Goal: Information Seeking & Learning: Compare options

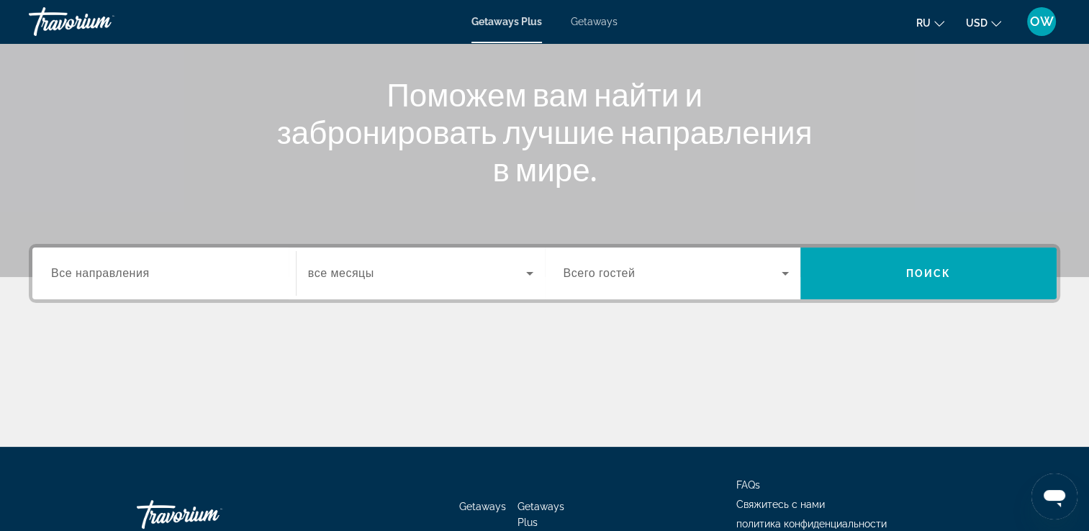
scroll to position [162, 0]
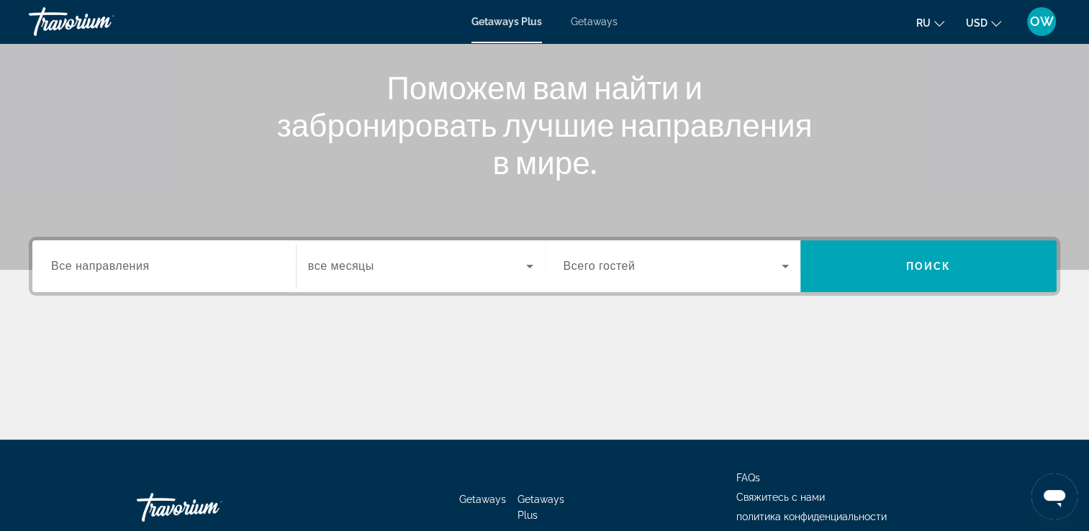
click at [114, 272] on span "Все направления" at bounding box center [100, 266] width 99 height 12
click at [114, 272] on input "Destination Все направления" at bounding box center [164, 266] width 226 height 17
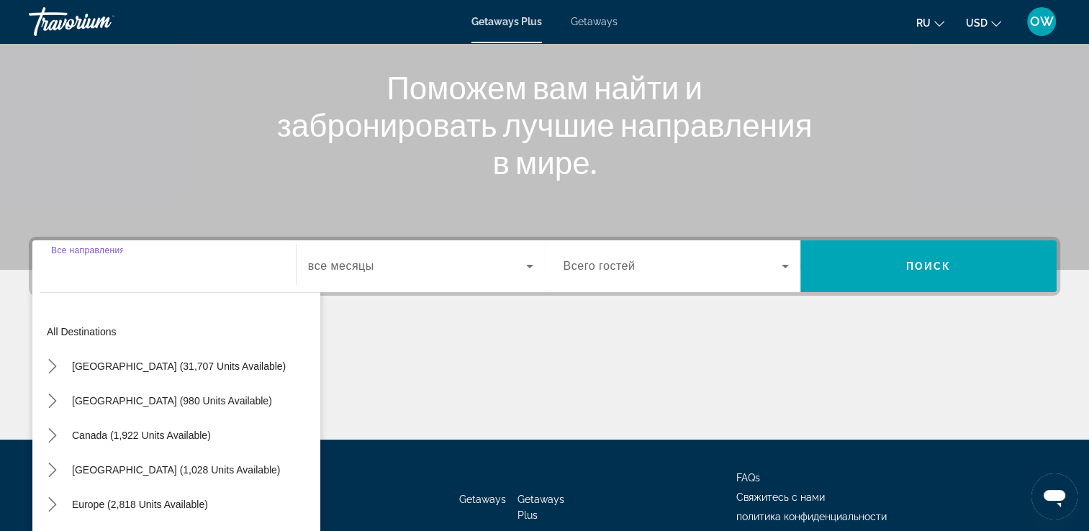
scroll to position [246, 0]
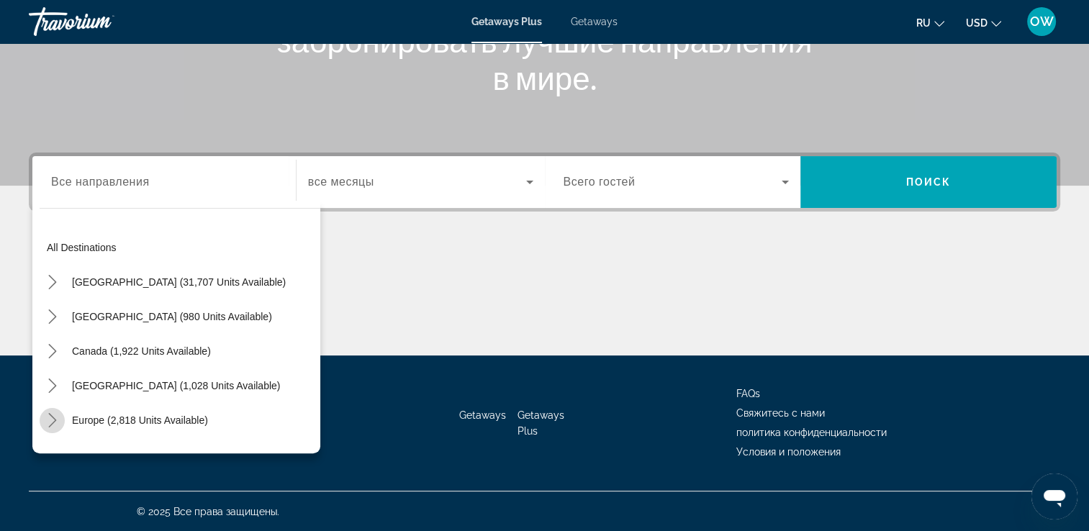
click at [48, 423] on icon "Toggle Europe (2,818 units available) submenu" at bounding box center [52, 420] width 14 height 14
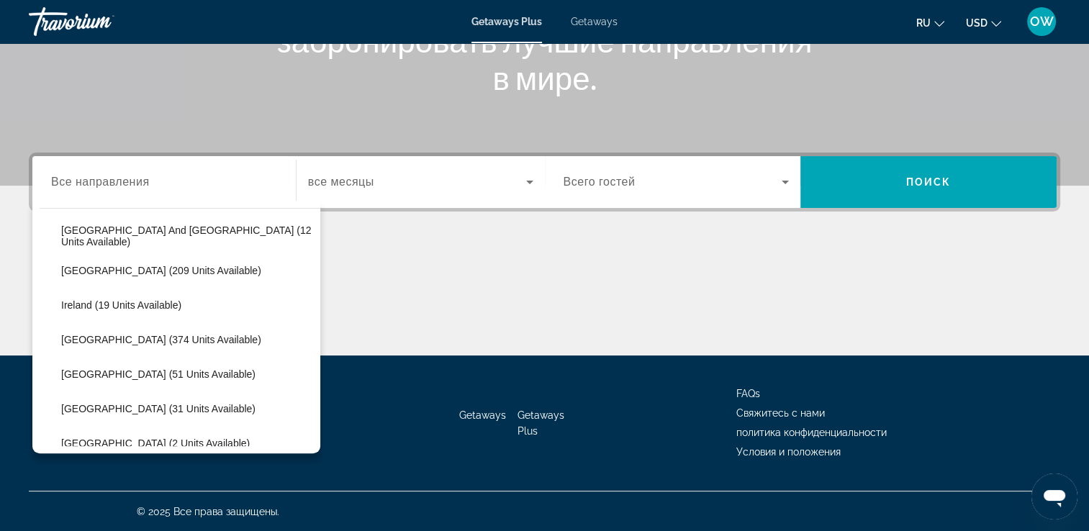
scroll to position [433, 0]
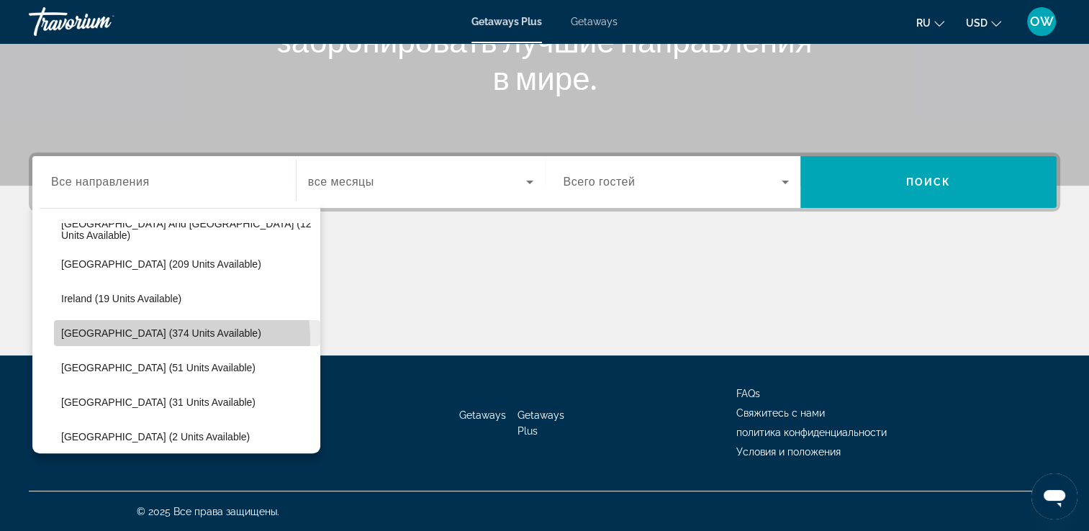
click at [130, 340] on span "Select destination: Italy (374 units available)" at bounding box center [187, 333] width 266 height 35
type input "**********"
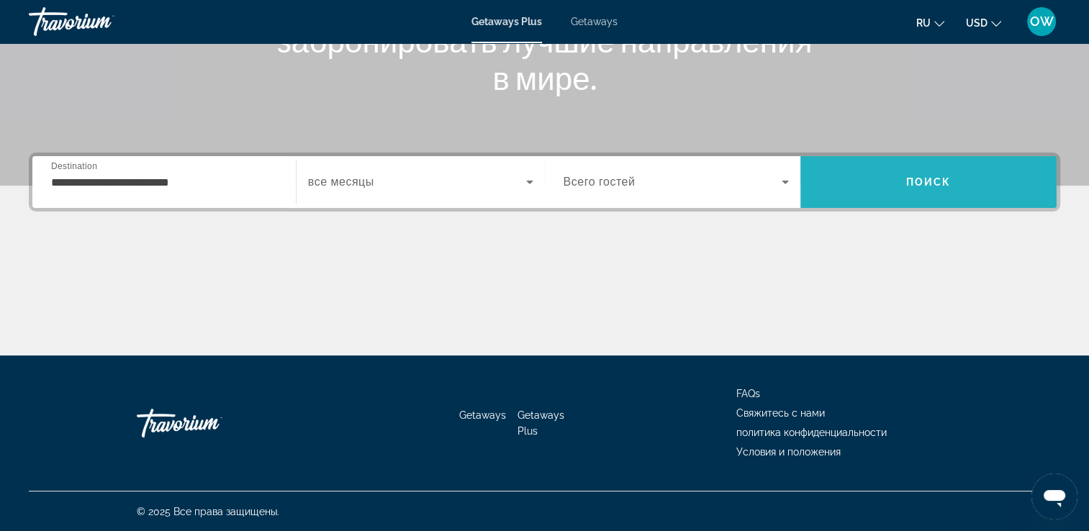
click at [898, 187] on span "Search" at bounding box center [928, 182] width 256 height 35
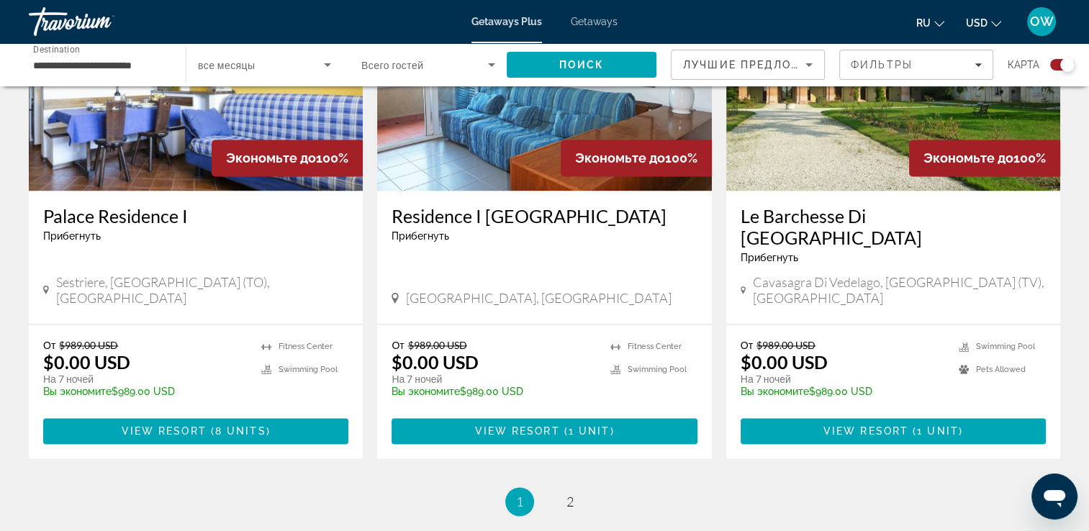
scroll to position [2135, 0]
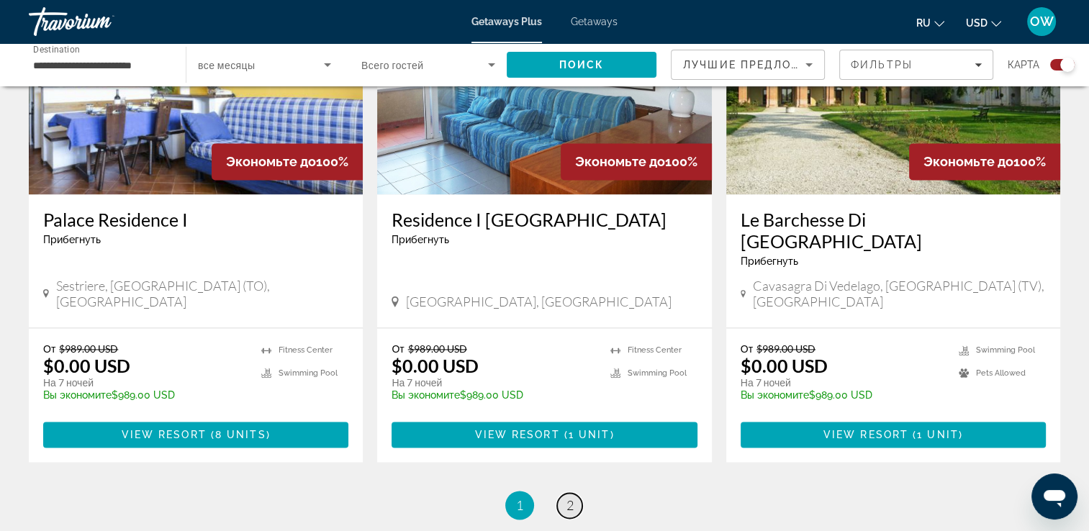
click at [573, 497] on span "2" at bounding box center [569, 505] width 7 height 16
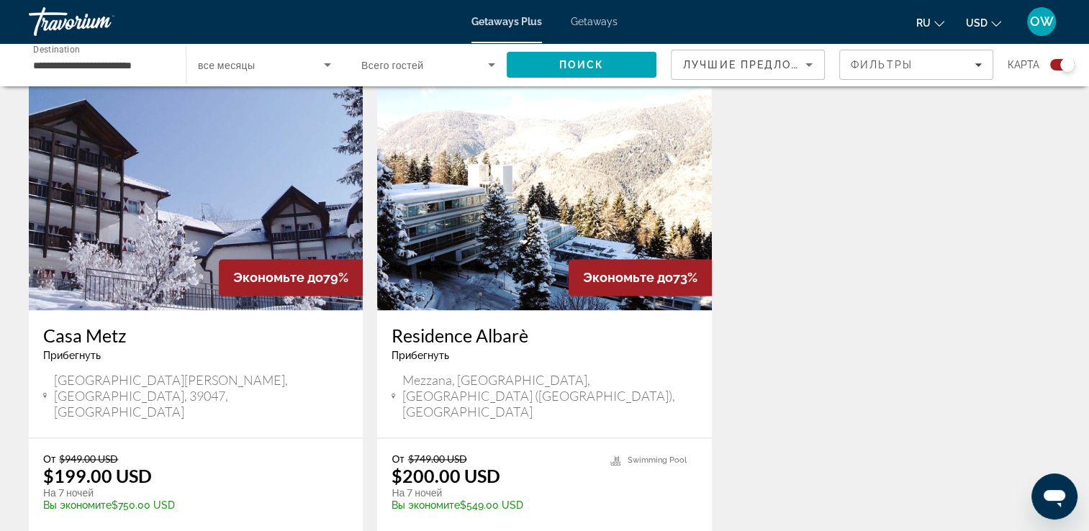
scroll to position [2164, 0]
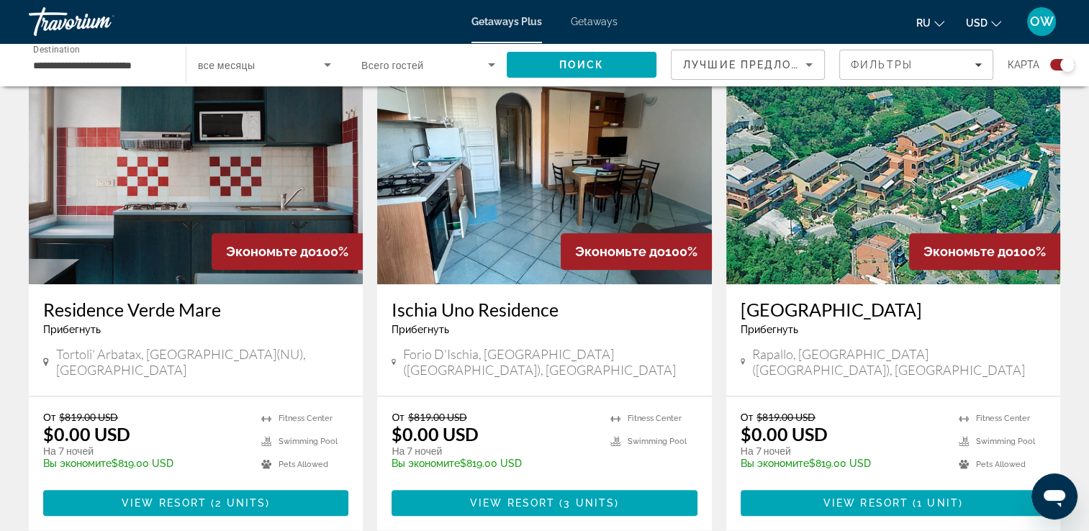
scroll to position [1031, 0]
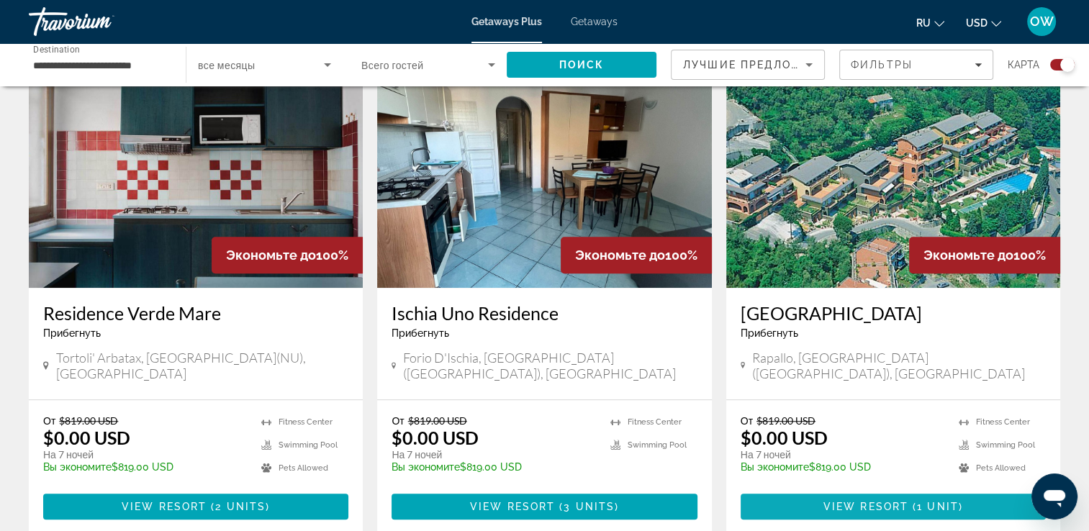
click at [935, 501] on span "1 unit" at bounding box center [938, 507] width 42 height 12
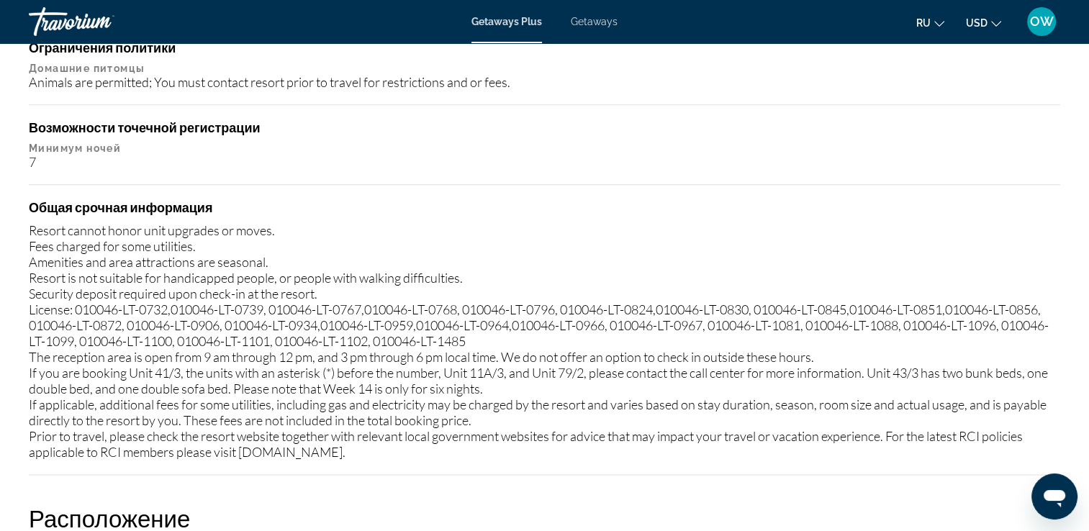
scroll to position [1668, 0]
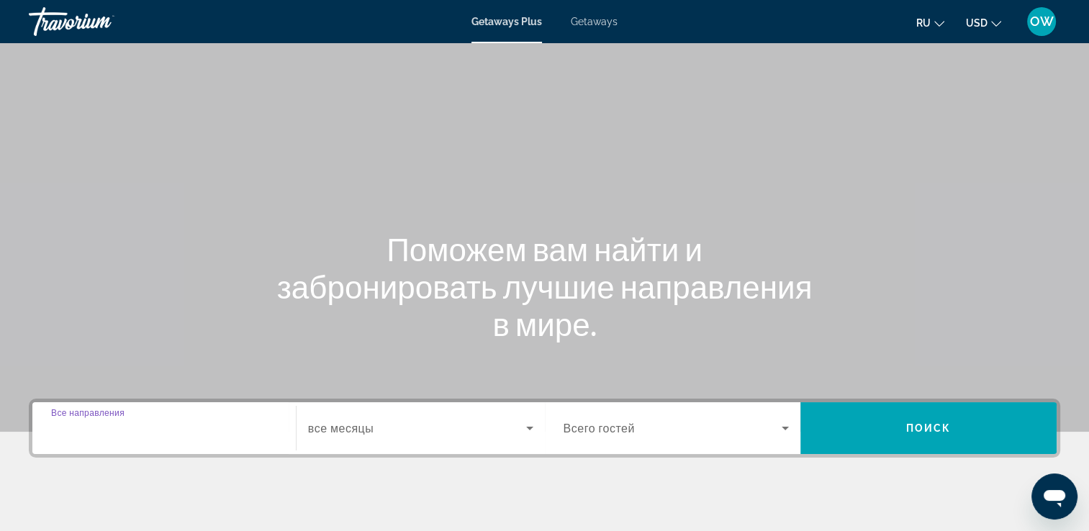
click at [222, 424] on input "Destination Все направления" at bounding box center [164, 428] width 226 height 17
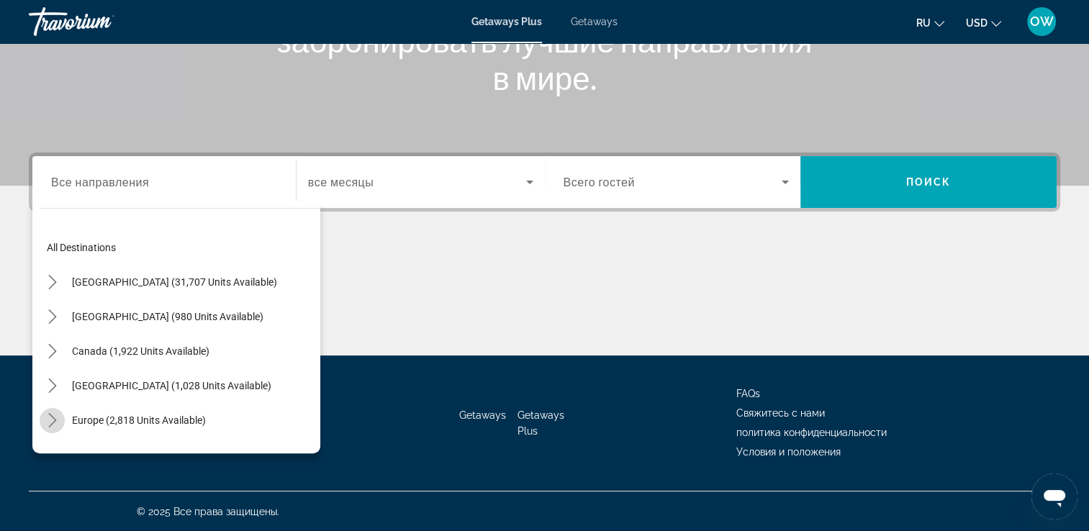
click at [41, 416] on mat-icon "Toggle Europe (2,818 units available) submenu" at bounding box center [52, 420] width 25 height 25
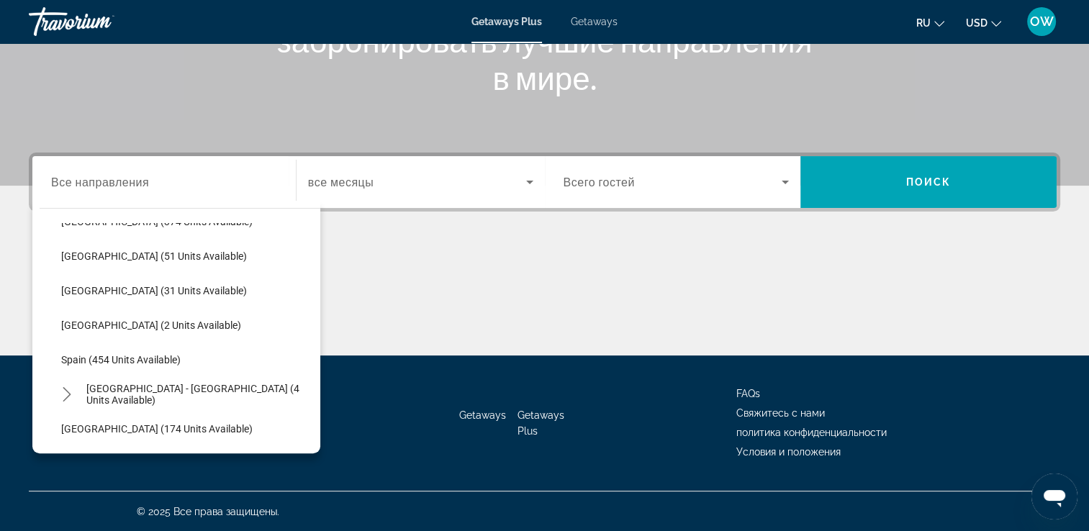
scroll to position [538, 0]
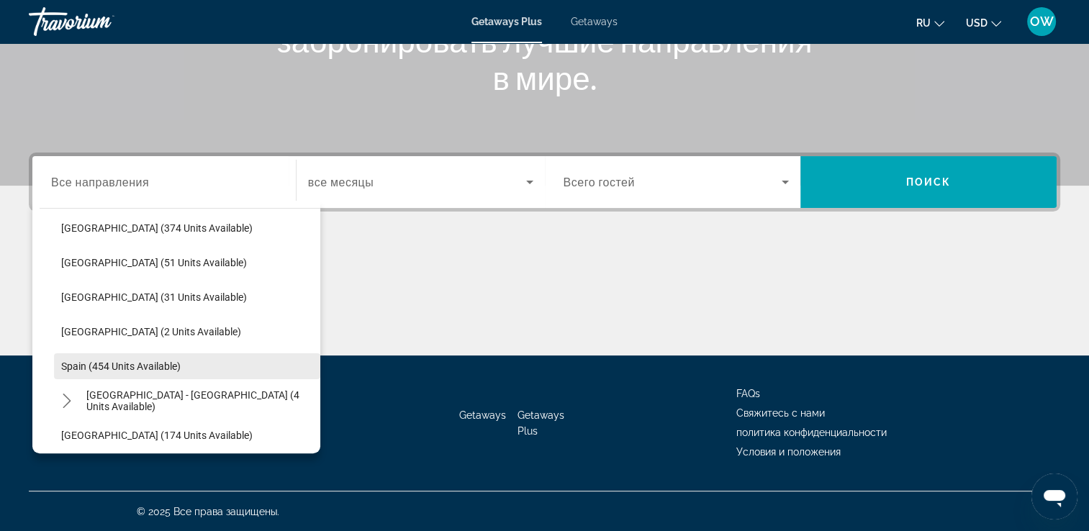
click at [164, 364] on span "Spain (454 units available)" at bounding box center [120, 367] width 119 height 12
type input "**********"
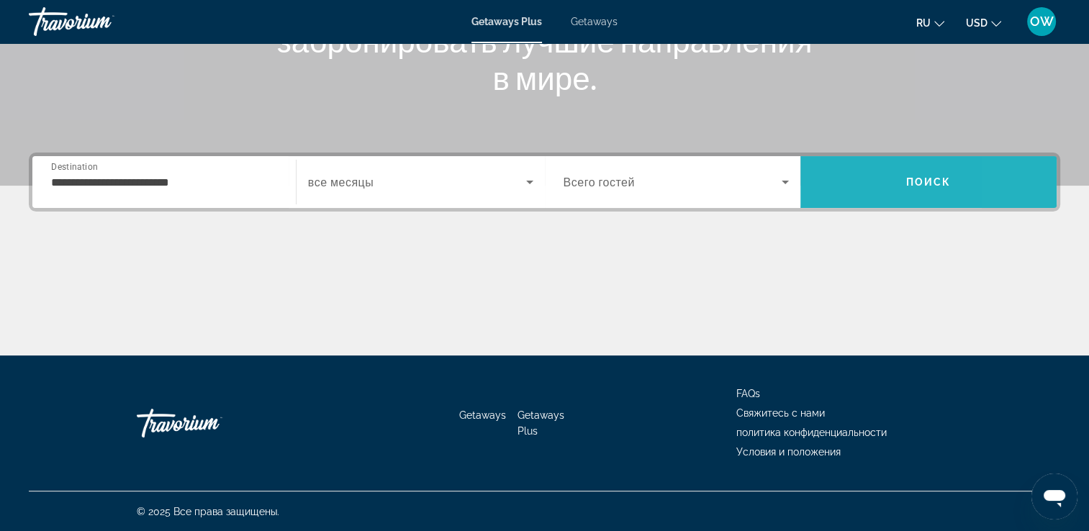
click at [1025, 173] on span "Search" at bounding box center [928, 182] width 256 height 35
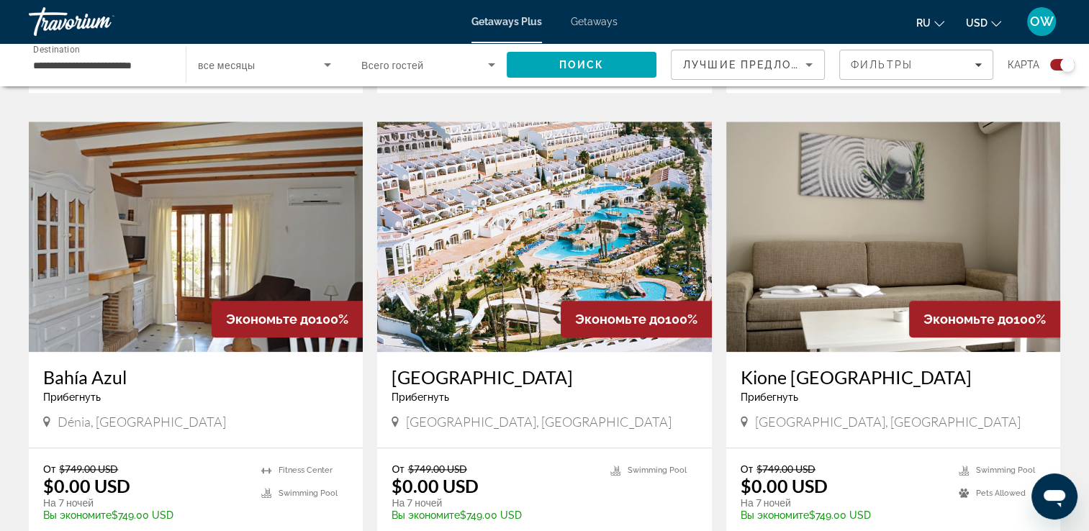
scroll to position [1491, 0]
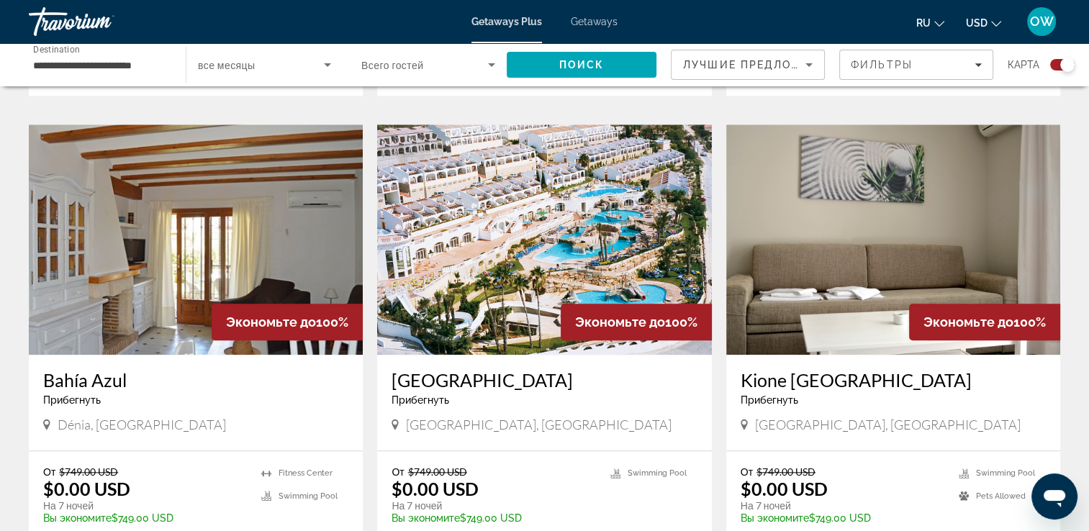
click at [535, 281] on img "Main content" at bounding box center [544, 240] width 334 height 230
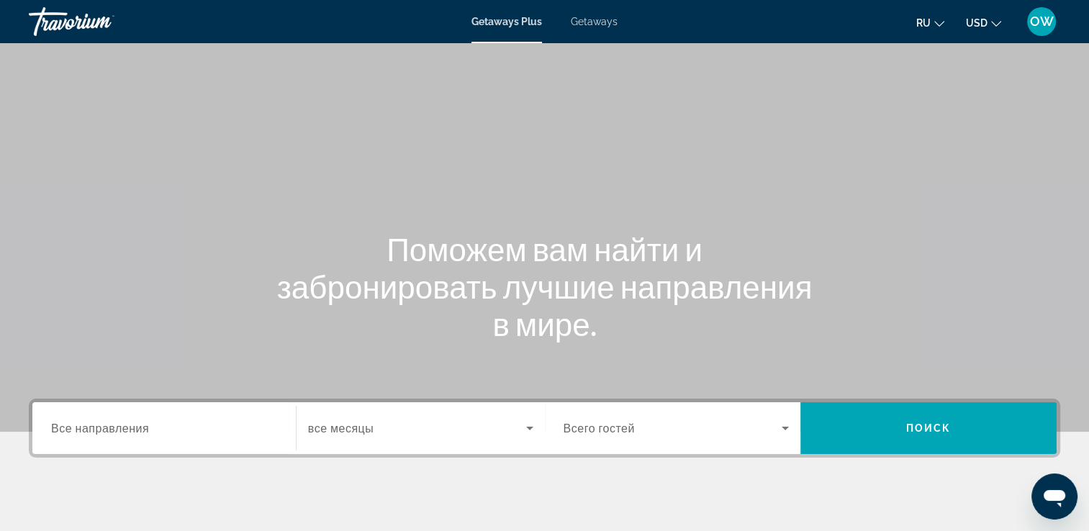
click at [194, 411] on div "Search widget" at bounding box center [164, 428] width 226 height 41
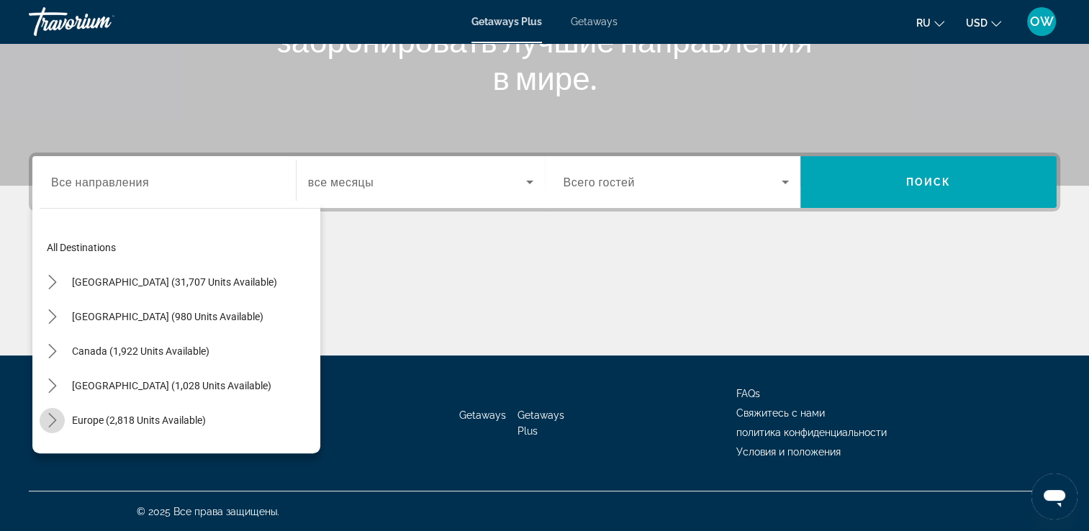
click at [45, 422] on icon "Toggle Europe (2,818 units available) submenu" at bounding box center [52, 420] width 14 height 14
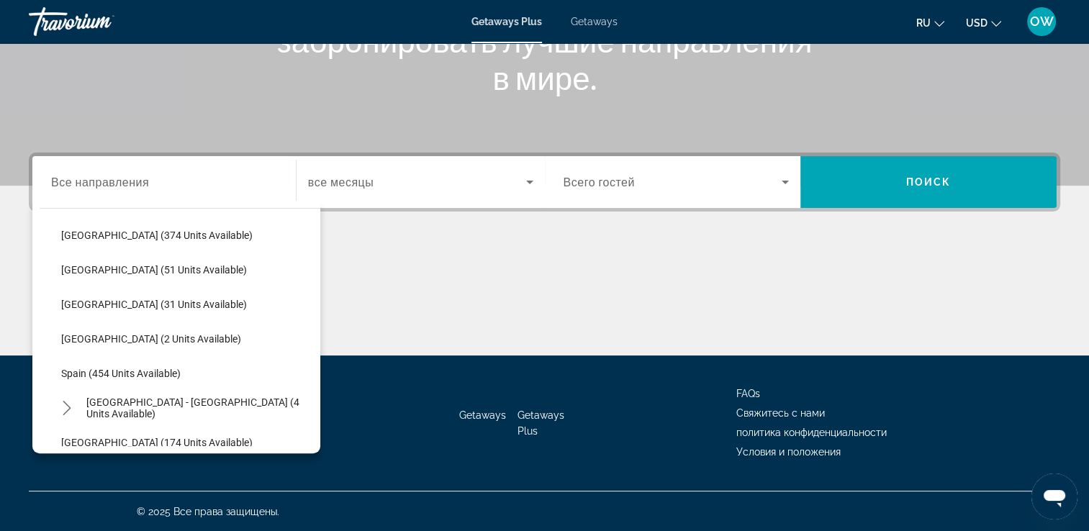
scroll to position [534, 0]
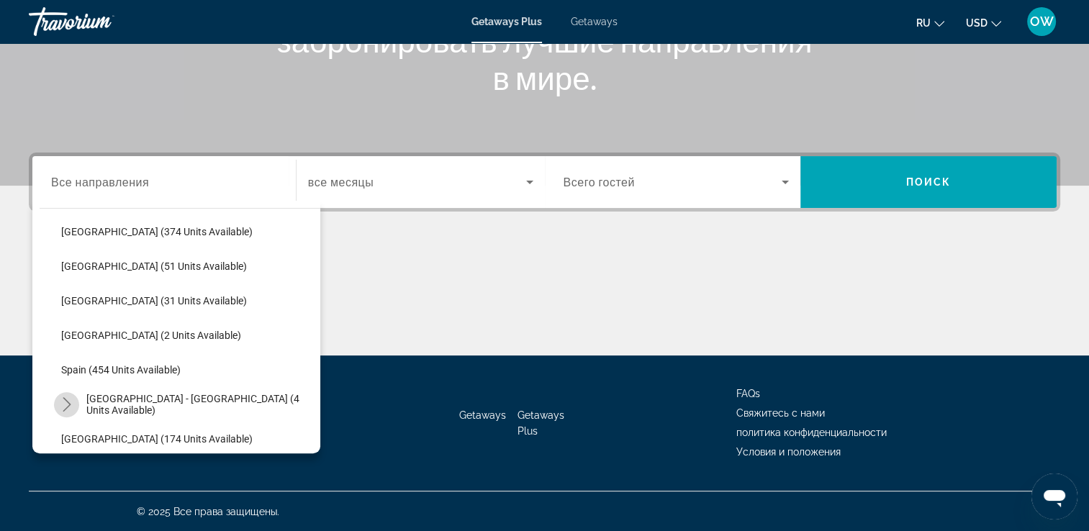
click at [74, 405] on mat-icon "Toggle Spain - Canary Islands (4 units available) submenu" at bounding box center [66, 404] width 25 height 25
click at [115, 400] on span "[GEOGRAPHIC_DATA] - [GEOGRAPHIC_DATA] (4 units available)" at bounding box center [199, 404] width 227 height 23
type input "**********"
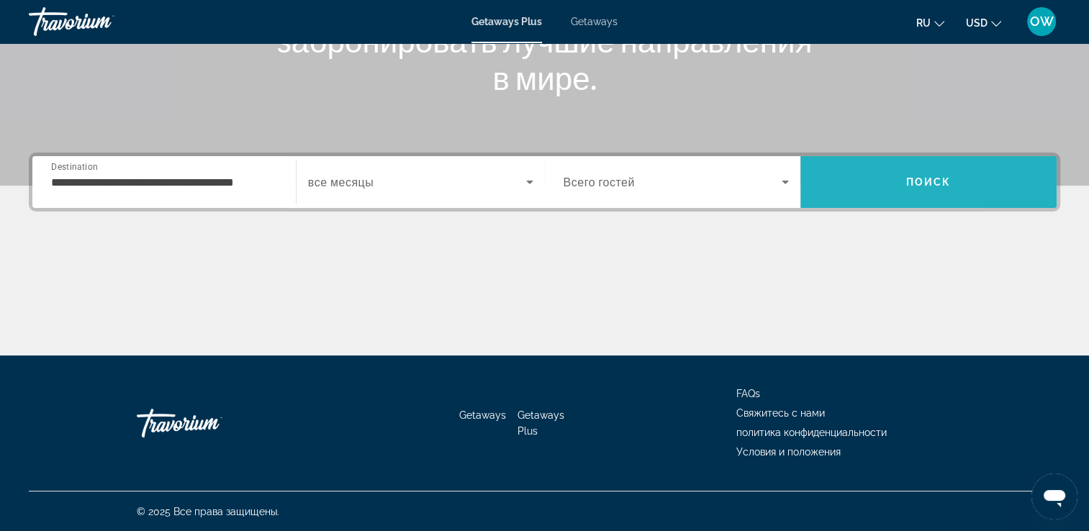
click at [993, 182] on span "Search" at bounding box center [928, 182] width 256 height 35
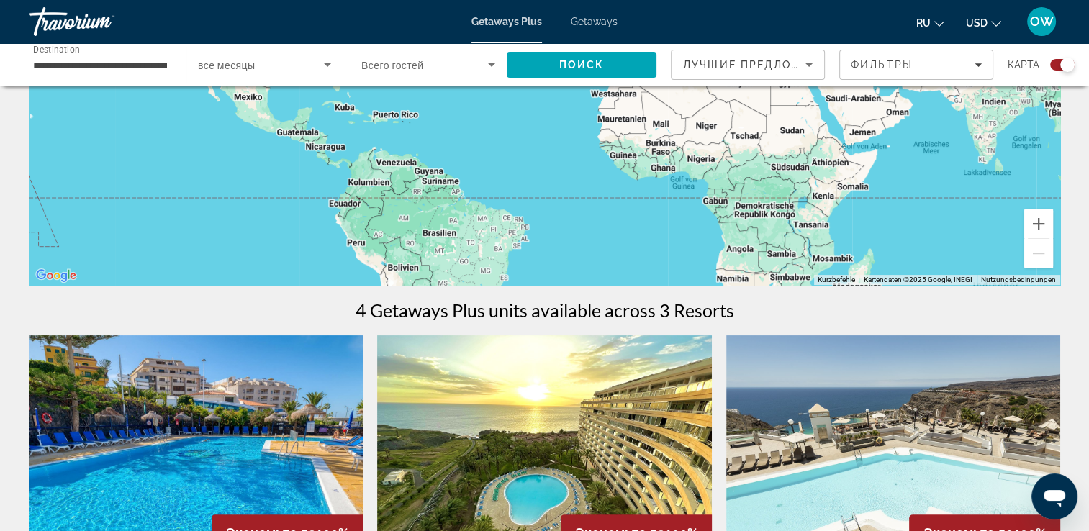
scroll to position [245, 0]
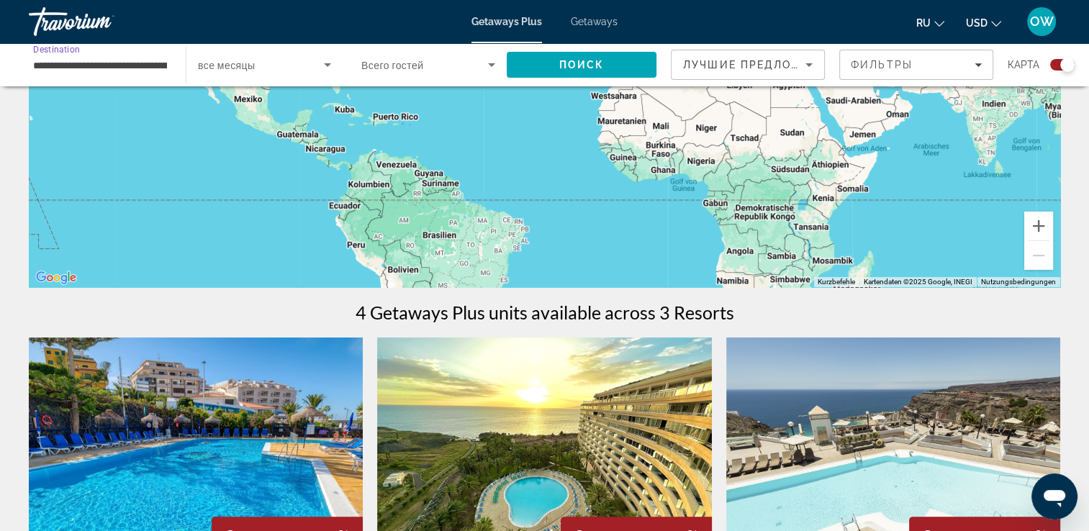
click at [132, 68] on input "**********" at bounding box center [100, 65] width 134 height 17
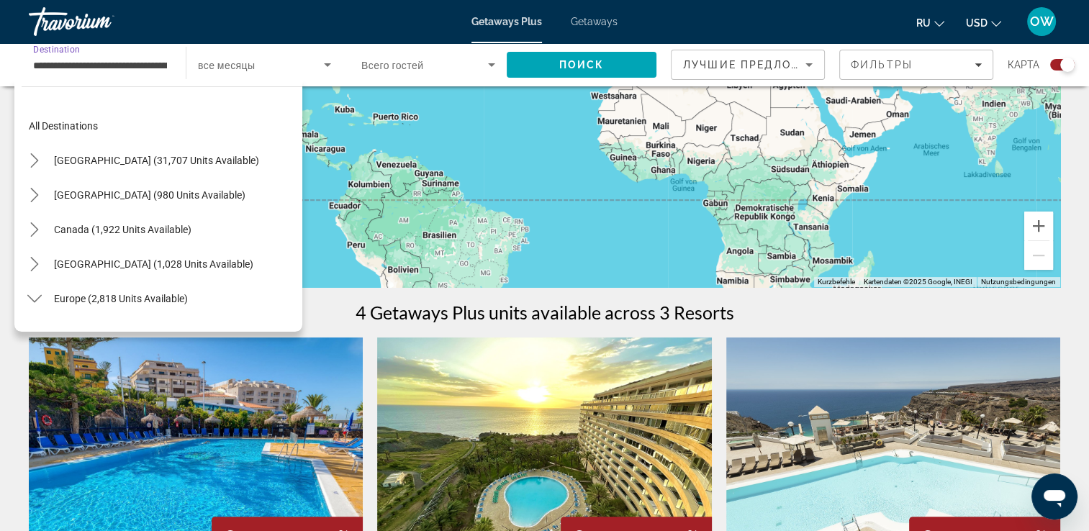
scroll to position [604, 0]
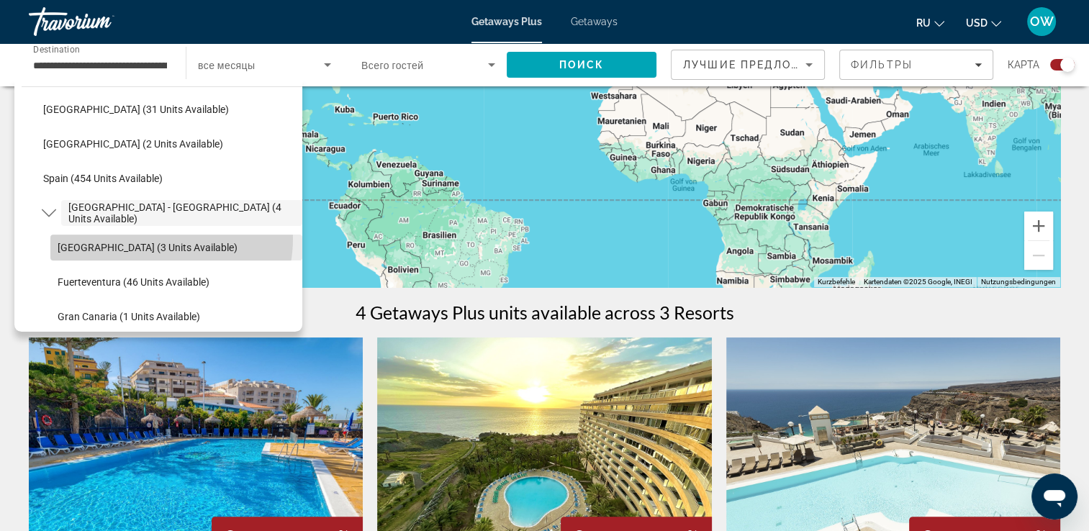
click at [148, 238] on span "Select destination: Tenerife (3 units available)" at bounding box center [176, 247] width 252 height 35
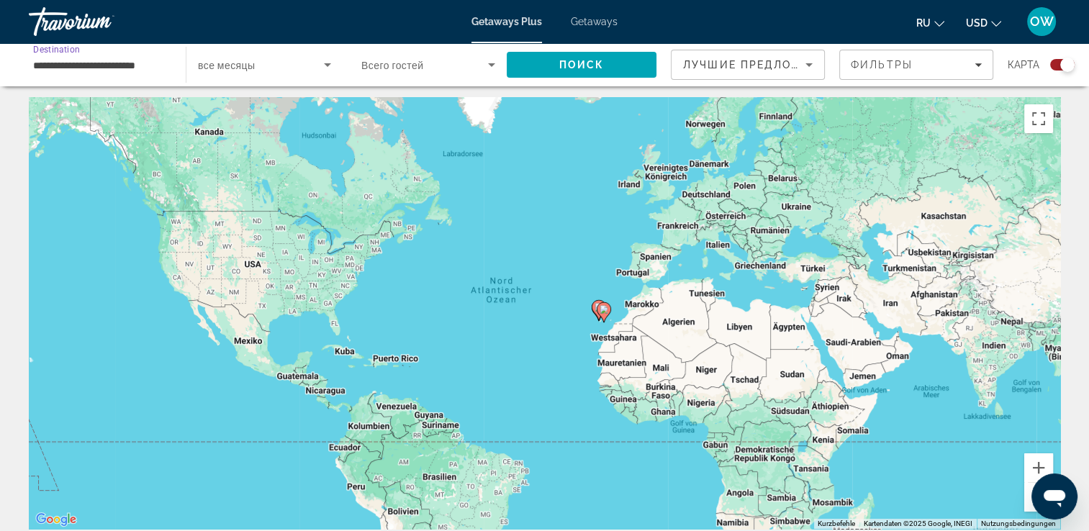
scroll to position [0, 0]
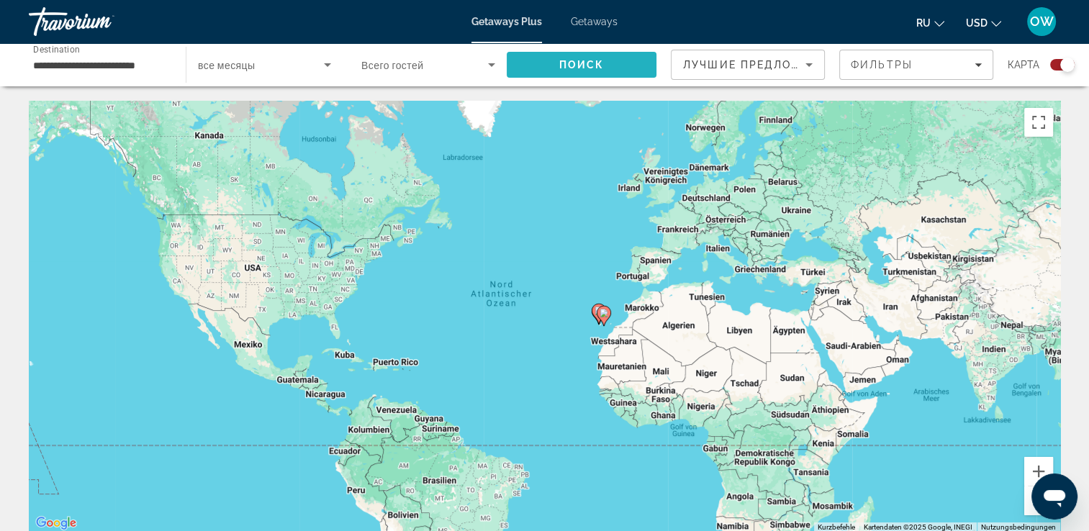
click at [637, 75] on span "Search" at bounding box center [582, 65] width 150 height 35
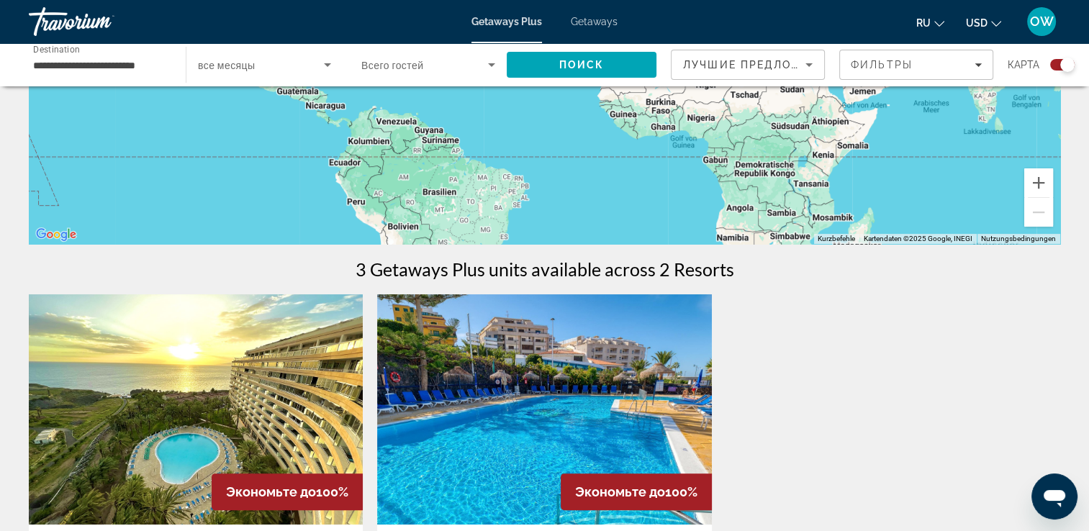
scroll to position [276, 0]
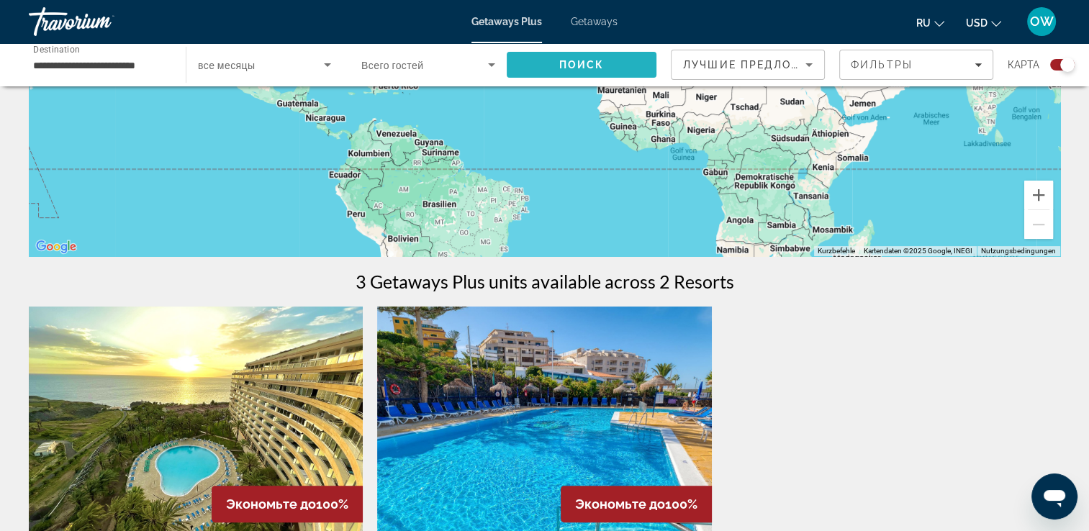
click at [579, 71] on span "Search" at bounding box center [582, 65] width 150 height 35
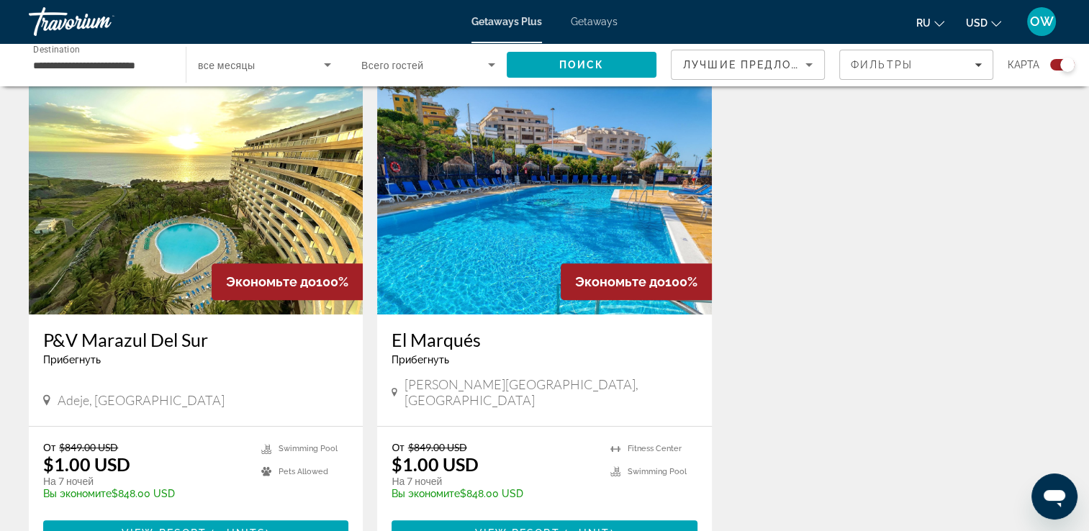
scroll to position [521, 0]
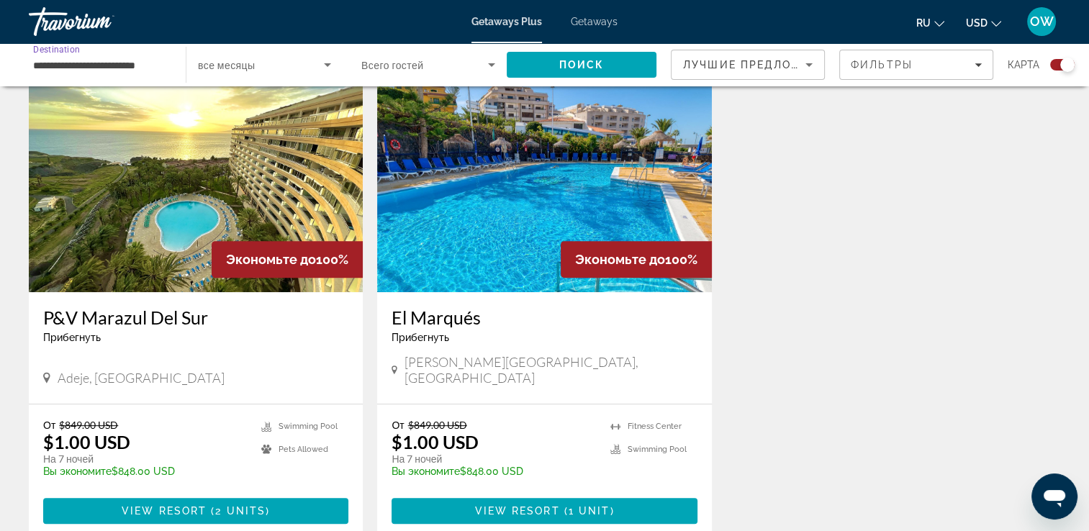
click at [49, 65] on input "**********" at bounding box center [100, 65] width 134 height 17
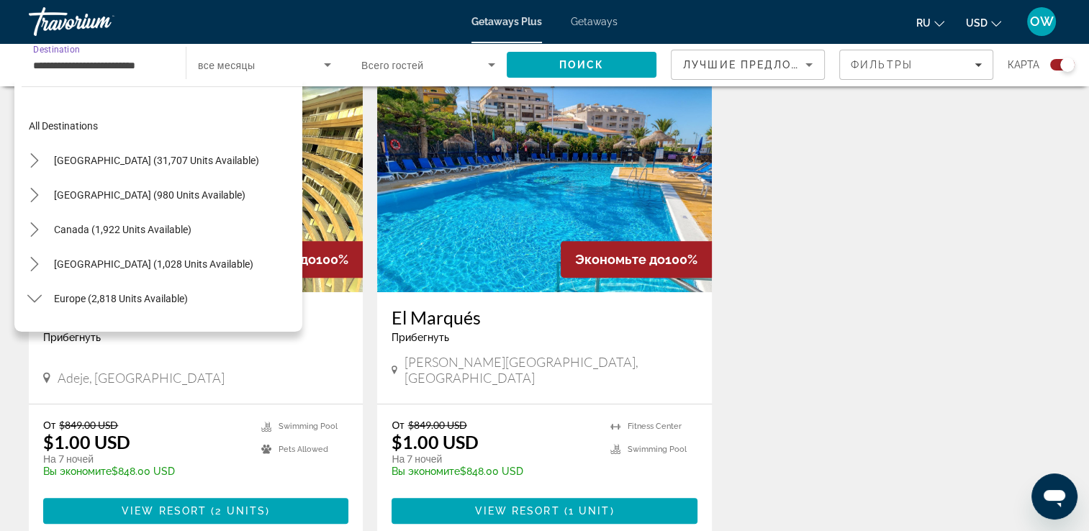
scroll to position [638, 0]
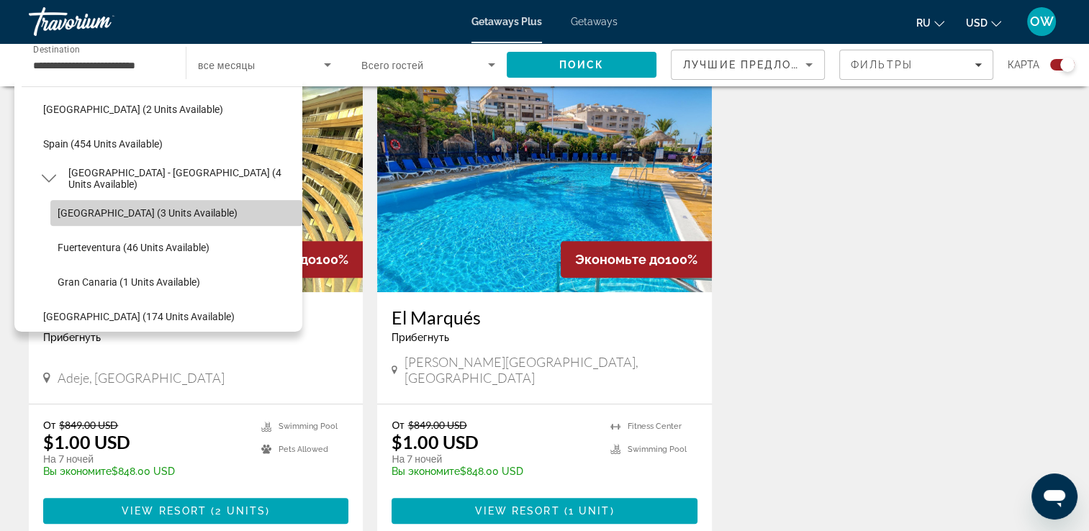
click at [184, 217] on span "Select destination: Tenerife (3 units available)" at bounding box center [176, 213] width 252 height 35
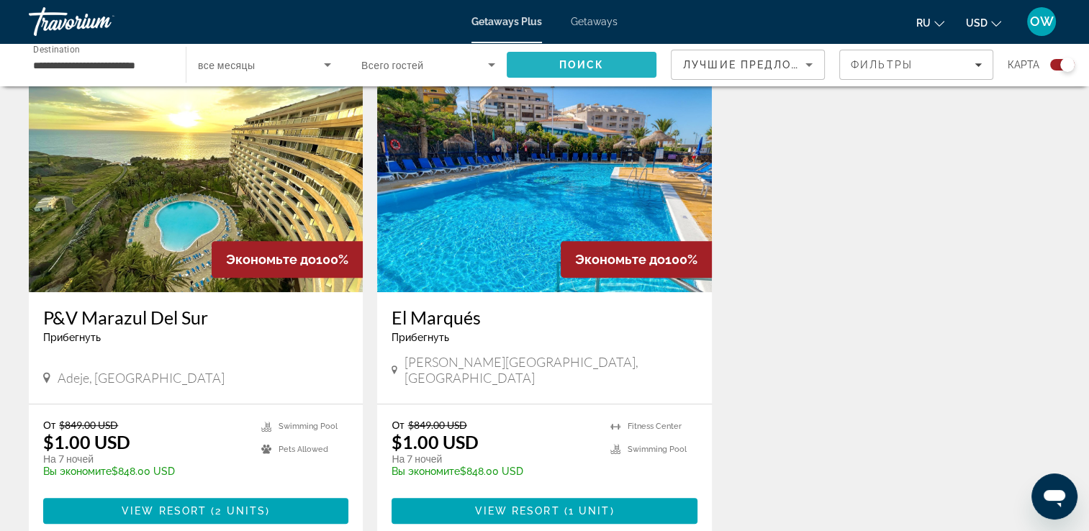
click at [613, 53] on span "Search" at bounding box center [582, 65] width 150 height 35
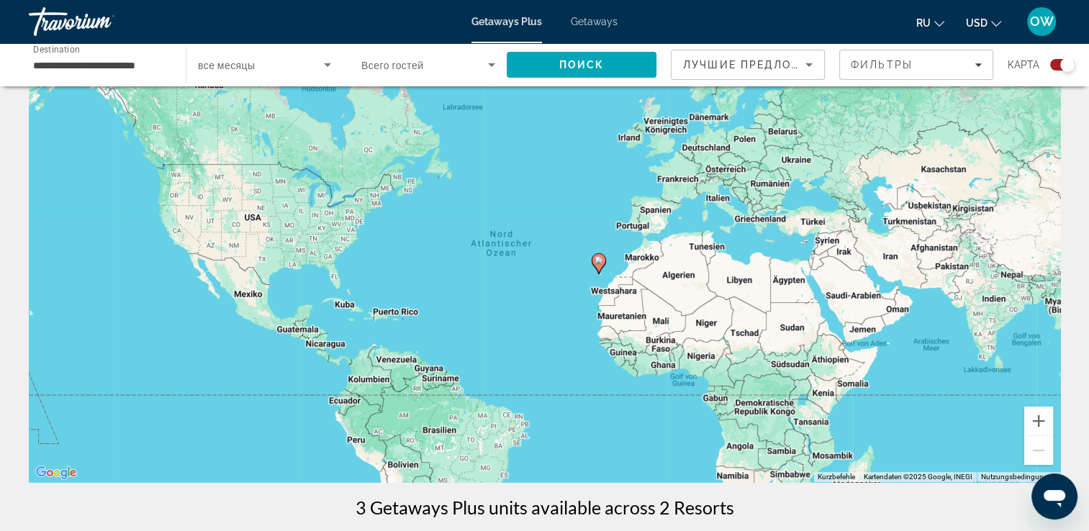
scroll to position [2, 0]
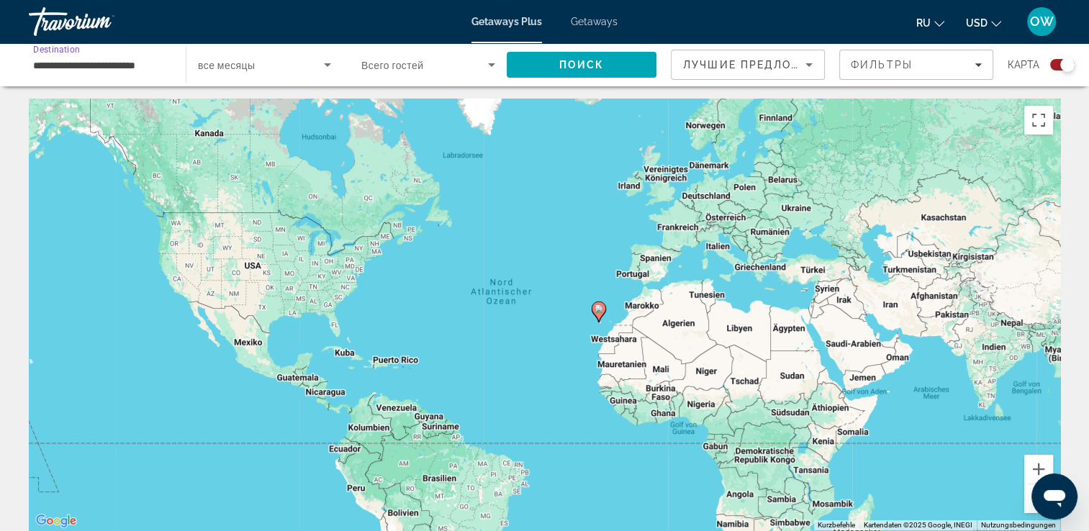
click at [83, 60] on input "**********" at bounding box center [100, 65] width 134 height 17
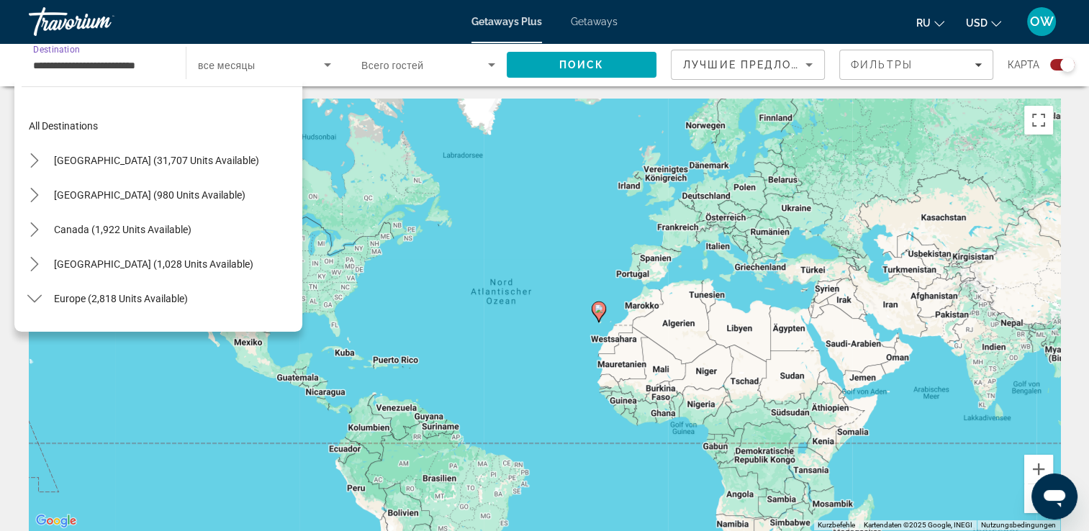
scroll to position [638, 0]
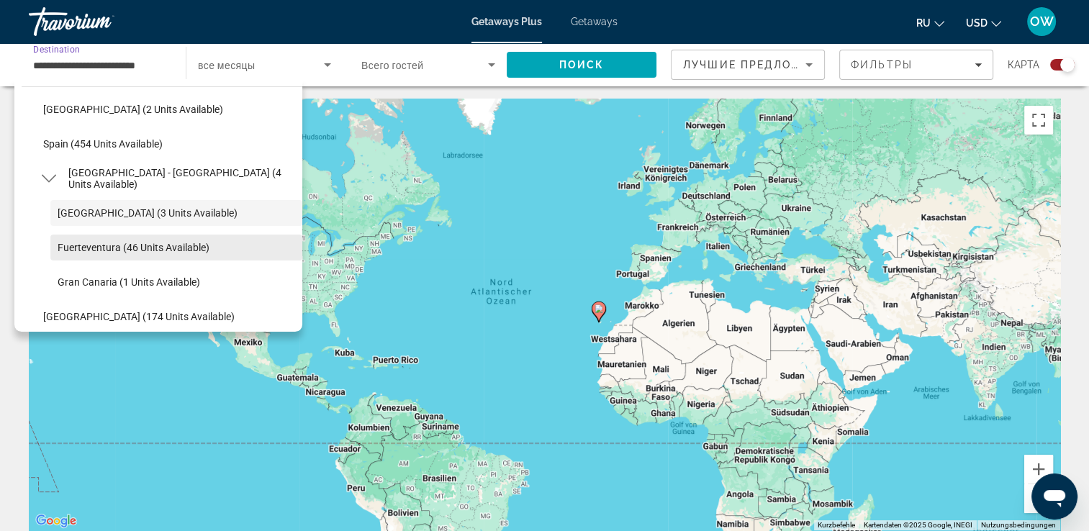
click at [183, 249] on span "Fuerteventura (46 units available)" at bounding box center [134, 248] width 152 height 12
type input "**********"
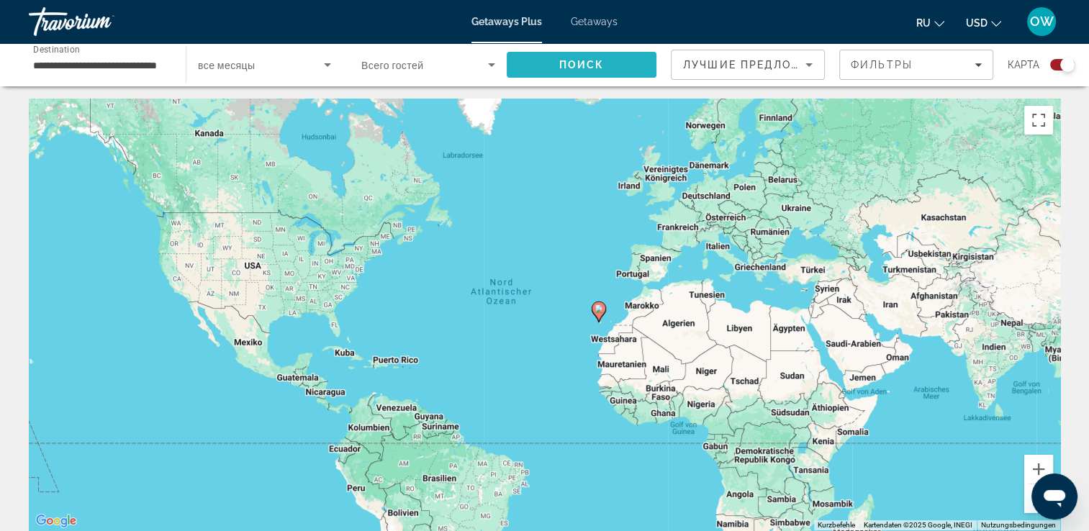
click at [595, 76] on span "Search" at bounding box center [582, 65] width 150 height 35
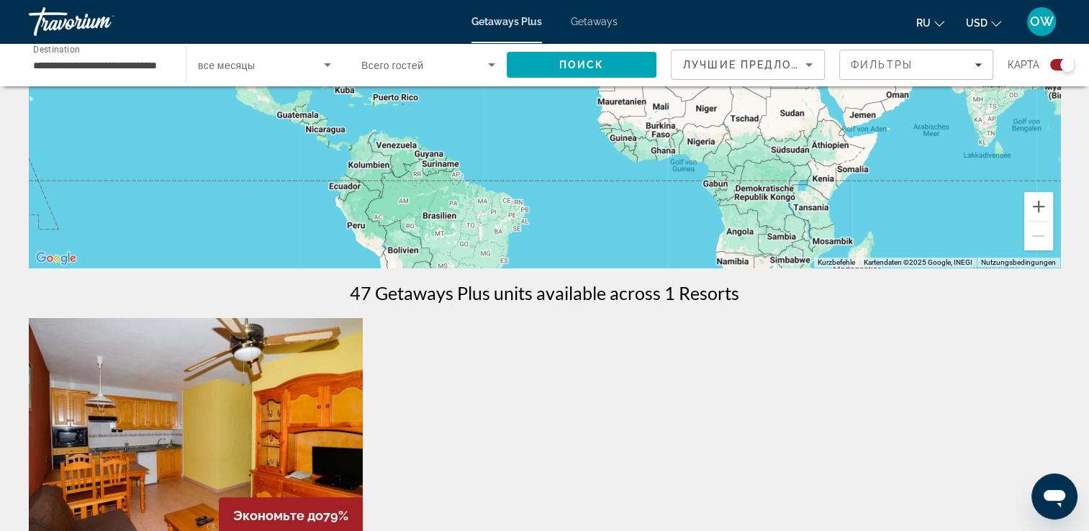
scroll to position [271, 0]
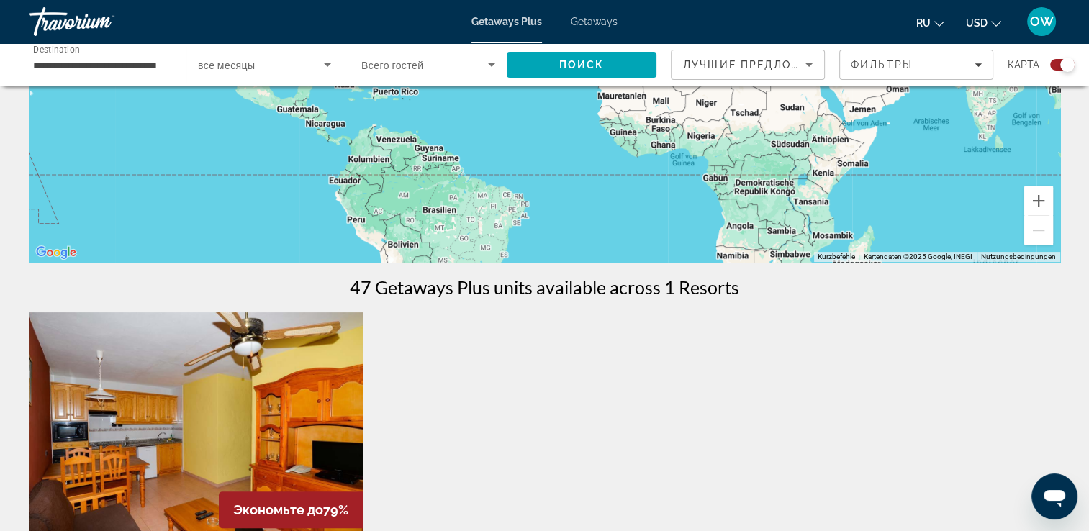
click at [602, 22] on span "Getaways" at bounding box center [594, 22] width 47 height 12
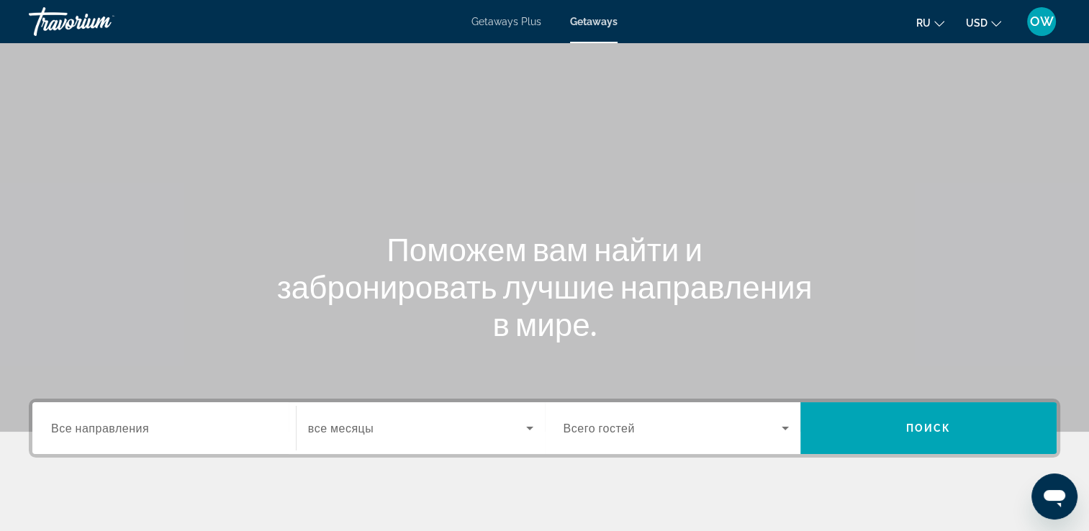
click at [138, 433] on span "Все направления" at bounding box center [100, 428] width 98 height 14
click at [138, 433] on input "Destination Все направления" at bounding box center [164, 428] width 226 height 17
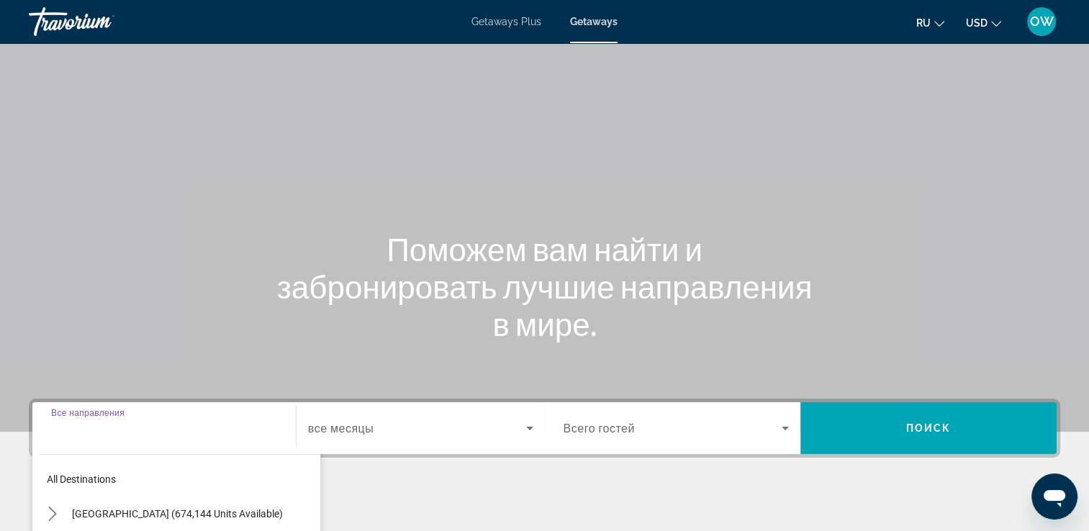
scroll to position [246, 0]
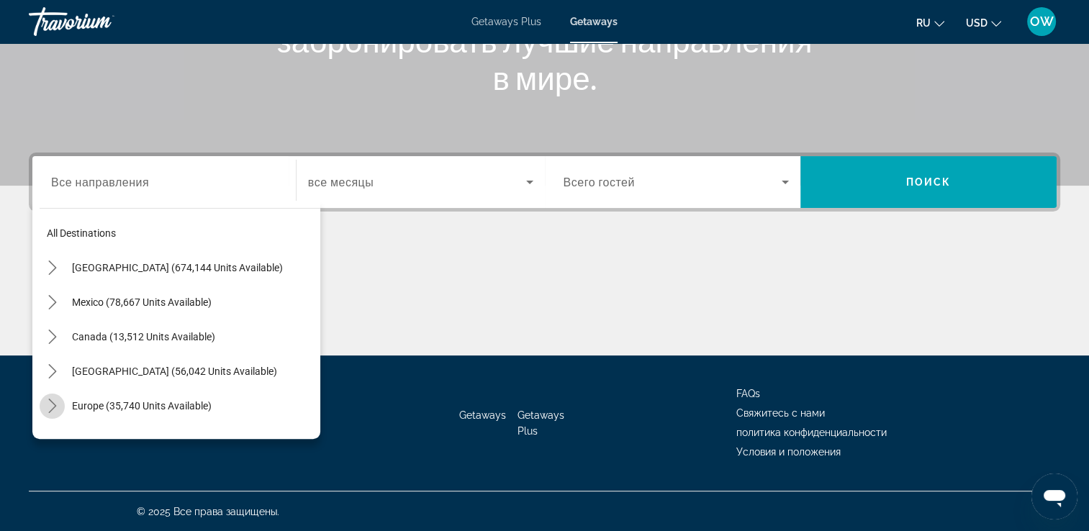
click at [50, 408] on icon "Toggle Europe (35,740 units available) submenu" at bounding box center [52, 406] width 14 height 14
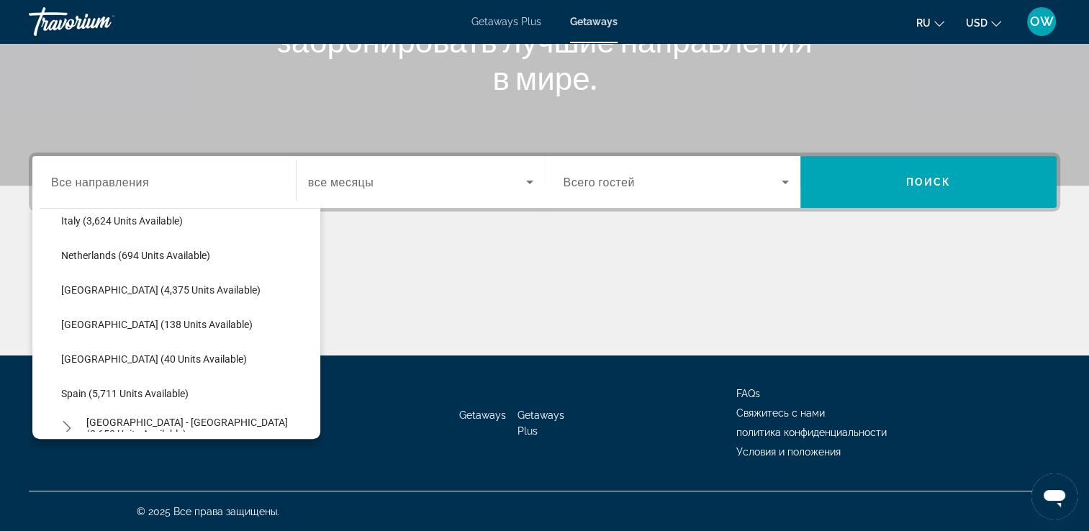
scroll to position [647, 0]
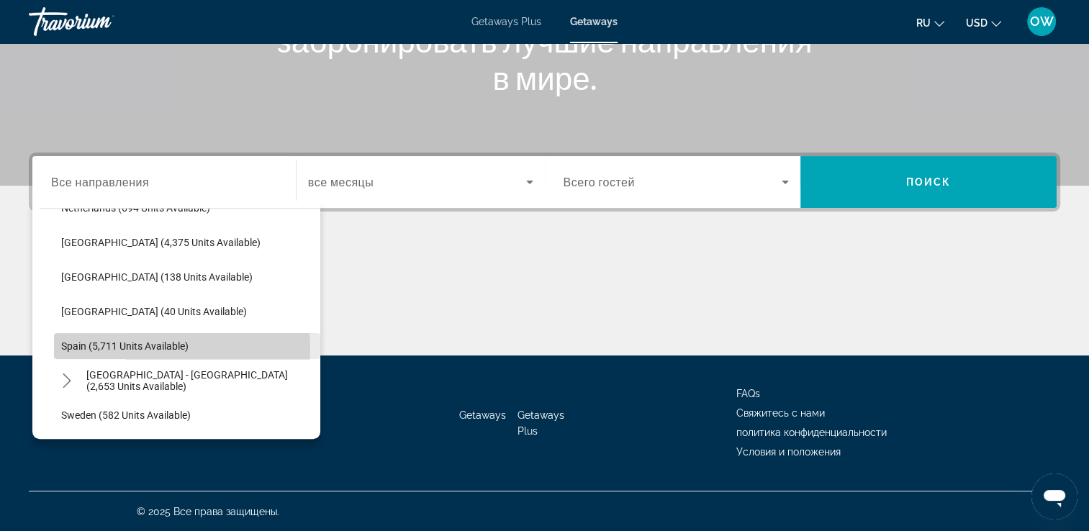
click at [126, 348] on span "Spain (5,711 units available)" at bounding box center [124, 346] width 127 height 12
type input "**********"
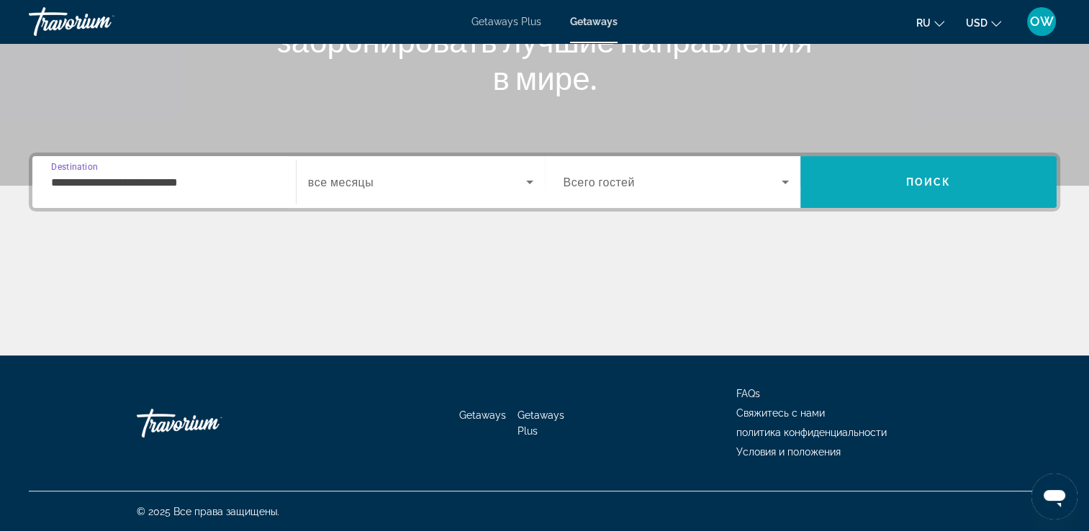
click at [932, 182] on span "Поиск" at bounding box center [928, 182] width 45 height 12
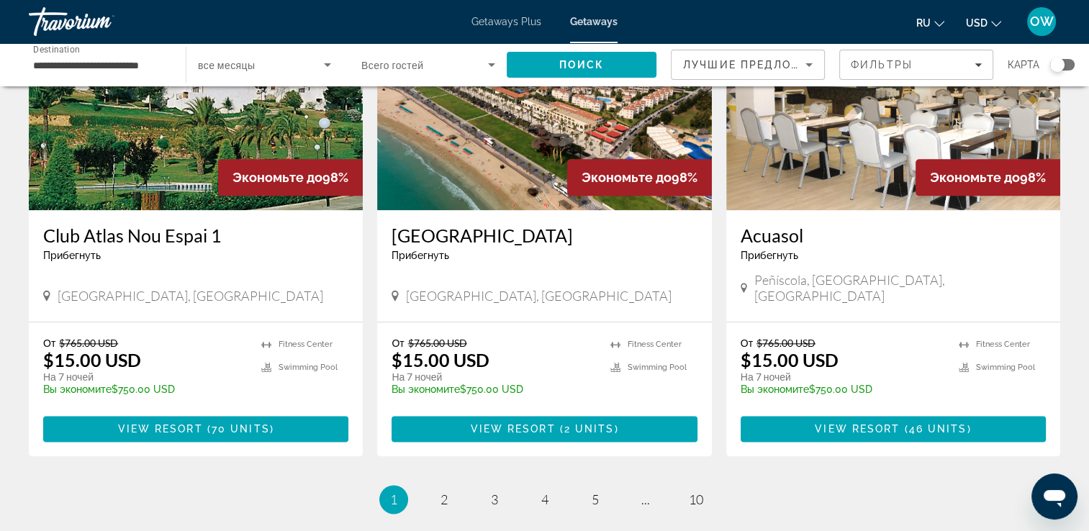
scroll to position [1678, 0]
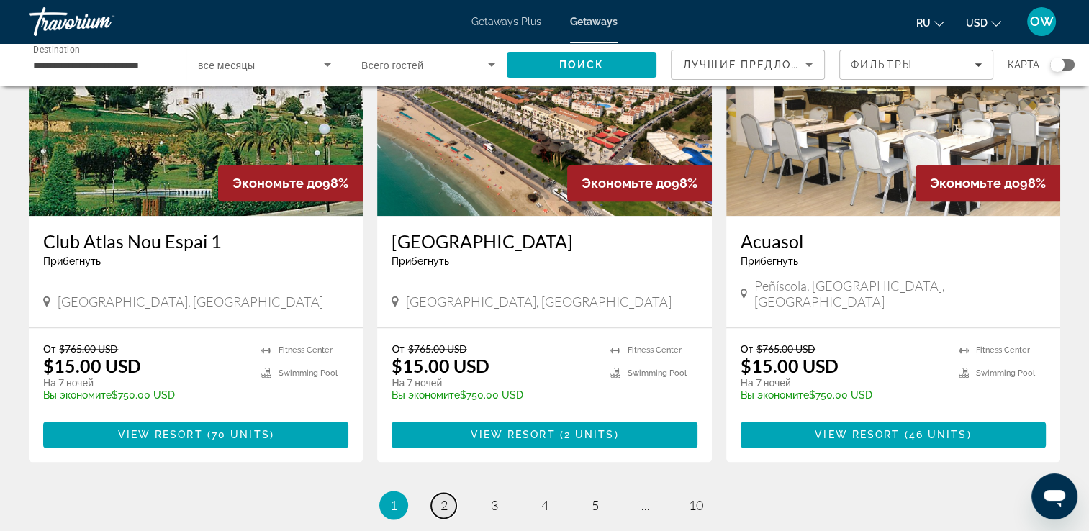
click at [450, 493] on link "page 2" at bounding box center [443, 505] width 25 height 25
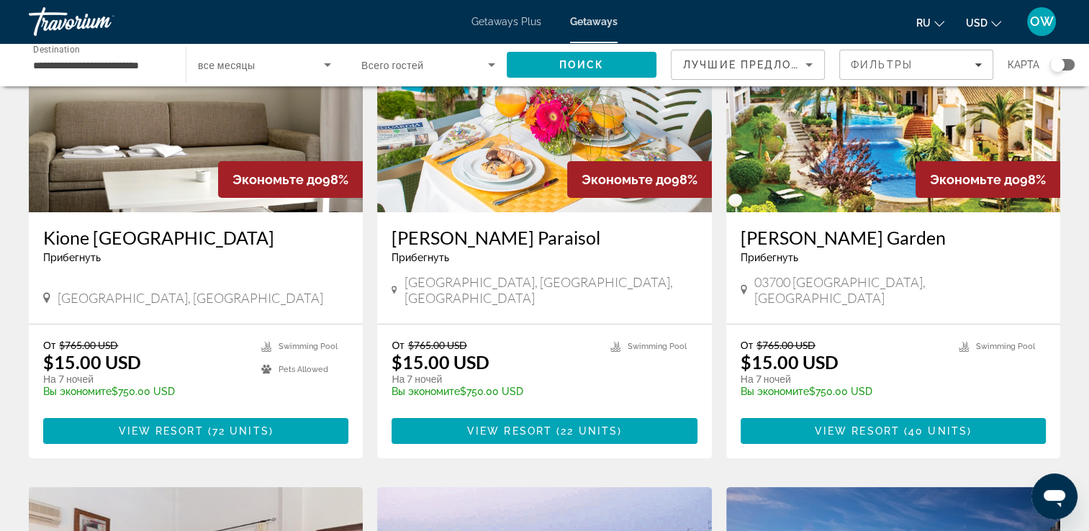
scroll to position [157, 0]
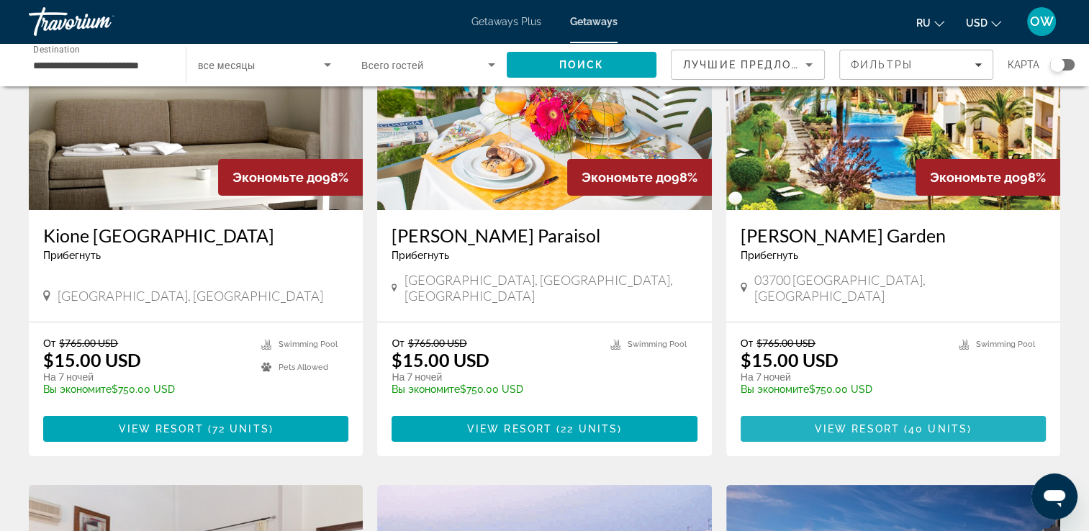
click at [875, 423] on span "View Resort" at bounding box center [857, 429] width 85 height 12
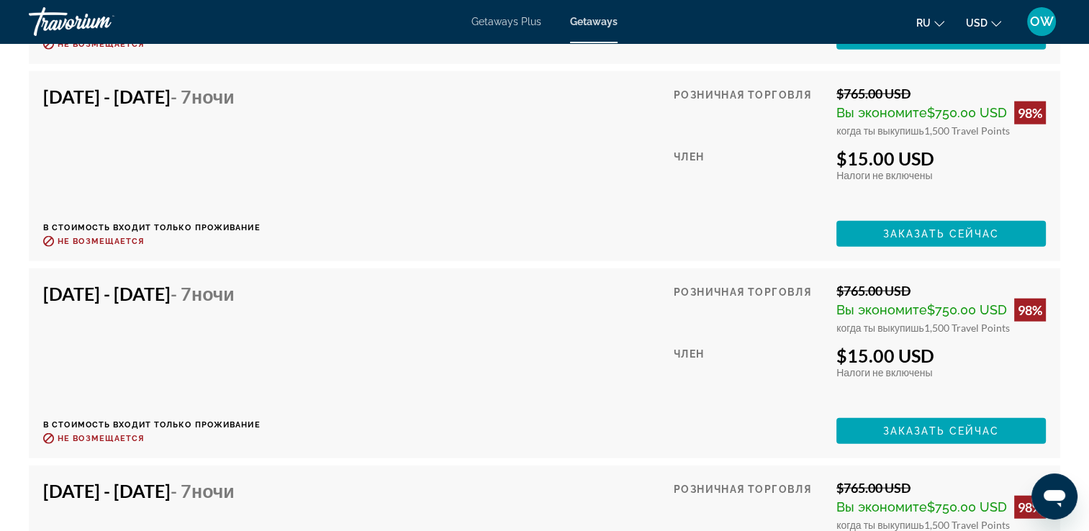
scroll to position [3525, 0]
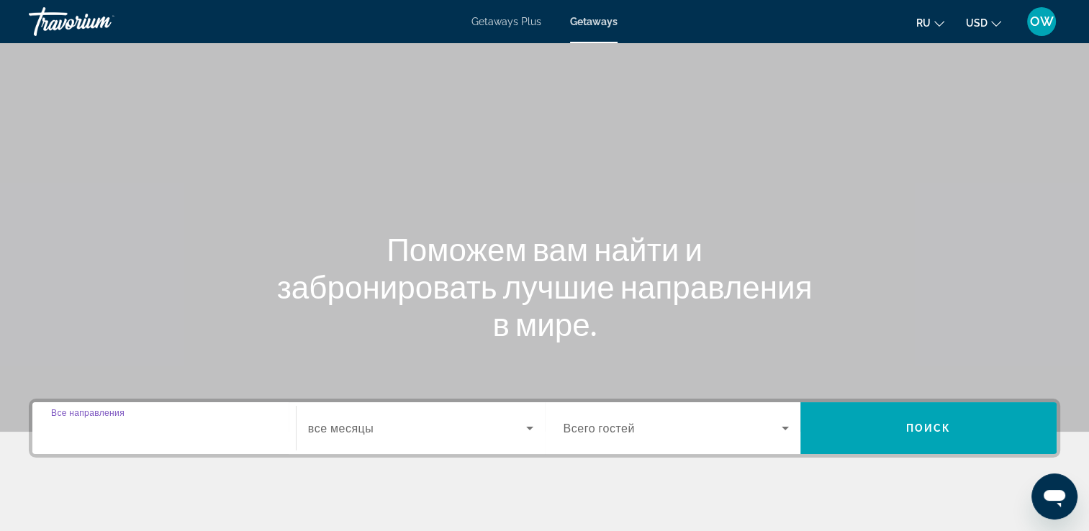
click at [168, 433] on input "Destination Все направления" at bounding box center [164, 428] width 226 height 17
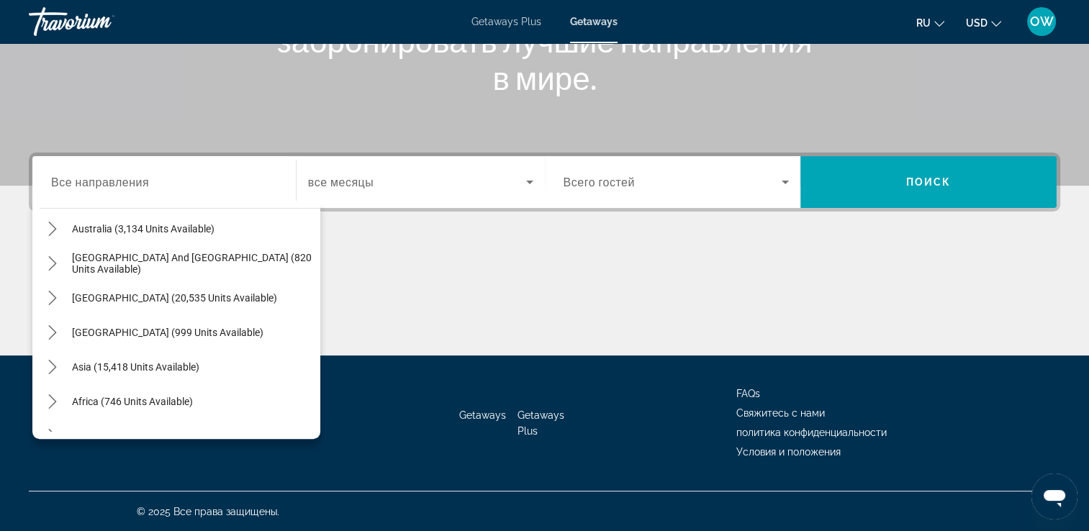
scroll to position [220, 0]
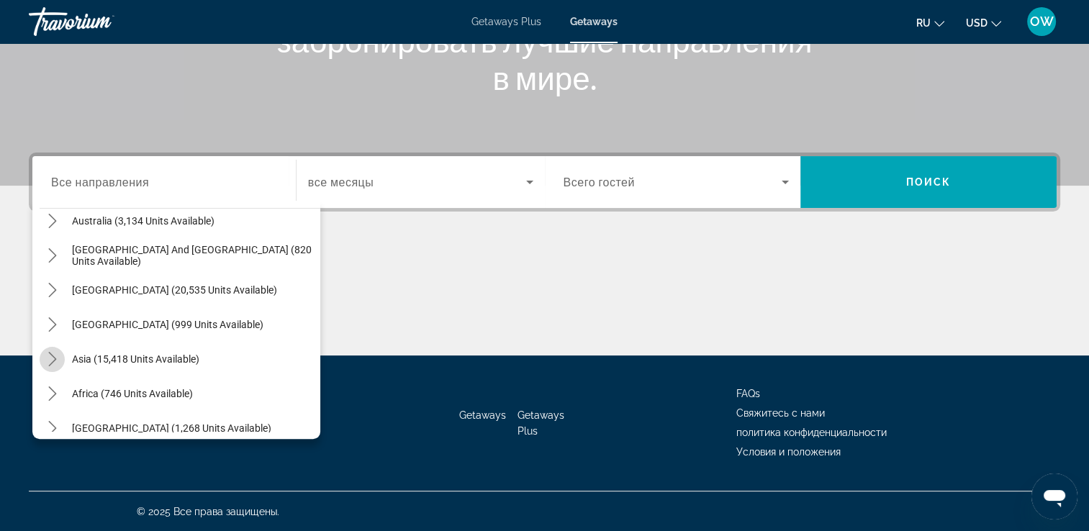
click at [58, 357] on icon "Toggle Asia (15,418 units available) submenu" at bounding box center [52, 359] width 14 height 14
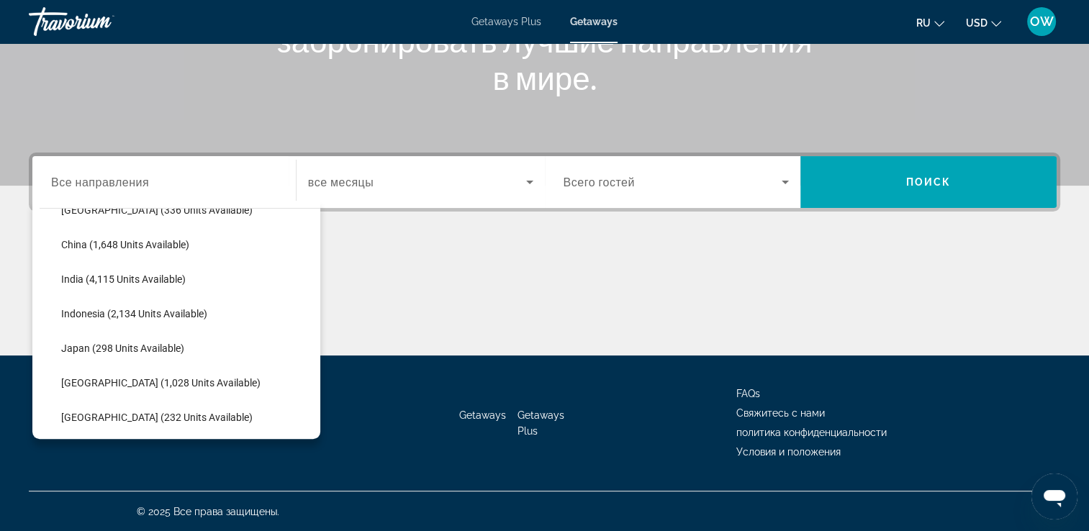
scroll to position [452, 0]
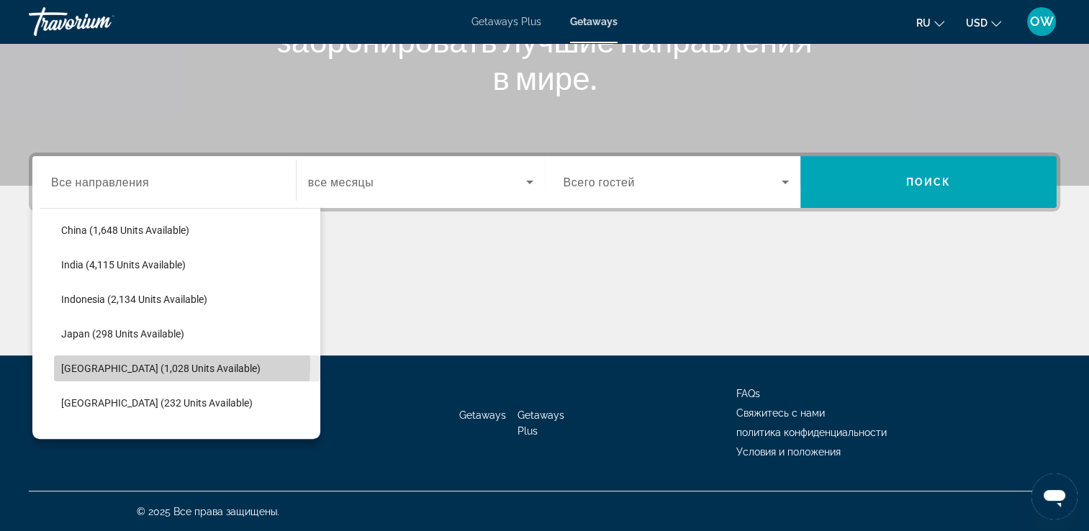
click at [153, 364] on span "[GEOGRAPHIC_DATA] (1,028 units available)" at bounding box center [160, 369] width 199 height 12
type input "**********"
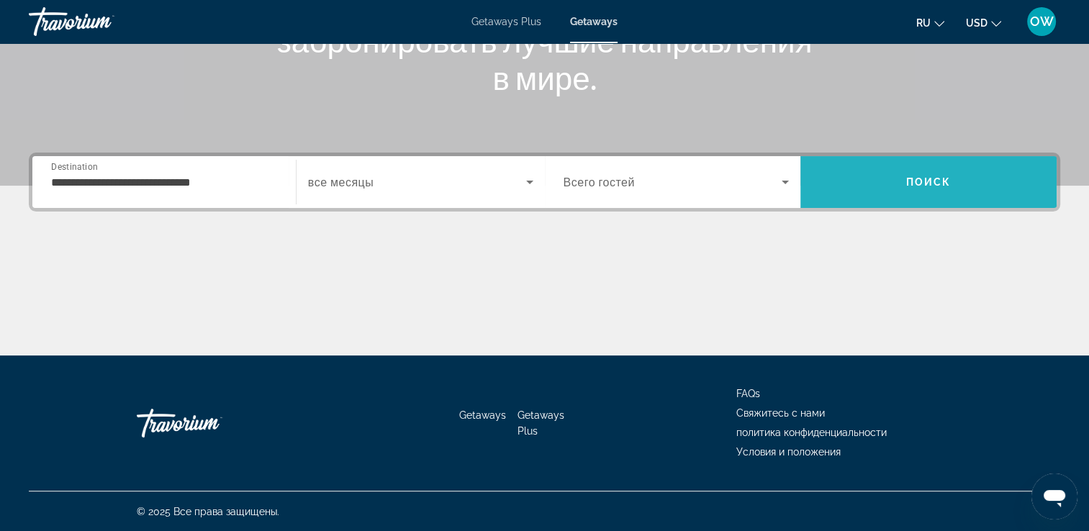
click at [912, 165] on span "Search" at bounding box center [928, 182] width 256 height 35
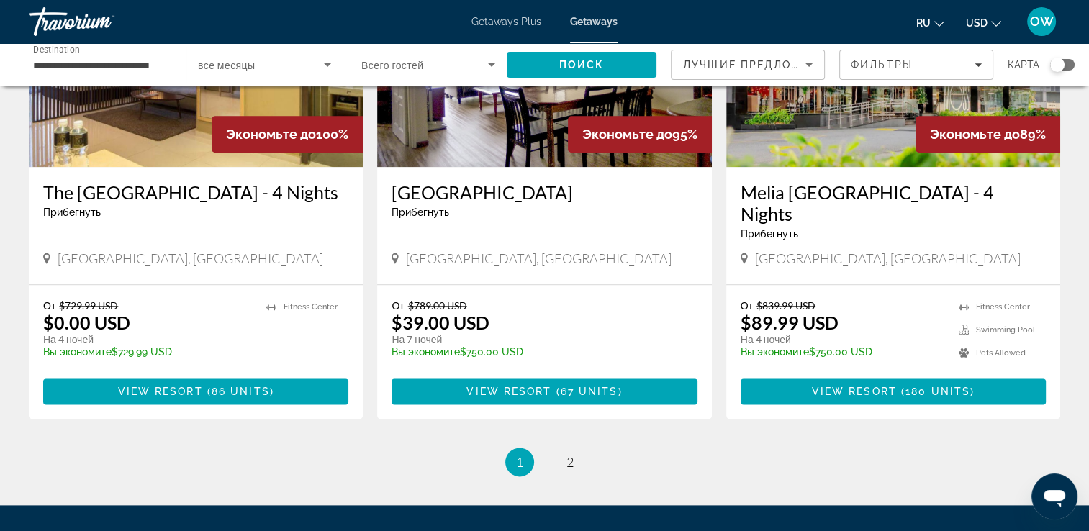
scroll to position [1681, 0]
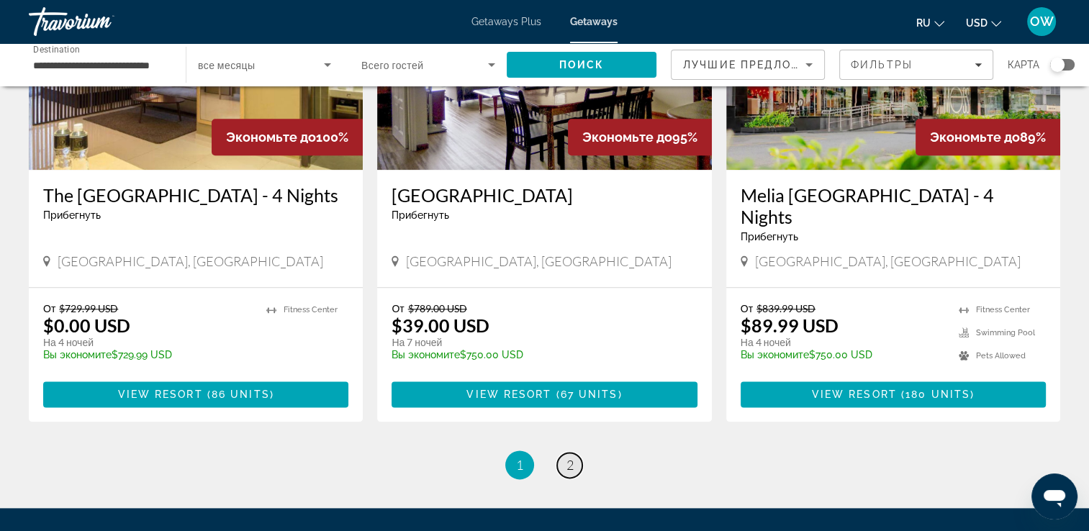
click at [573, 457] on span "2" at bounding box center [569, 465] width 7 height 16
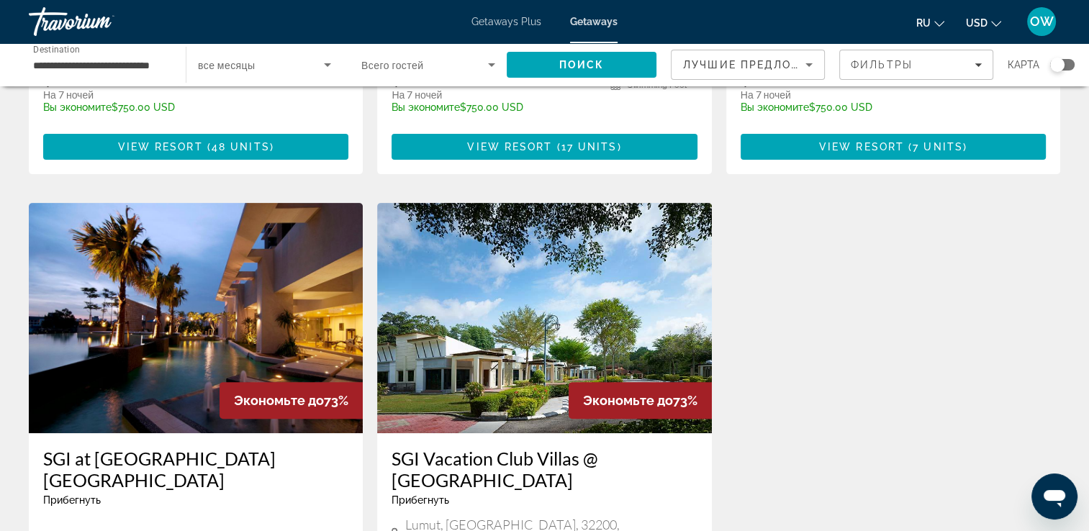
scroll to position [464, 0]
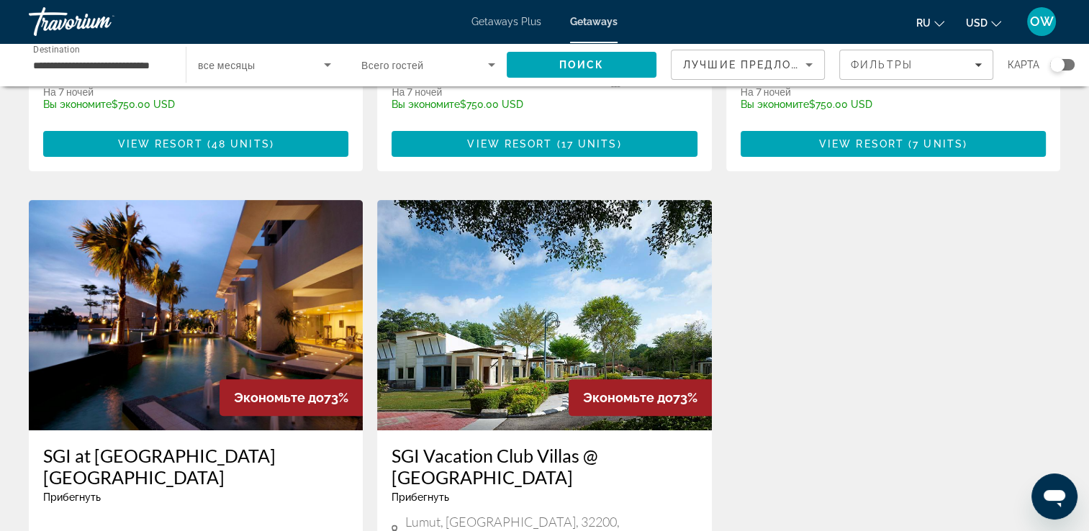
click at [254, 322] on img "Main content" at bounding box center [196, 315] width 334 height 230
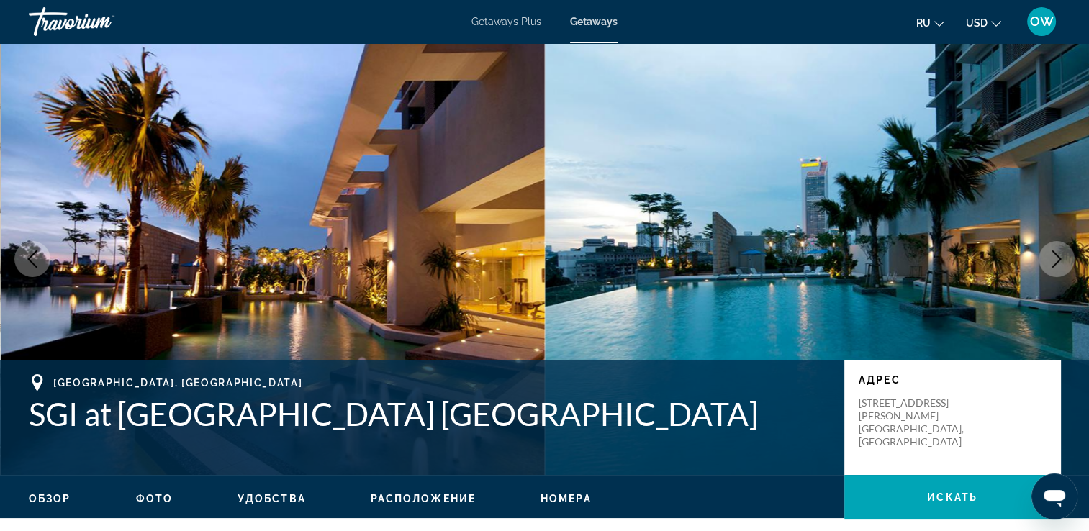
click at [1057, 258] on icon "Next image" at bounding box center [1056, 258] width 17 height 17
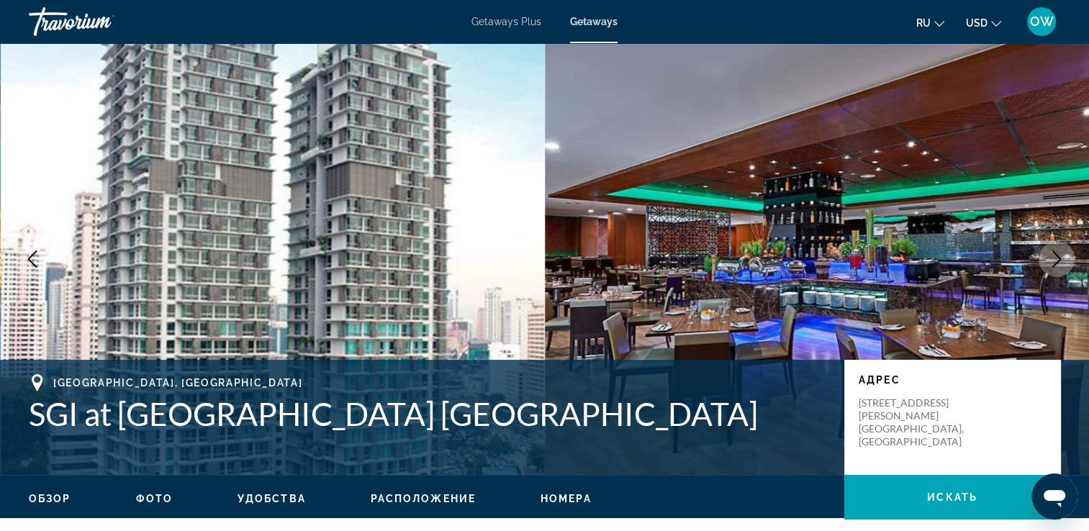
click at [1057, 258] on icon "Next image" at bounding box center [1056, 258] width 17 height 17
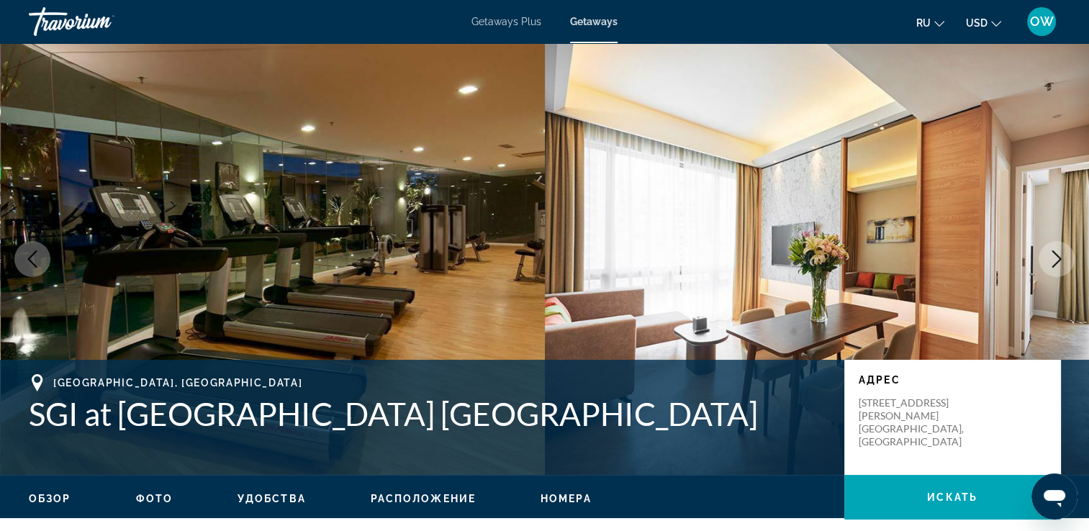
click at [1057, 258] on icon "Next image" at bounding box center [1056, 258] width 17 height 17
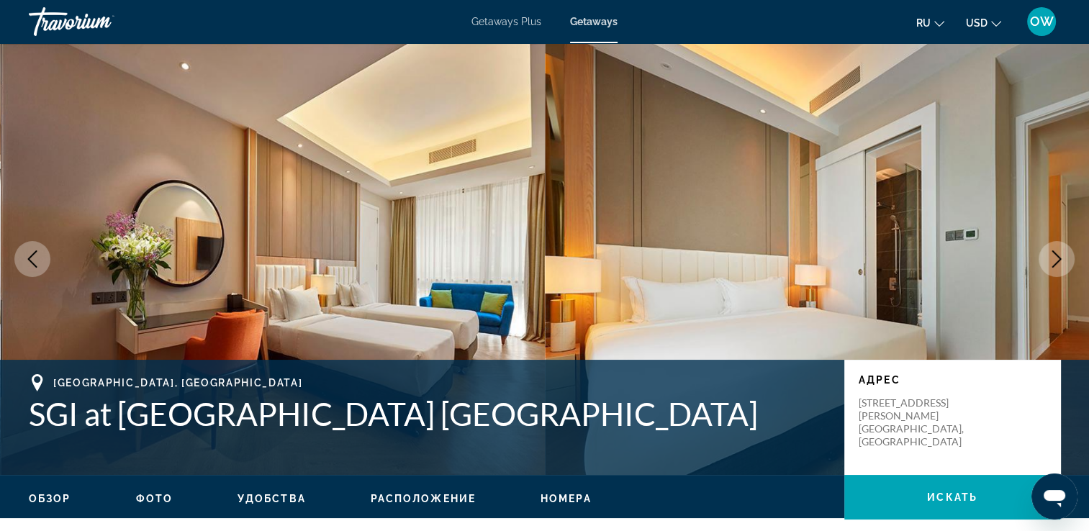
click at [1057, 258] on icon "Next image" at bounding box center [1056, 258] width 17 height 17
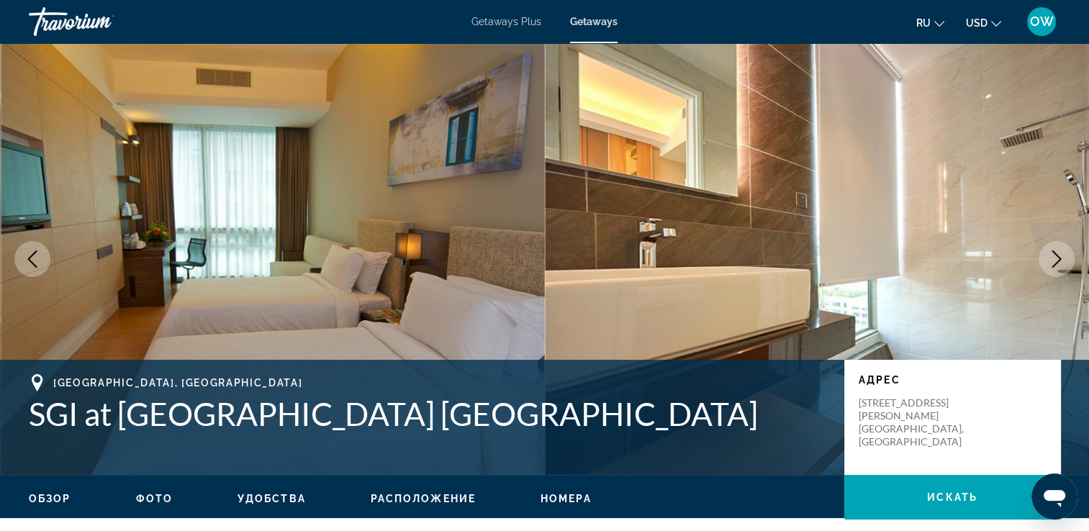
click at [1057, 258] on icon "Next image" at bounding box center [1056, 258] width 17 height 17
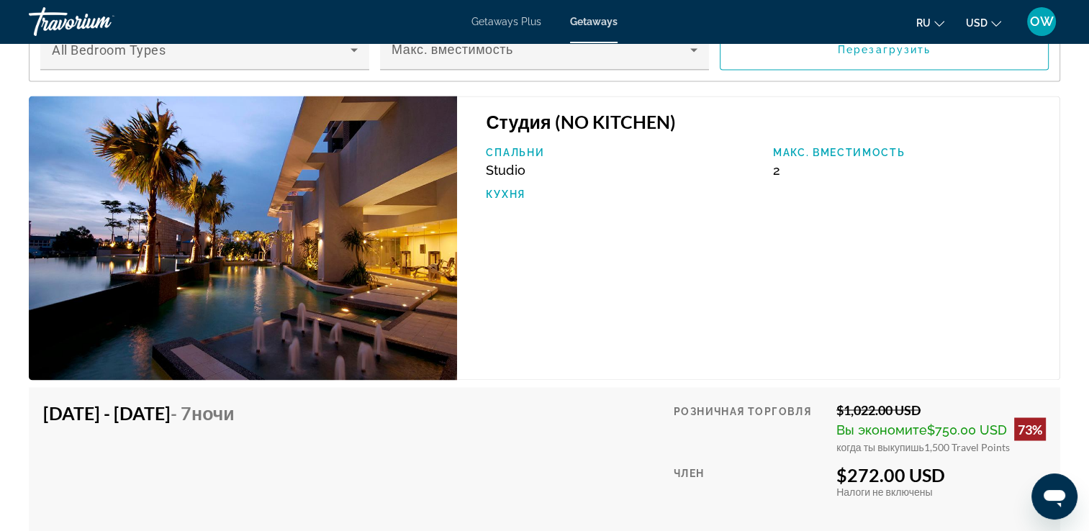
scroll to position [2341, 0]
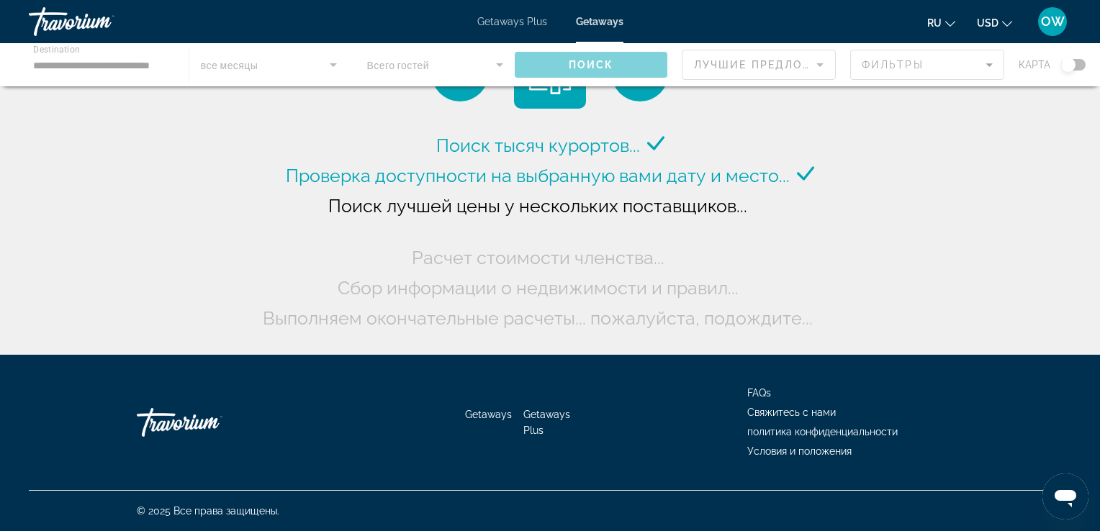
click at [81, 64] on div "Main content" at bounding box center [550, 64] width 1100 height 43
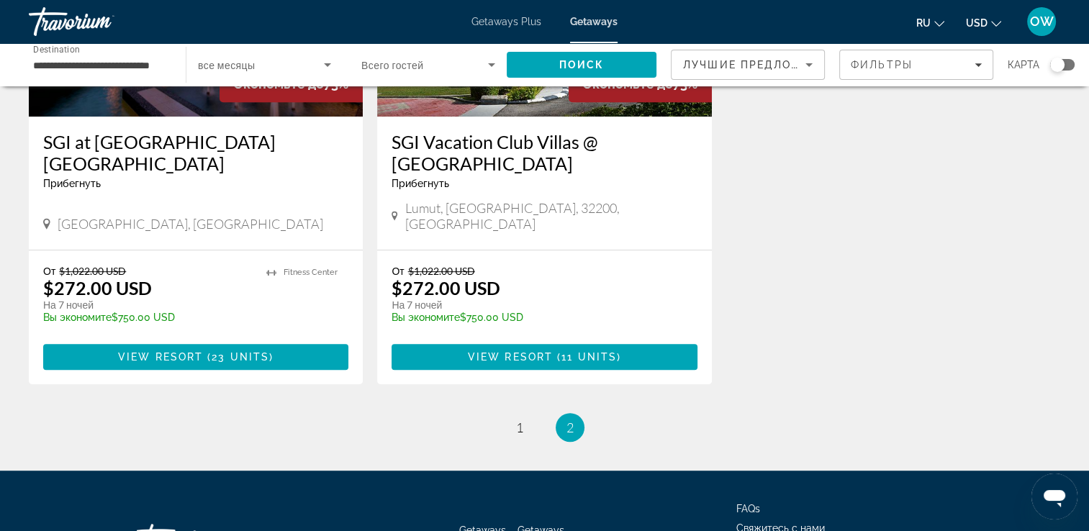
scroll to position [805, 0]
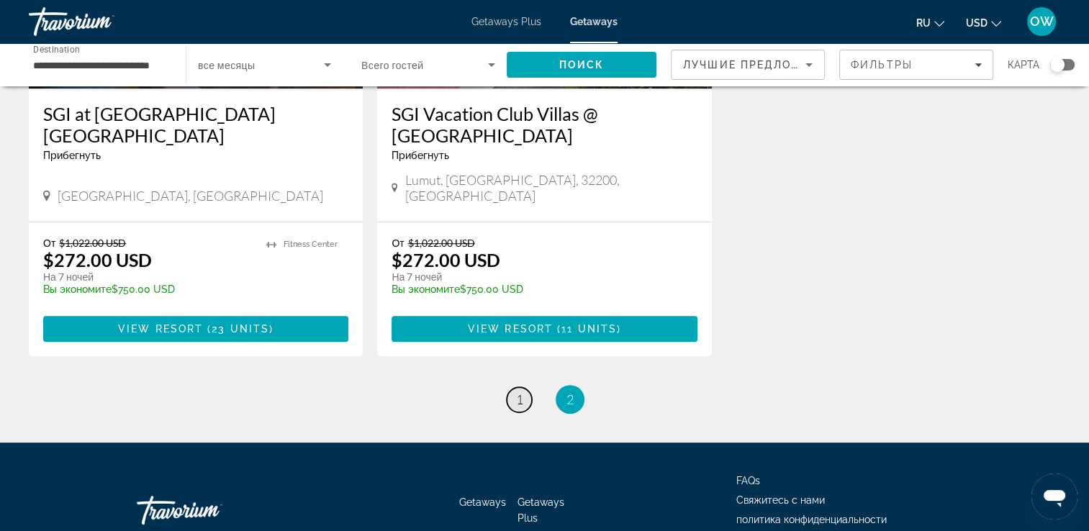
click at [521, 392] on span "1" at bounding box center [519, 400] width 7 height 16
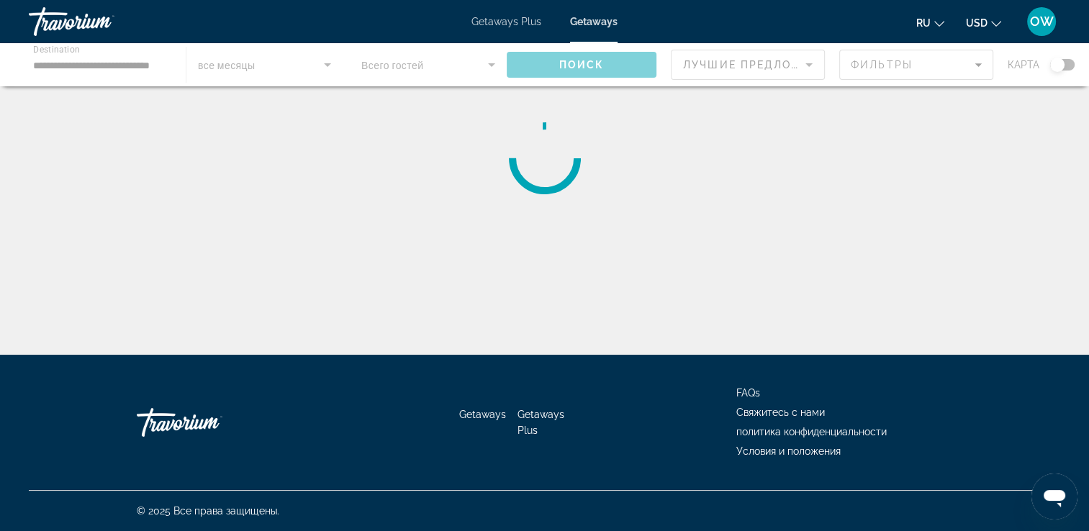
scroll to position [0, 0]
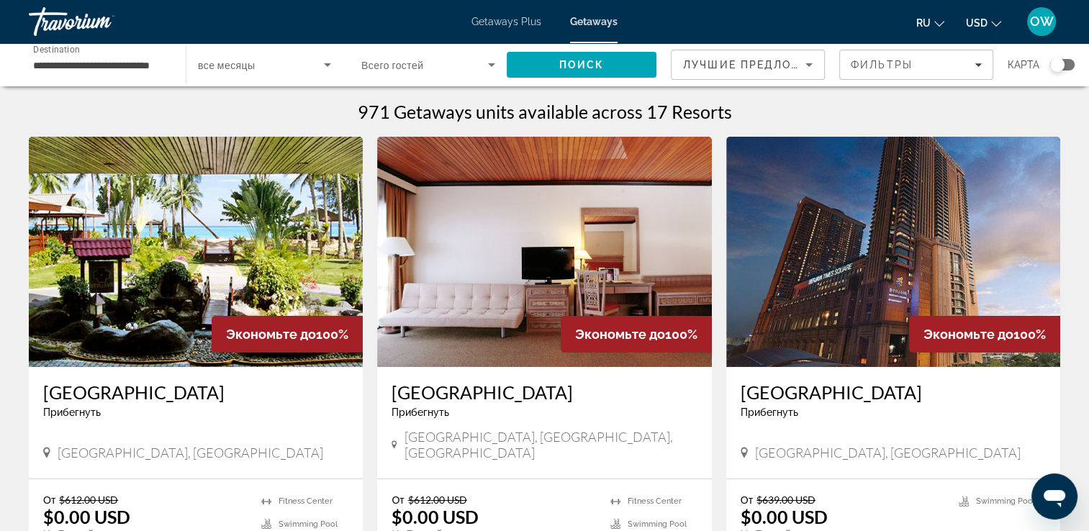
click at [248, 255] on img "Main content" at bounding box center [196, 252] width 334 height 230
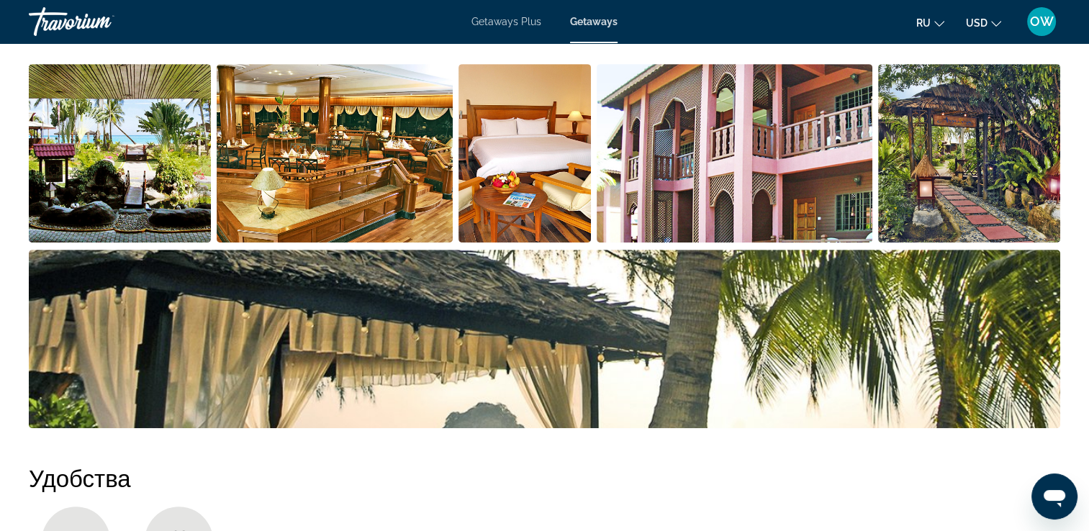
scroll to position [714, 0]
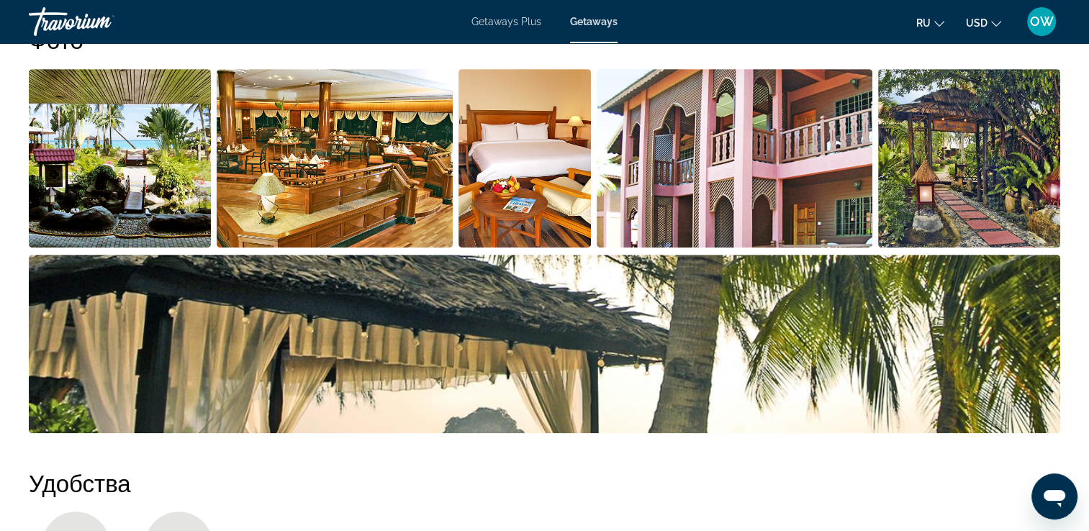
click at [199, 204] on img "Open full-screen image slider" at bounding box center [120, 158] width 182 height 179
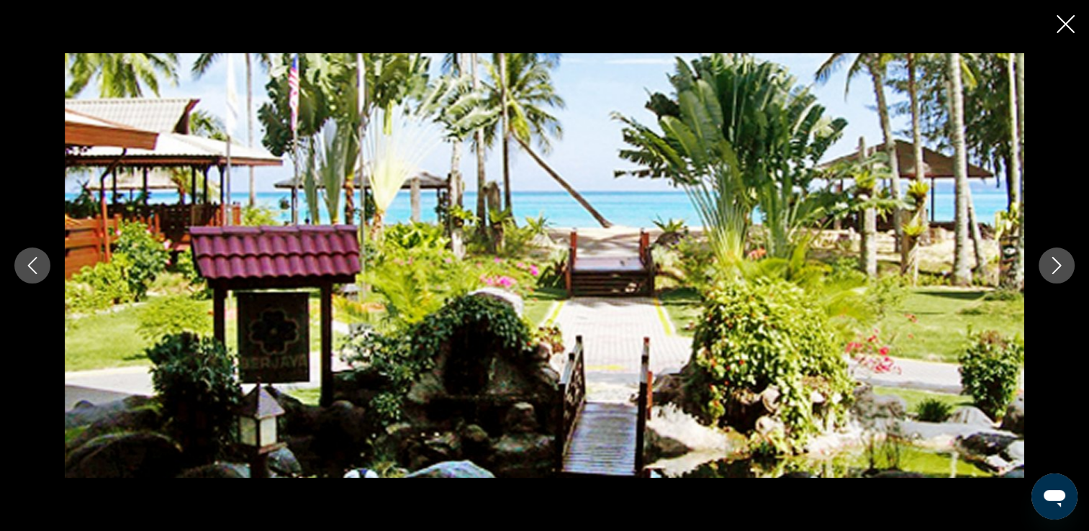
click at [1057, 263] on icon "Next image" at bounding box center [1056, 265] width 9 height 17
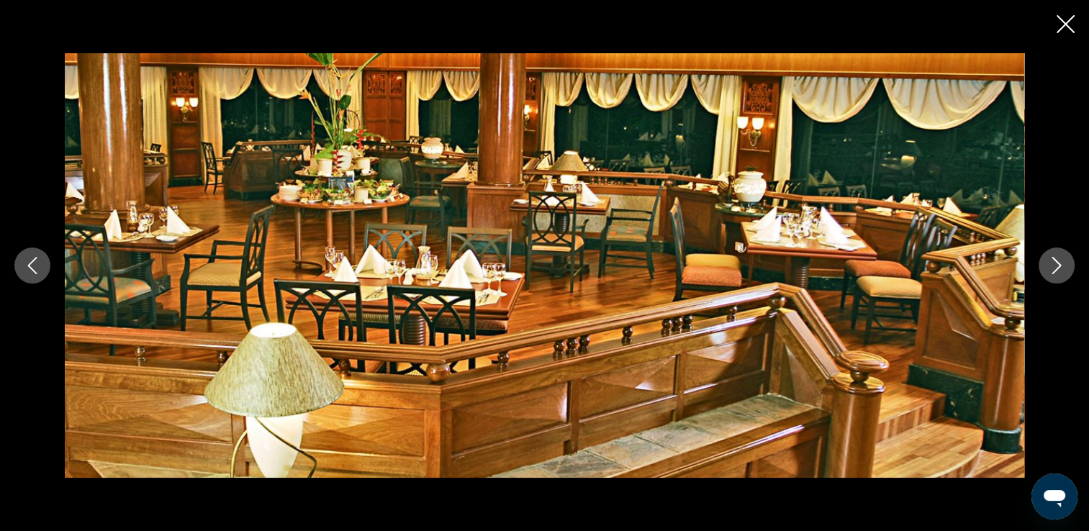
click at [1057, 263] on icon "Next image" at bounding box center [1056, 265] width 9 height 17
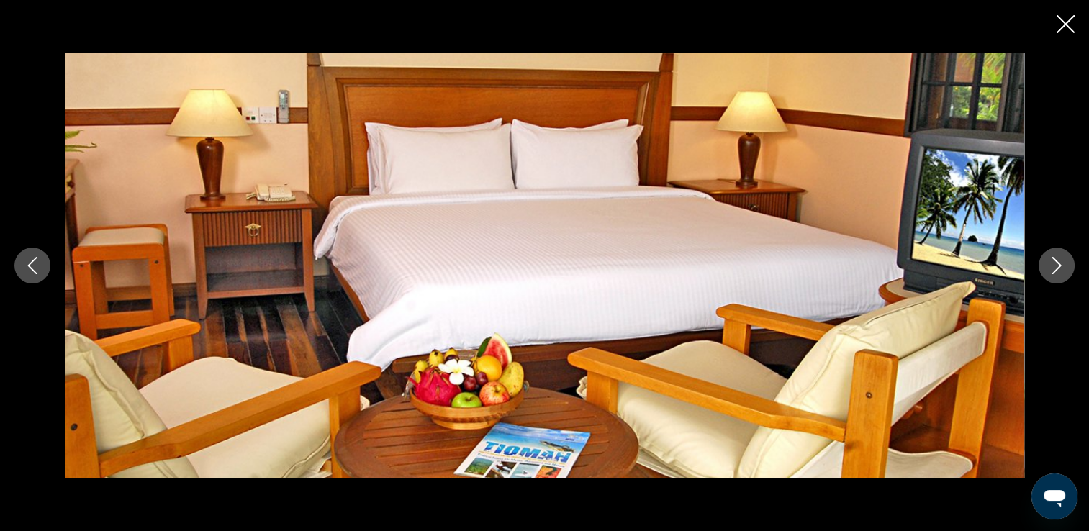
click at [1057, 263] on icon "Next image" at bounding box center [1056, 265] width 9 height 17
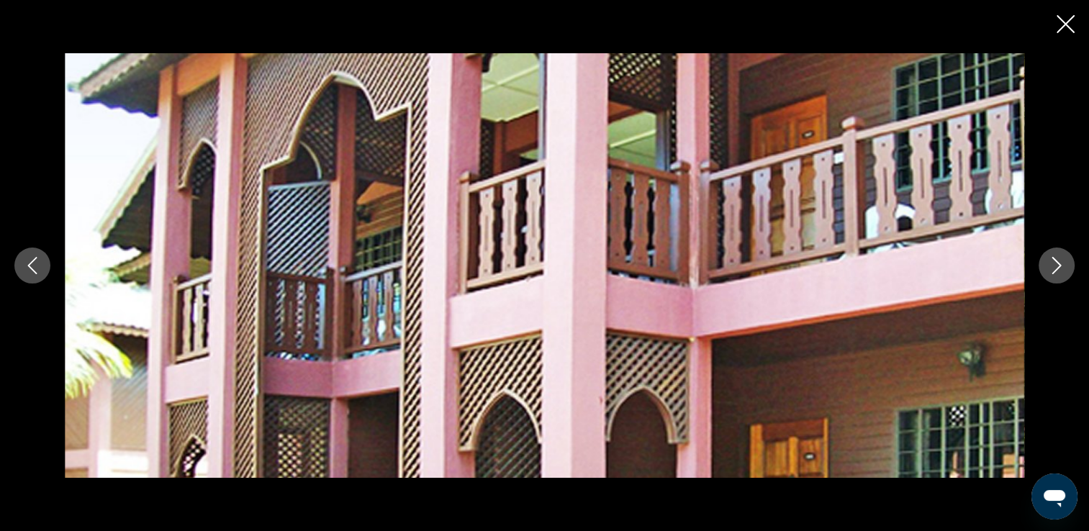
click at [1057, 263] on icon "Next image" at bounding box center [1056, 265] width 9 height 17
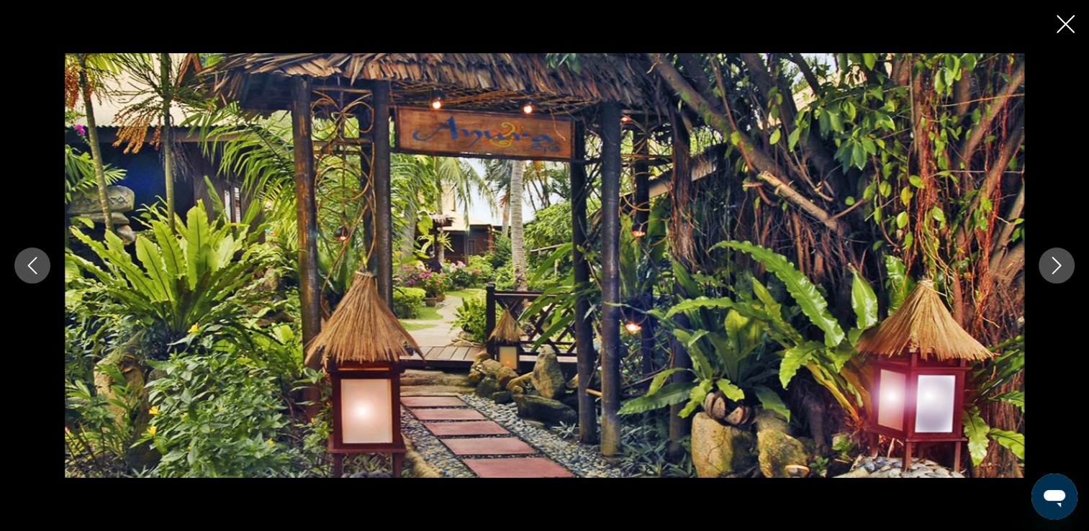
click at [1057, 263] on icon "Next image" at bounding box center [1056, 265] width 9 height 17
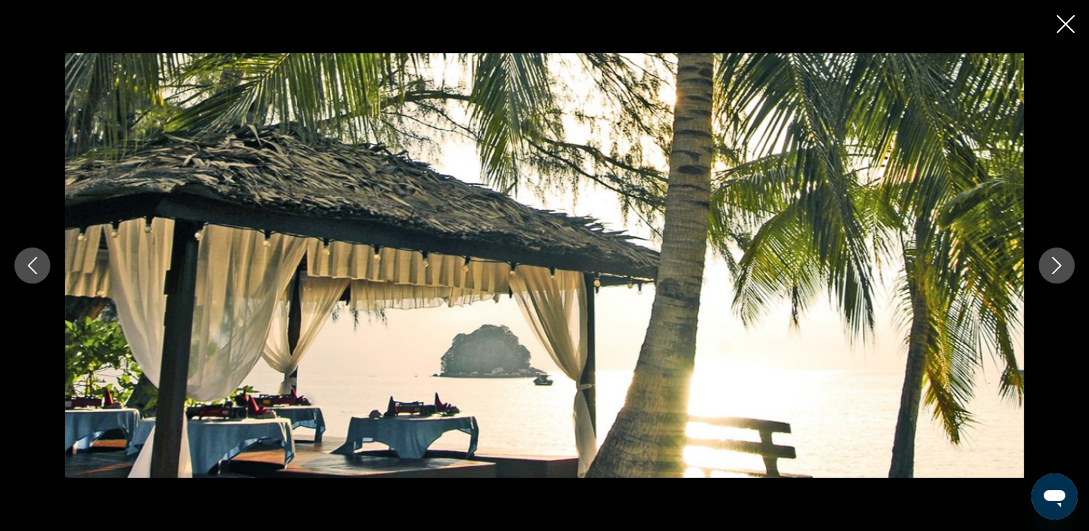
click at [1057, 263] on icon "Next image" at bounding box center [1056, 265] width 9 height 17
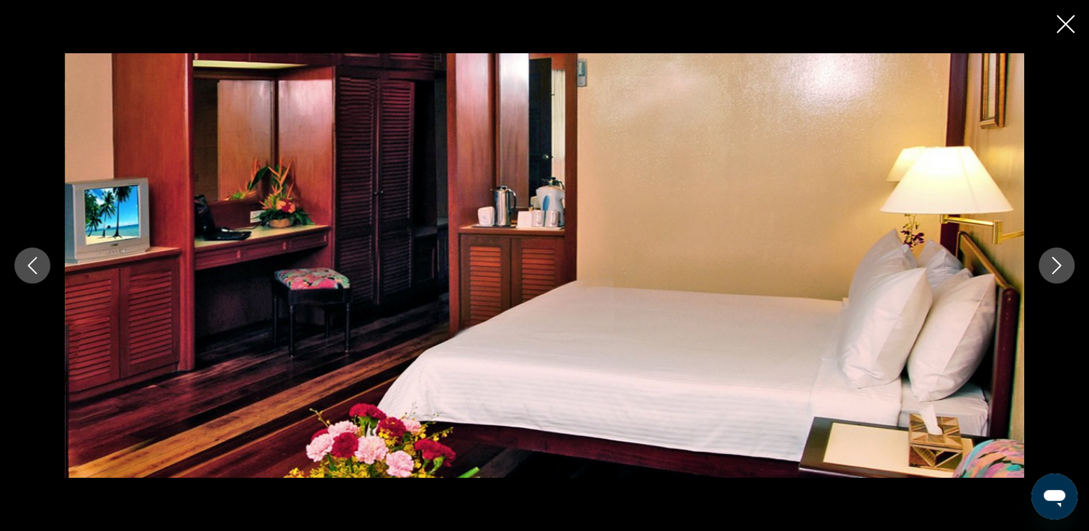
click at [1057, 263] on icon "Next image" at bounding box center [1056, 265] width 9 height 17
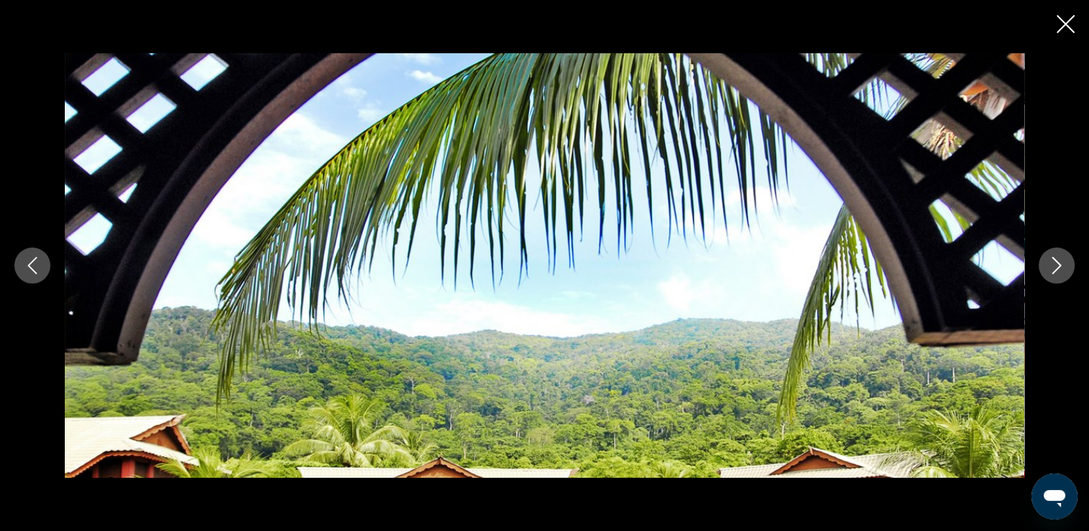
scroll to position [777, 0]
click at [1061, 265] on icon "Next image" at bounding box center [1056, 265] width 17 height 17
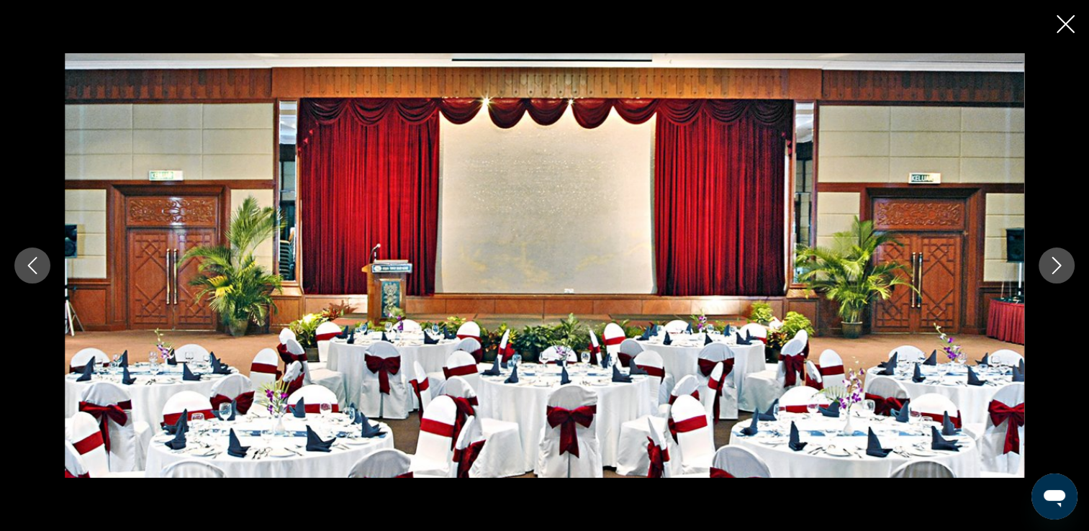
click at [1061, 265] on icon "Next image" at bounding box center [1056, 265] width 17 height 17
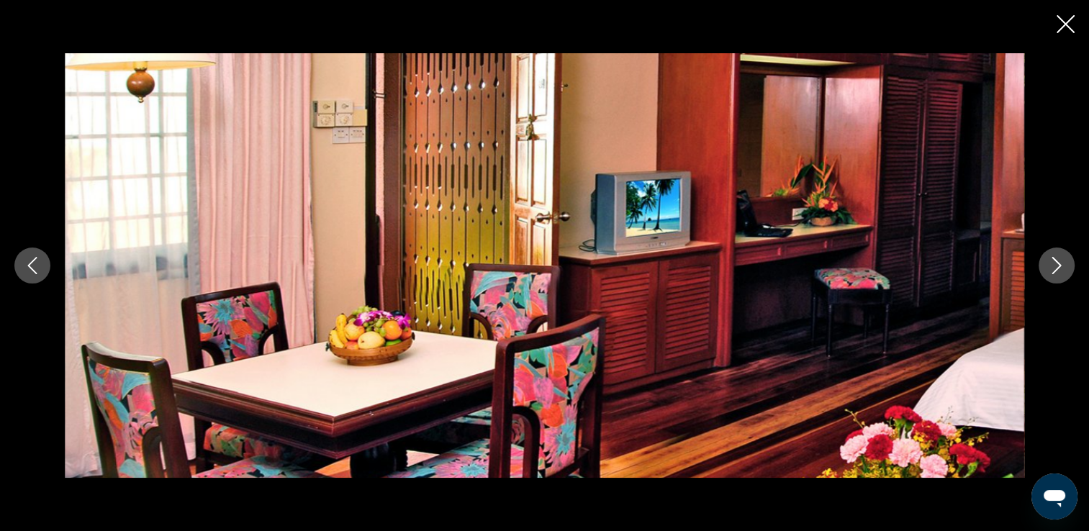
click at [1061, 265] on icon "Next image" at bounding box center [1056, 265] width 17 height 17
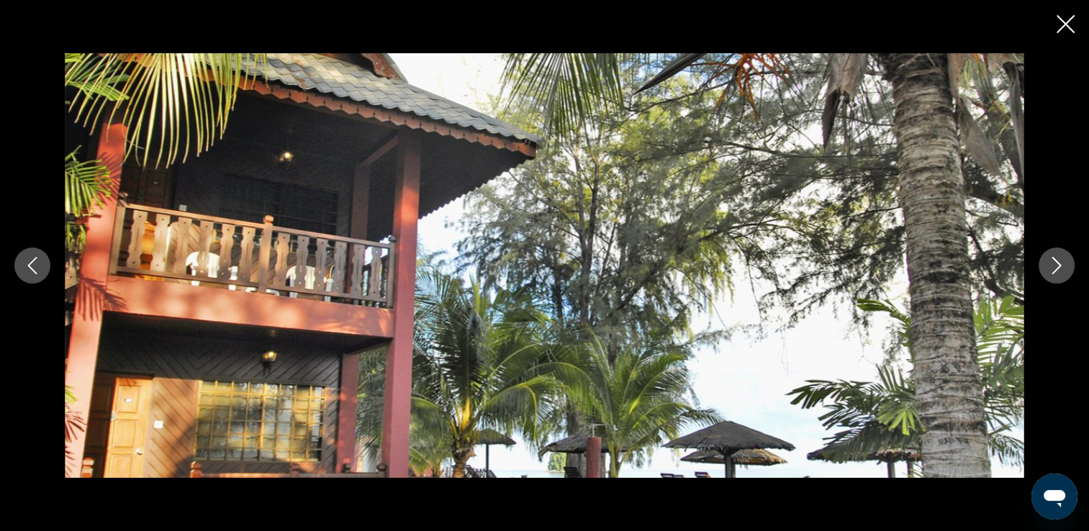
click at [1061, 265] on icon "Next image" at bounding box center [1056, 265] width 17 height 17
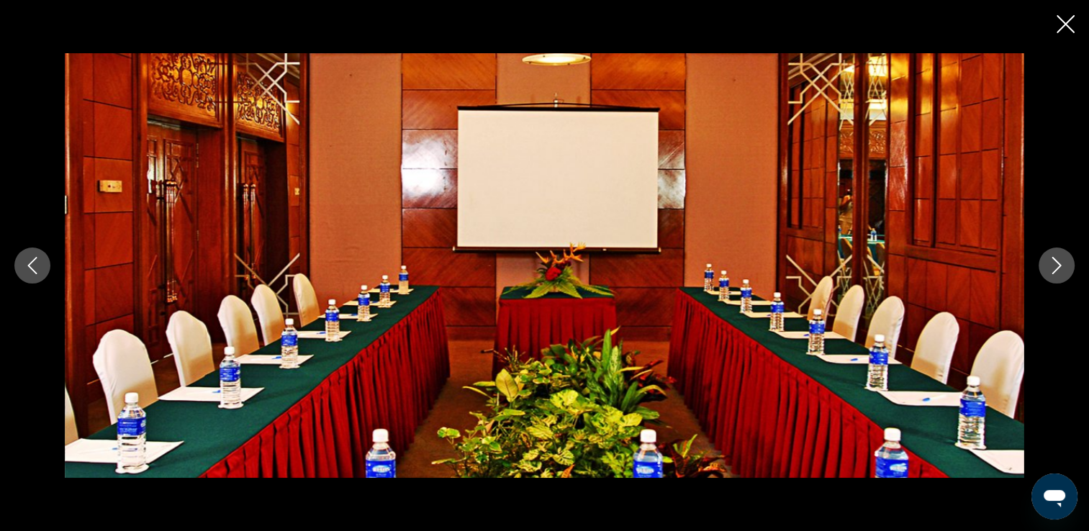
click at [1061, 265] on icon "Next image" at bounding box center [1056, 265] width 17 height 17
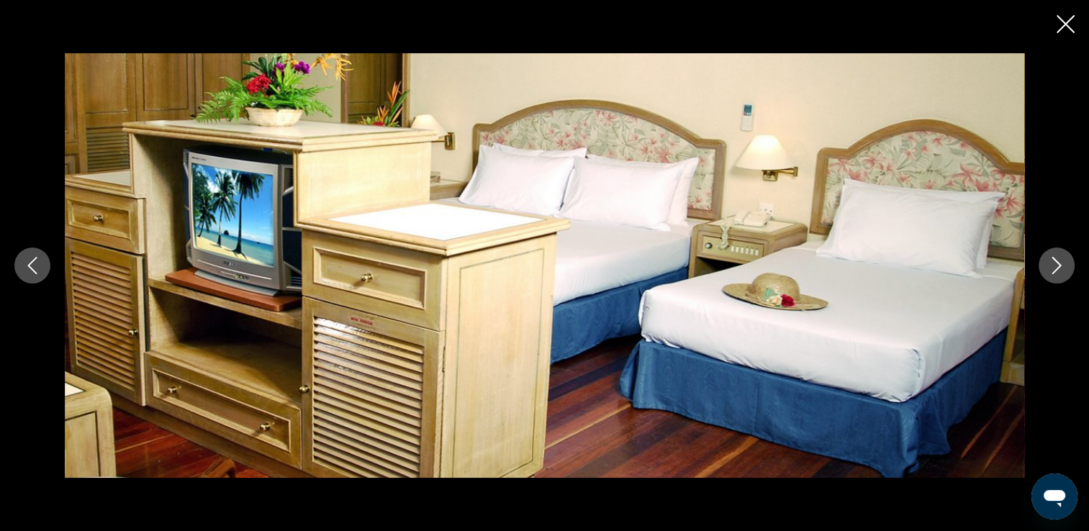
click at [1061, 265] on icon "Next image" at bounding box center [1056, 265] width 17 height 17
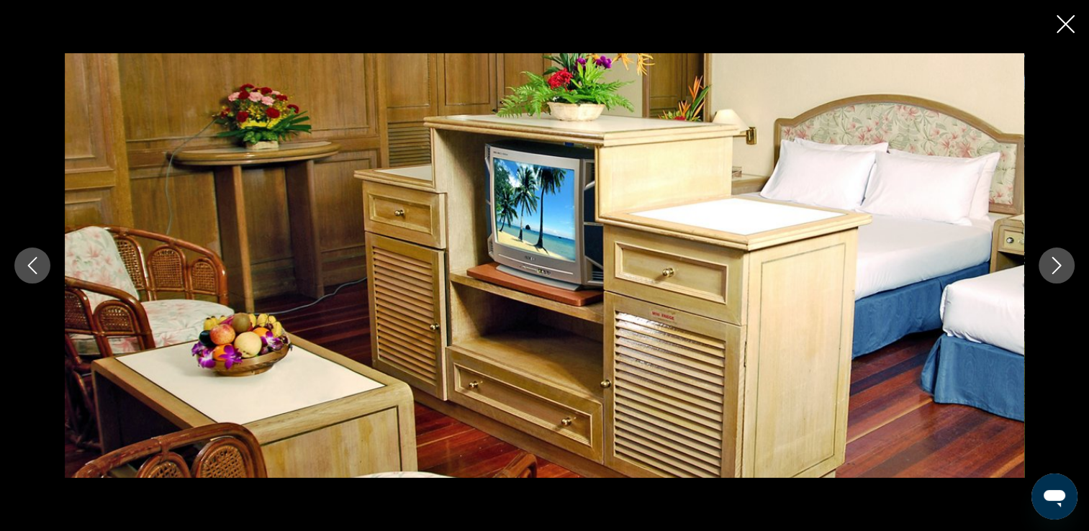
click at [1061, 265] on icon "Next image" at bounding box center [1056, 265] width 17 height 17
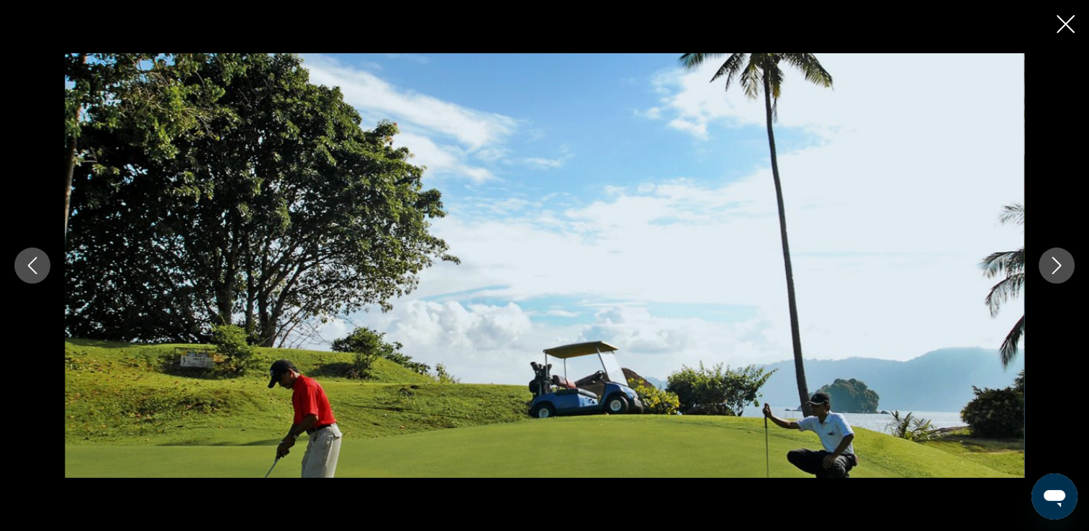
click at [1061, 265] on icon "Next image" at bounding box center [1056, 265] width 17 height 17
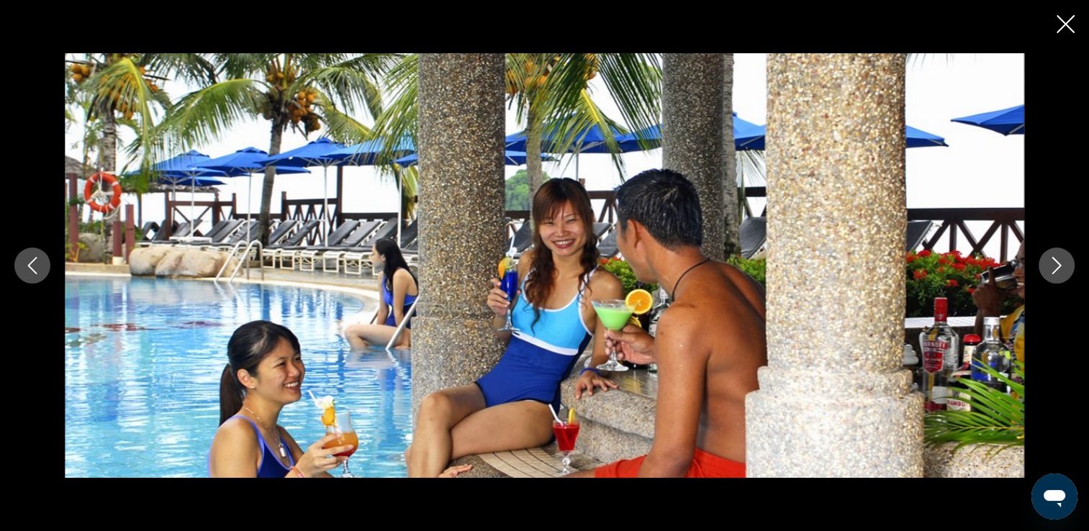
click at [1061, 265] on icon "Next image" at bounding box center [1056, 265] width 17 height 17
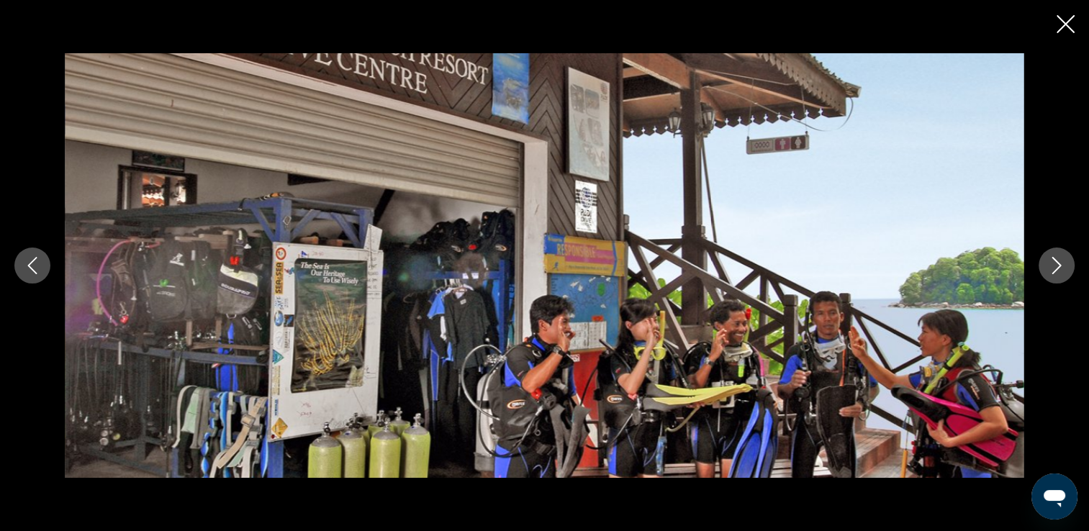
click at [1061, 265] on icon "Next image" at bounding box center [1056, 265] width 17 height 17
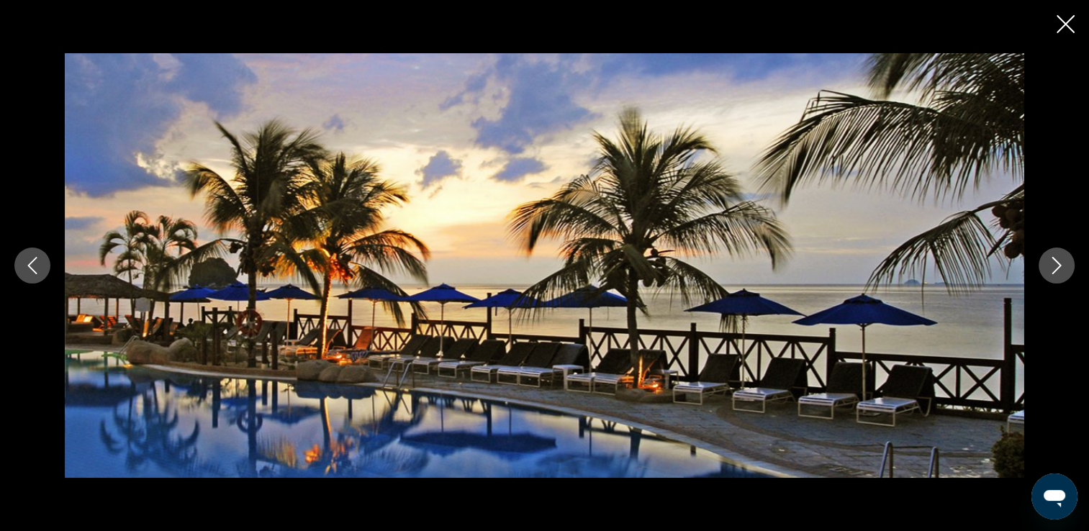
click at [1061, 265] on icon "Next image" at bounding box center [1056, 265] width 17 height 17
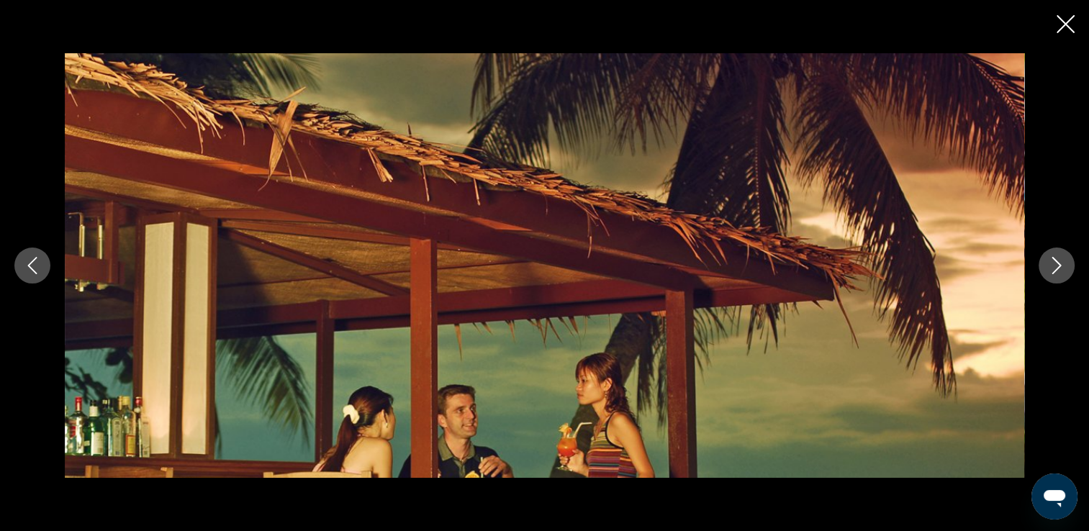
click at [1061, 265] on icon "Next image" at bounding box center [1056, 265] width 17 height 17
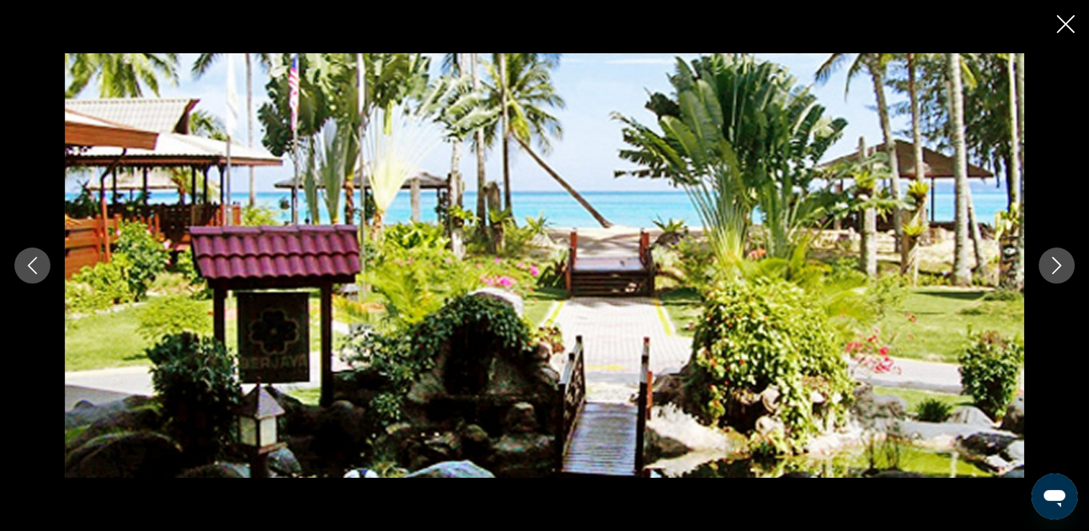
click at [1065, 27] on icon "Close slideshow" at bounding box center [1066, 24] width 18 height 18
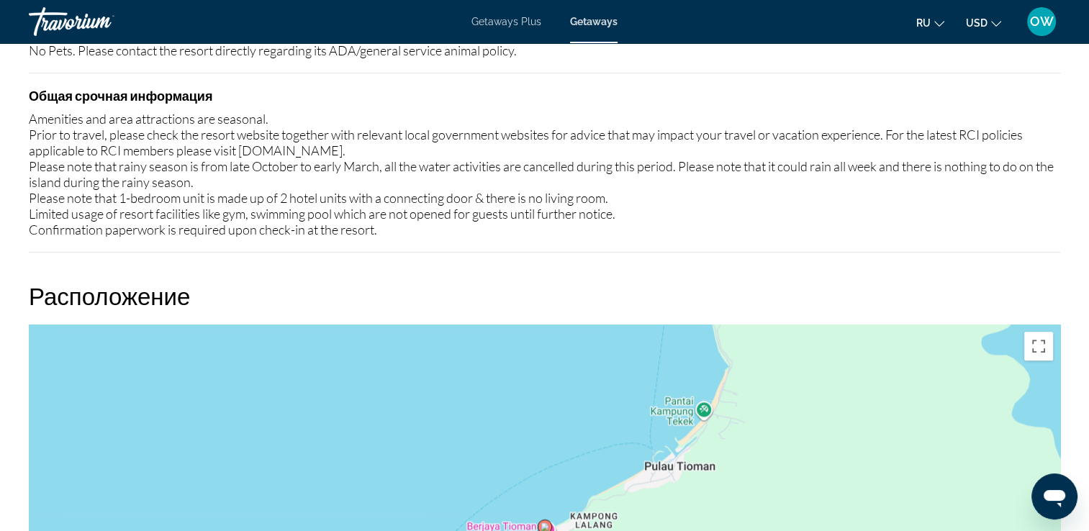
scroll to position [271, 0]
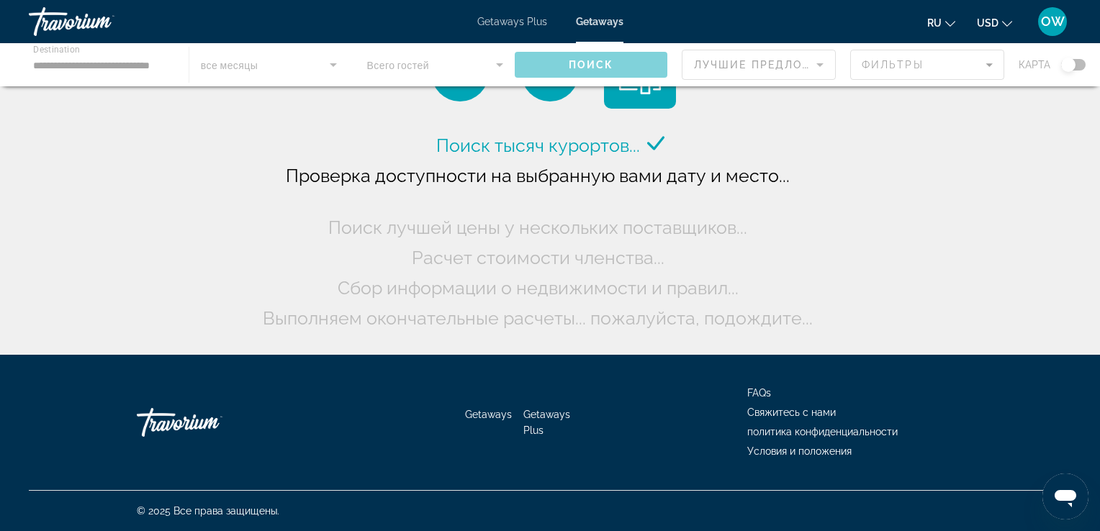
click at [83, 67] on div "Main content" at bounding box center [550, 64] width 1100 height 43
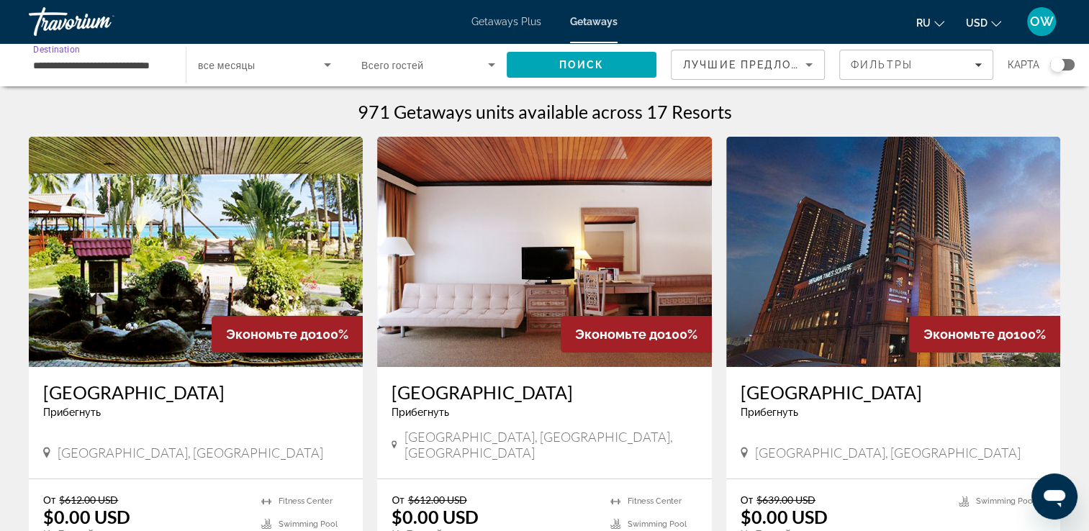
click at [92, 65] on input "**********" at bounding box center [100, 65] width 134 height 17
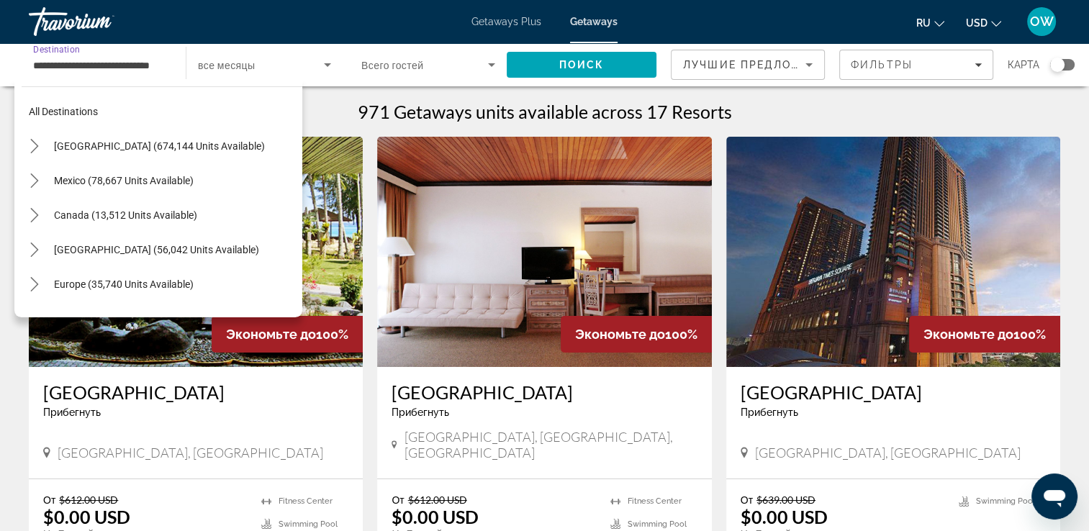
scroll to position [500, 0]
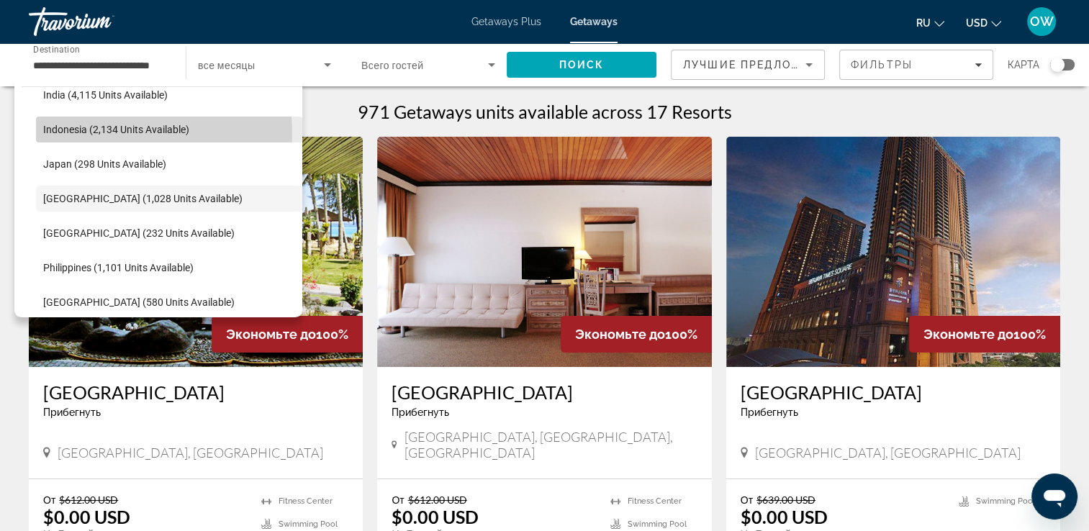
click at [134, 132] on span "Indonesia (2,134 units available)" at bounding box center [116, 130] width 146 height 12
type input "**********"
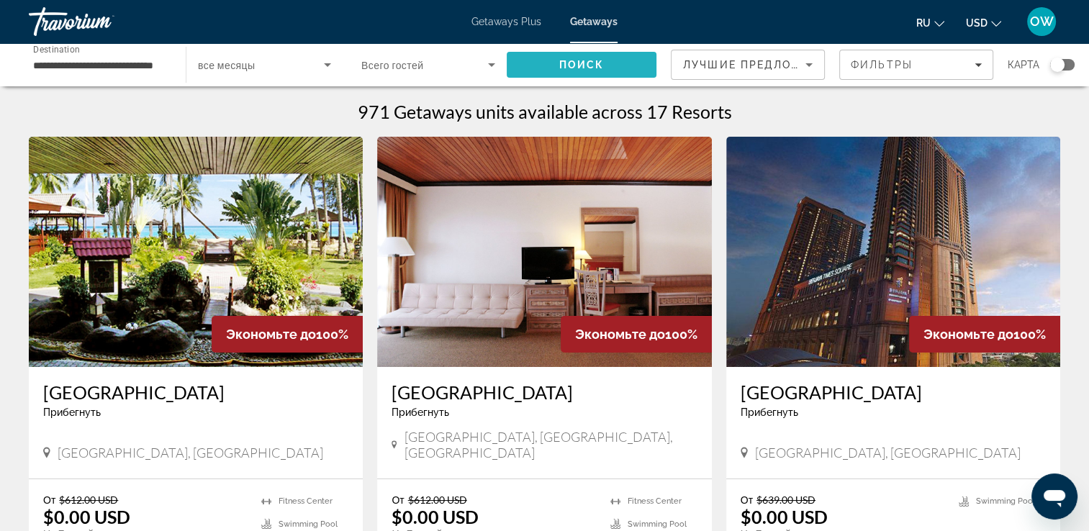
click at [524, 60] on span "Search" at bounding box center [582, 65] width 150 height 35
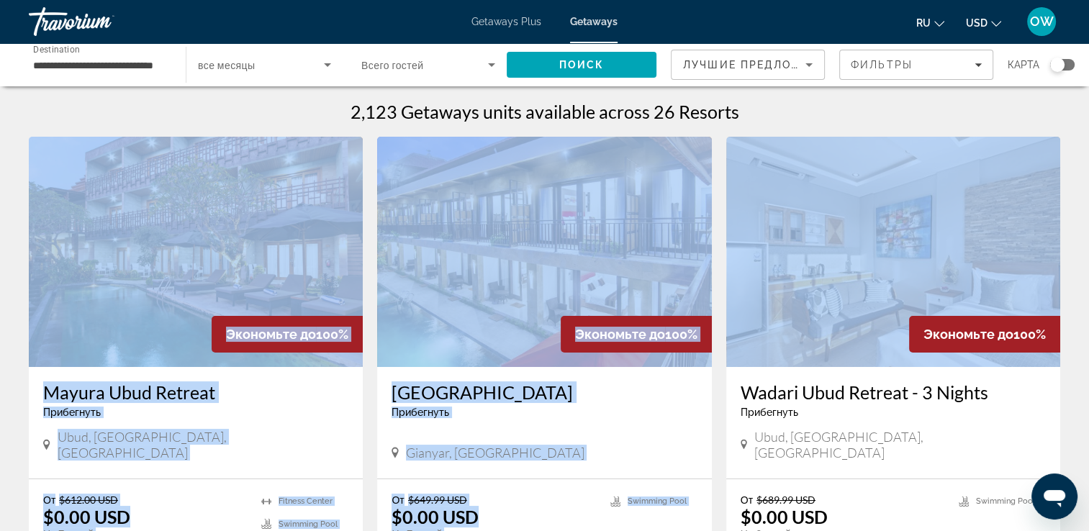
drag, startPoint x: 1077, startPoint y: 99, endPoint x: 792, endPoint y: 191, distance: 299.8
click at [189, 286] on img "Main content" at bounding box center [196, 252] width 334 height 230
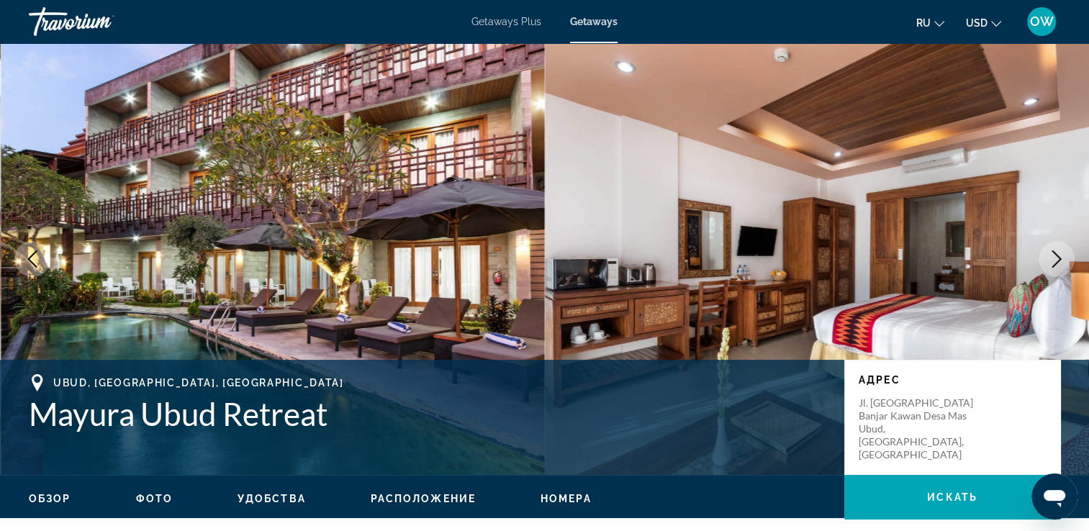
click at [189, 286] on img "Main content" at bounding box center [273, 259] width 545 height 432
click at [1056, 267] on icon "Next image" at bounding box center [1056, 258] width 17 height 17
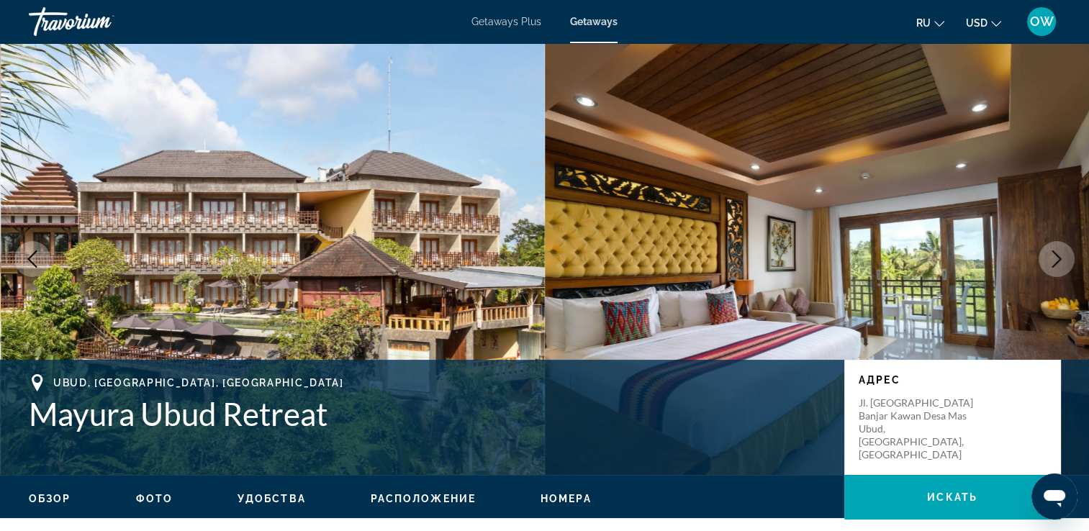
click at [1056, 267] on icon "Next image" at bounding box center [1056, 258] width 17 height 17
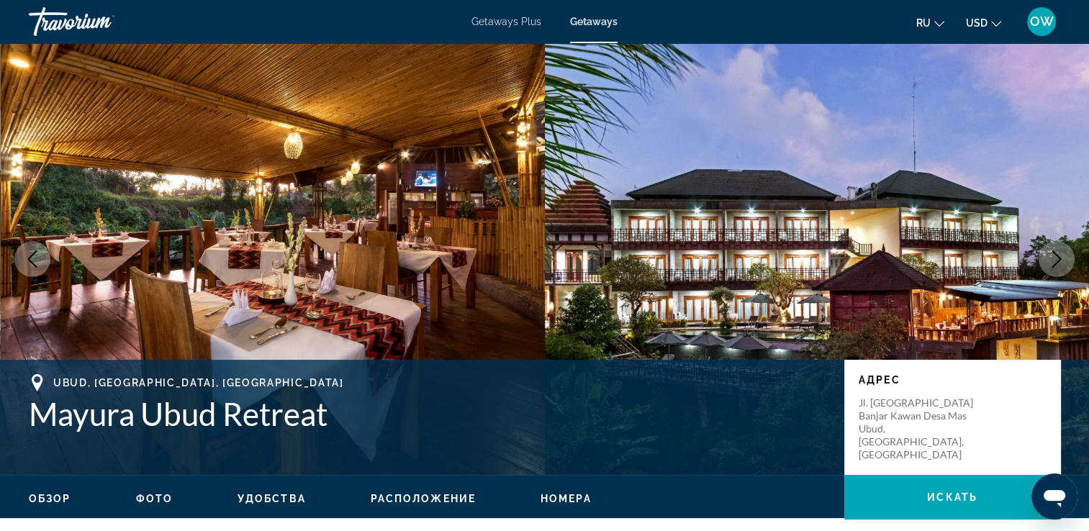
click at [1056, 267] on icon "Next image" at bounding box center [1056, 258] width 17 height 17
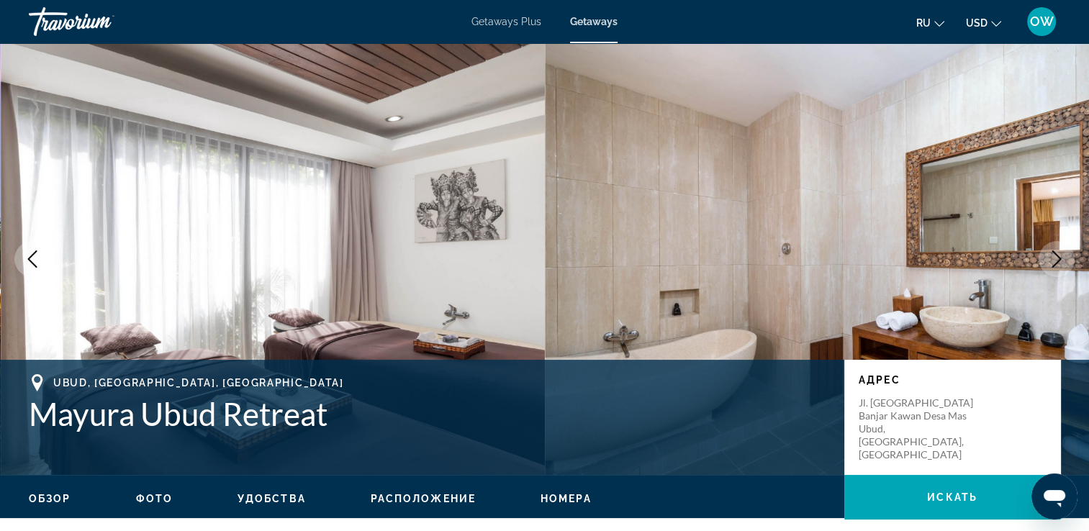
click at [1056, 267] on icon "Next image" at bounding box center [1056, 258] width 17 height 17
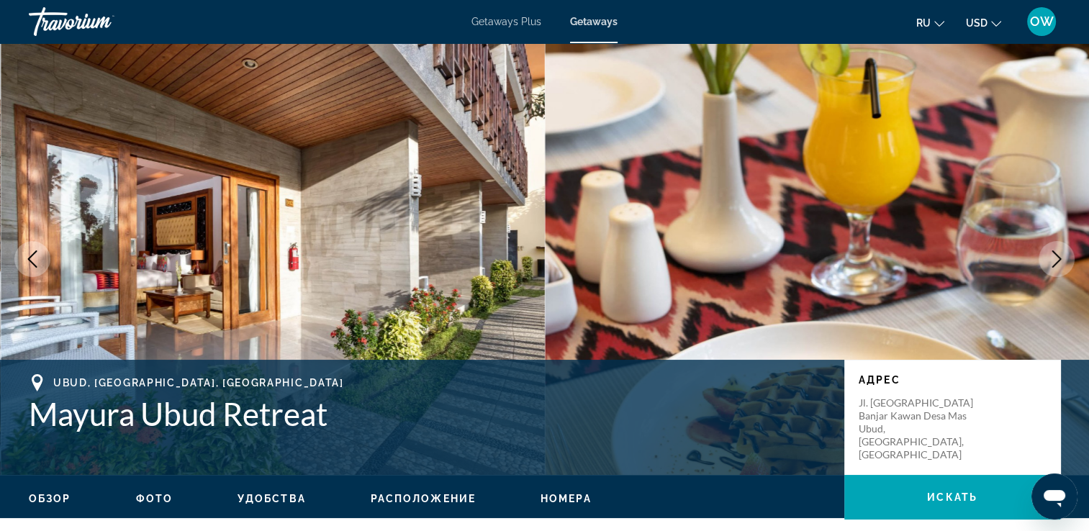
click at [1056, 267] on icon "Next image" at bounding box center [1056, 258] width 17 height 17
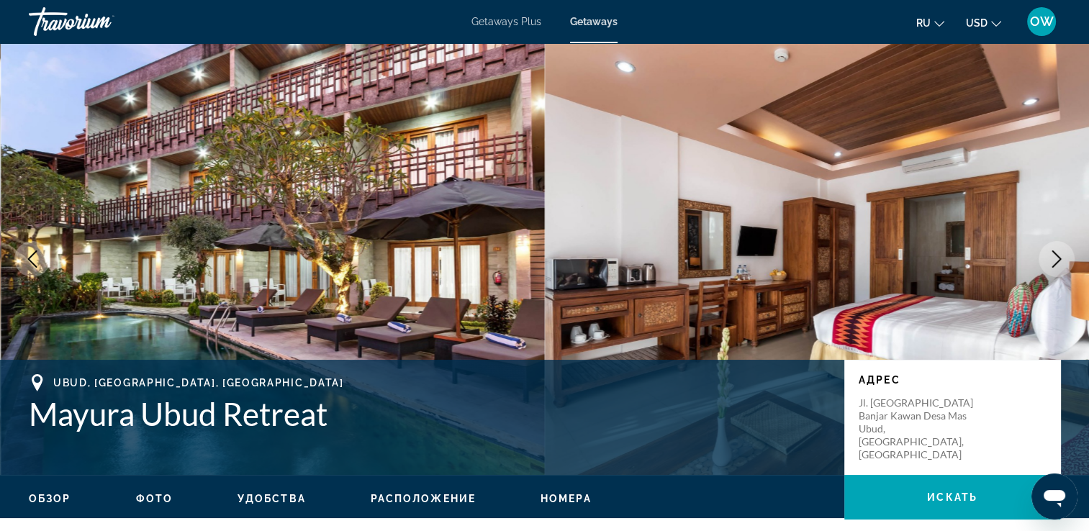
click at [1056, 267] on icon "Next image" at bounding box center [1056, 258] width 17 height 17
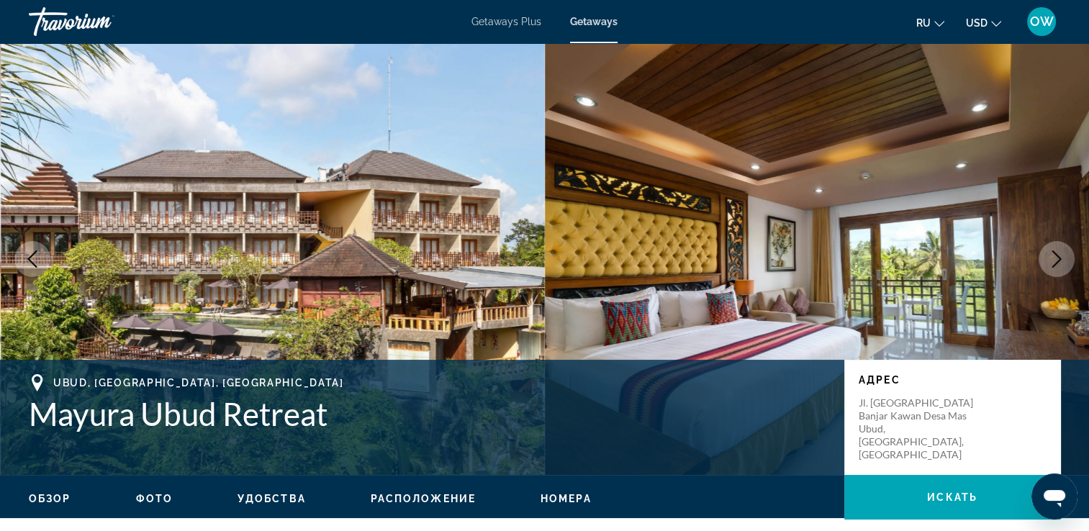
click at [1056, 267] on icon "Next image" at bounding box center [1056, 258] width 17 height 17
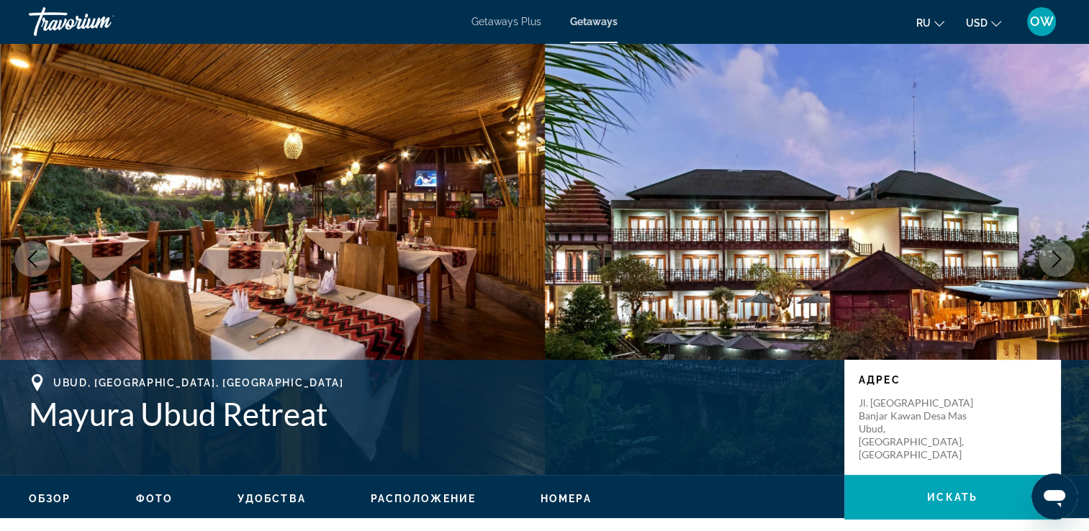
click at [1056, 267] on icon "Next image" at bounding box center [1056, 258] width 17 height 17
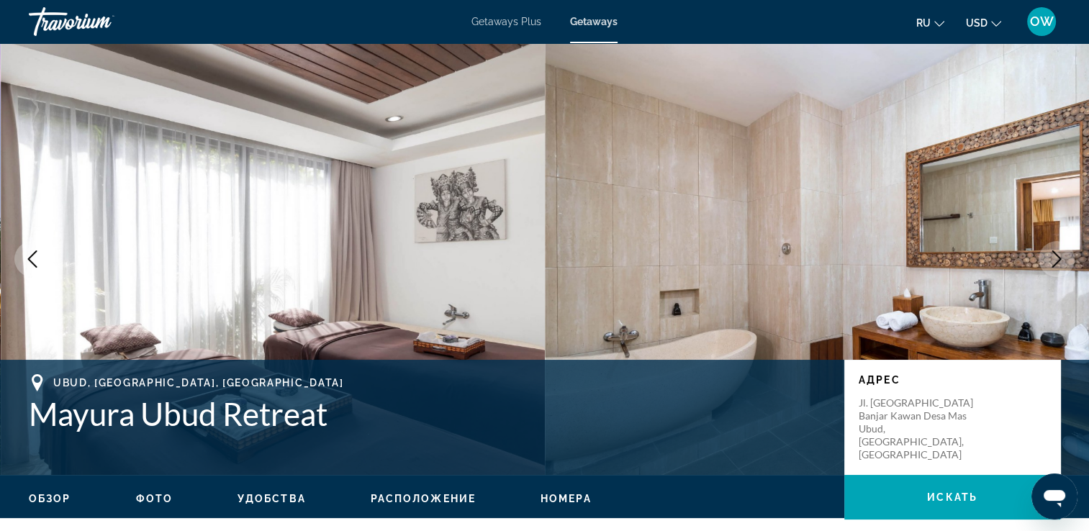
click at [1055, 266] on icon "Next image" at bounding box center [1056, 258] width 17 height 17
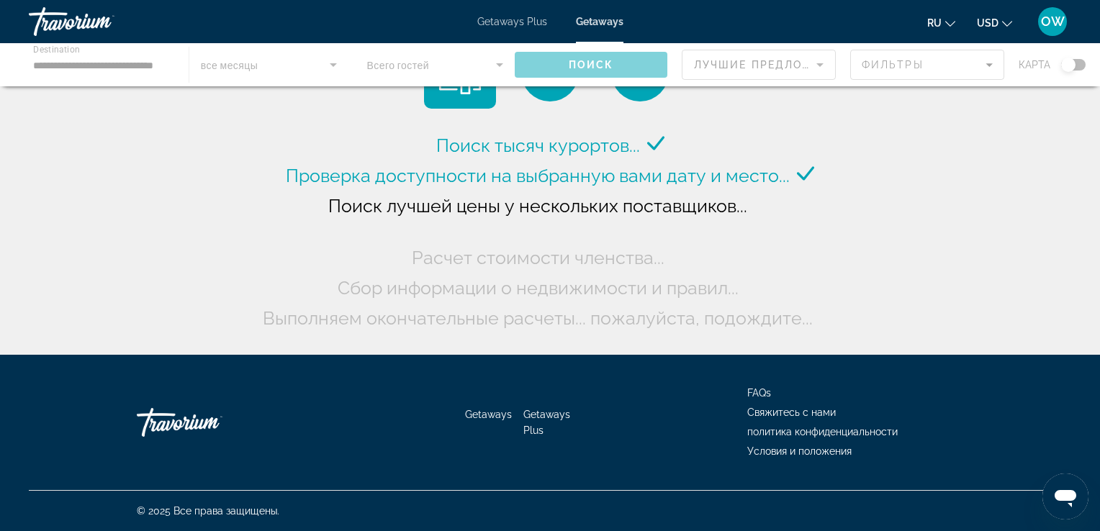
click at [116, 64] on div "Main content" at bounding box center [550, 64] width 1100 height 43
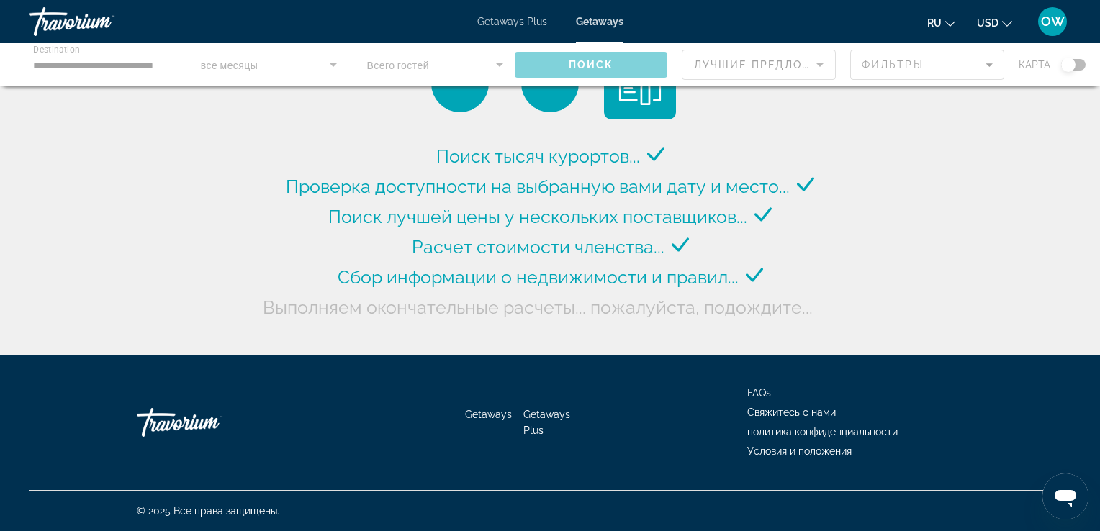
click at [116, 64] on div "Main content" at bounding box center [550, 64] width 1100 height 43
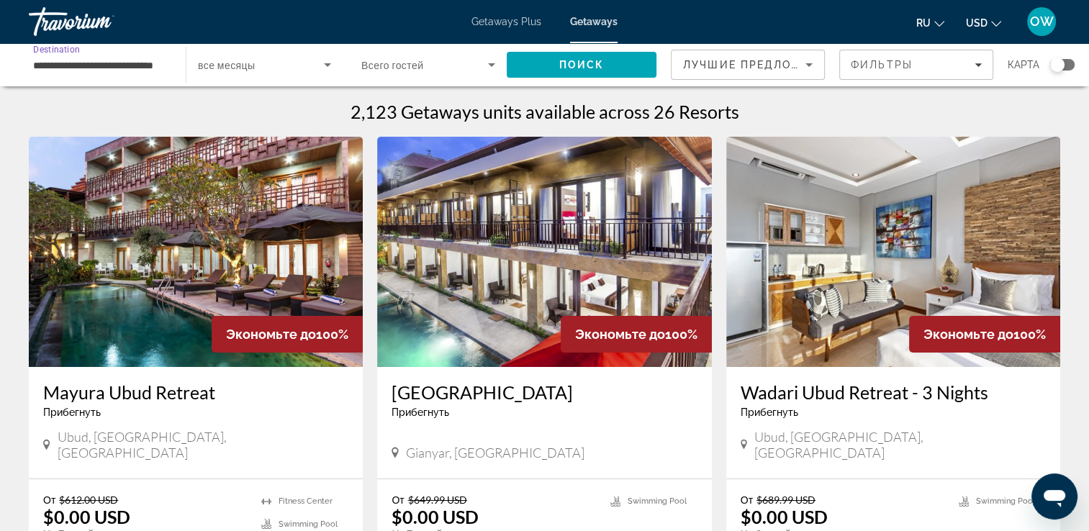
click at [116, 64] on input "**********" at bounding box center [100, 65] width 134 height 17
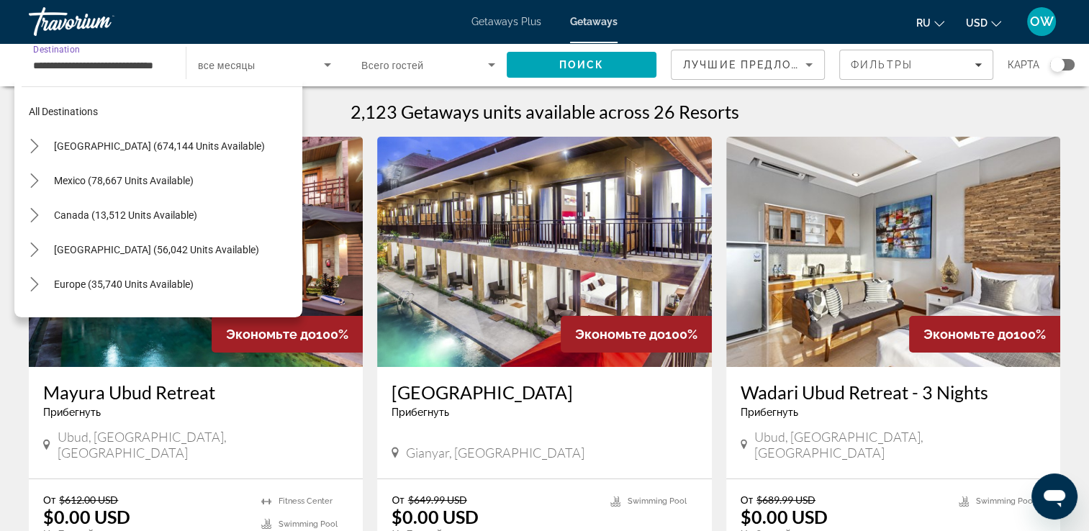
scroll to position [431, 0]
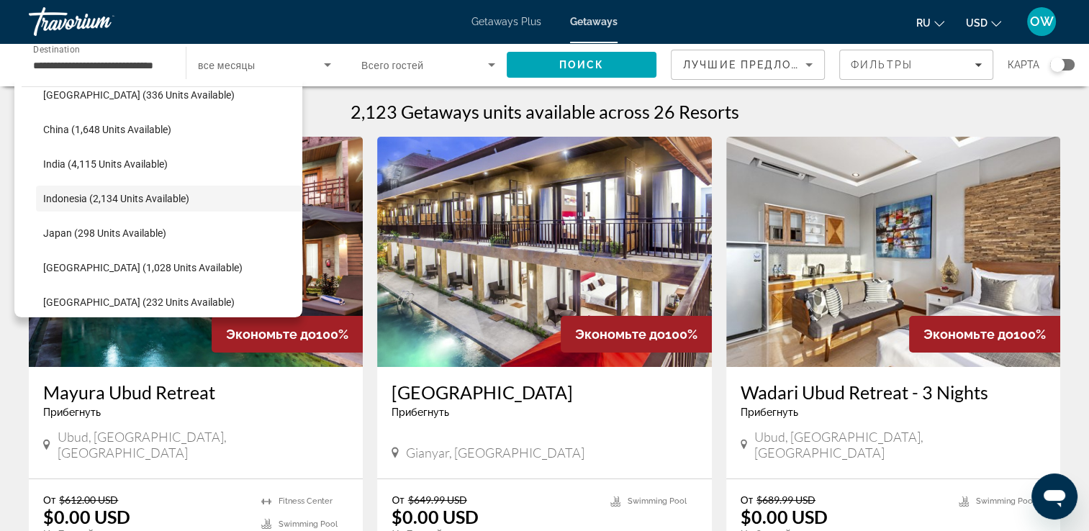
click at [569, 249] on img "Main content" at bounding box center [544, 252] width 334 height 230
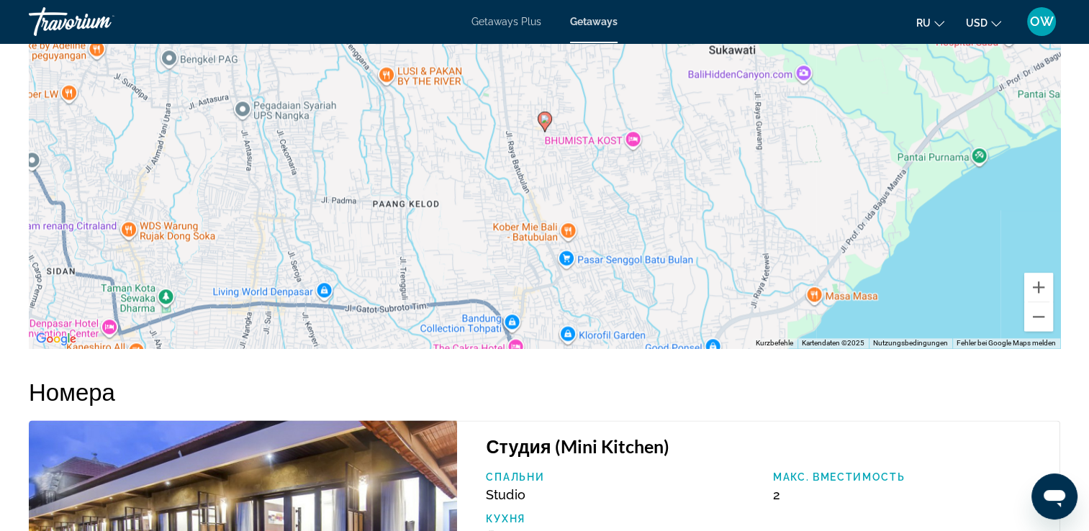
scroll to position [1494, 0]
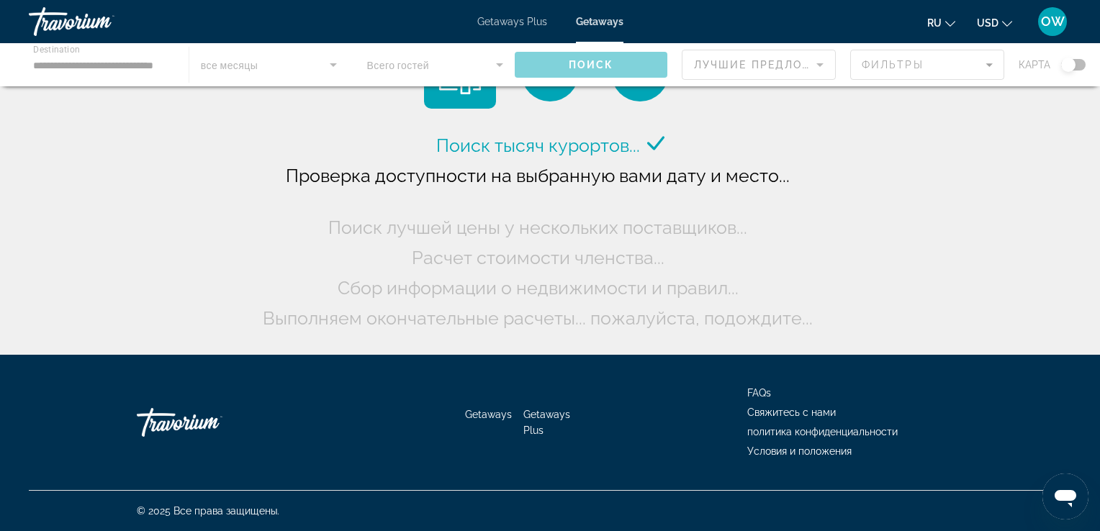
click at [168, 70] on div "Main content" at bounding box center [550, 64] width 1100 height 43
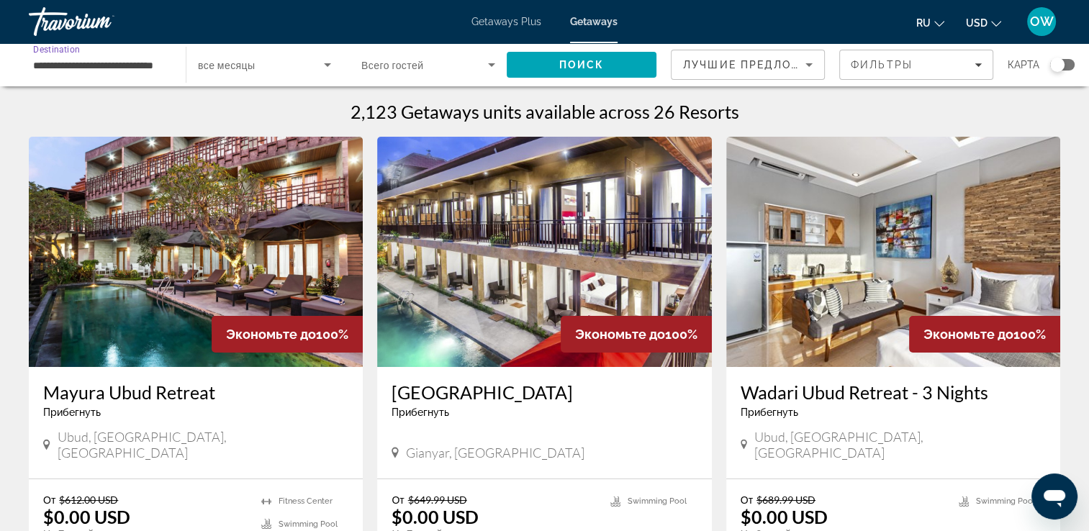
click at [109, 65] on input "**********" at bounding box center [100, 65] width 134 height 17
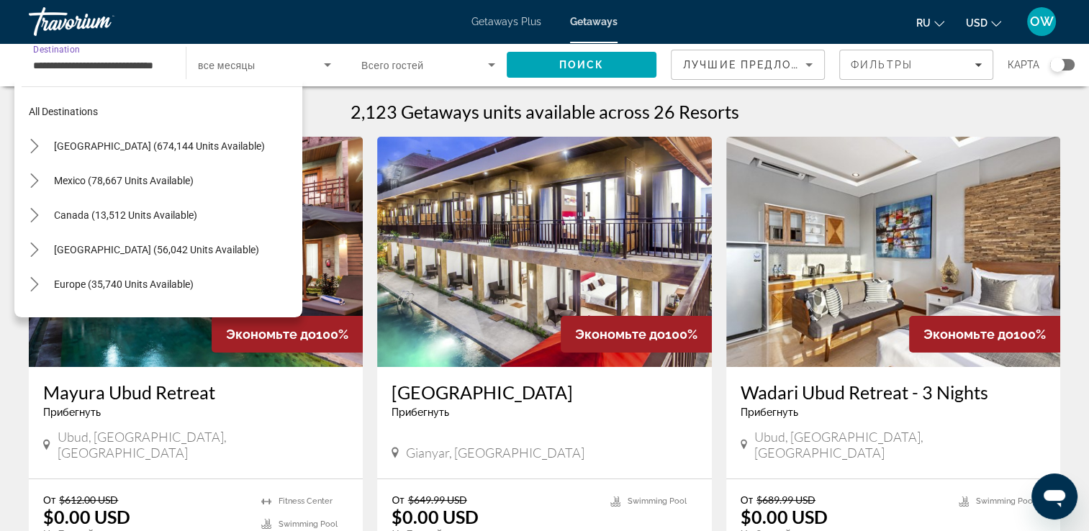
scroll to position [431, 0]
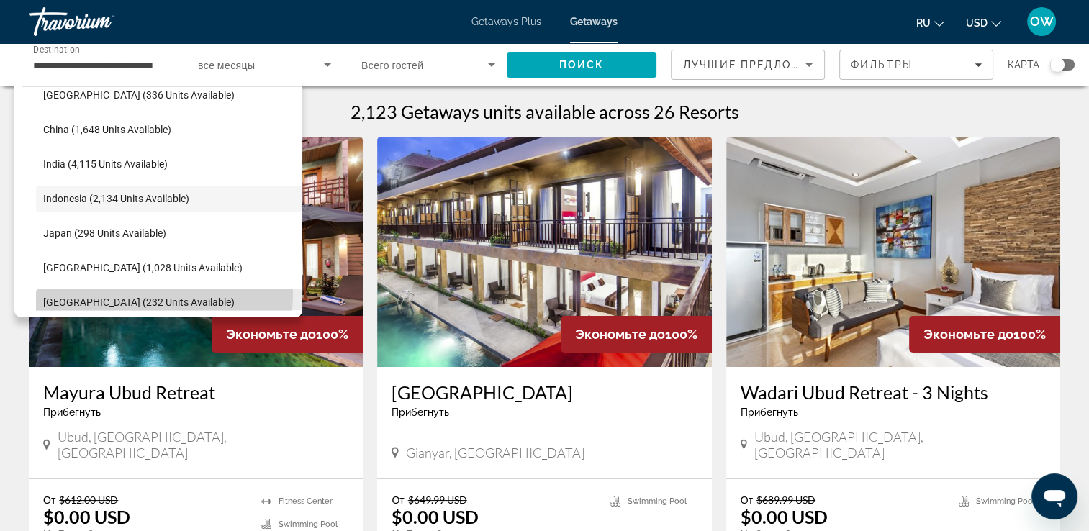
click at [157, 294] on span "Select destination: Maldives (232 units available)" at bounding box center [169, 302] width 266 height 35
type input "**********"
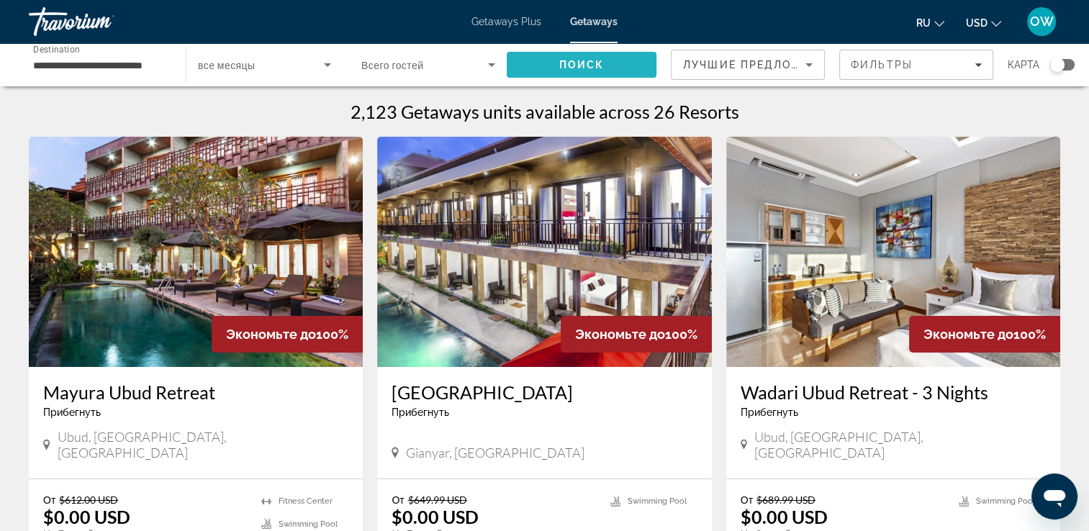
click at [609, 68] on span "Search" at bounding box center [582, 65] width 150 height 35
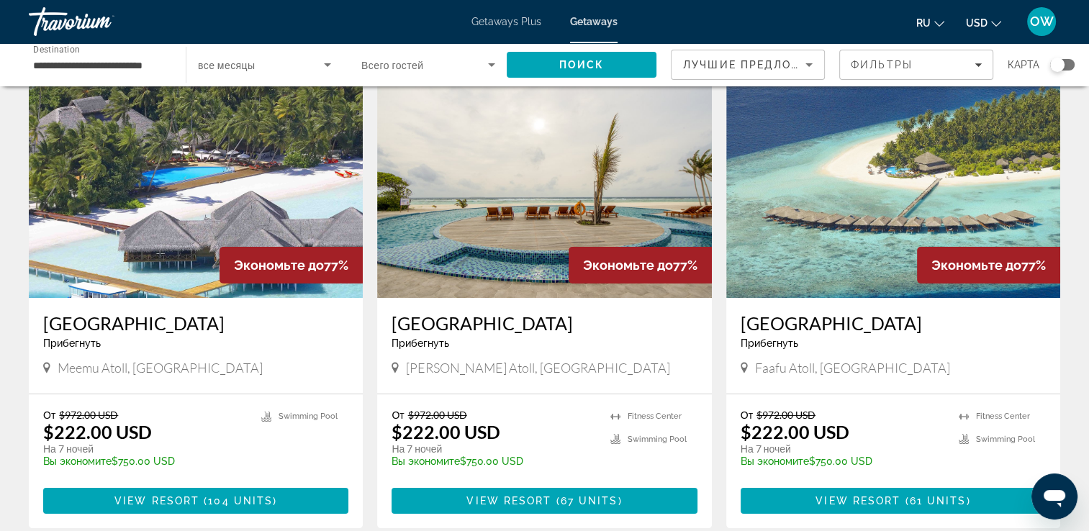
scroll to position [67, 0]
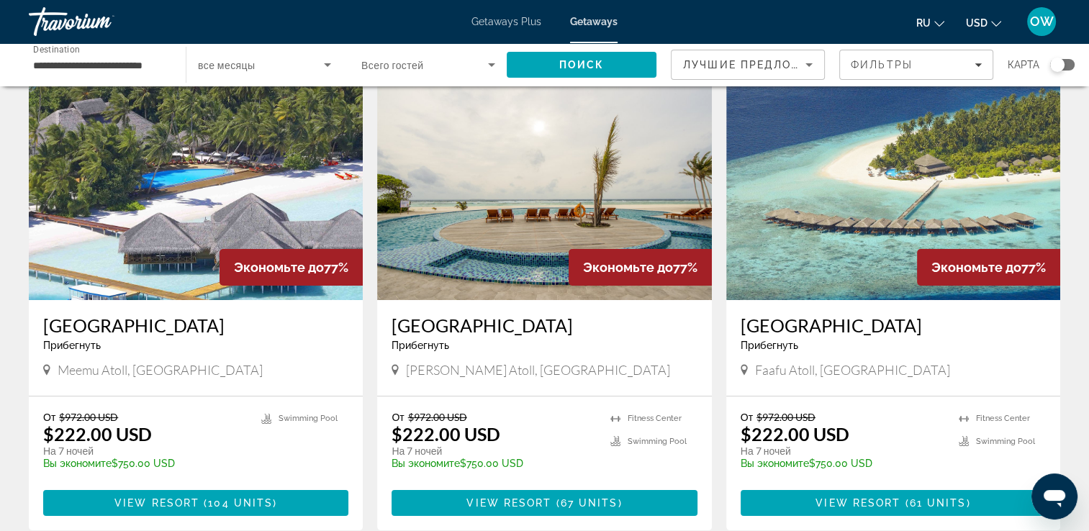
click at [227, 192] on img "Main content" at bounding box center [196, 185] width 334 height 230
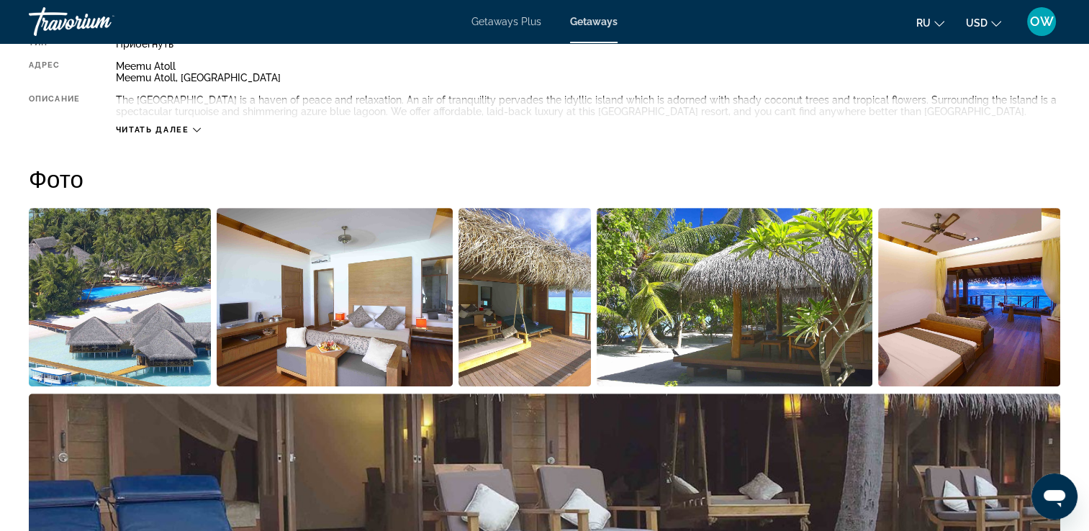
scroll to position [515, 0]
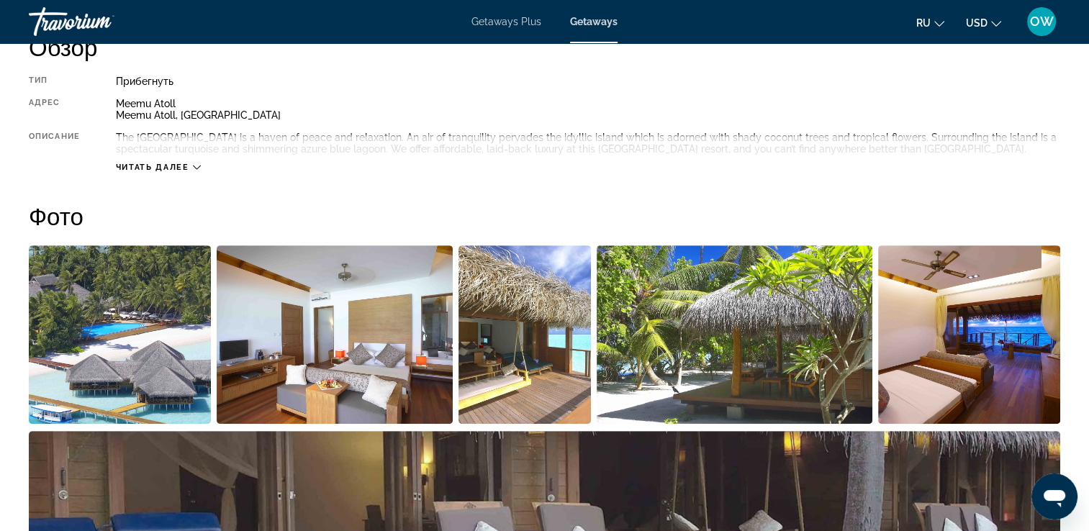
click at [114, 392] on img "Open full-screen image slider" at bounding box center [120, 334] width 182 height 179
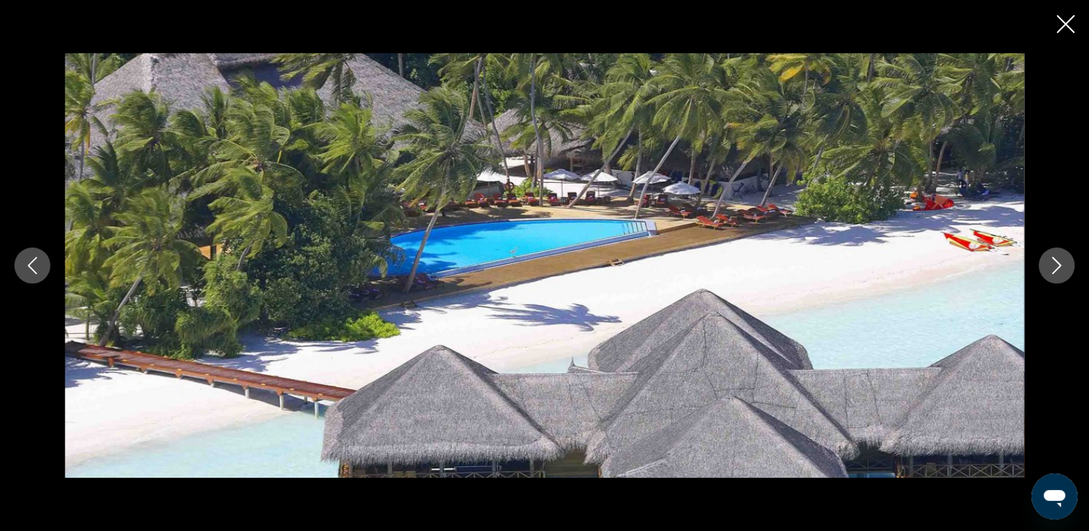
click at [1057, 263] on icon "Next image" at bounding box center [1056, 265] width 17 height 17
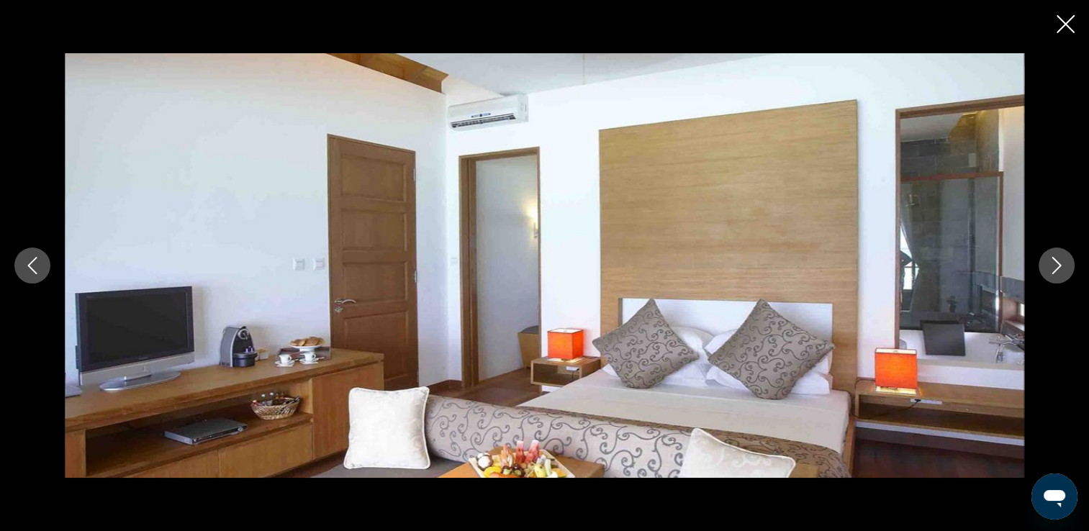
click at [1057, 263] on icon "Next image" at bounding box center [1056, 265] width 17 height 17
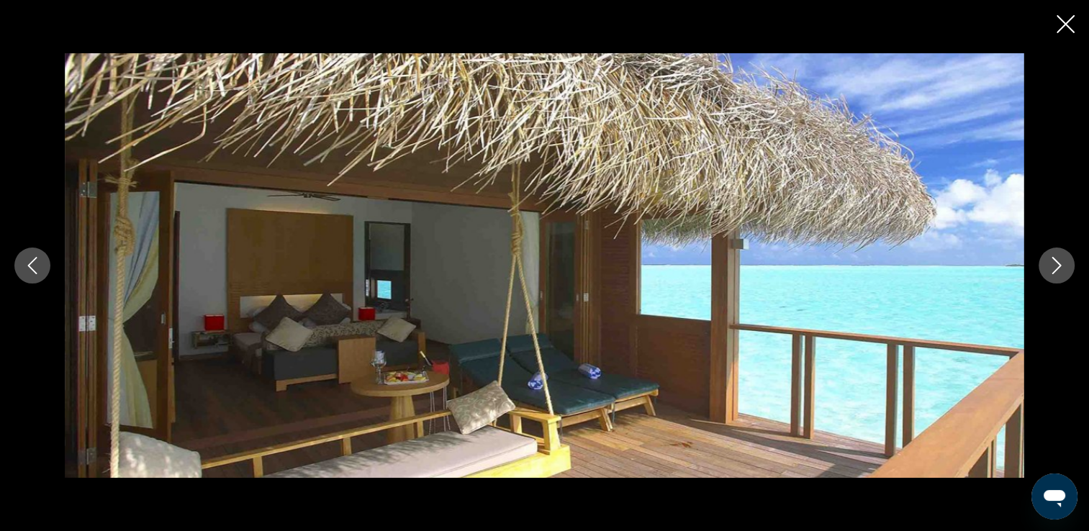
click at [1057, 263] on icon "Next image" at bounding box center [1056, 265] width 17 height 17
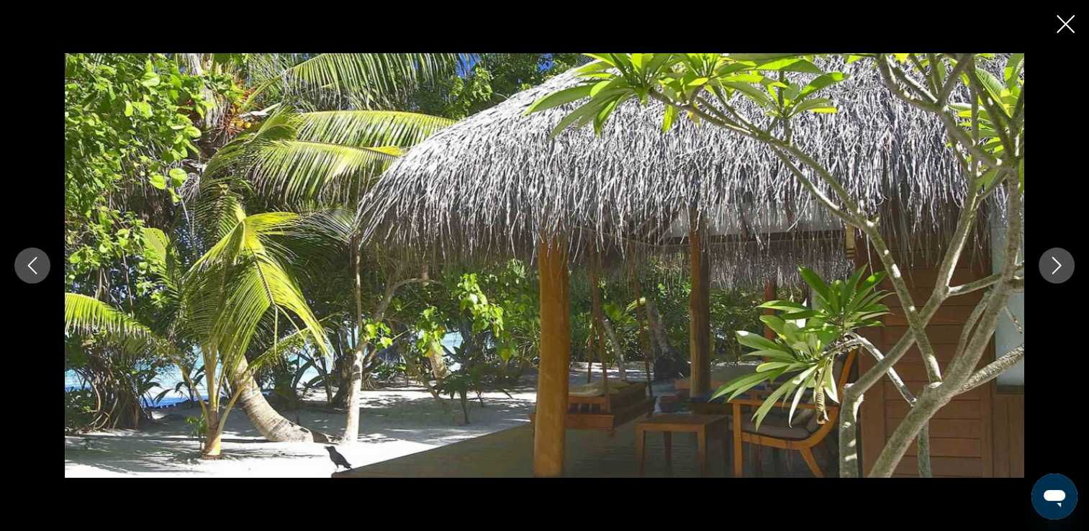
click at [1057, 263] on icon "Next image" at bounding box center [1056, 265] width 17 height 17
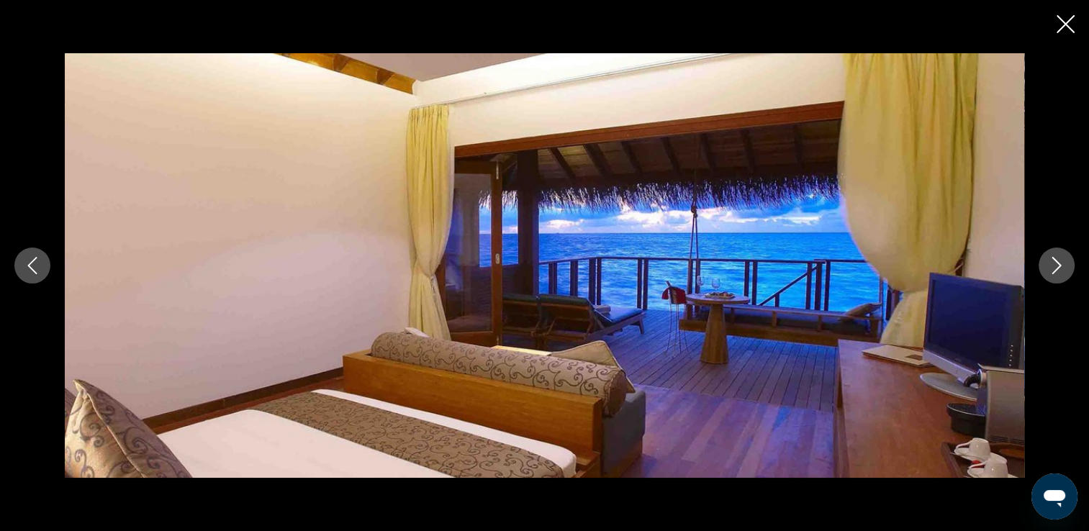
click at [1057, 263] on icon "Next image" at bounding box center [1056, 265] width 17 height 17
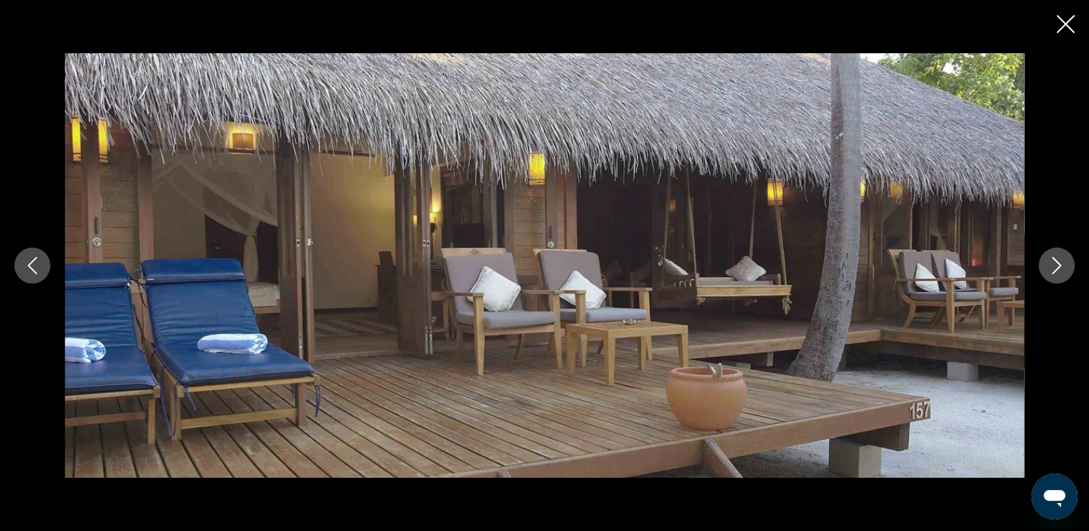
click at [1057, 263] on icon "Next image" at bounding box center [1056, 265] width 17 height 17
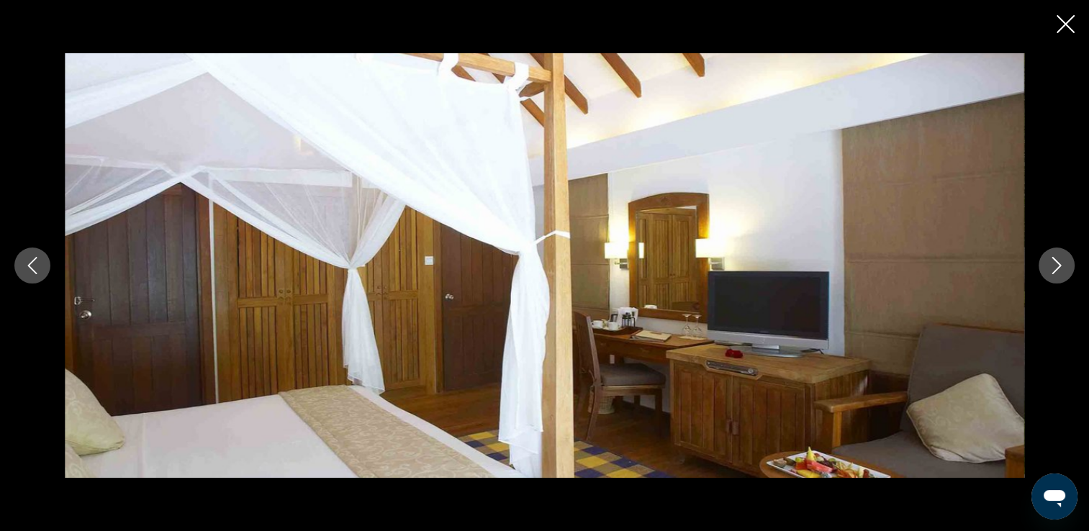
click at [1057, 263] on icon "Next image" at bounding box center [1056, 265] width 17 height 17
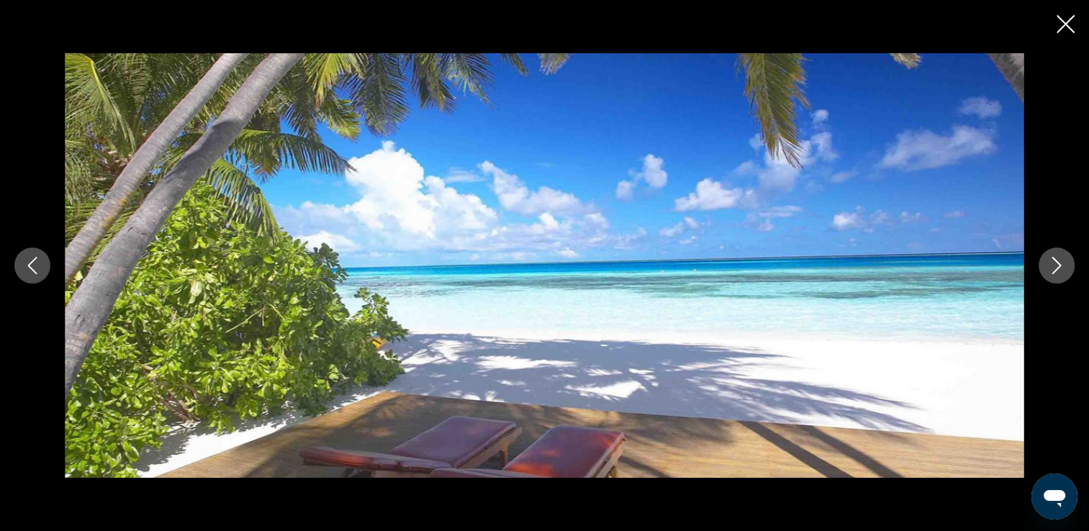
click at [1057, 263] on icon "Next image" at bounding box center [1056, 265] width 17 height 17
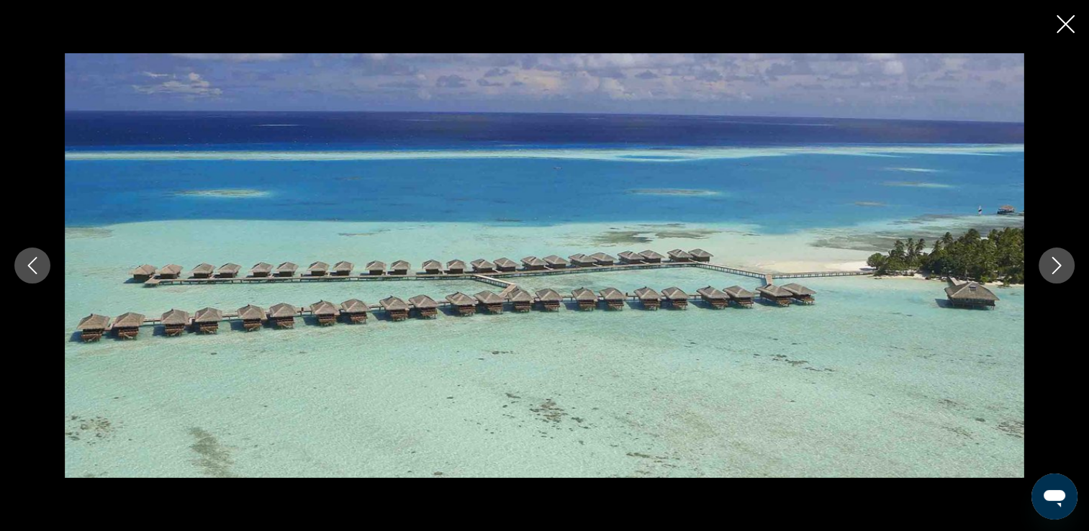
click at [1057, 263] on icon "Next image" at bounding box center [1056, 265] width 17 height 17
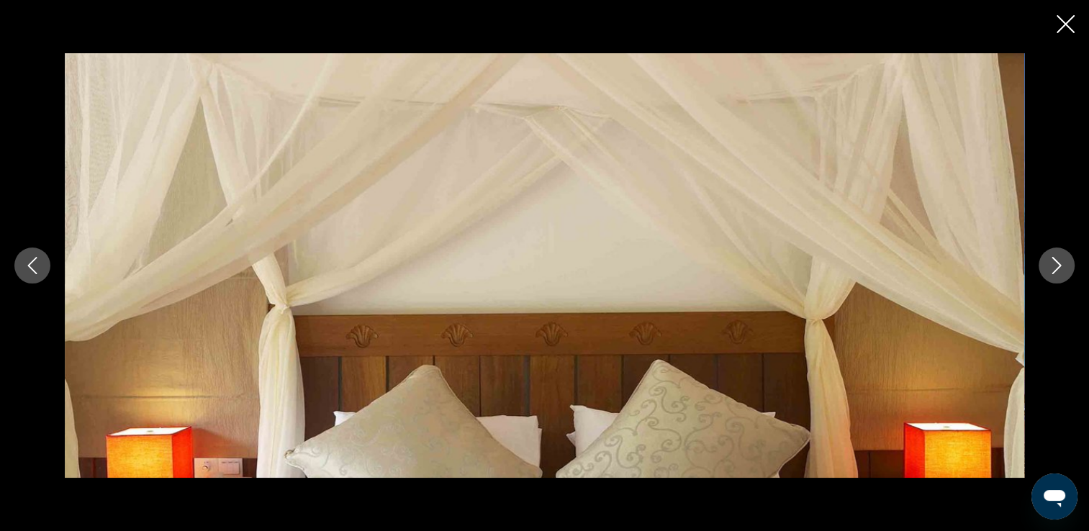
click at [1057, 263] on icon "Next image" at bounding box center [1056, 265] width 17 height 17
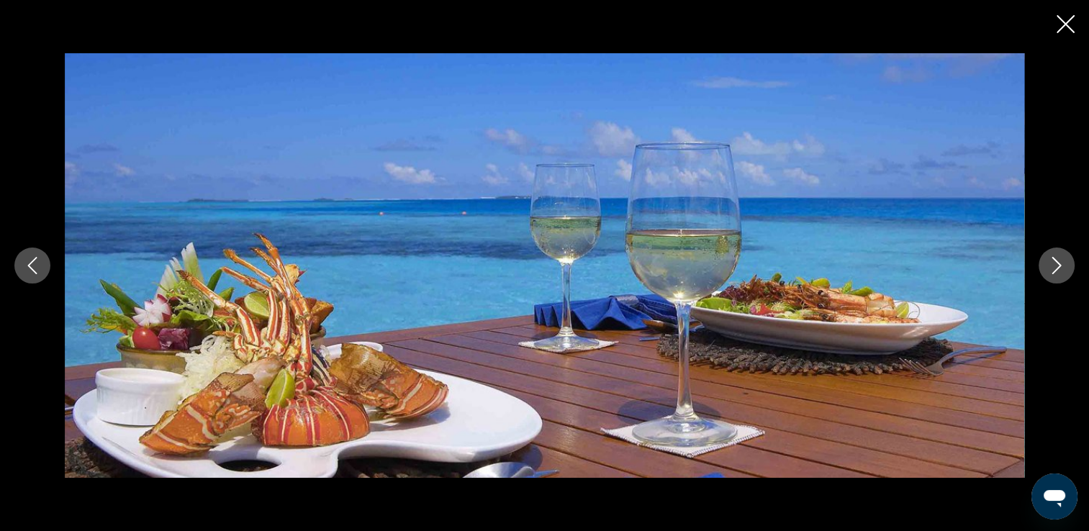
click at [1057, 263] on icon "Next image" at bounding box center [1056, 265] width 17 height 17
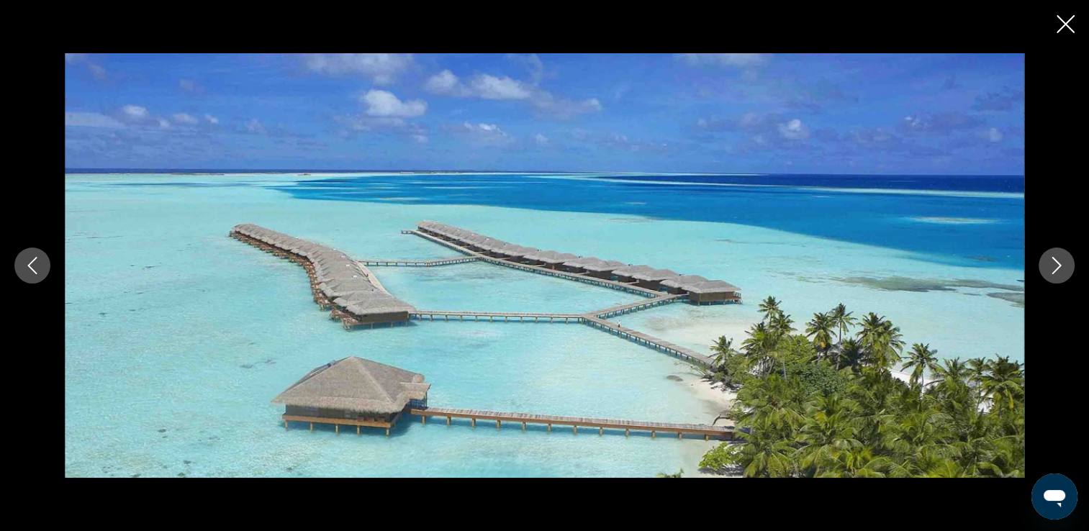
click at [35, 284] on button "Previous image" at bounding box center [32, 266] width 36 height 36
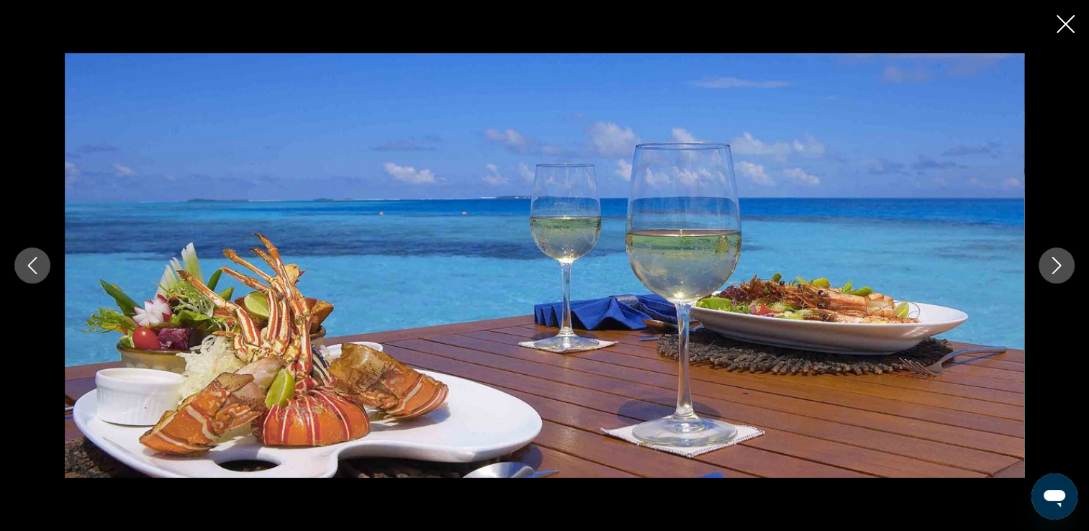
click at [1054, 270] on icon "Next image" at bounding box center [1056, 265] width 9 height 17
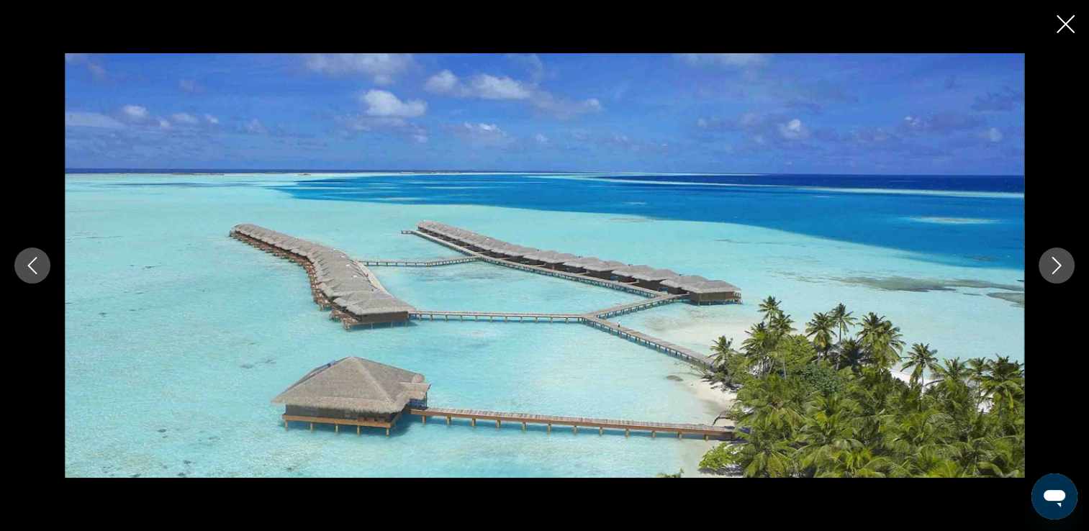
click at [1054, 270] on icon "Next image" at bounding box center [1056, 265] width 9 height 17
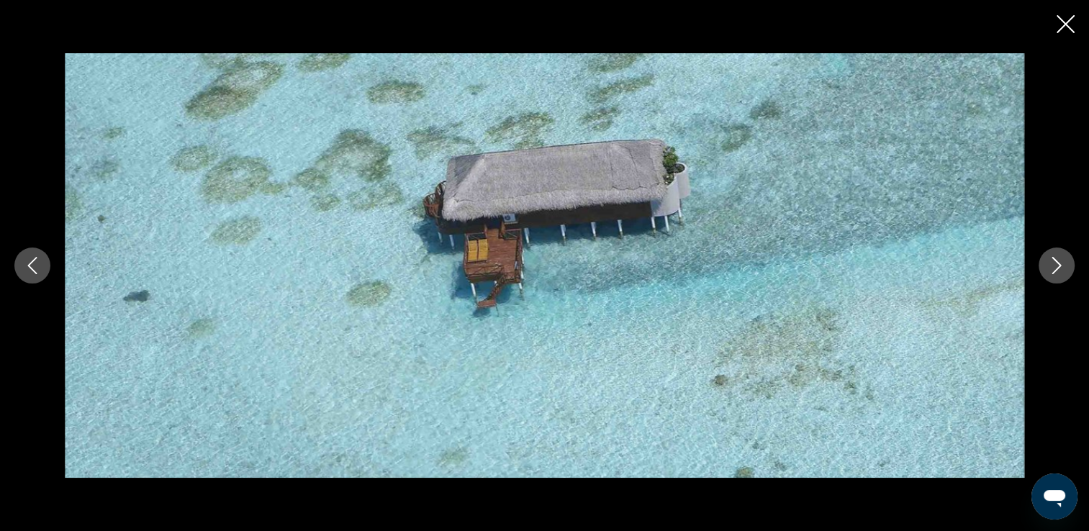
click at [1054, 270] on icon "Next image" at bounding box center [1056, 265] width 9 height 17
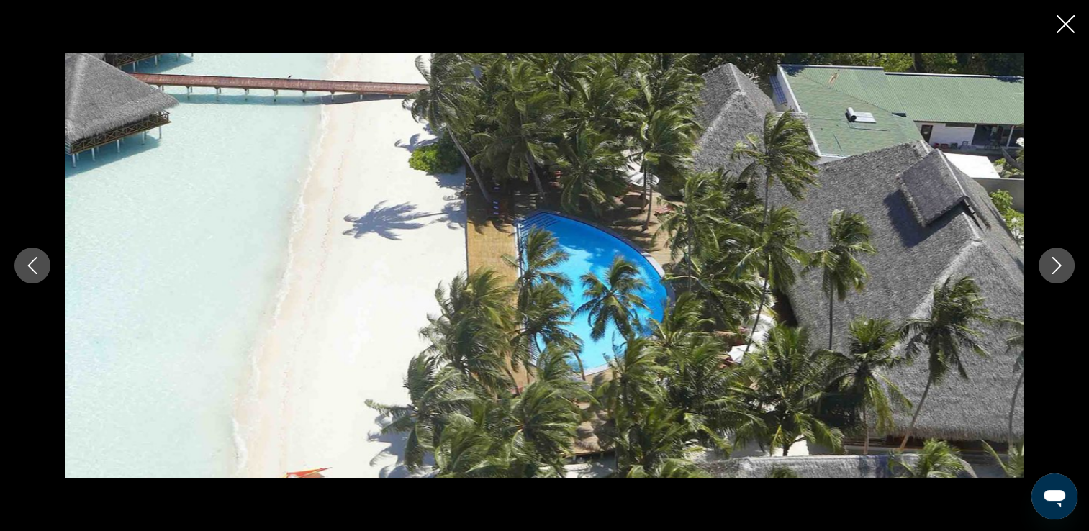
click at [1054, 270] on icon "Next image" at bounding box center [1056, 265] width 9 height 17
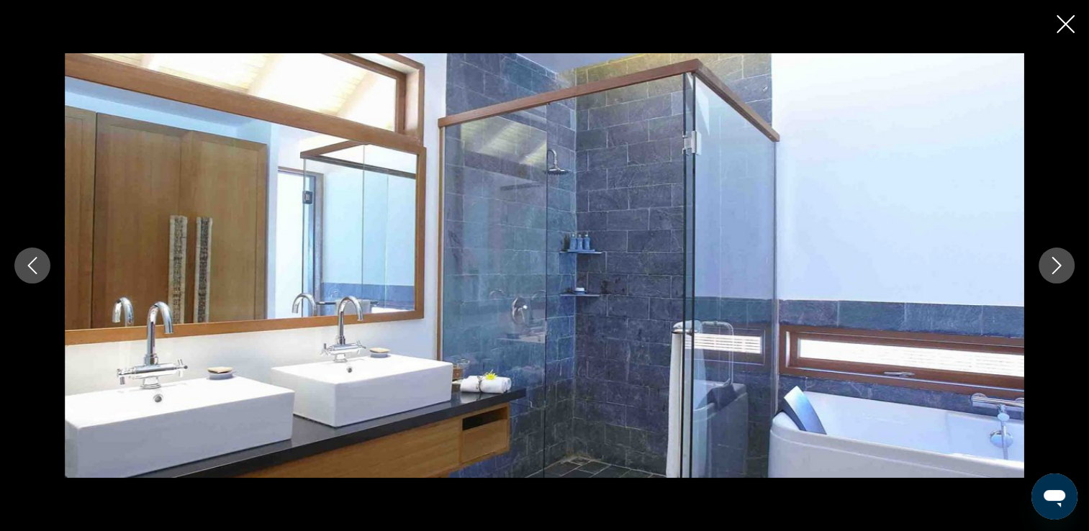
click at [1054, 270] on icon "Next image" at bounding box center [1056, 265] width 9 height 17
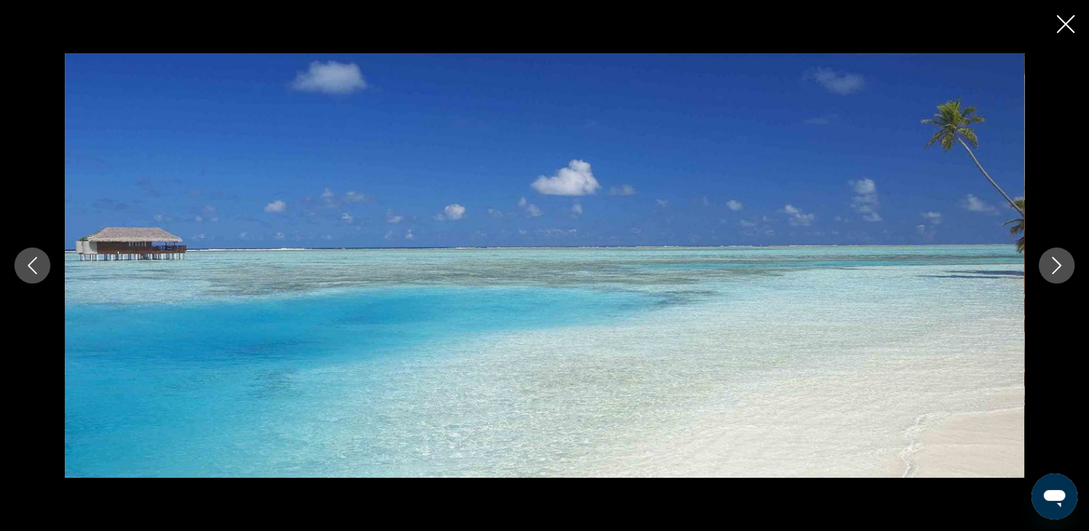
click at [1054, 270] on icon "Next image" at bounding box center [1056, 265] width 9 height 17
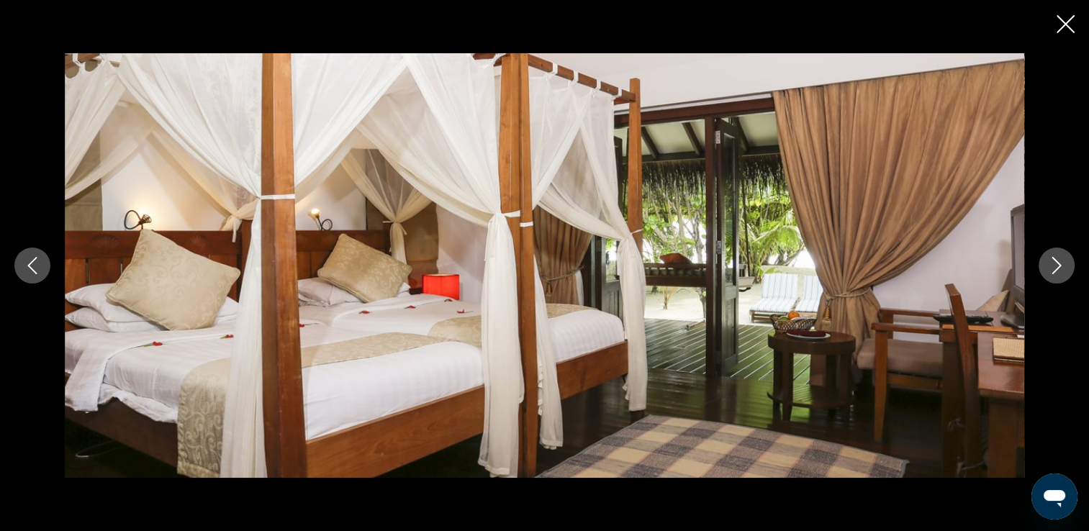
click at [1054, 270] on icon "Next image" at bounding box center [1056, 265] width 9 height 17
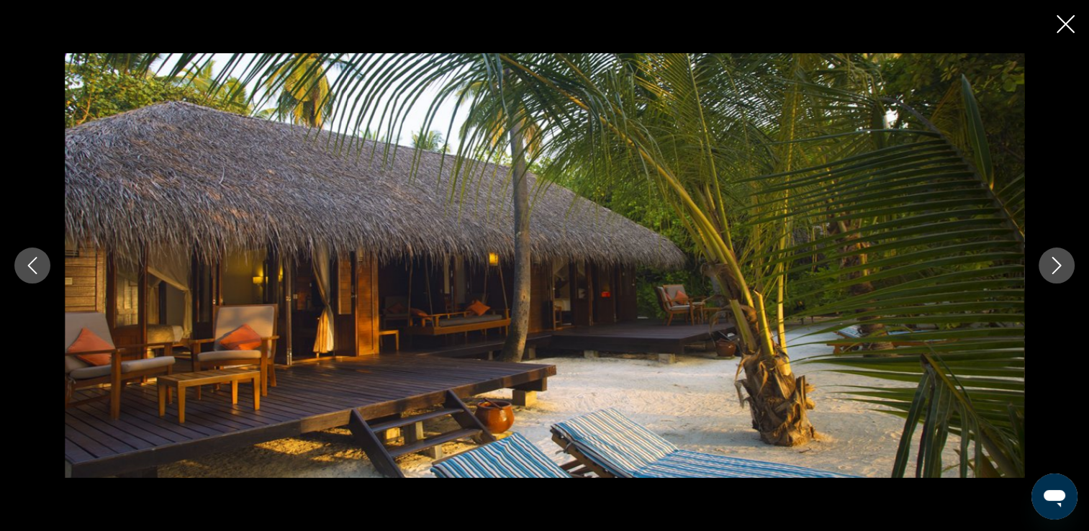
click at [1054, 270] on icon "Next image" at bounding box center [1056, 265] width 9 height 17
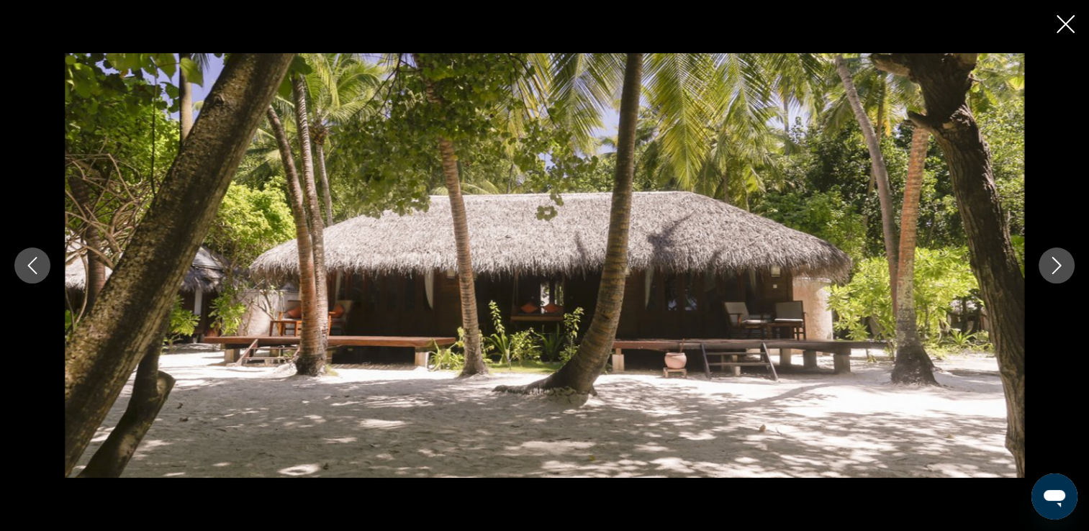
click at [1054, 270] on icon "Next image" at bounding box center [1056, 265] width 9 height 17
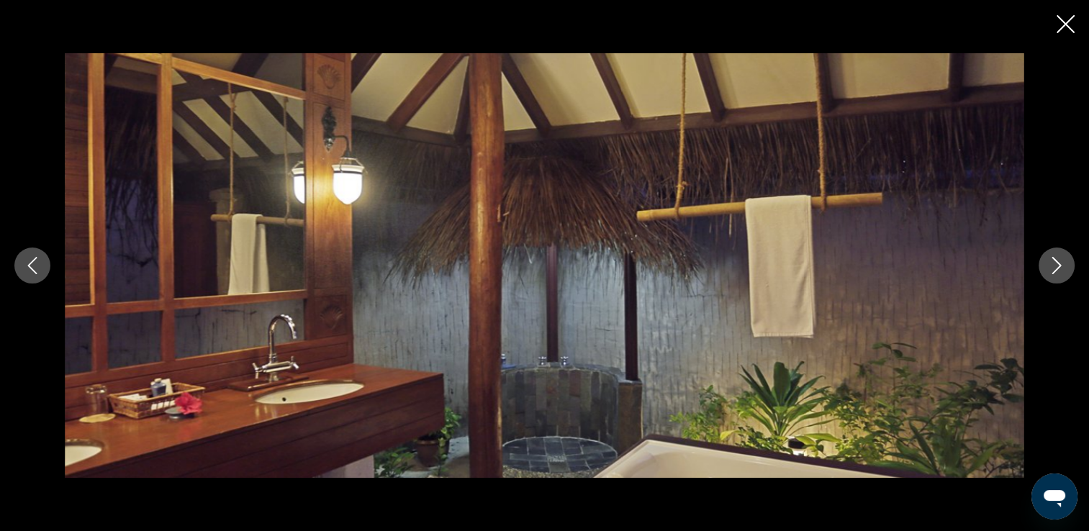
click at [1054, 270] on icon "Next image" at bounding box center [1056, 265] width 9 height 17
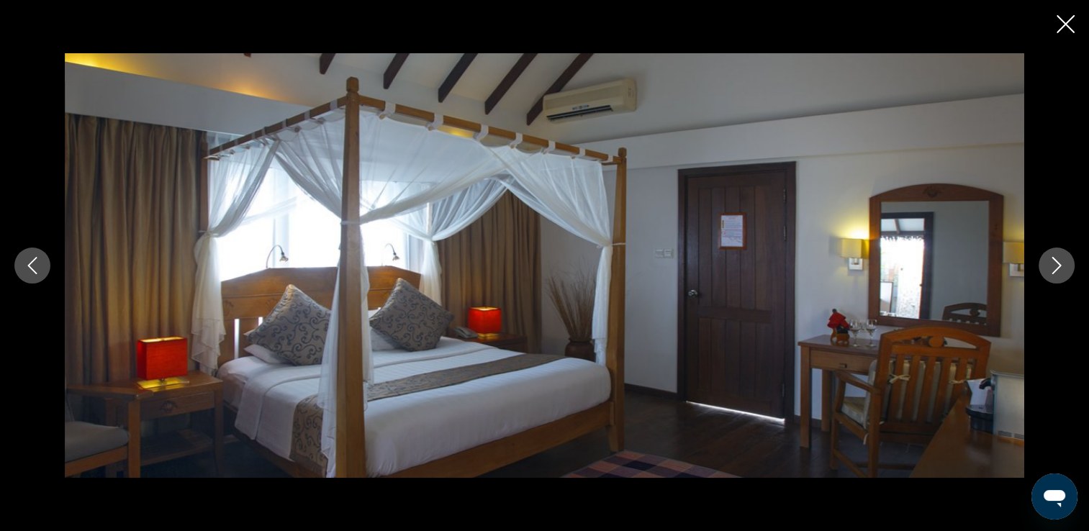
click at [1054, 270] on icon "Next image" at bounding box center [1056, 265] width 9 height 17
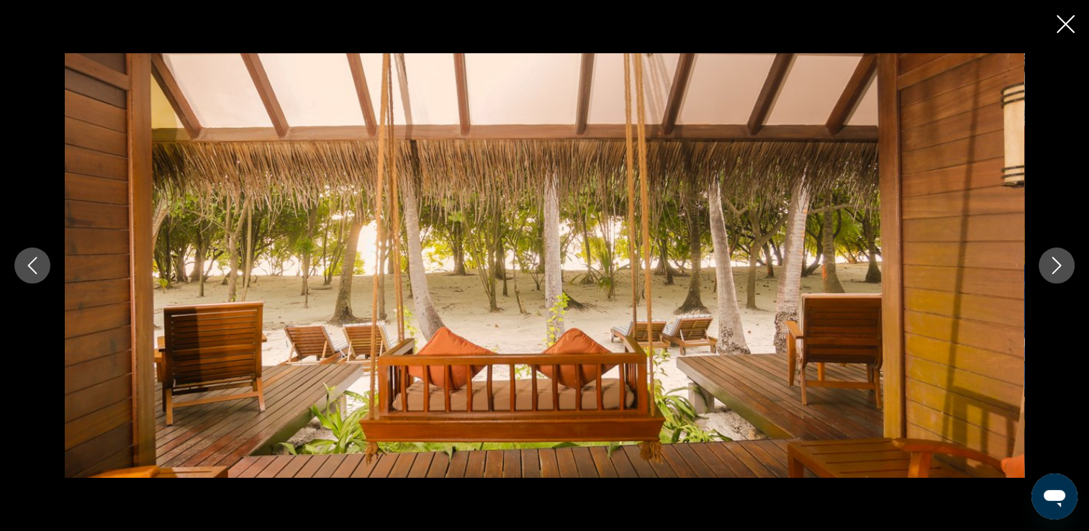
click at [1054, 270] on icon "Next image" at bounding box center [1056, 265] width 9 height 17
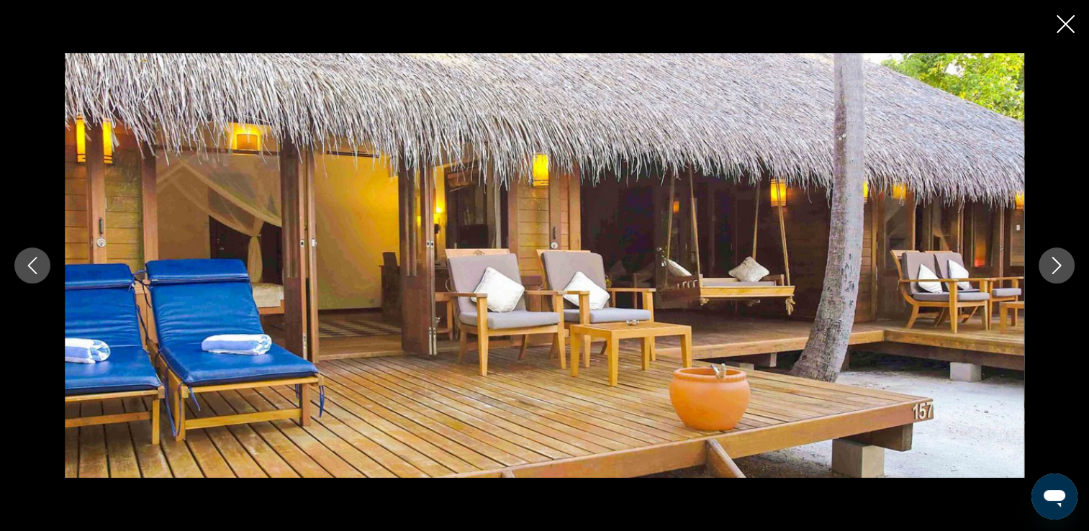
click at [1054, 270] on icon "Next image" at bounding box center [1056, 265] width 9 height 17
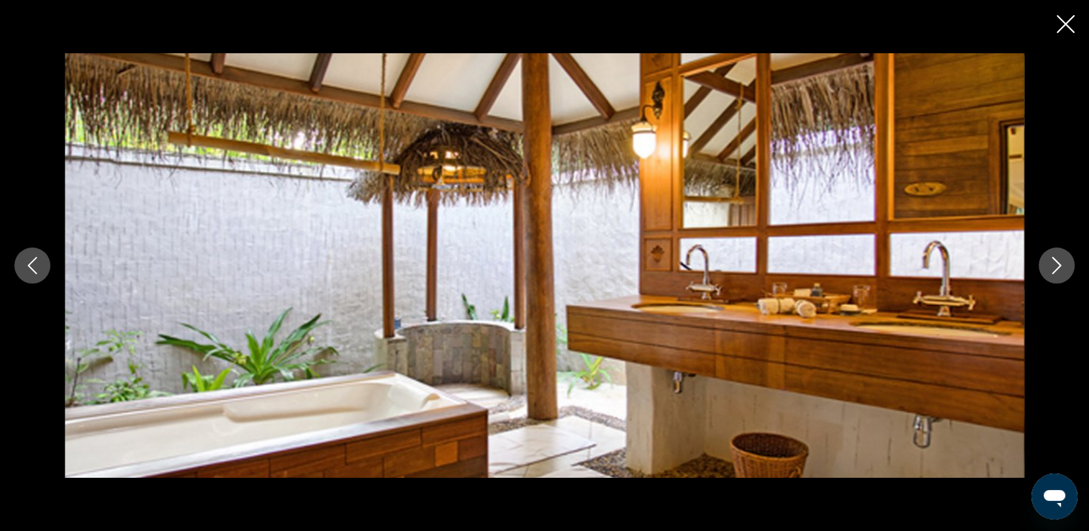
click at [1054, 270] on icon "Next image" at bounding box center [1056, 265] width 9 height 17
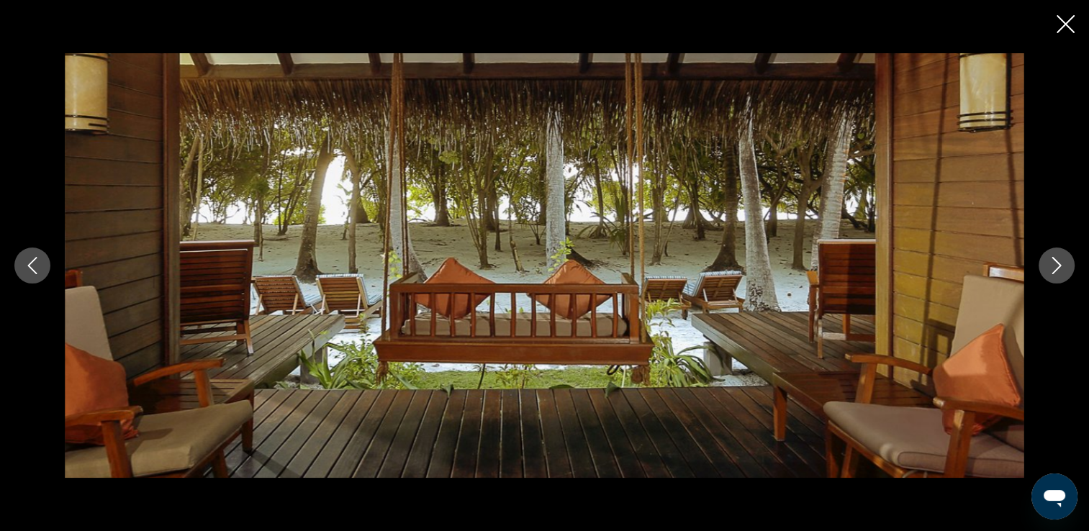
click at [1054, 270] on icon "Next image" at bounding box center [1056, 265] width 9 height 17
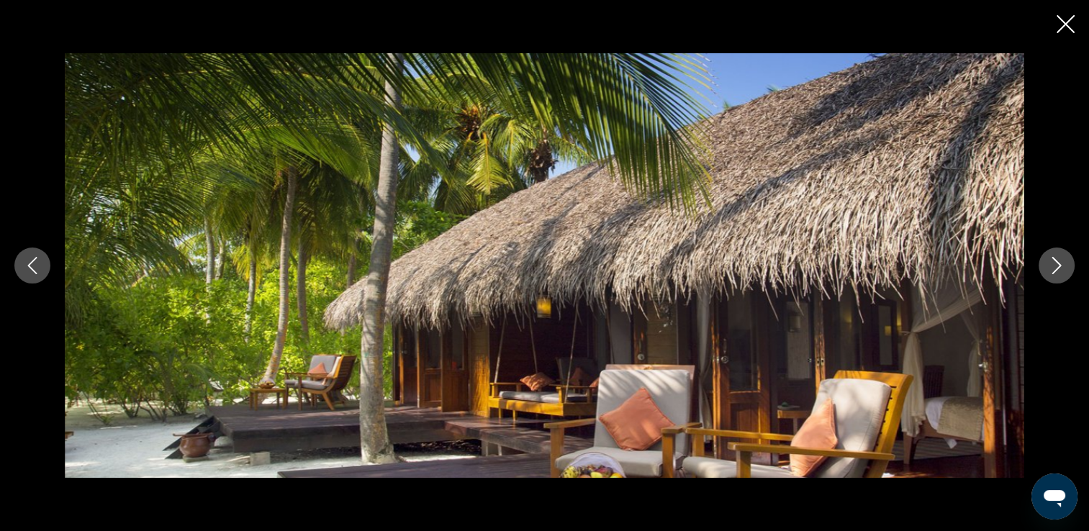
click at [1054, 270] on icon "Next image" at bounding box center [1056, 265] width 9 height 17
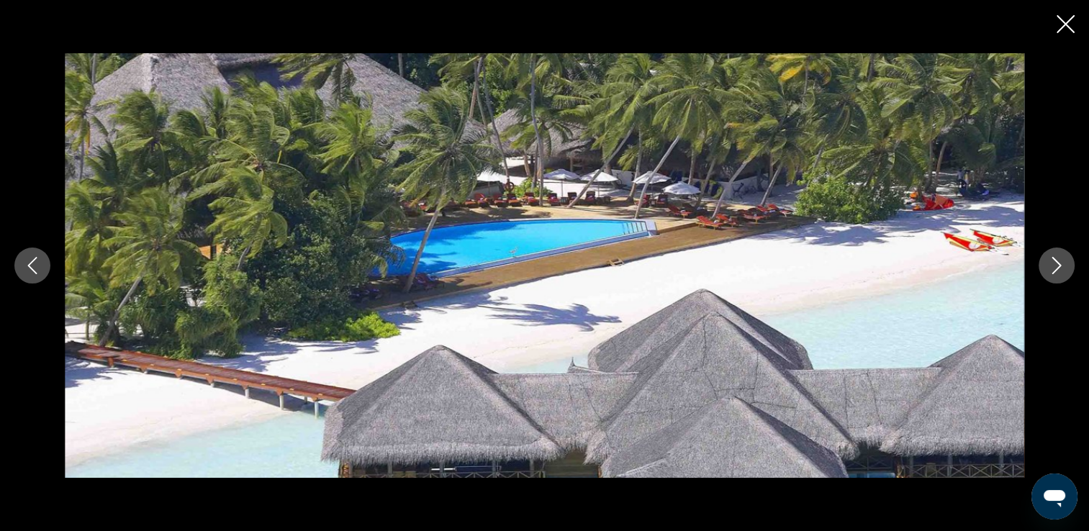
click at [1054, 270] on icon "Next image" at bounding box center [1056, 265] width 9 height 17
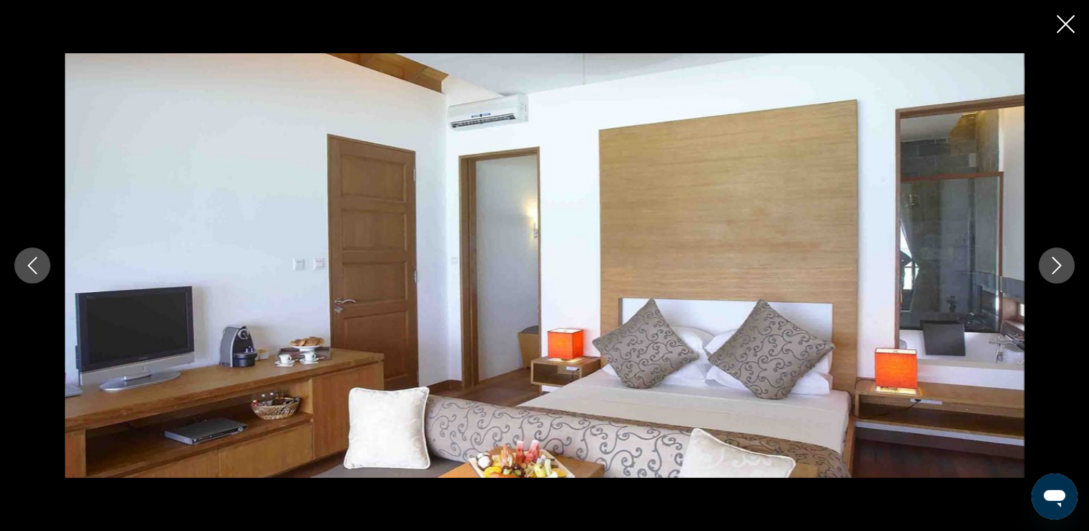
click at [1062, 24] on icon "Close slideshow" at bounding box center [1066, 24] width 18 height 18
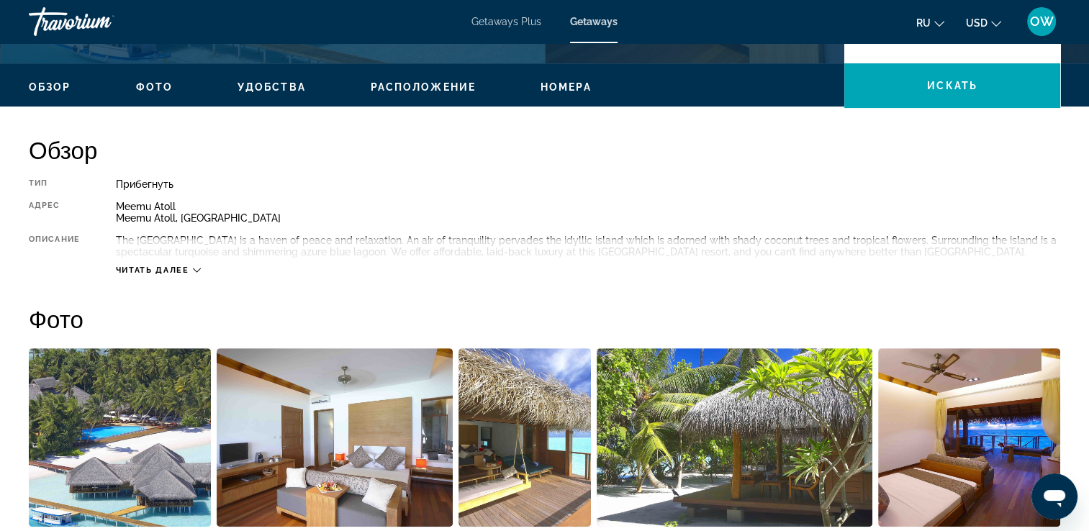
scroll to position [0, 0]
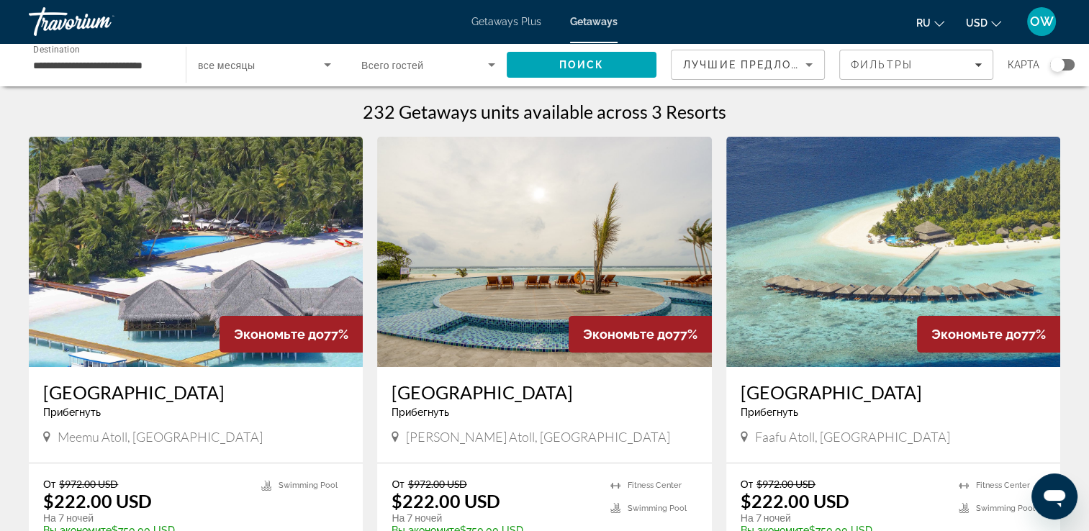
click at [822, 341] on img "Main content" at bounding box center [893, 252] width 334 height 230
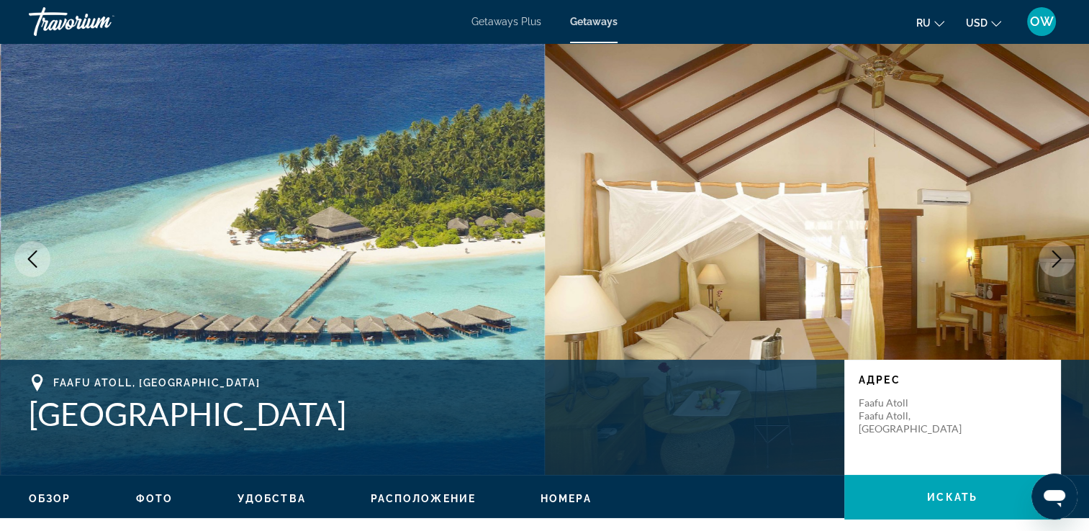
click at [1059, 256] on icon "Next image" at bounding box center [1056, 258] width 17 height 17
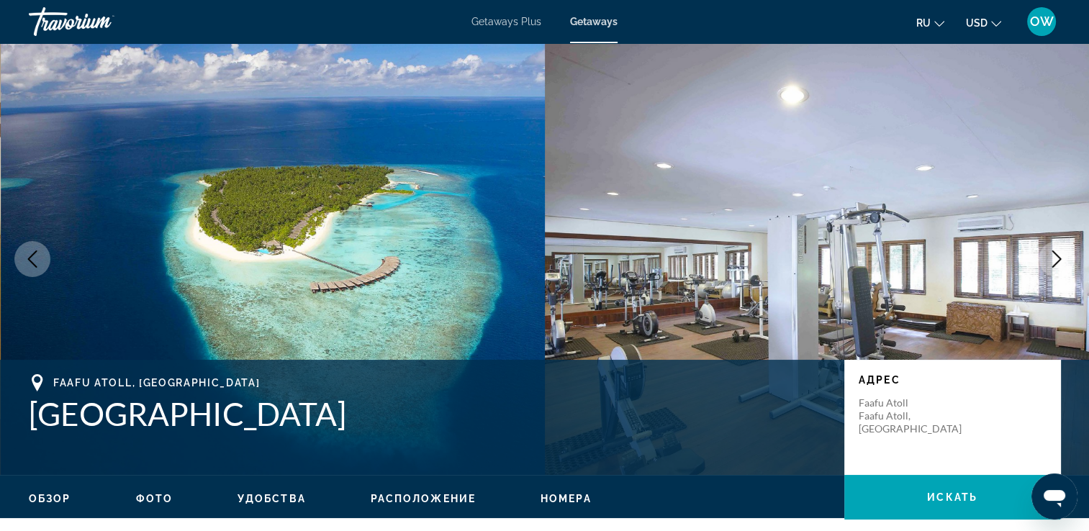
click at [1059, 256] on icon "Next image" at bounding box center [1056, 258] width 17 height 17
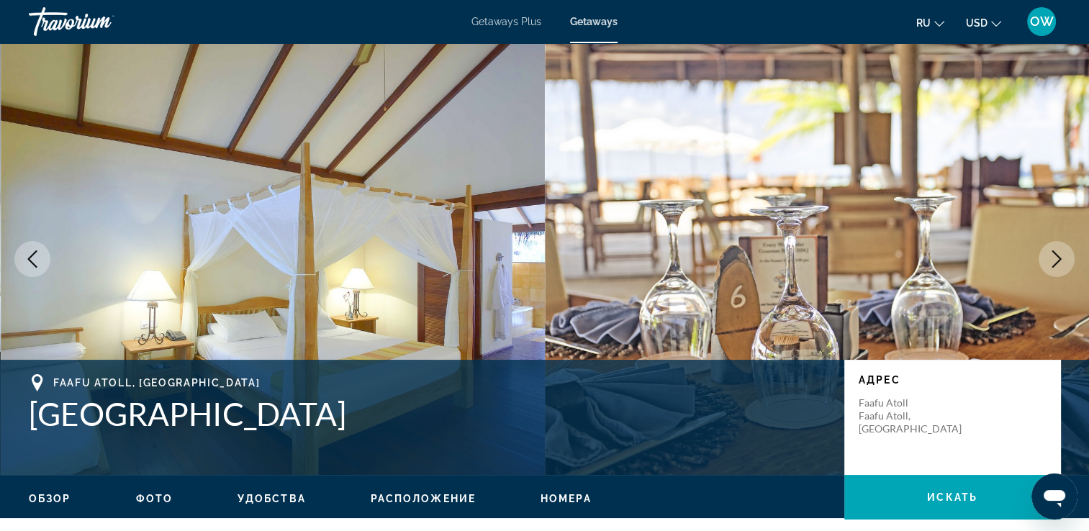
click at [1059, 256] on icon "Next image" at bounding box center [1056, 258] width 17 height 17
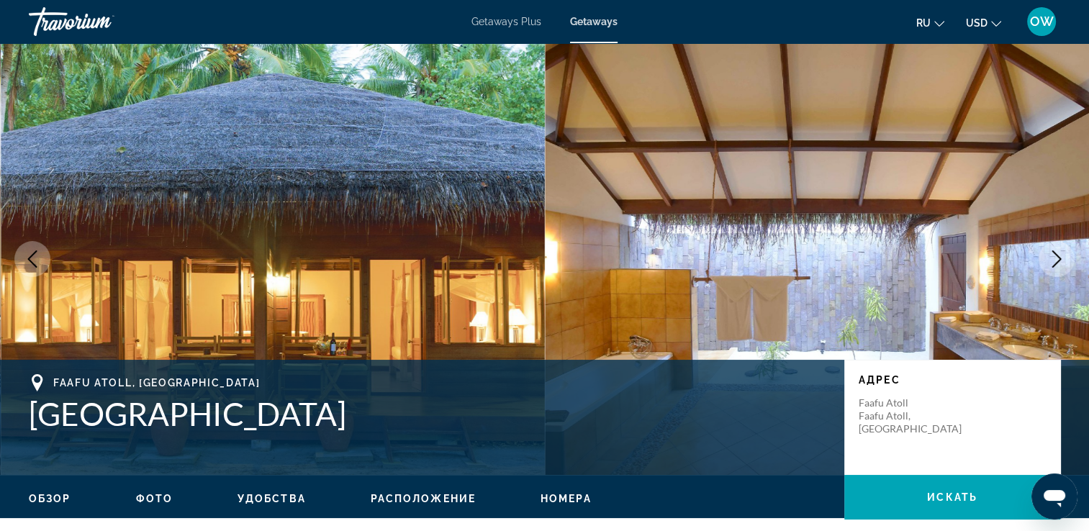
click at [1059, 256] on icon "Next image" at bounding box center [1056, 258] width 17 height 17
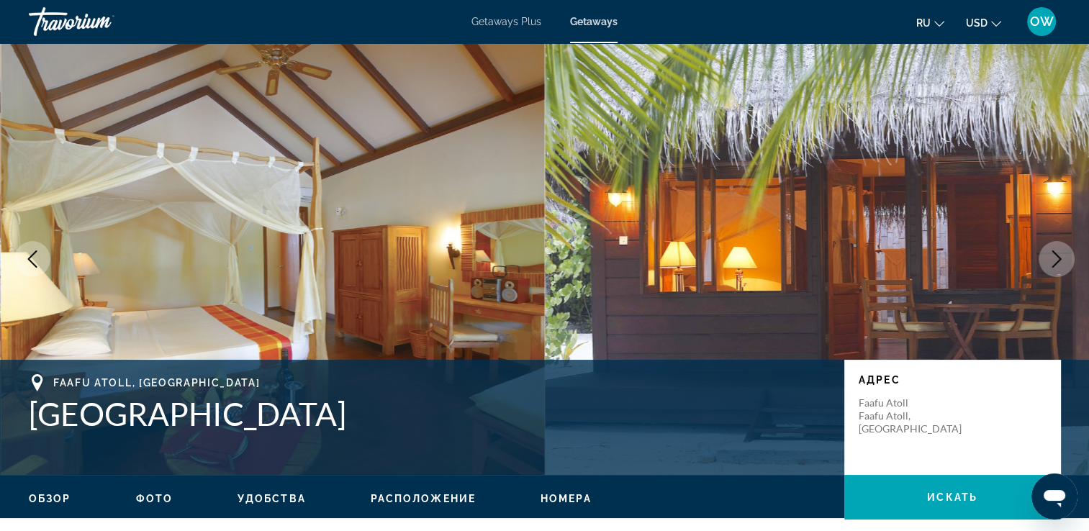
click at [1059, 256] on icon "Next image" at bounding box center [1056, 258] width 17 height 17
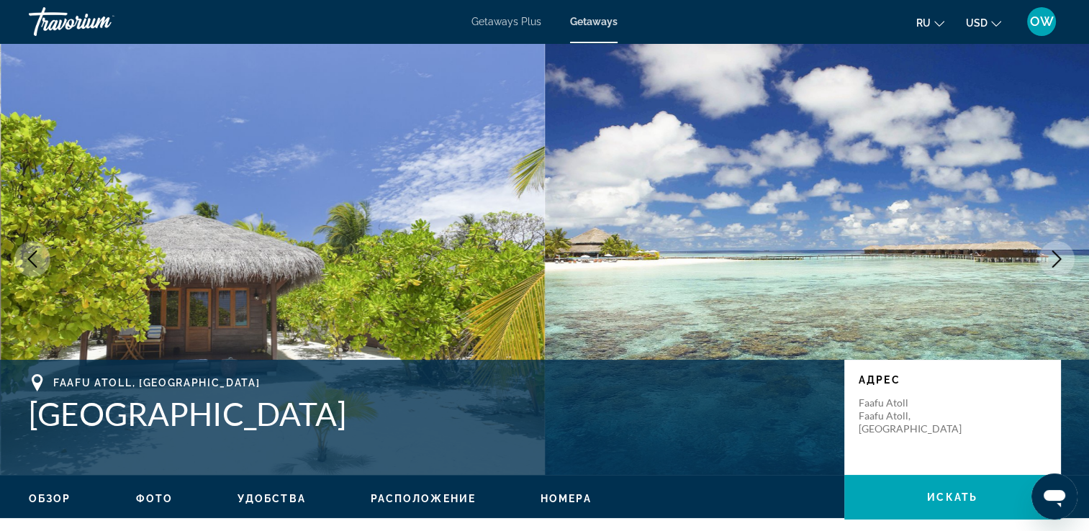
click at [1059, 256] on icon "Next image" at bounding box center [1056, 258] width 17 height 17
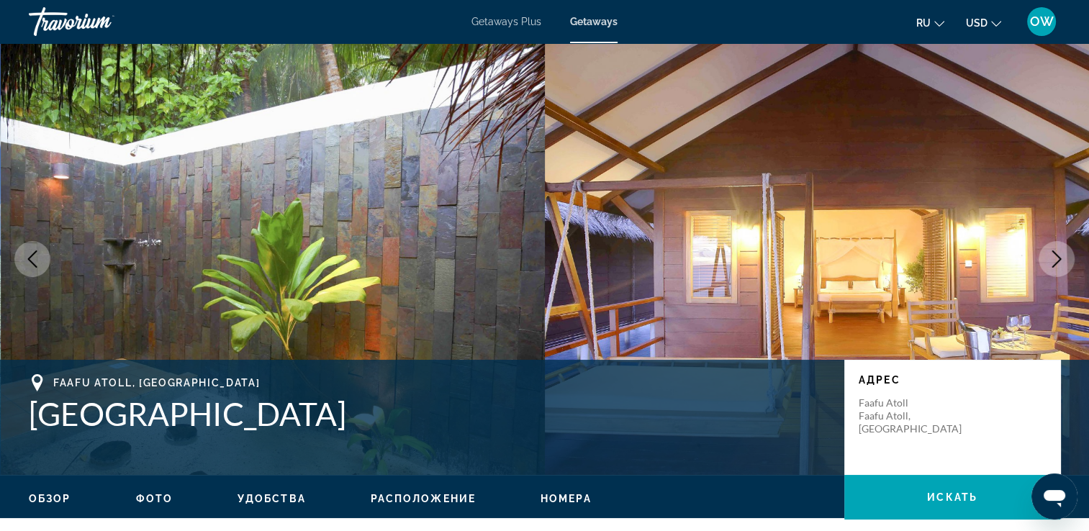
click at [1059, 256] on icon "Next image" at bounding box center [1056, 258] width 17 height 17
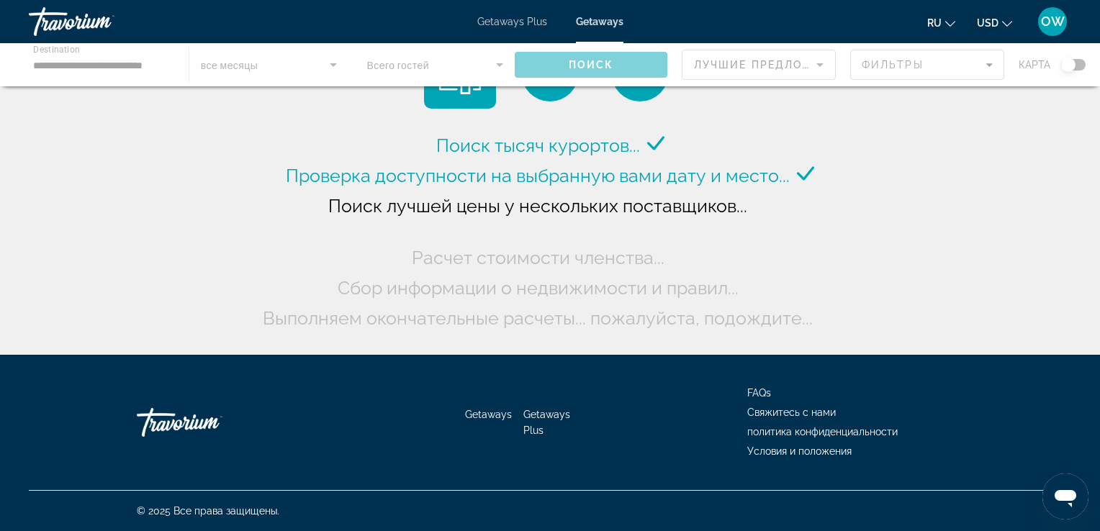
click at [24, 99] on div "Поиск тысяч курортов... Проверка доступности на выбранную вами дату и место... …" at bounding box center [550, 181] width 1100 height 362
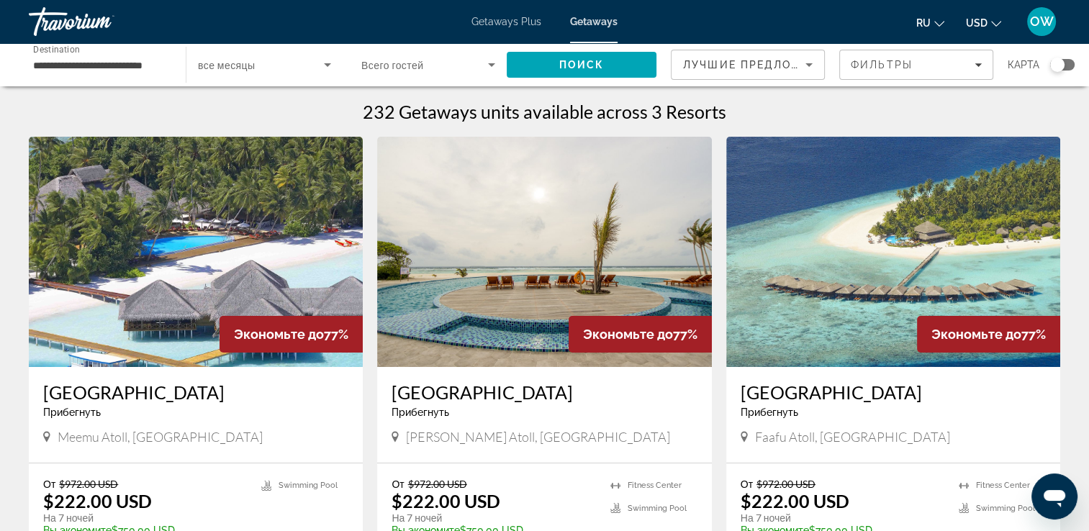
click at [484, 284] on img "Main content" at bounding box center [544, 252] width 334 height 230
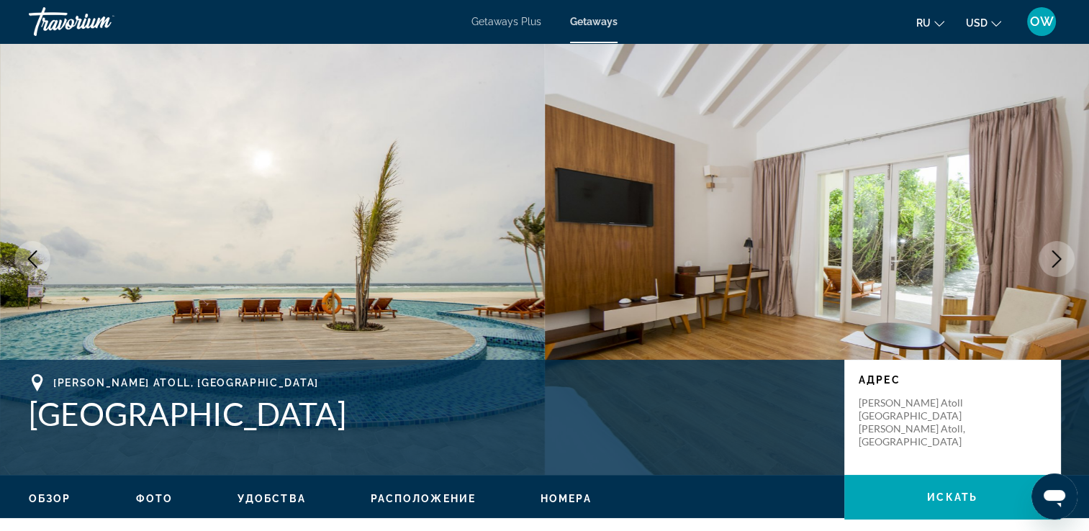
click at [1054, 263] on icon "Next image" at bounding box center [1056, 258] width 17 height 17
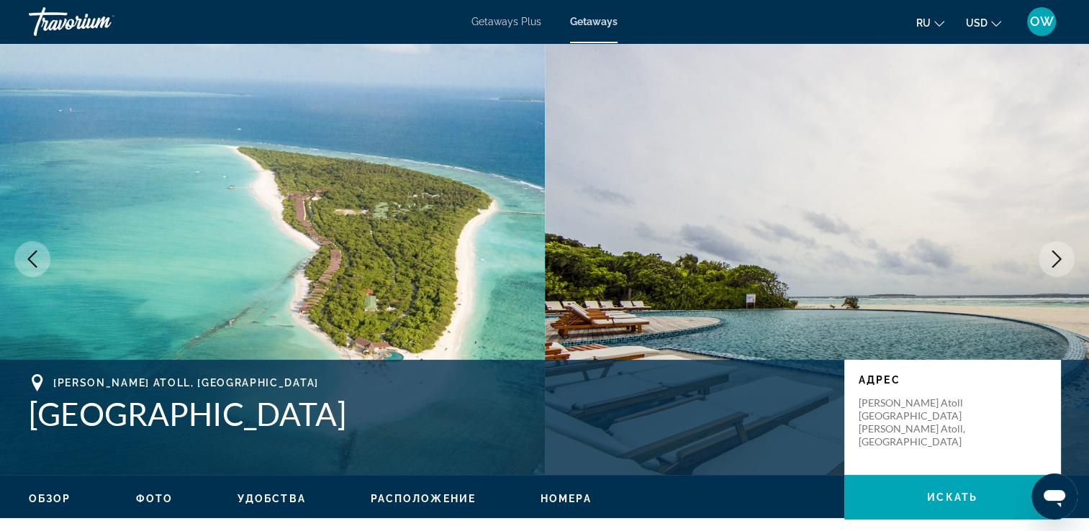
click at [1054, 263] on icon "Next image" at bounding box center [1056, 258] width 17 height 17
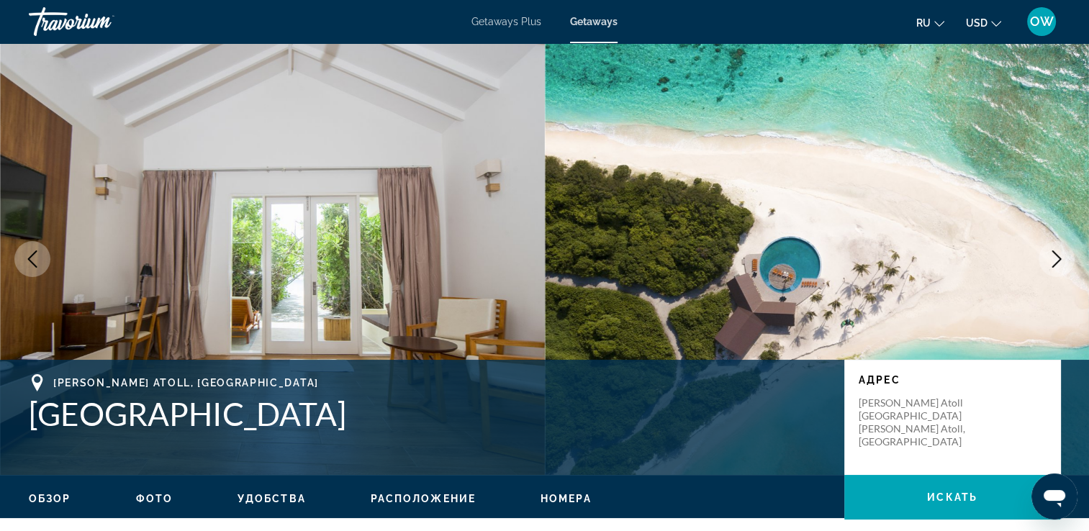
click at [1054, 263] on icon "Next image" at bounding box center [1056, 258] width 17 height 17
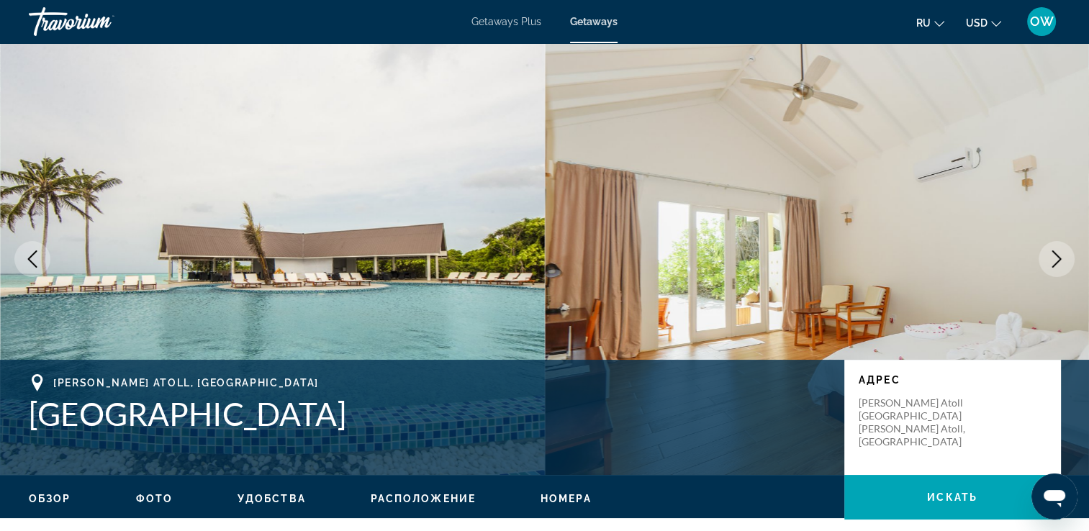
click at [1054, 263] on icon "Next image" at bounding box center [1056, 258] width 17 height 17
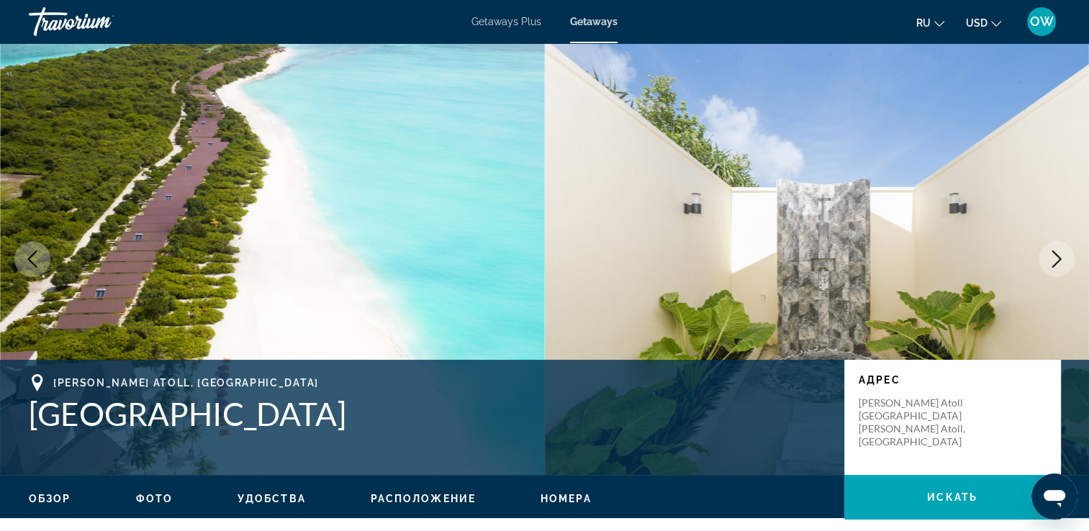
click at [1054, 263] on icon "Next image" at bounding box center [1056, 258] width 17 height 17
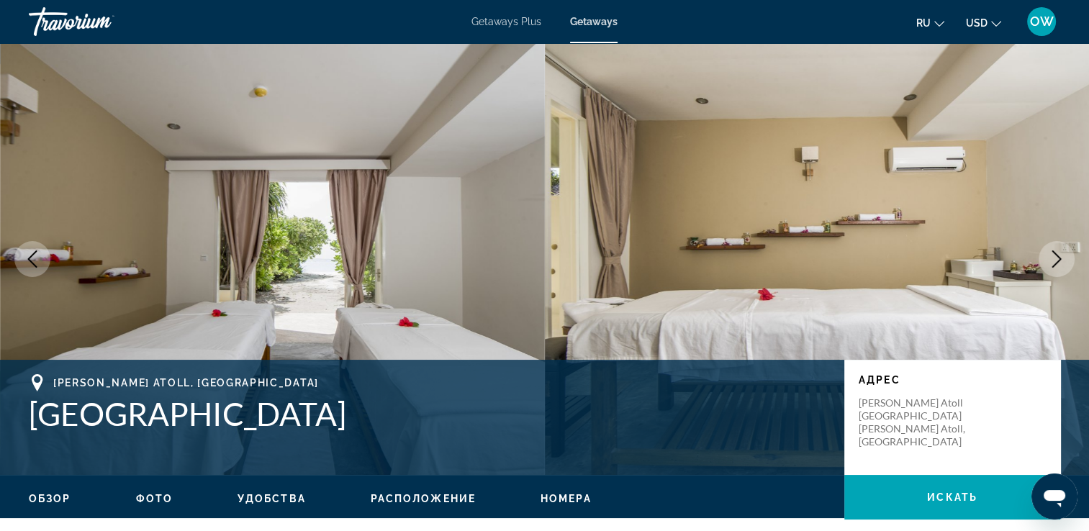
click at [1054, 263] on icon "Next image" at bounding box center [1056, 258] width 17 height 17
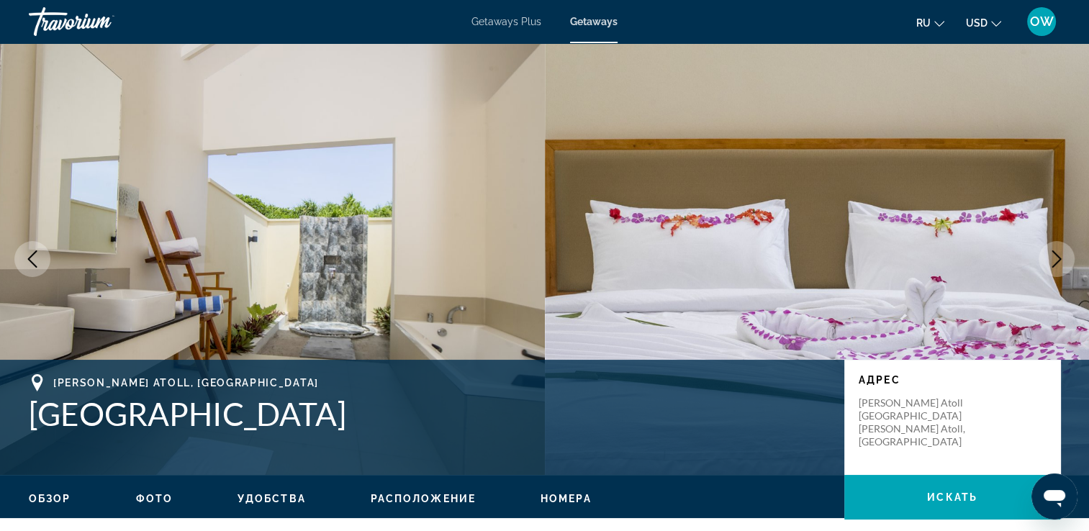
click at [1054, 263] on icon "Next image" at bounding box center [1056, 258] width 17 height 17
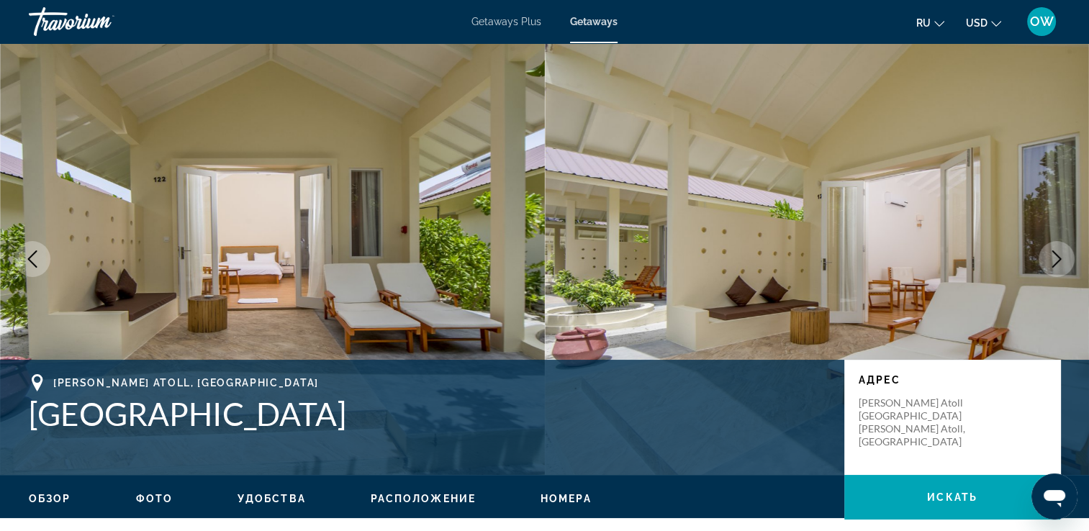
click at [1054, 263] on icon "Next image" at bounding box center [1056, 258] width 17 height 17
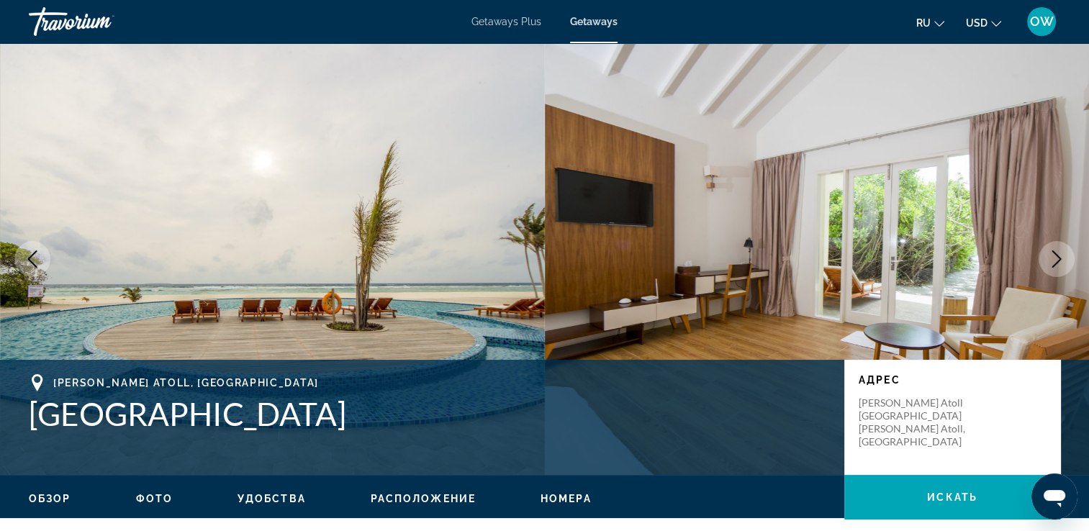
click at [1054, 263] on icon "Next image" at bounding box center [1056, 258] width 17 height 17
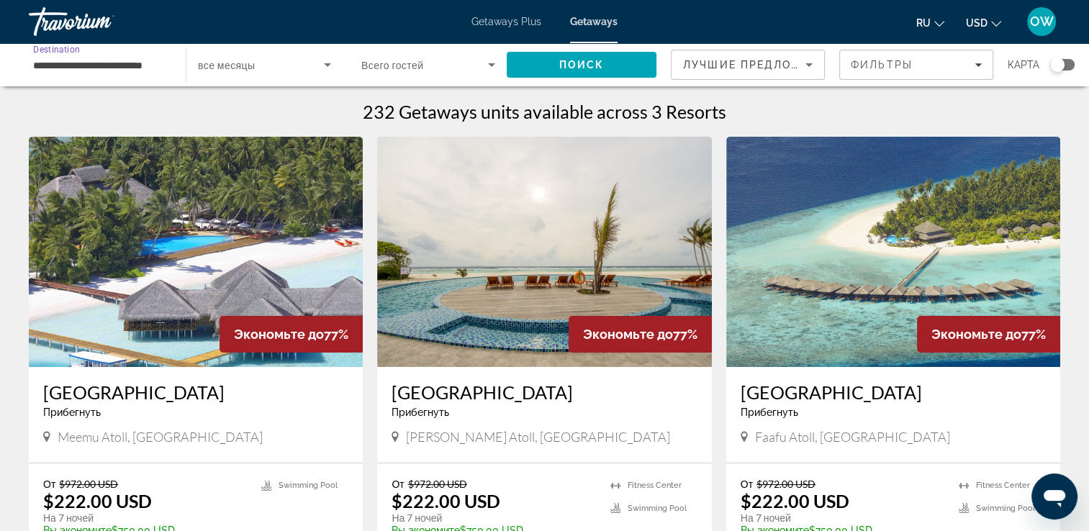
click at [109, 64] on input "**********" at bounding box center [100, 65] width 134 height 17
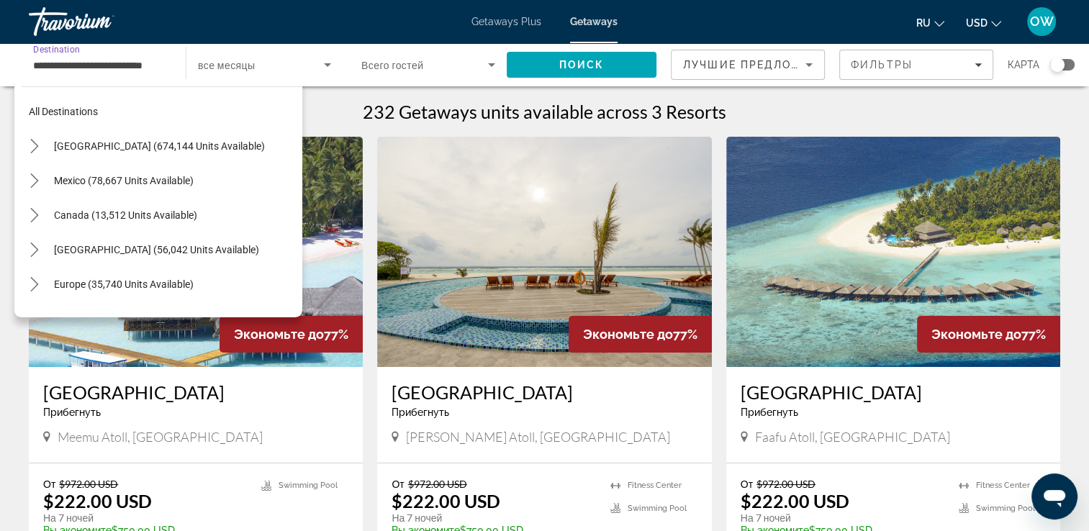
scroll to position [535, 0]
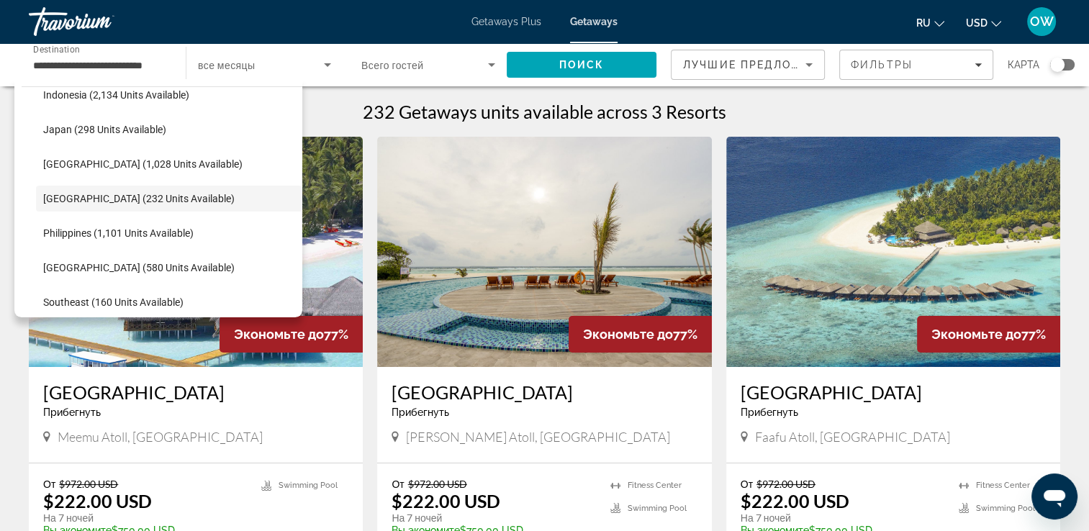
drag, startPoint x: 290, startPoint y: 232, endPoint x: 297, endPoint y: 236, distance: 7.4
click at [297, 236] on div "All destinations [GEOGRAPHIC_DATA] (674,144 units available) [GEOGRAPHIC_DATA] …" at bounding box center [162, 198] width 281 height 223
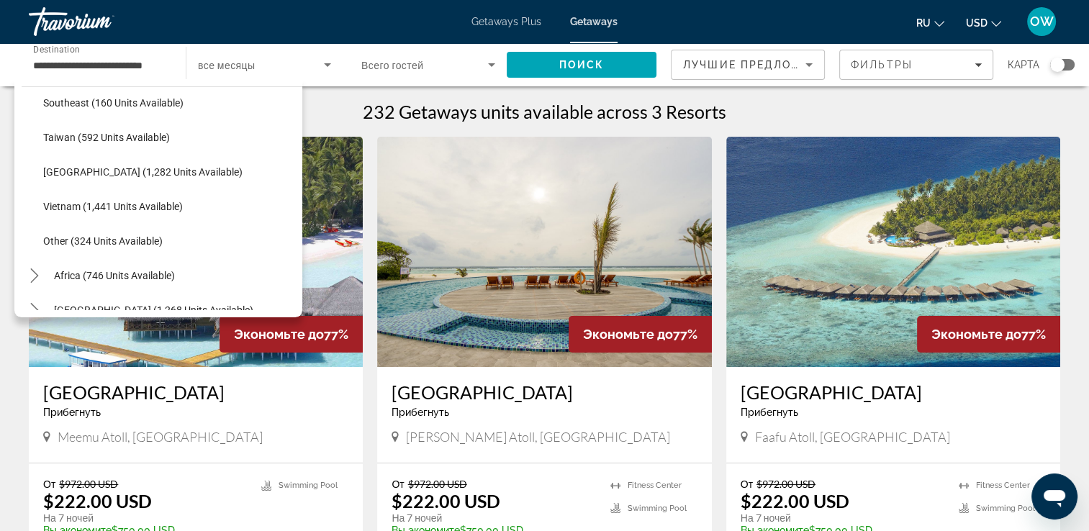
scroll to position [751, 0]
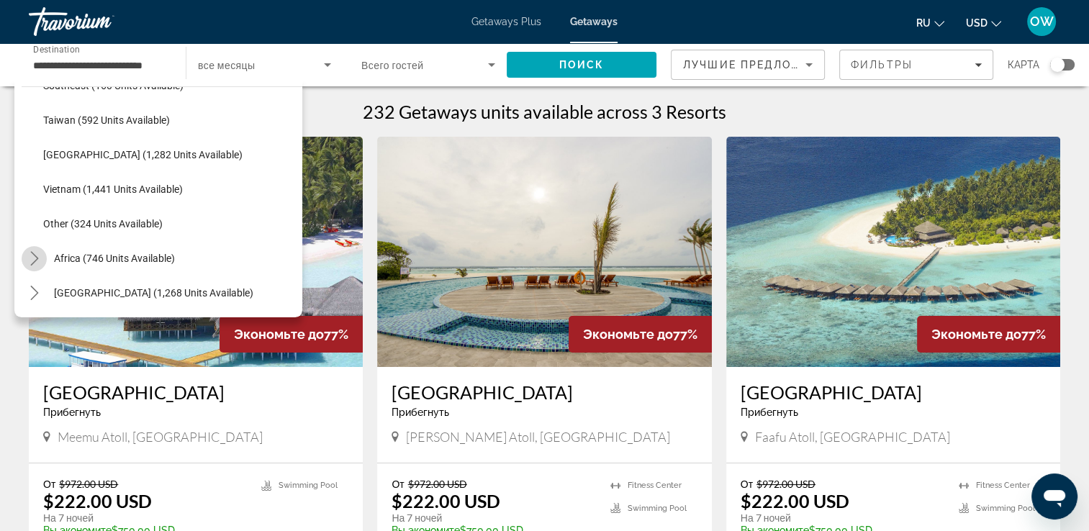
click at [37, 256] on icon "Toggle Africa (746 units available) submenu" at bounding box center [34, 258] width 14 height 14
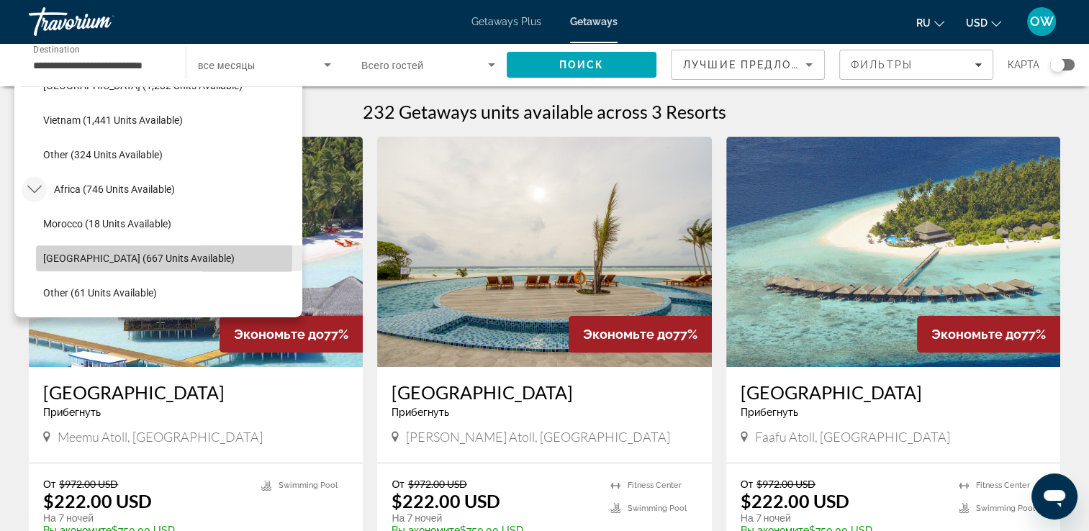
click at [64, 254] on span "[GEOGRAPHIC_DATA] (667 units available)" at bounding box center [138, 259] width 191 height 12
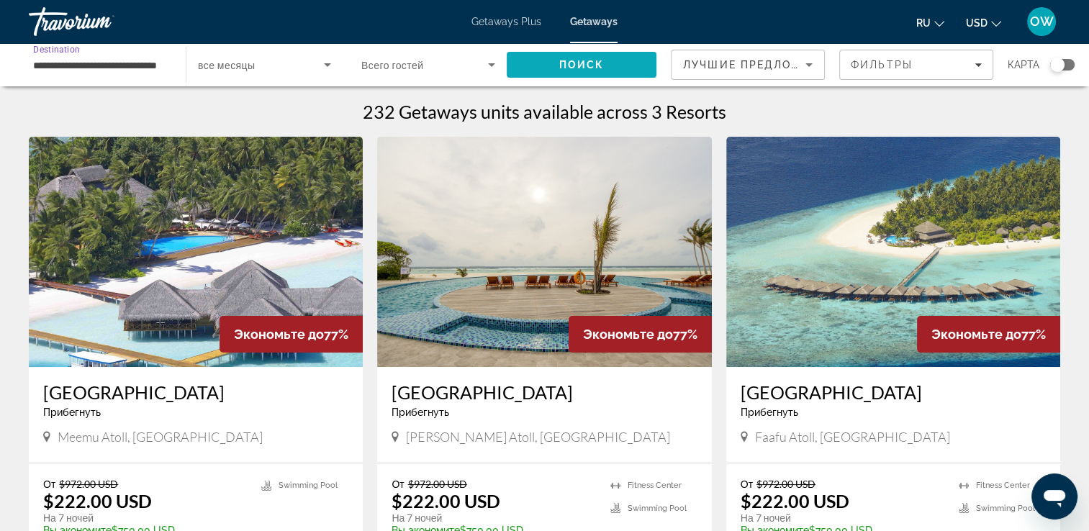
click at [594, 60] on span "Поиск" at bounding box center [581, 65] width 45 height 12
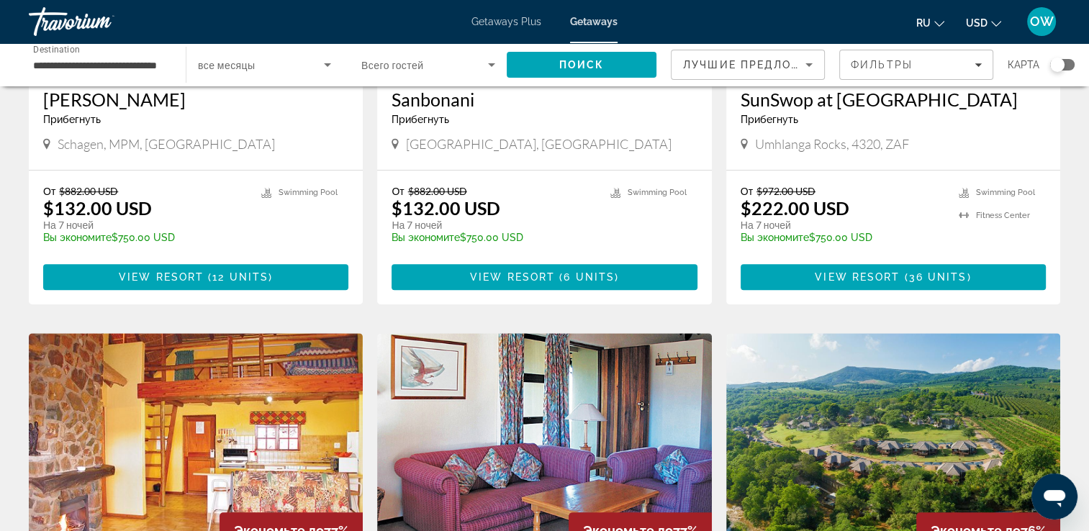
scroll to position [763, 0]
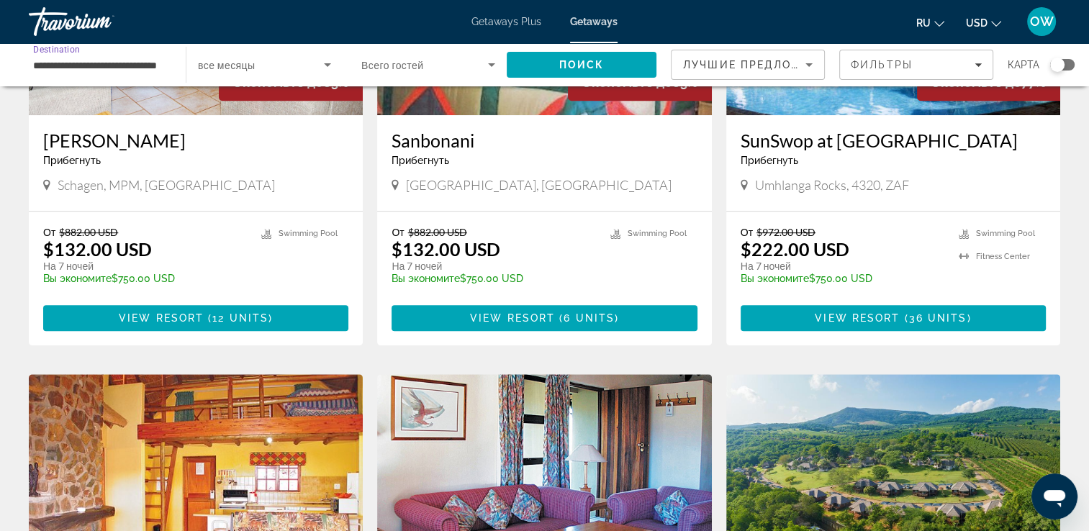
click at [83, 63] on input "**********" at bounding box center [100, 65] width 134 height 17
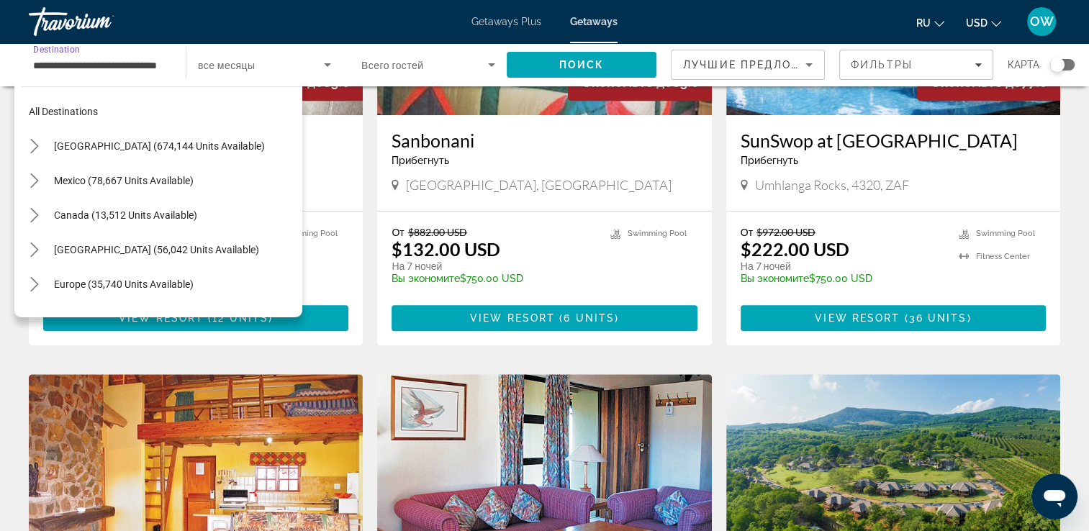
scroll to position [337, 0]
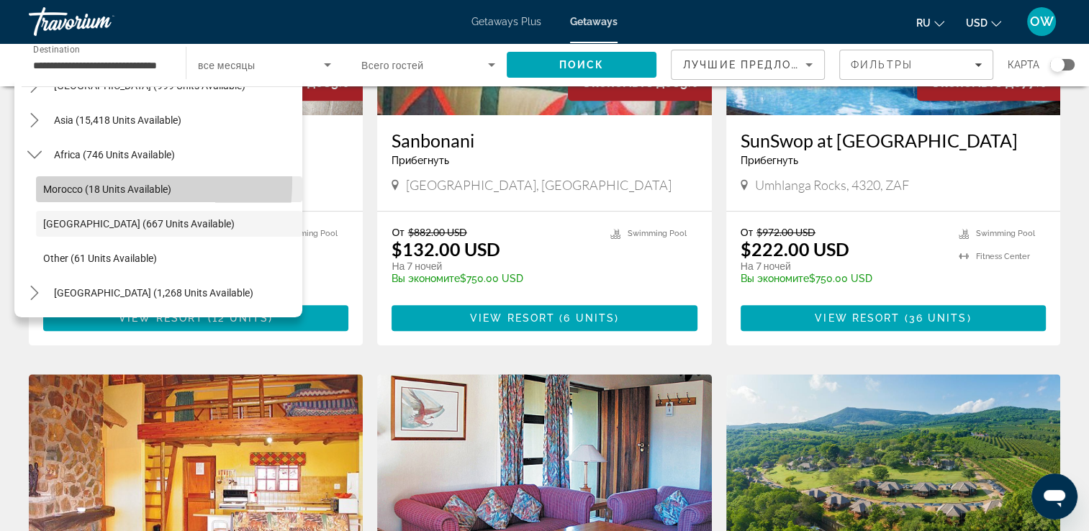
click at [71, 180] on span "Select destination: Morocco (18 units available)" at bounding box center [169, 189] width 266 height 35
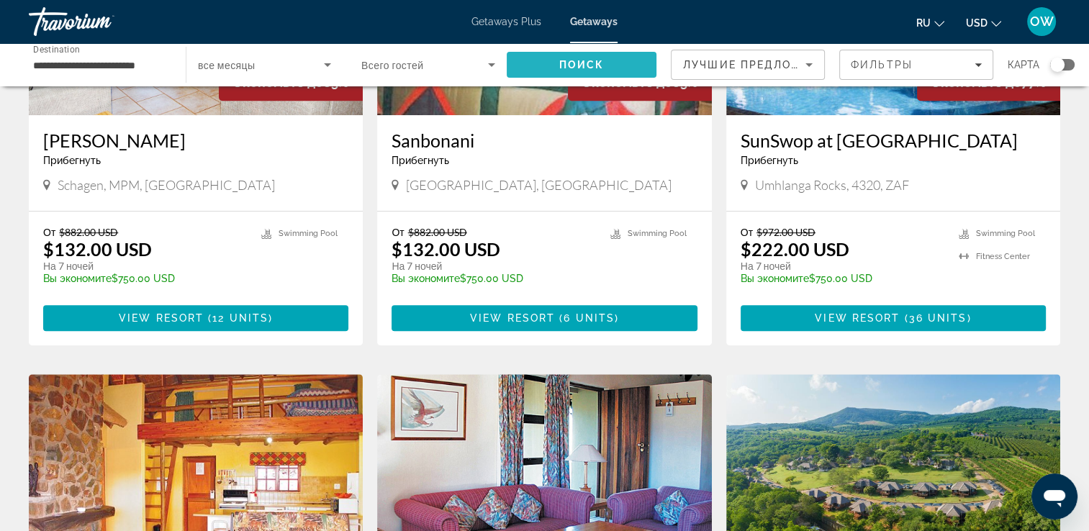
click at [622, 56] on span "Search" at bounding box center [582, 65] width 150 height 35
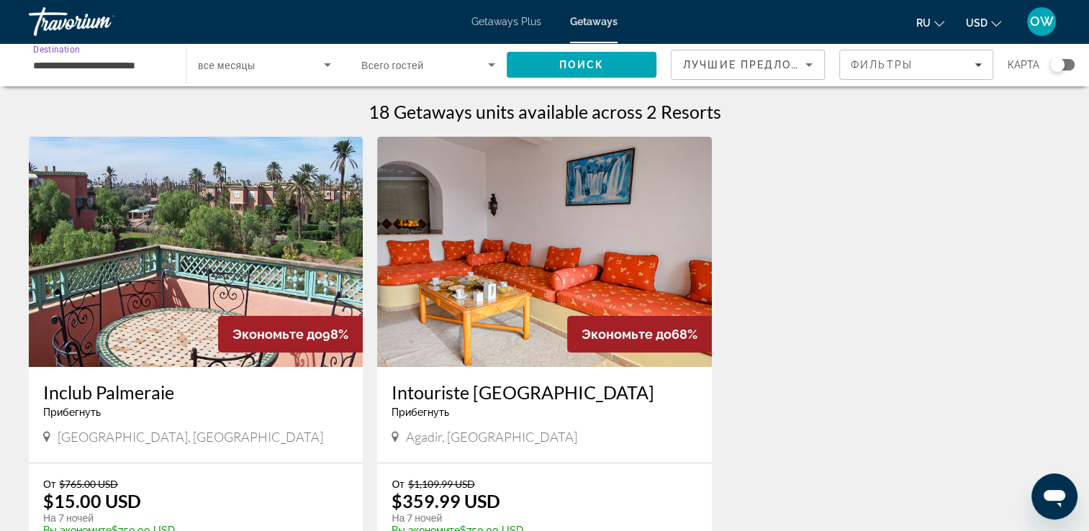
click at [106, 62] on input "**********" at bounding box center [100, 65] width 134 height 17
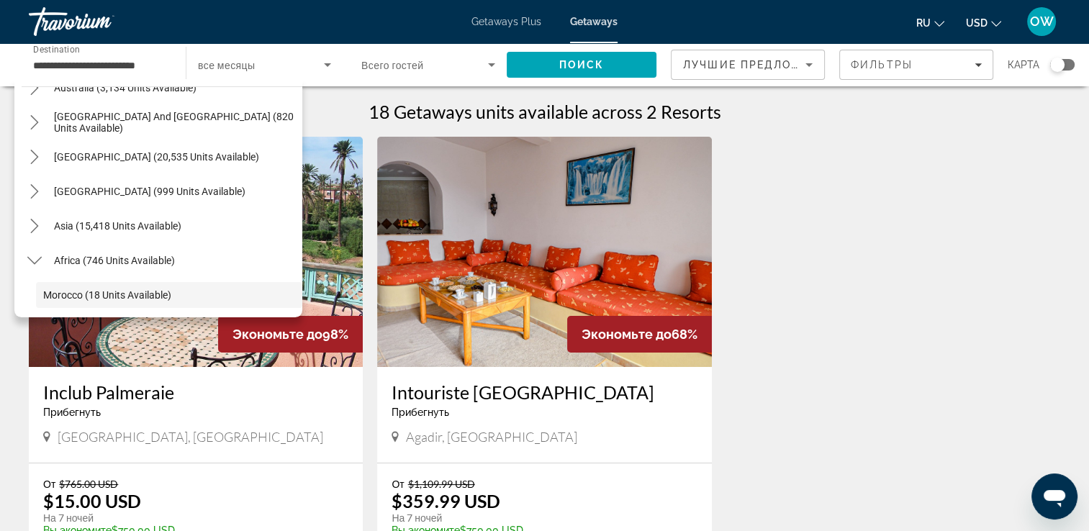
scroll to position [225, 0]
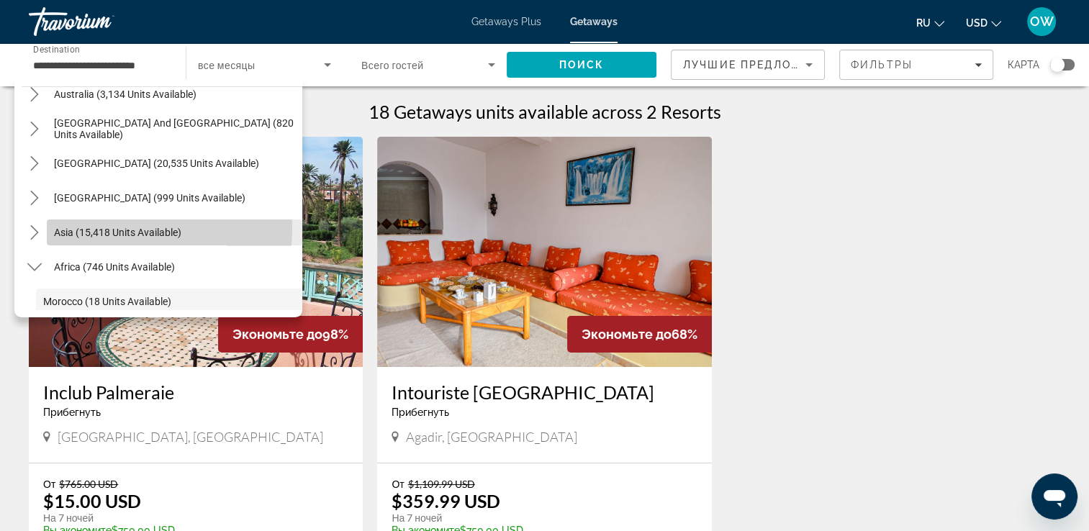
click at [76, 227] on span "Asia (15,418 units available)" at bounding box center [117, 233] width 127 height 12
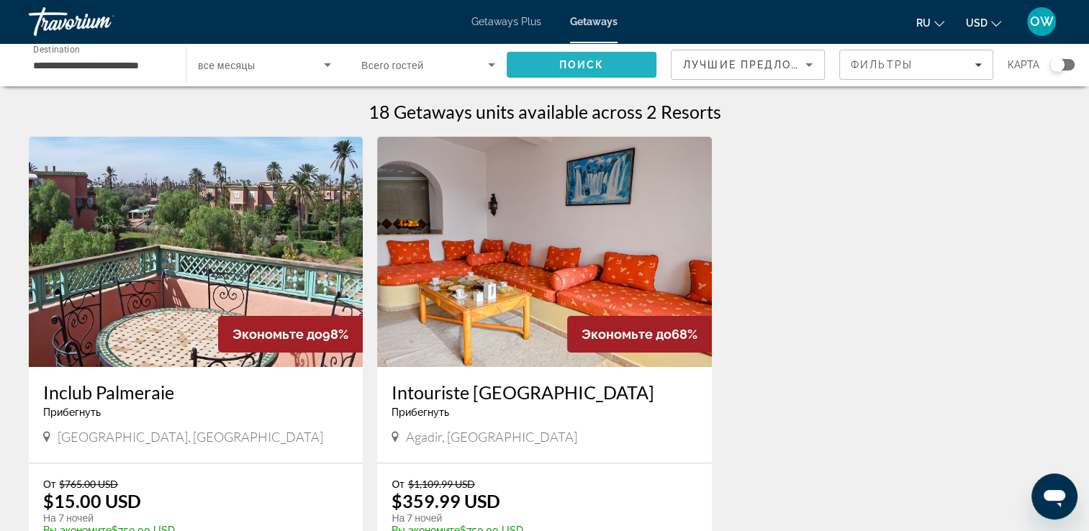
click at [607, 60] on span "Search" at bounding box center [582, 65] width 150 height 35
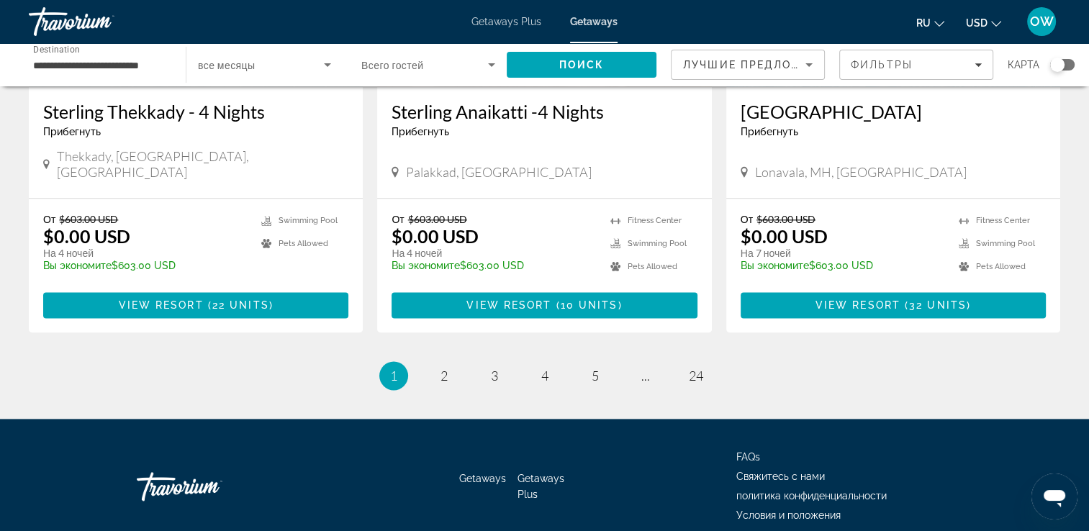
scroll to position [1716, 0]
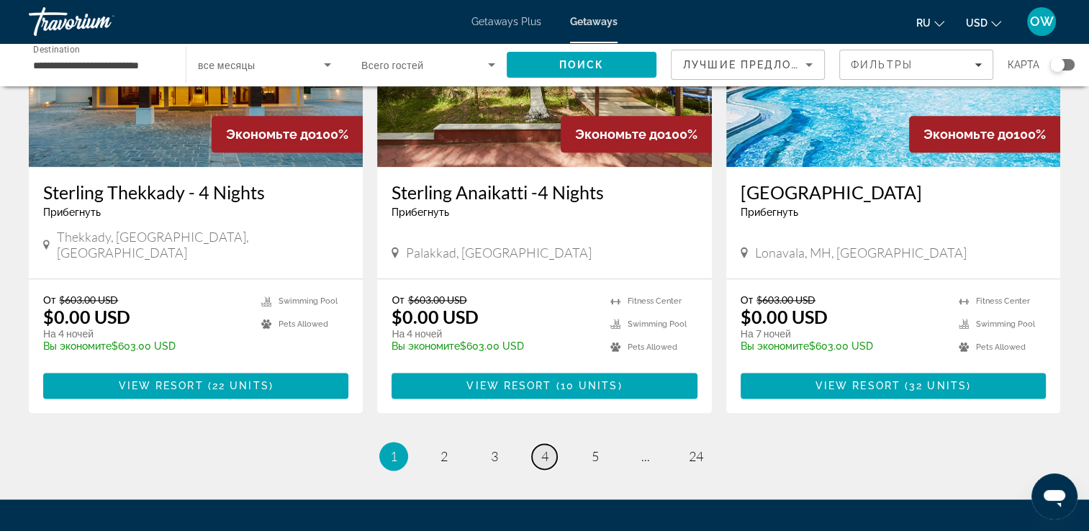
click at [544, 448] on span "4" at bounding box center [544, 456] width 7 height 16
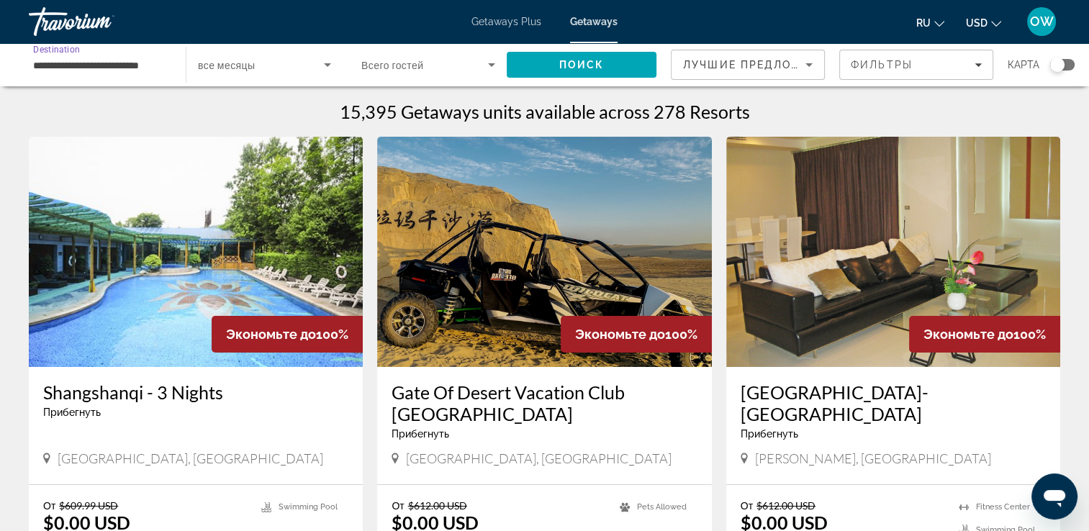
click at [135, 63] on input "**********" at bounding box center [100, 65] width 134 height 17
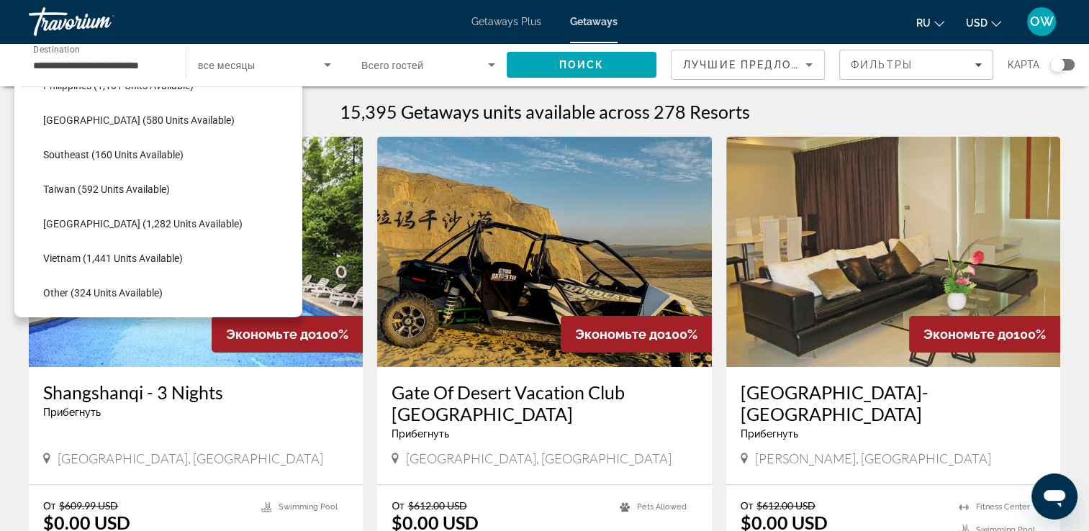
scroll to position [679, 0]
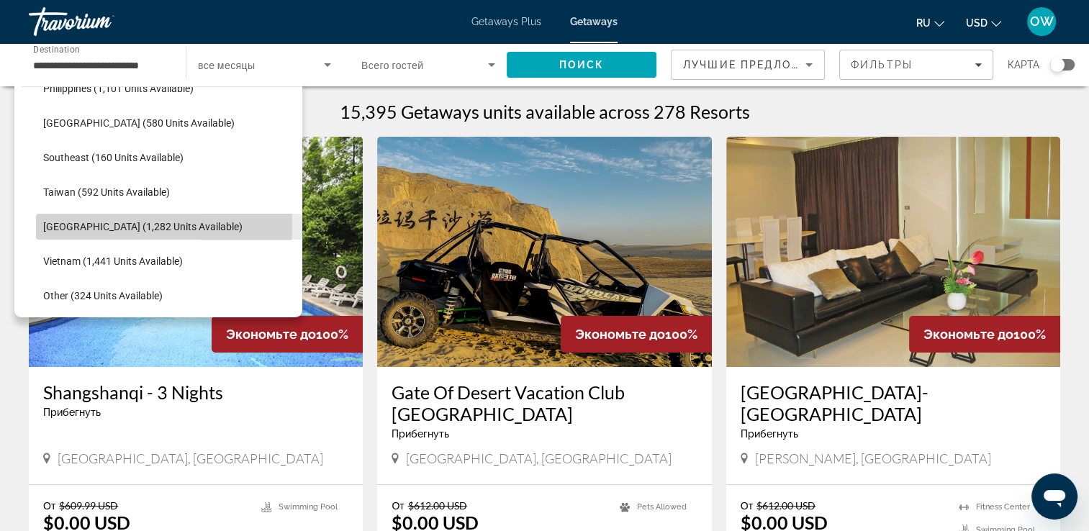
click at [63, 223] on span "[GEOGRAPHIC_DATA] (1,282 units available)" at bounding box center [142, 227] width 199 height 12
type input "**********"
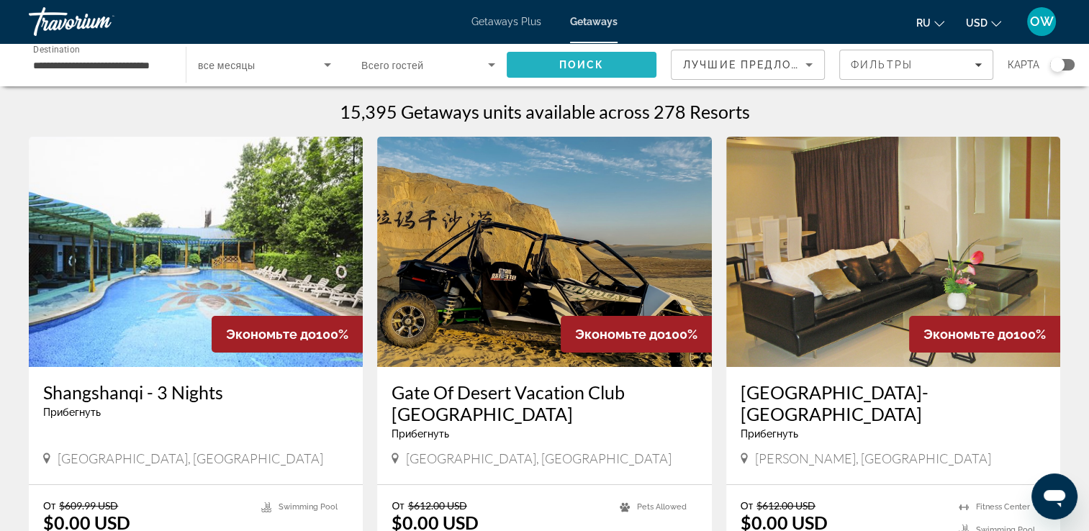
click at [595, 68] on span "Поиск" at bounding box center [581, 65] width 45 height 12
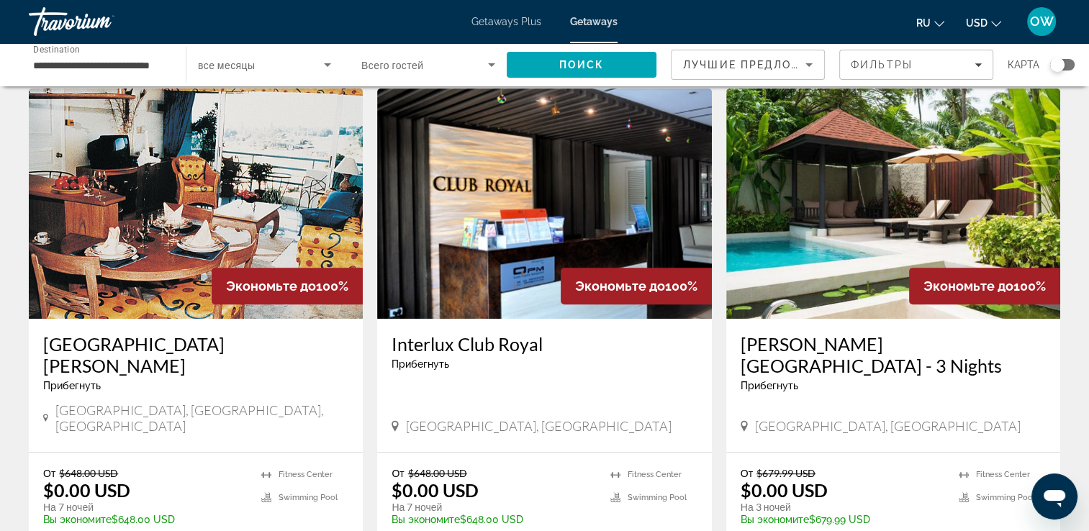
scroll to position [554, 0]
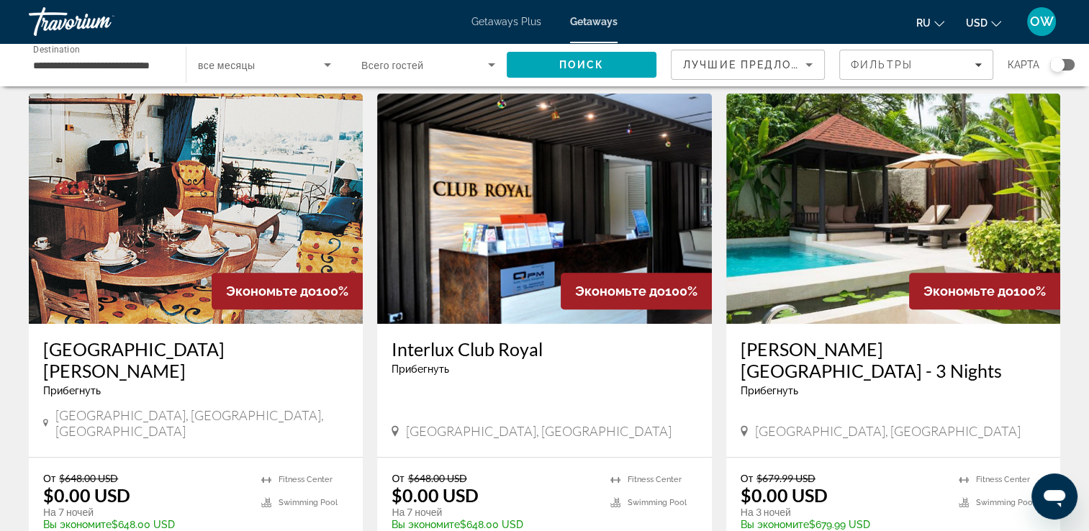
click at [969, 174] on img "Main content" at bounding box center [893, 209] width 334 height 230
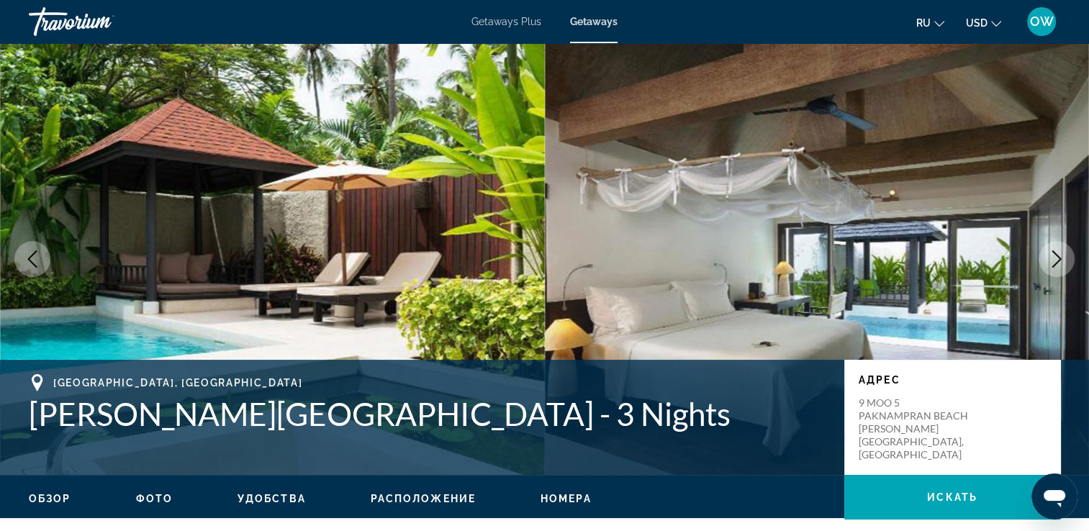
click at [1054, 259] on icon "Next image" at bounding box center [1056, 258] width 17 height 17
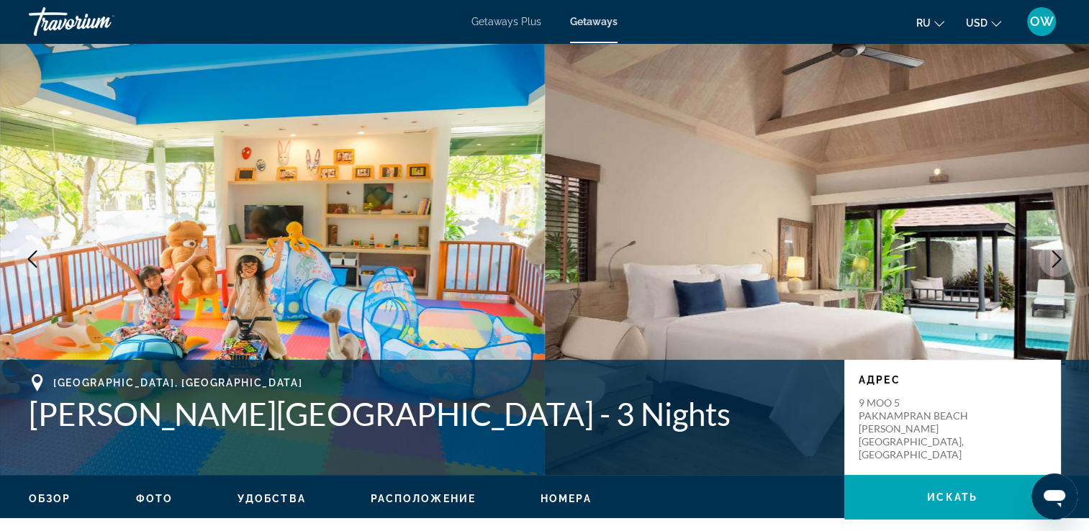
click at [1054, 259] on icon "Next image" at bounding box center [1056, 258] width 17 height 17
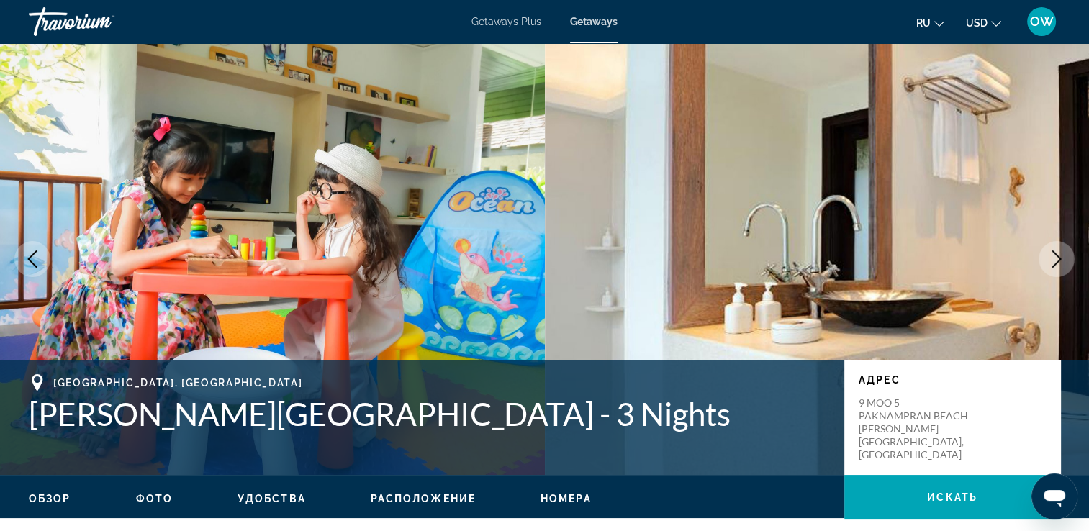
click at [1054, 259] on icon "Next image" at bounding box center [1056, 258] width 17 height 17
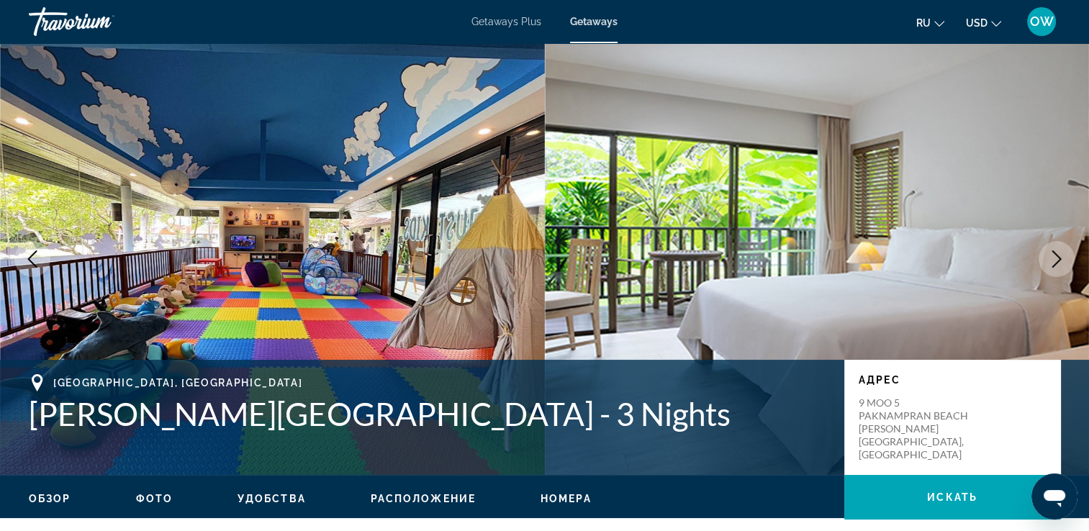
click at [1054, 259] on icon "Next image" at bounding box center [1056, 258] width 17 height 17
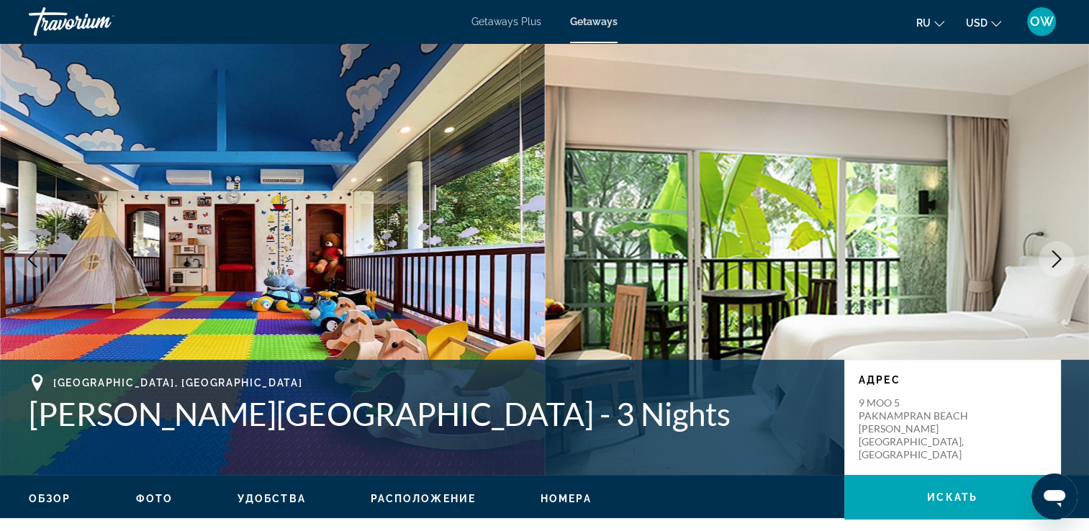
click at [1054, 259] on icon "Next image" at bounding box center [1056, 258] width 17 height 17
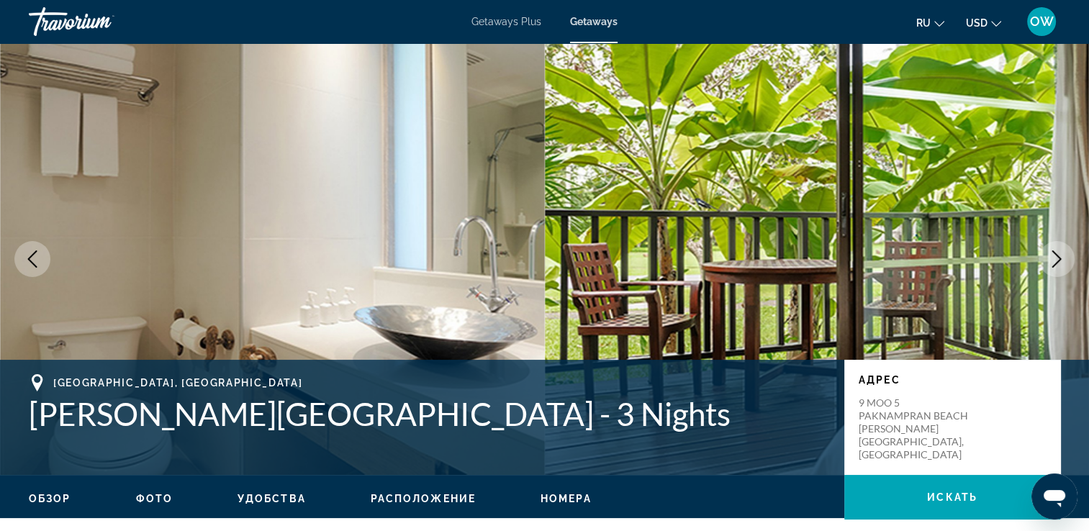
click at [1054, 259] on icon "Next image" at bounding box center [1056, 258] width 17 height 17
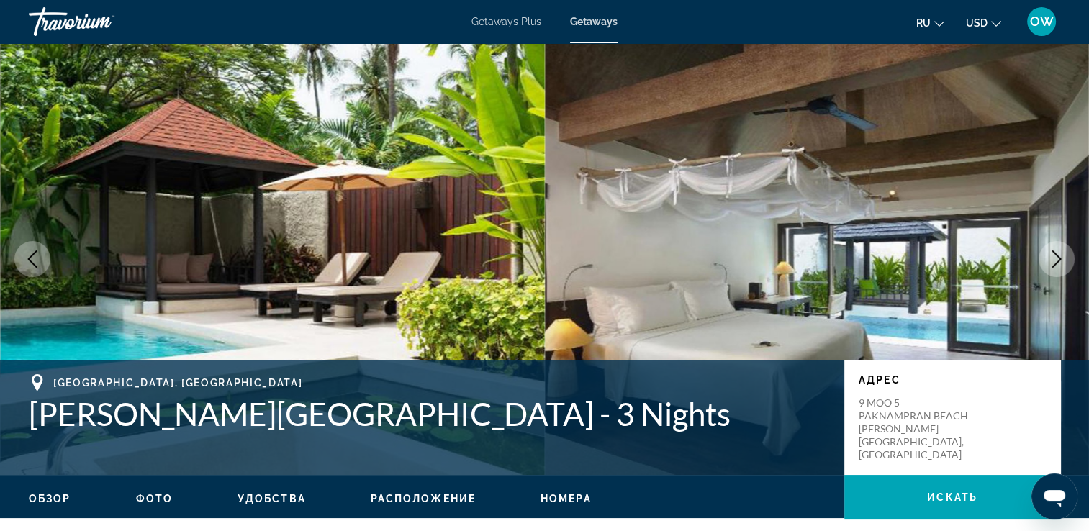
click at [1054, 259] on icon "Next image" at bounding box center [1056, 258] width 17 height 17
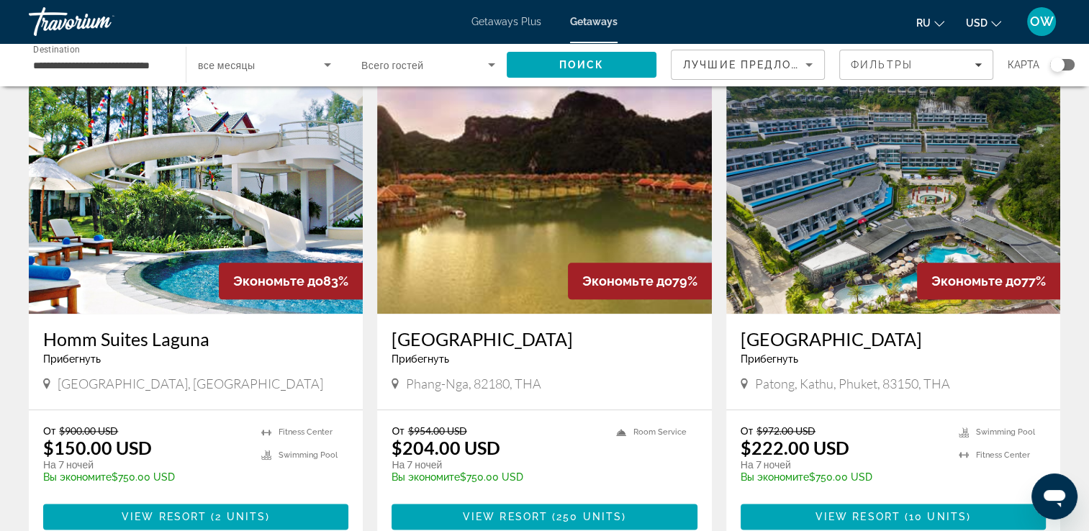
scroll to position [1563, 0]
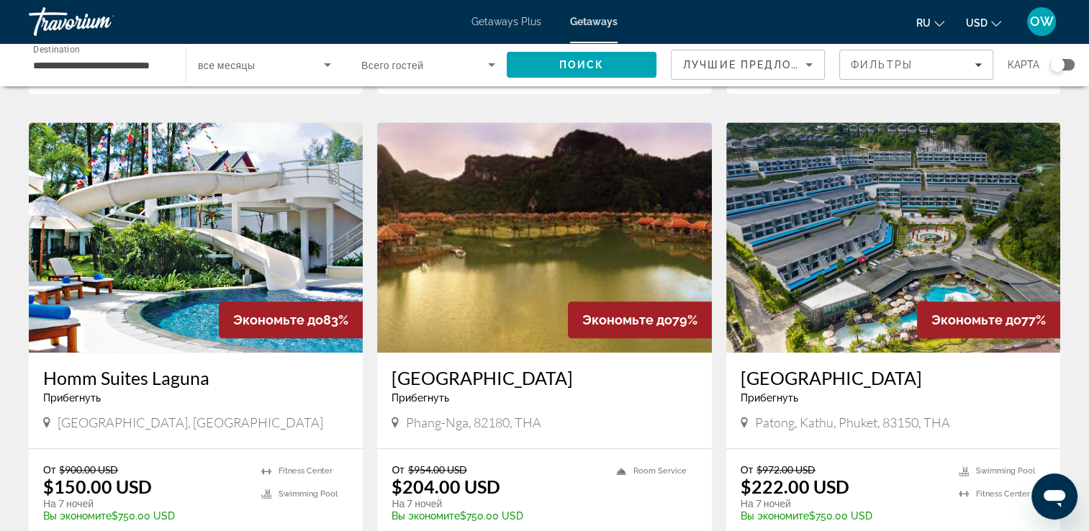
click at [847, 209] on img "Main content" at bounding box center [893, 237] width 334 height 230
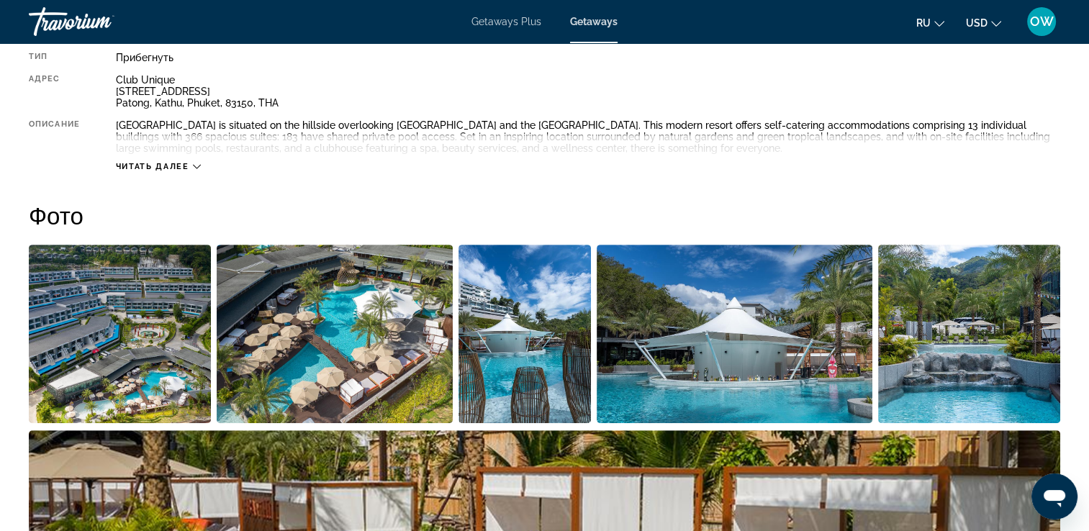
scroll to position [528, 0]
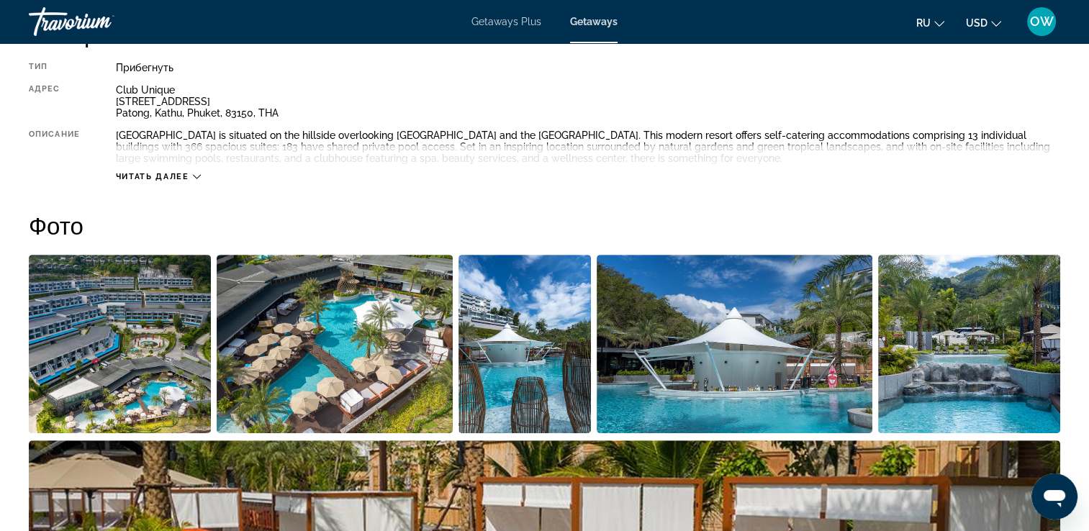
click at [309, 344] on img "Open full-screen image slider" at bounding box center [335, 344] width 236 height 179
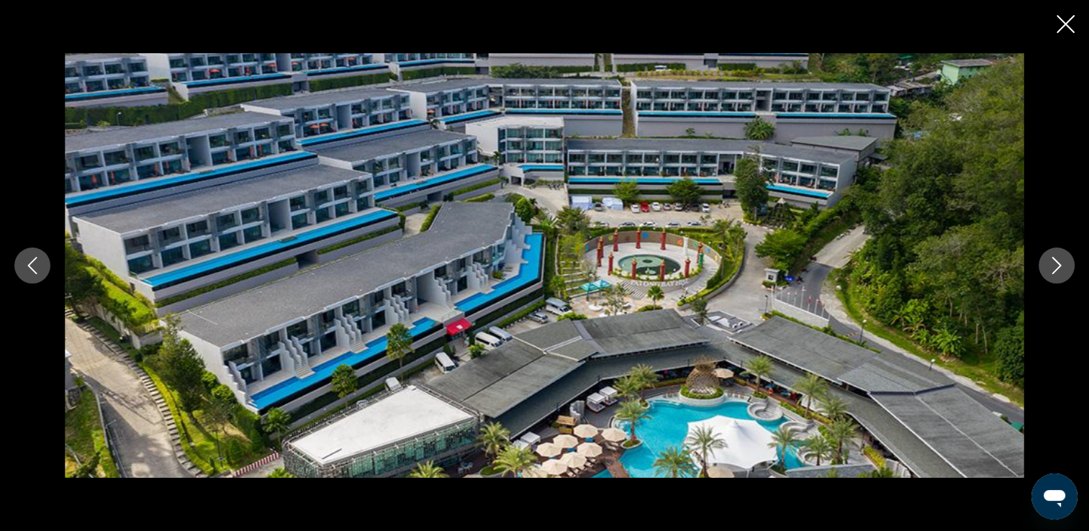
click at [1054, 269] on icon "Next image" at bounding box center [1056, 265] width 17 height 17
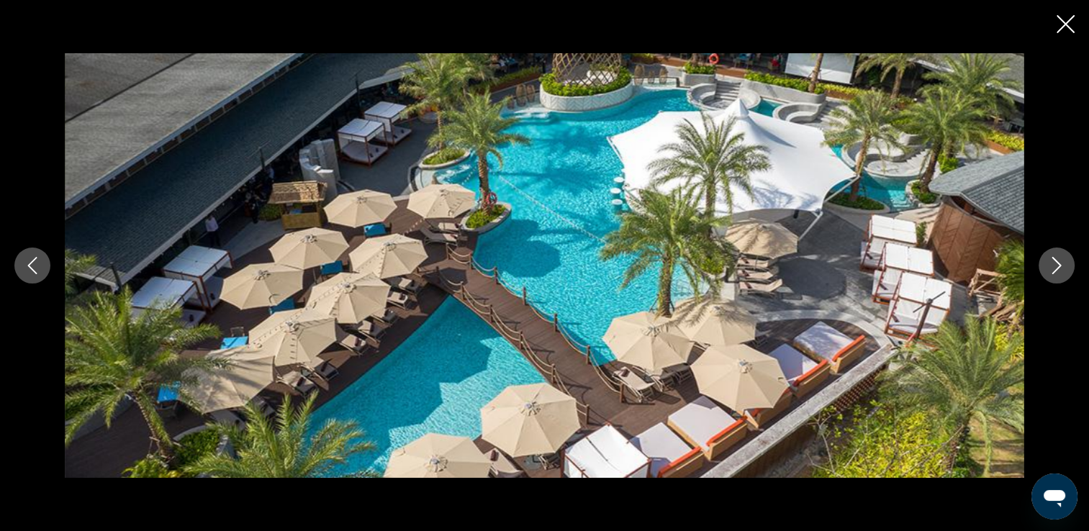
click at [1054, 269] on icon "Next image" at bounding box center [1056, 265] width 17 height 17
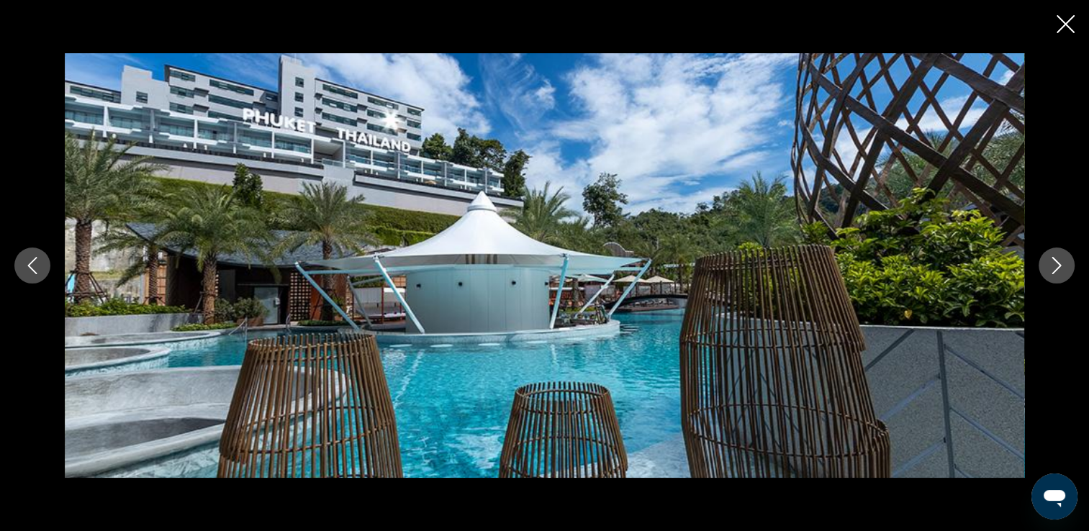
click at [1054, 269] on icon "Next image" at bounding box center [1056, 265] width 17 height 17
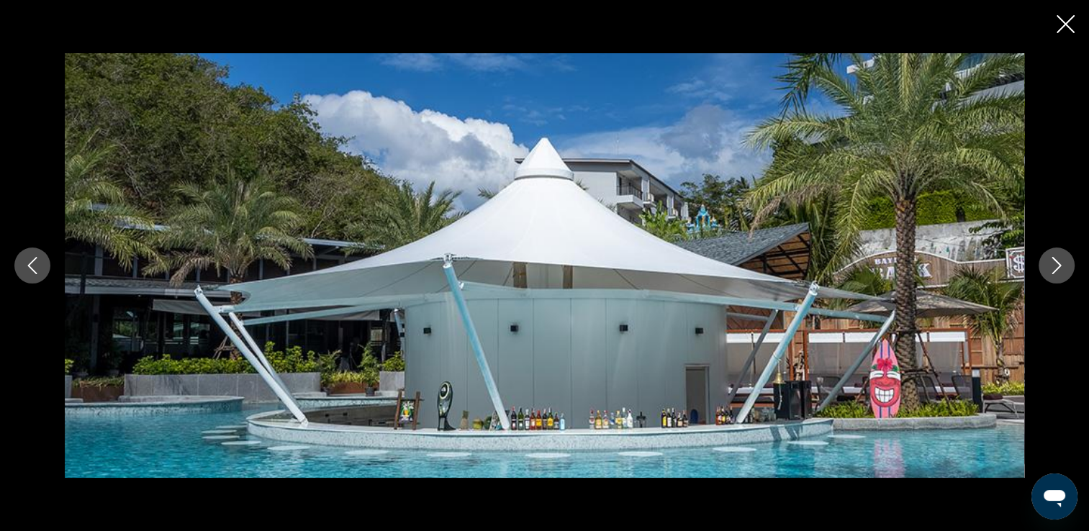
click at [1054, 269] on icon "Next image" at bounding box center [1056, 265] width 17 height 17
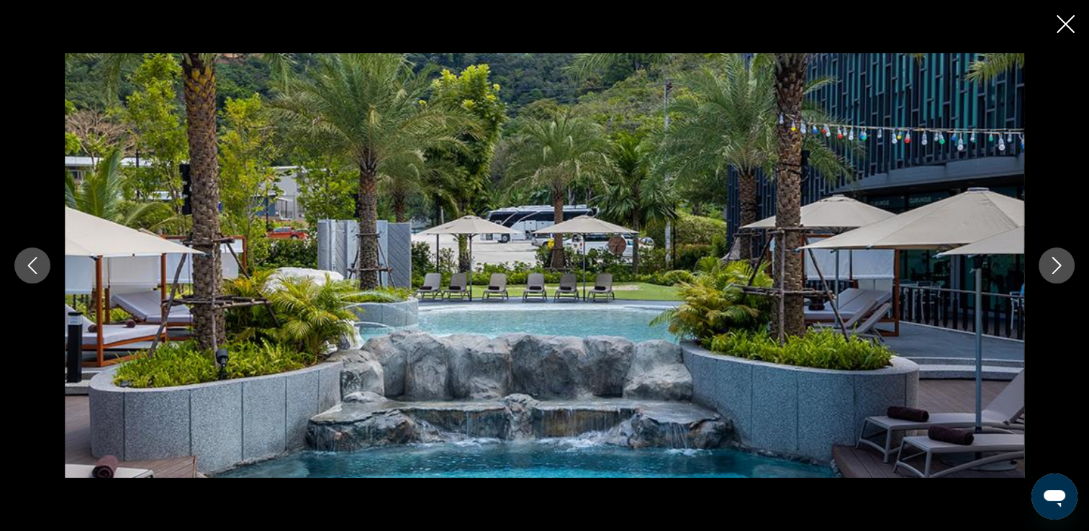
click at [1054, 269] on icon "Next image" at bounding box center [1056, 265] width 17 height 17
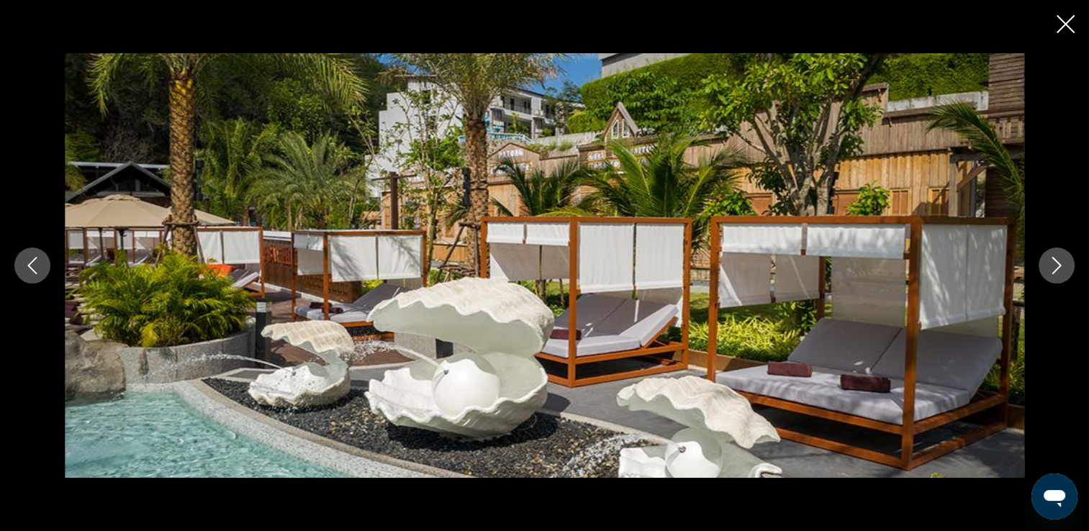
click at [1054, 269] on icon "Next image" at bounding box center [1056, 265] width 17 height 17
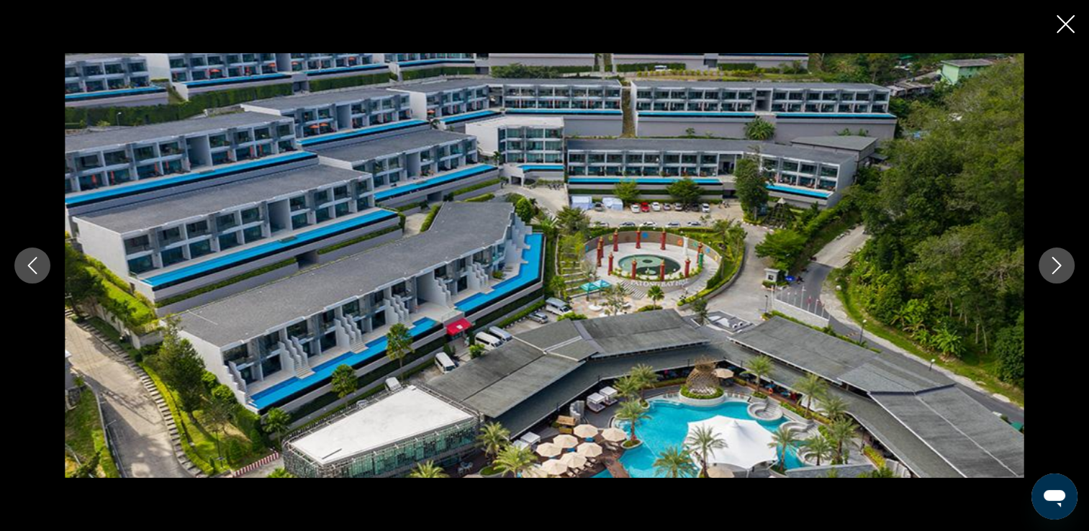
click at [1054, 269] on icon "Next image" at bounding box center [1056, 265] width 17 height 17
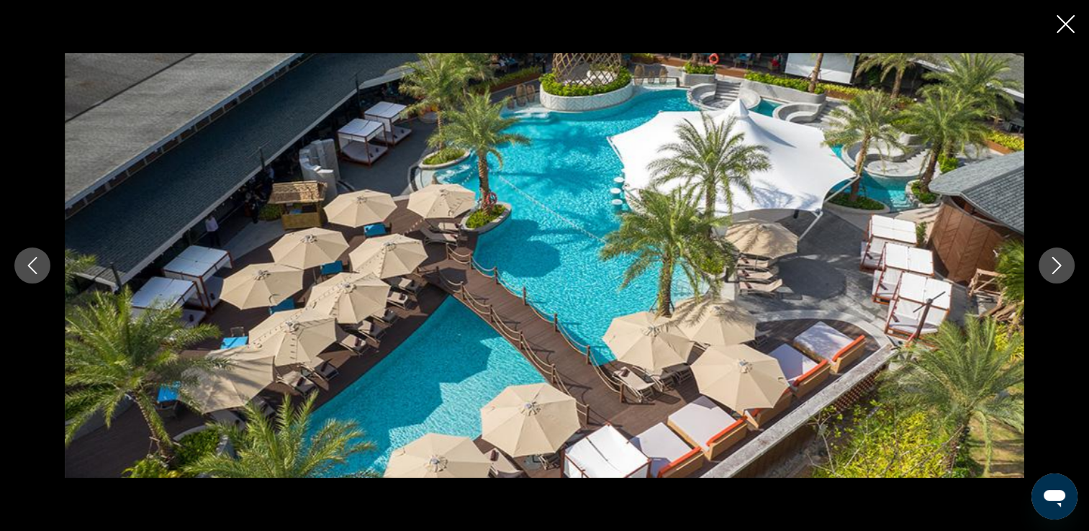
click at [1054, 269] on icon "Next image" at bounding box center [1056, 265] width 17 height 17
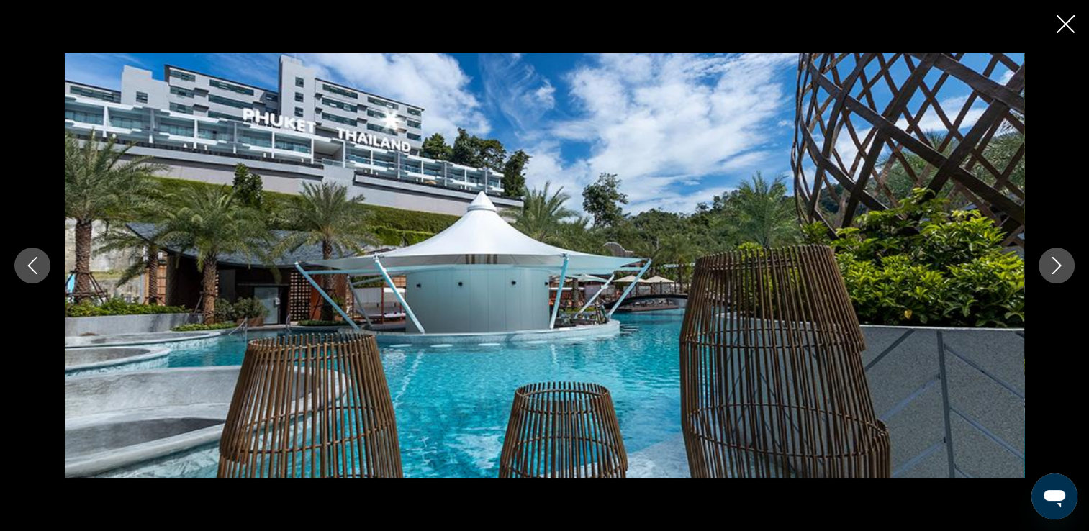
click at [1059, 26] on icon "Close slideshow" at bounding box center [1066, 24] width 18 height 18
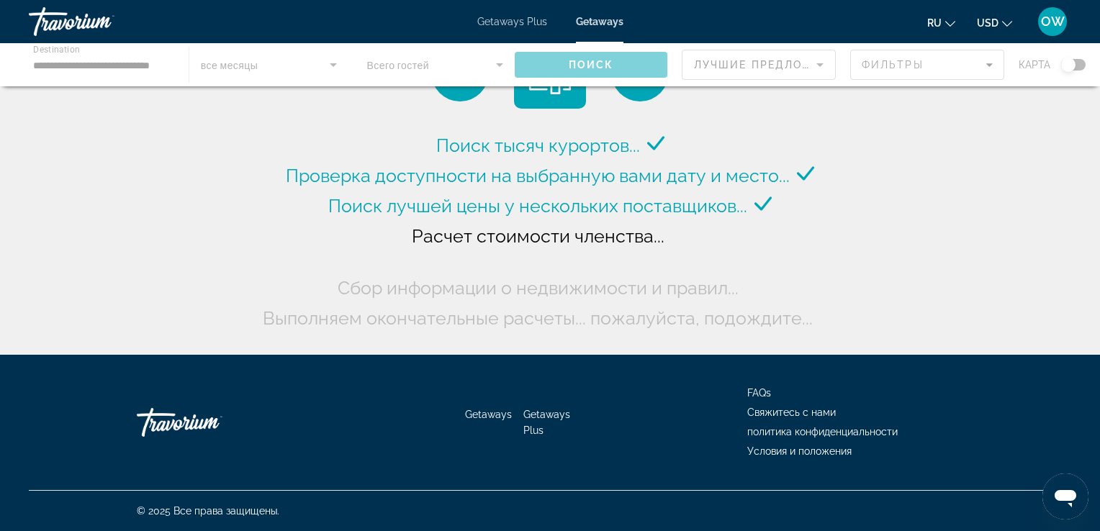
click at [148, 71] on div "Main content" at bounding box center [550, 64] width 1100 height 43
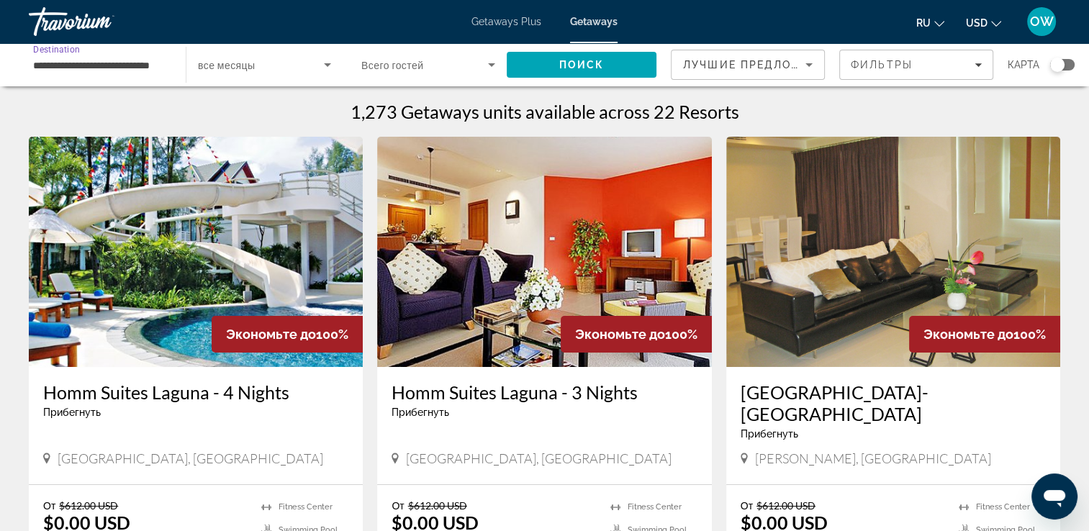
click at [141, 62] on input "**********" at bounding box center [100, 65] width 134 height 17
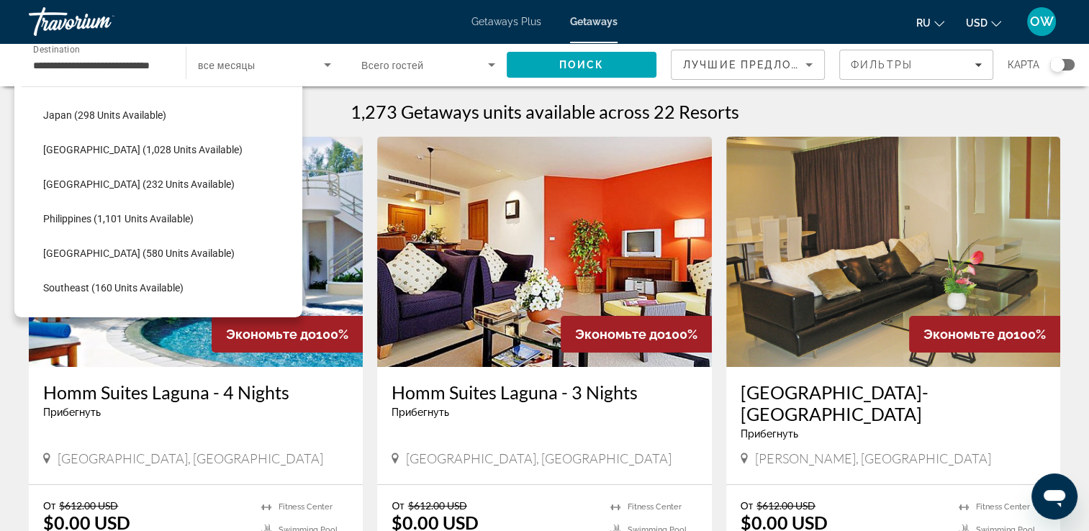
scroll to position [543, 0]
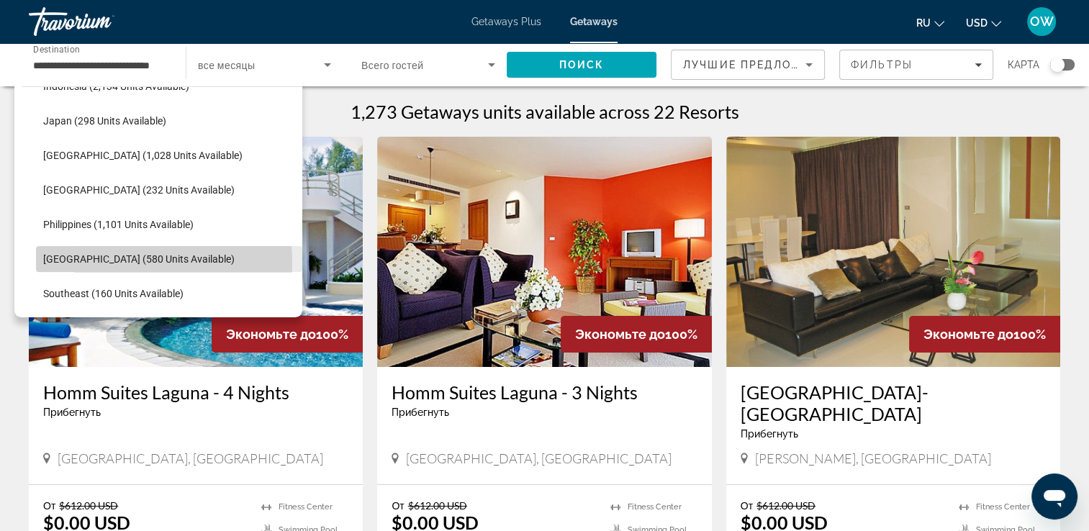
click at [91, 262] on span "[GEOGRAPHIC_DATA] (580 units available)" at bounding box center [138, 259] width 191 height 12
type input "**********"
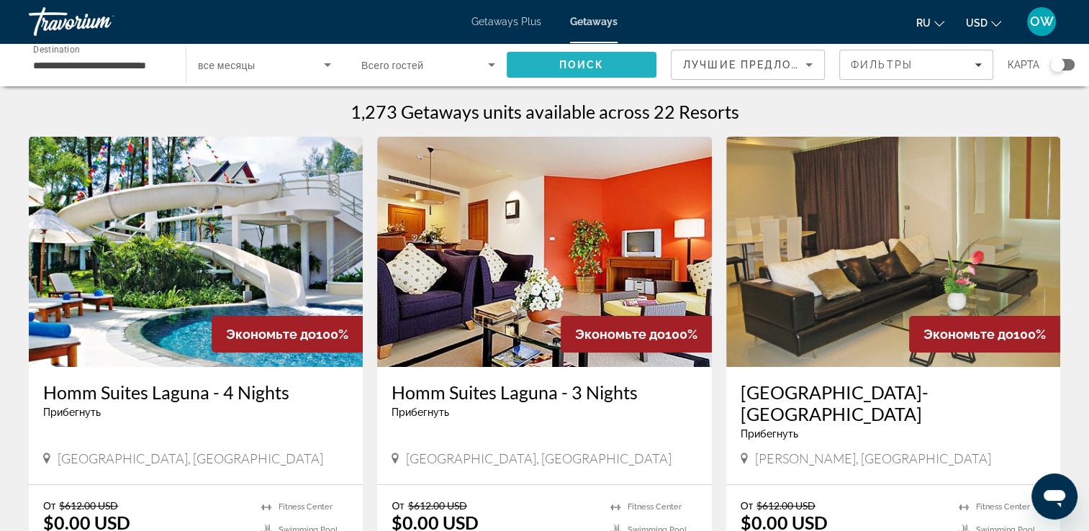
click at [626, 75] on span "Search" at bounding box center [582, 65] width 150 height 35
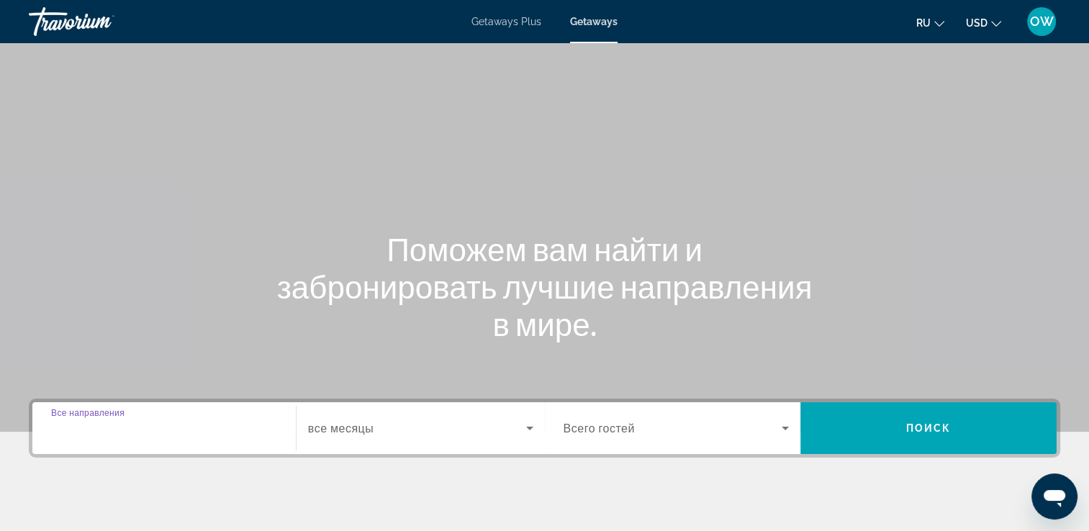
click at [155, 425] on input "Destination Все направления" at bounding box center [164, 428] width 226 height 17
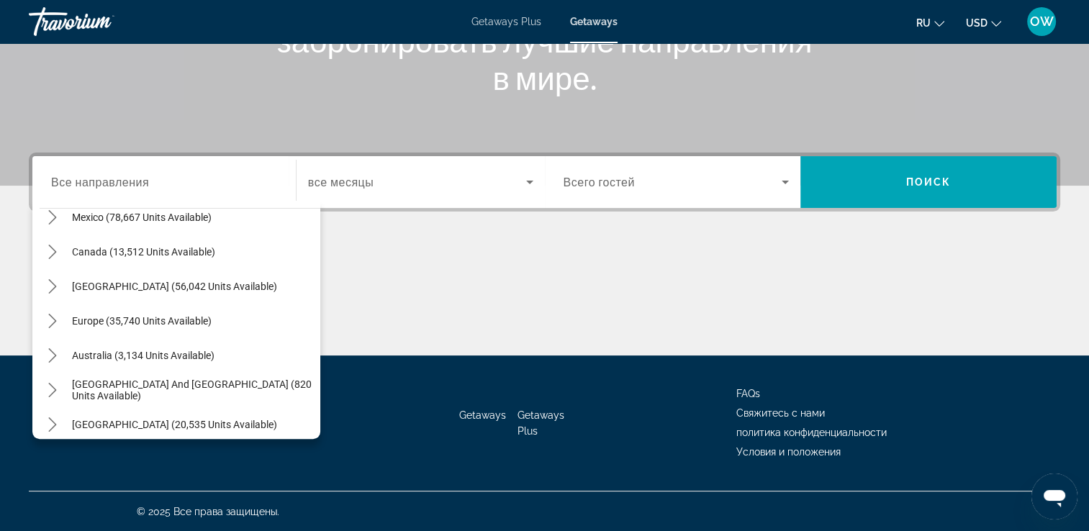
scroll to position [74, 0]
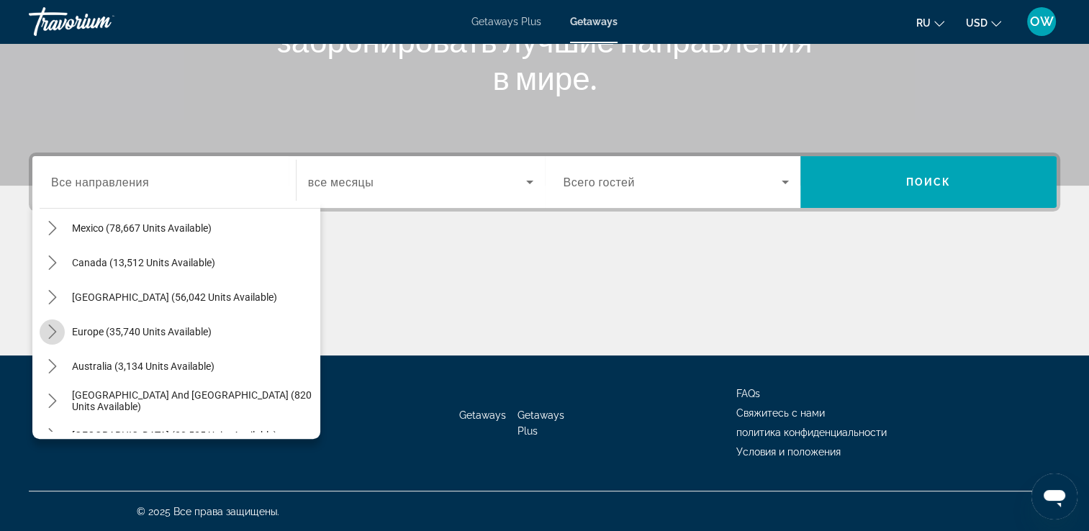
click at [49, 326] on icon "Toggle Europe (35,740 units available) submenu" at bounding box center [52, 332] width 14 height 14
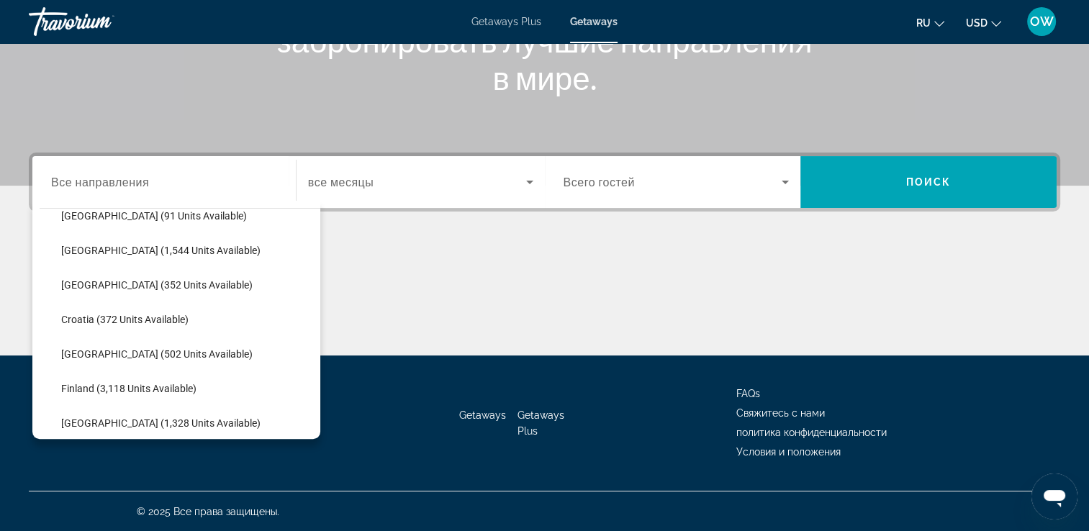
scroll to position [245, 0]
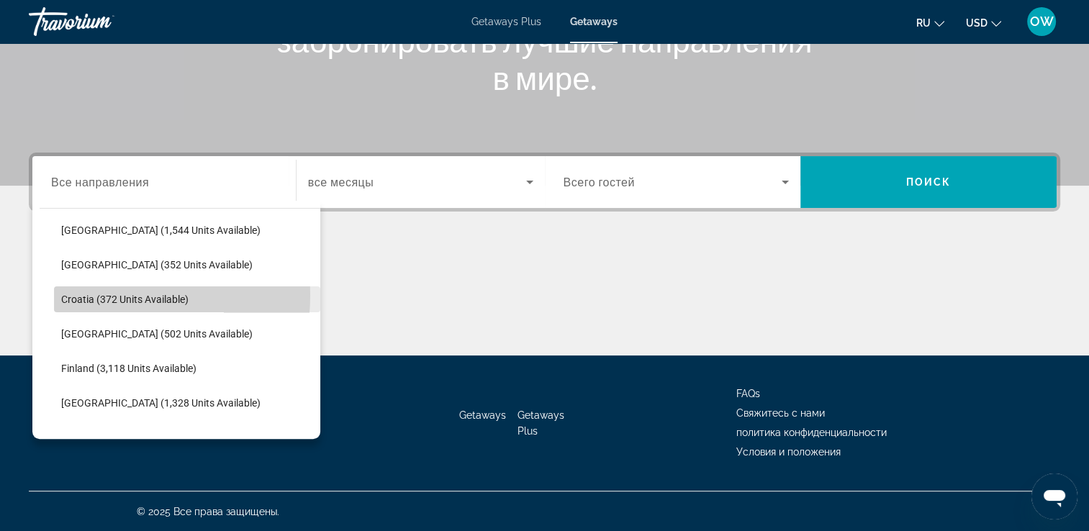
click at [83, 294] on span "Croatia (372 units available)" at bounding box center [124, 300] width 127 height 12
type input "**********"
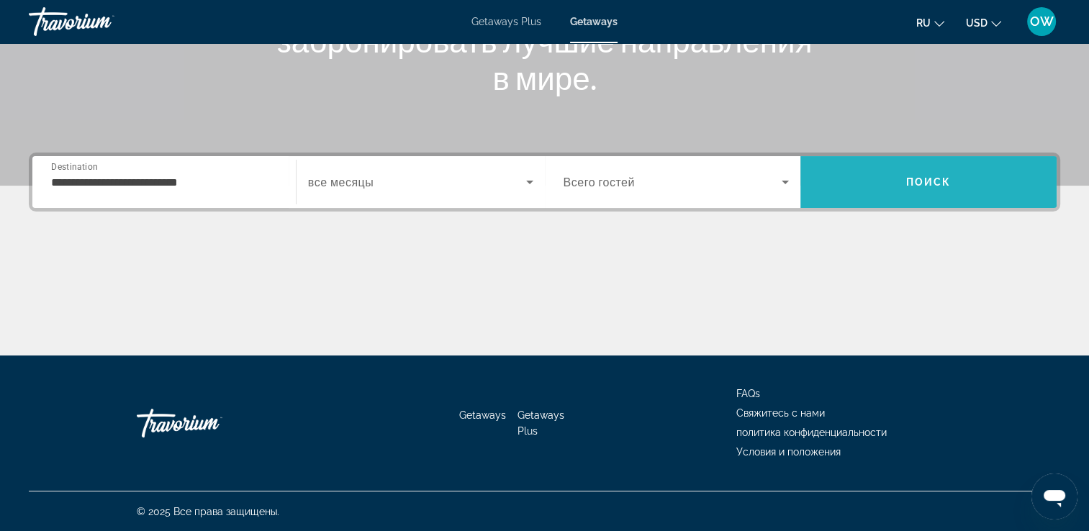
click at [914, 166] on span "Search" at bounding box center [928, 182] width 256 height 35
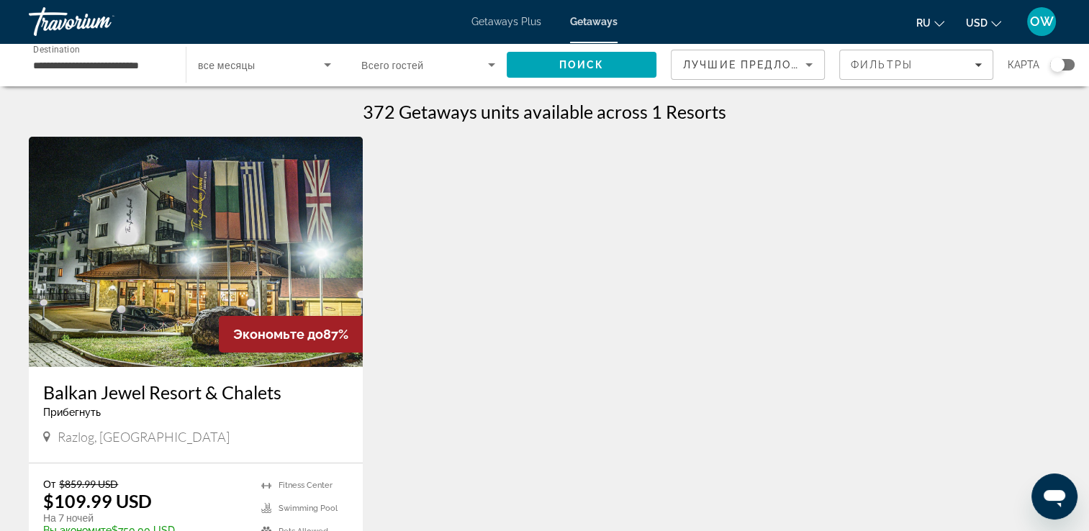
click at [162, 55] on div "**********" at bounding box center [100, 65] width 134 height 41
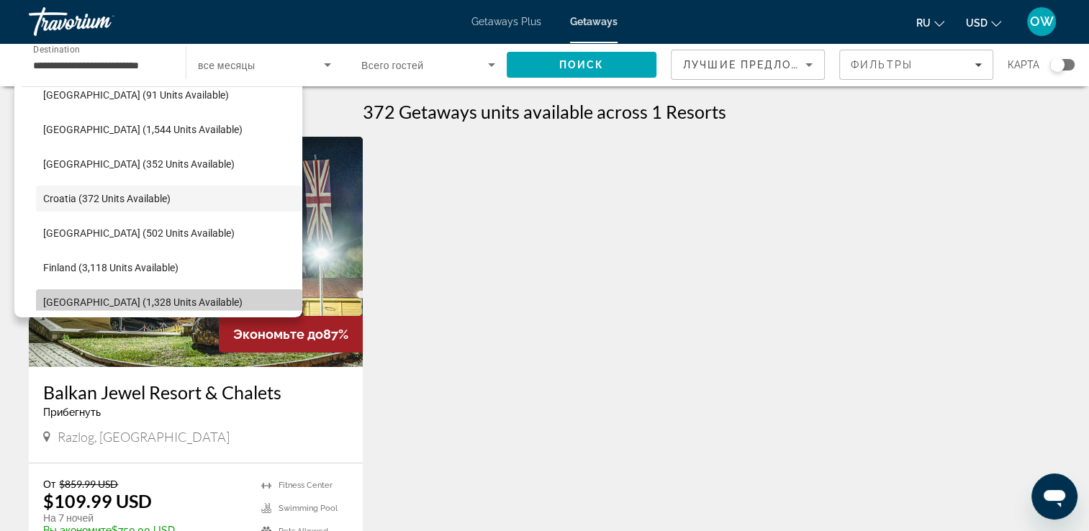
click at [170, 301] on span "[GEOGRAPHIC_DATA] (1,328 units available)" at bounding box center [142, 303] width 199 height 12
type input "**********"
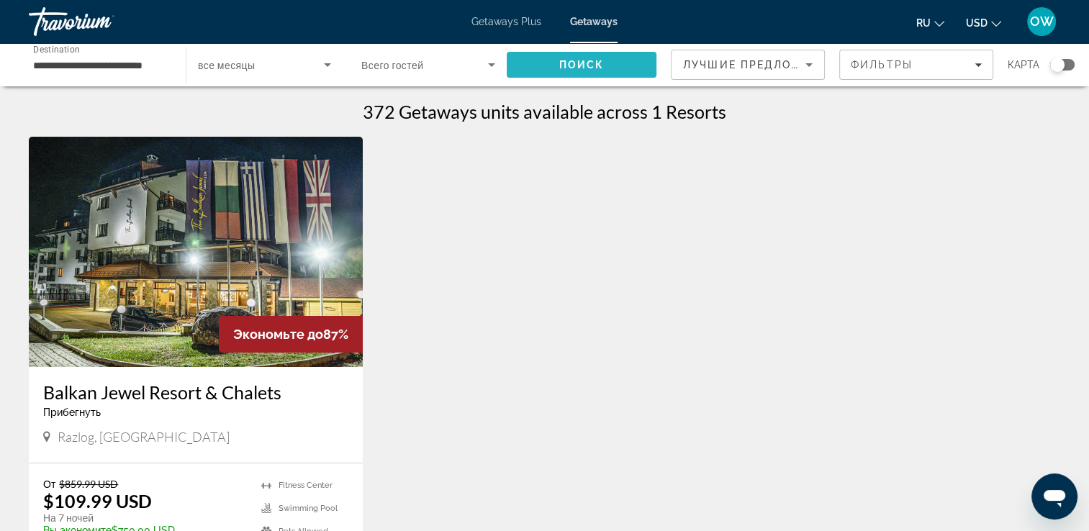
click at [592, 64] on span "Поиск" at bounding box center [581, 65] width 45 height 12
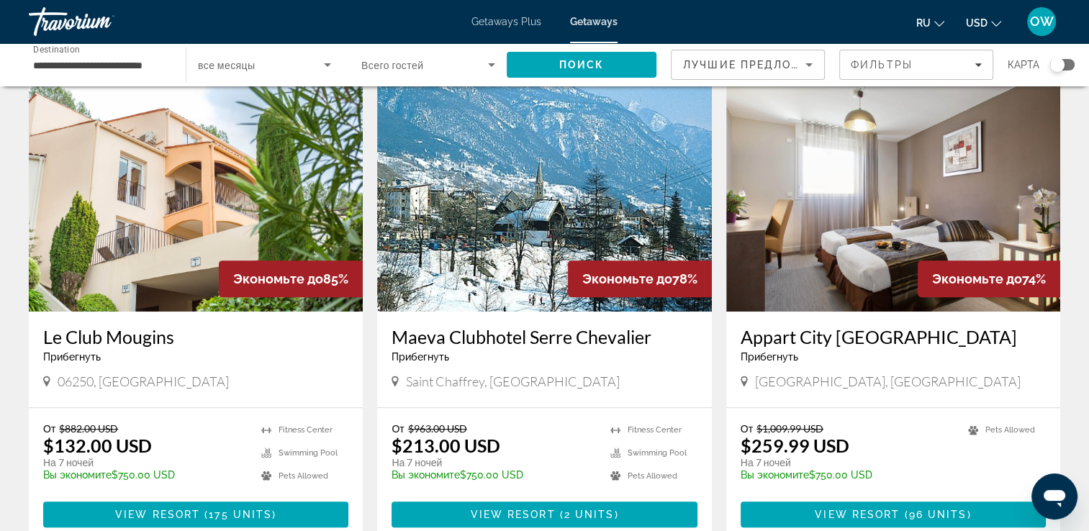
scroll to position [515, 0]
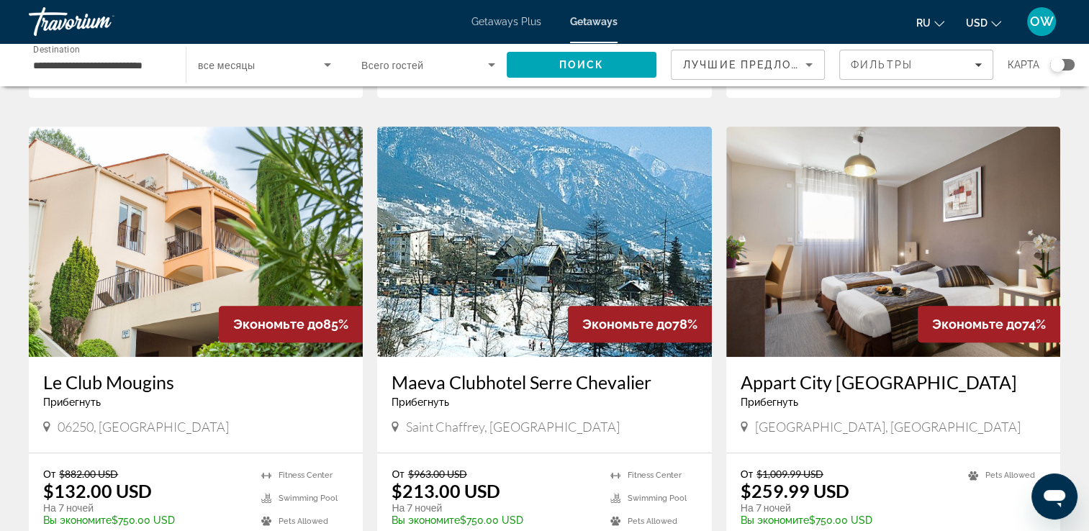
click at [976, 245] on img "Main content" at bounding box center [893, 242] width 334 height 230
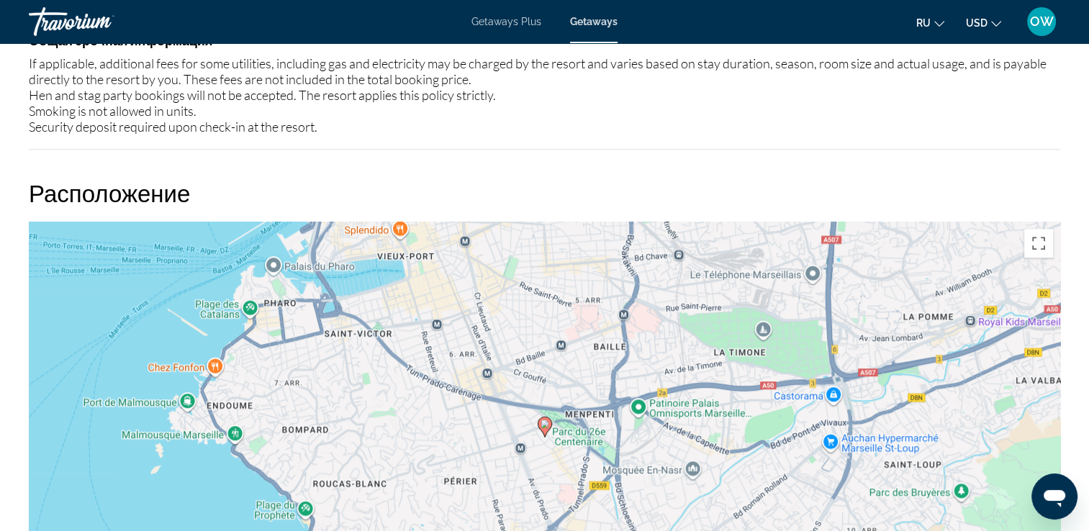
scroll to position [1232, 0]
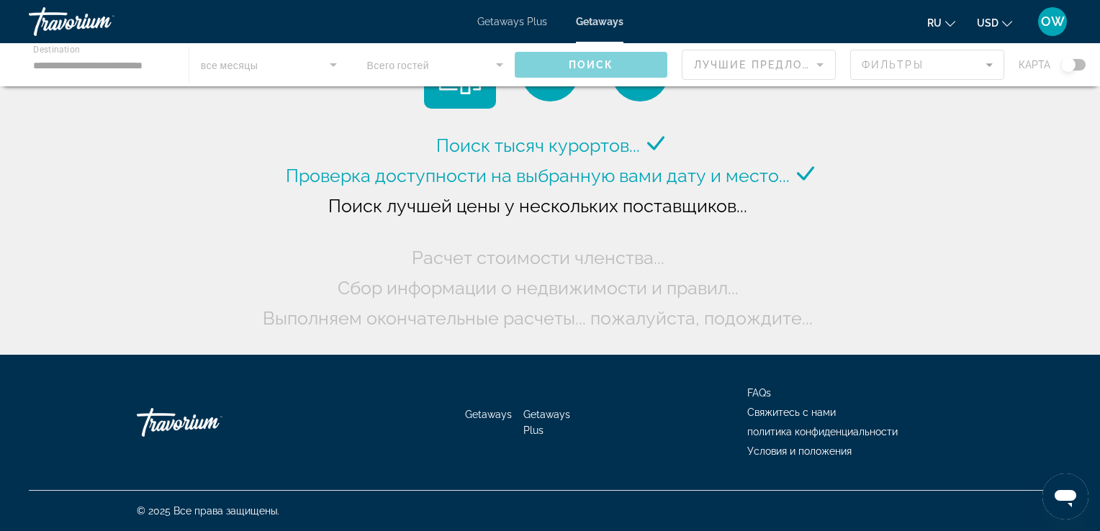
click at [142, 60] on div "Main content" at bounding box center [550, 64] width 1100 height 43
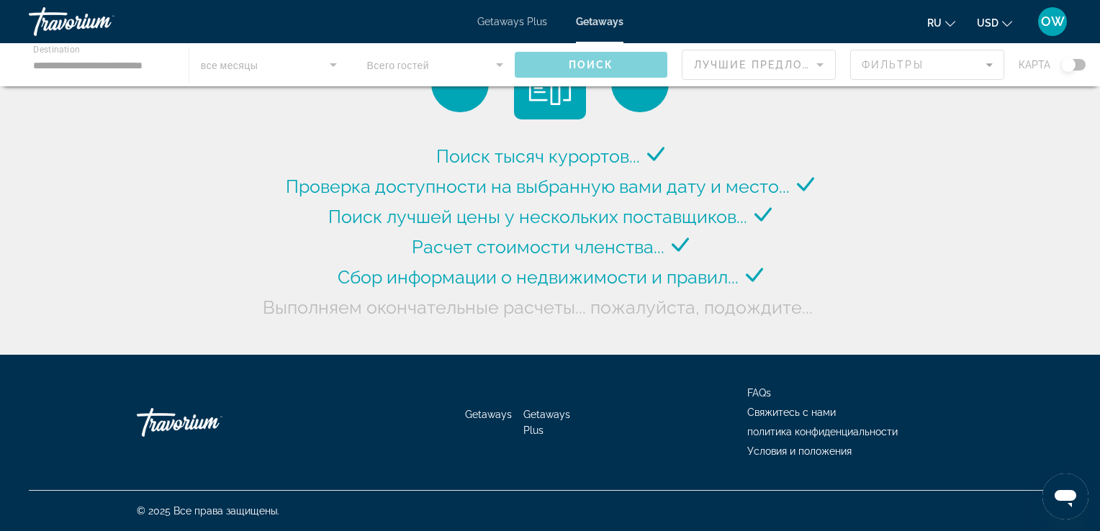
click at [142, 60] on div "Main content" at bounding box center [550, 64] width 1100 height 43
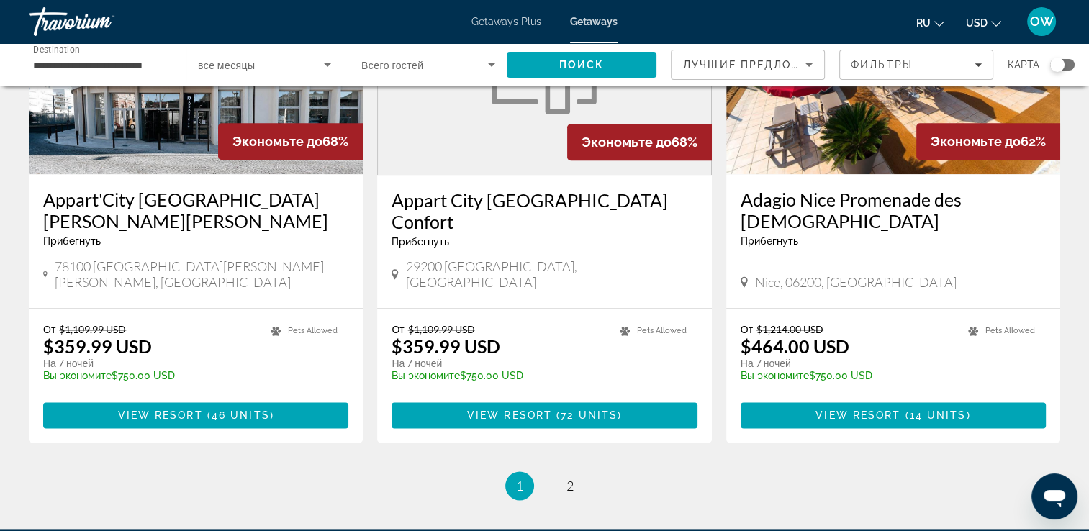
scroll to position [1672, 0]
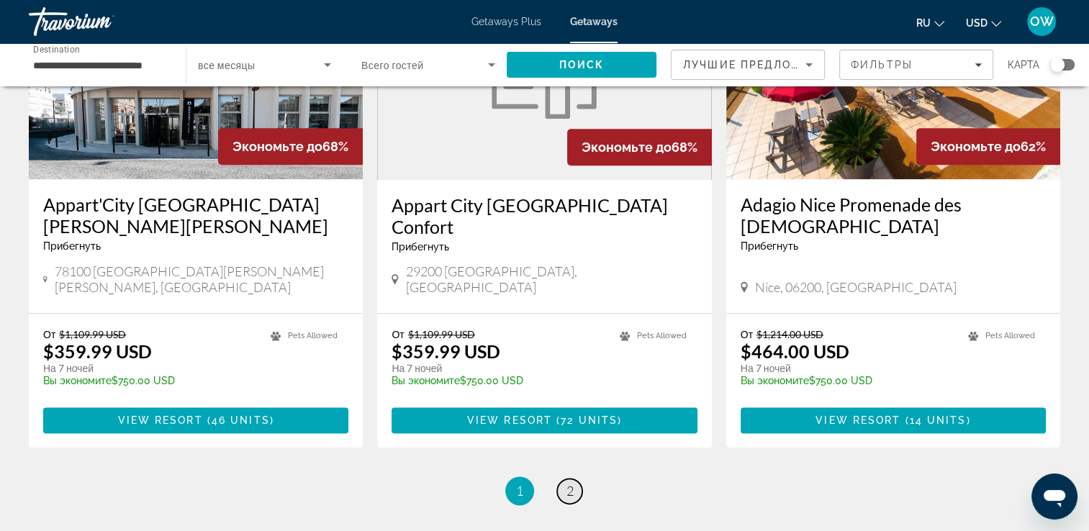
click at [574, 479] on link "page 2" at bounding box center [569, 491] width 25 height 25
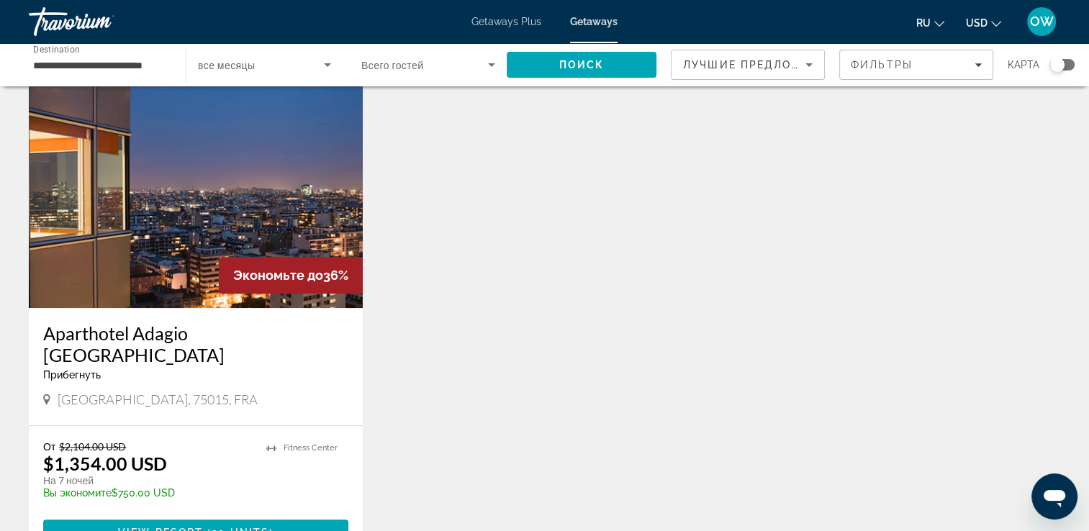
scroll to position [1178, 0]
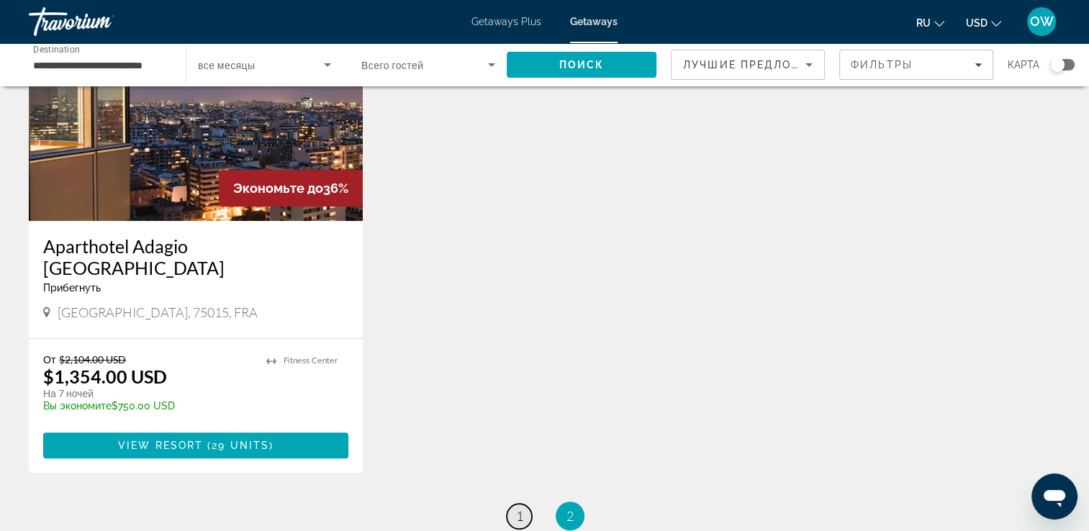
click at [516, 508] on span "1" at bounding box center [519, 516] width 7 height 16
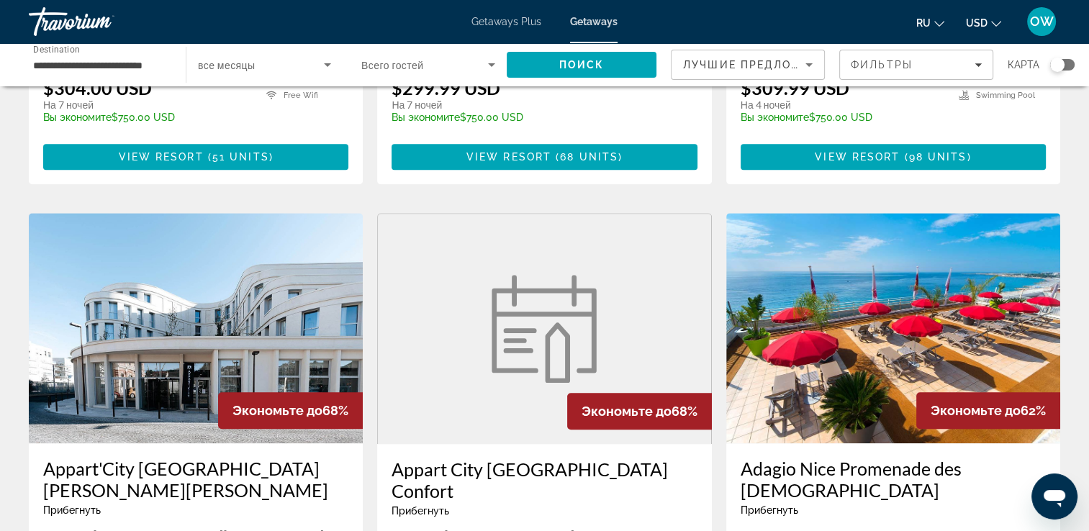
scroll to position [1432, 0]
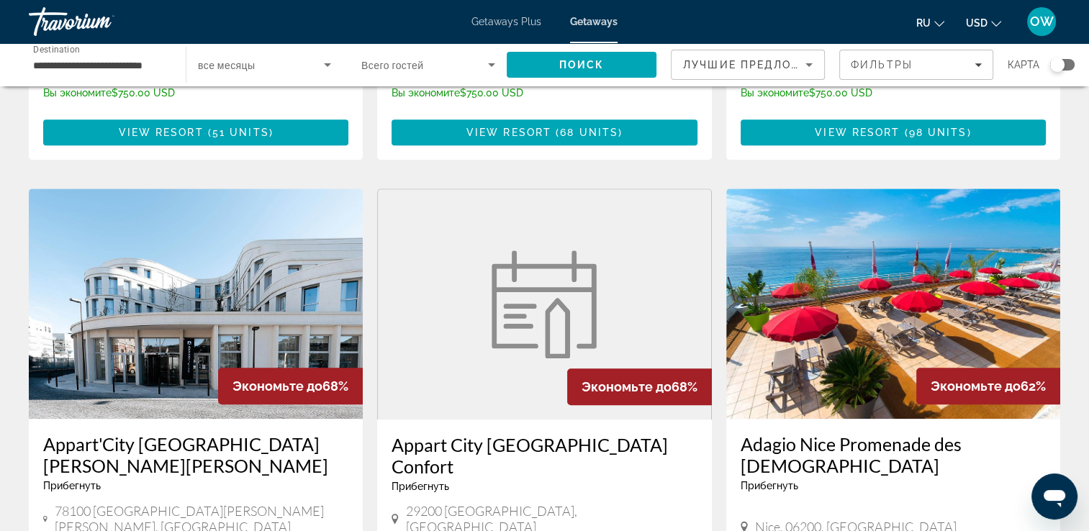
click at [892, 269] on img "Main content" at bounding box center [893, 304] width 334 height 230
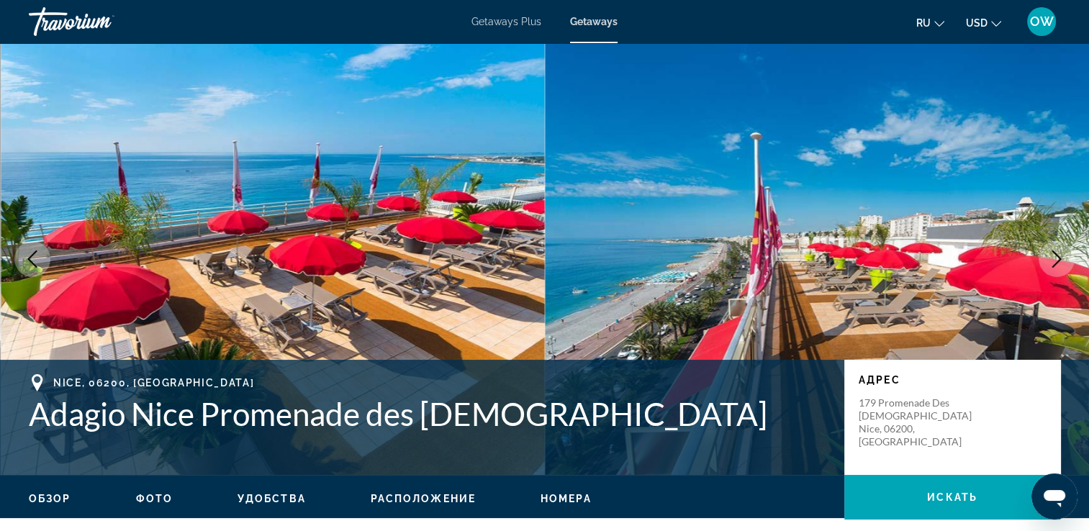
click at [1057, 263] on icon "Next image" at bounding box center [1056, 258] width 9 height 17
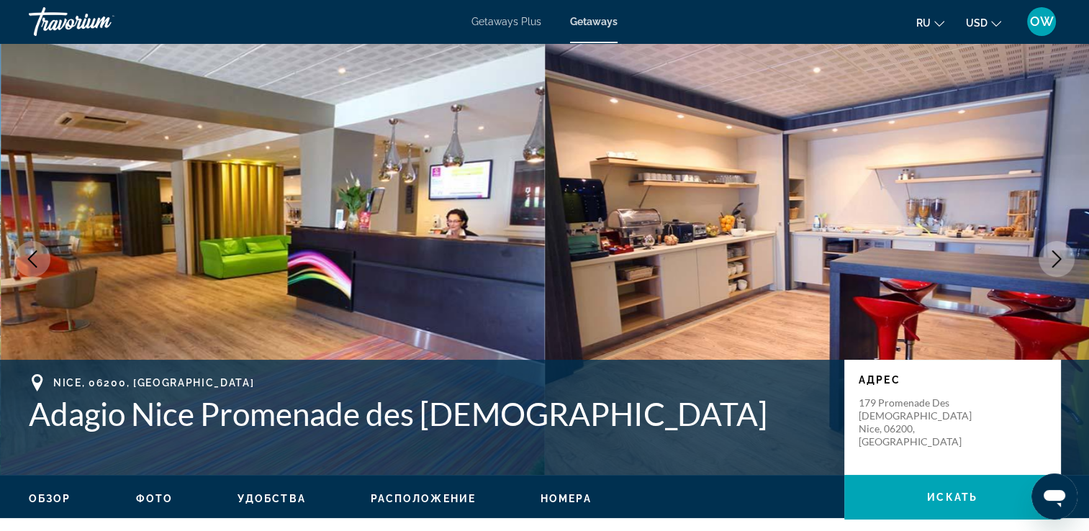
click at [1057, 263] on icon "Next image" at bounding box center [1056, 258] width 9 height 17
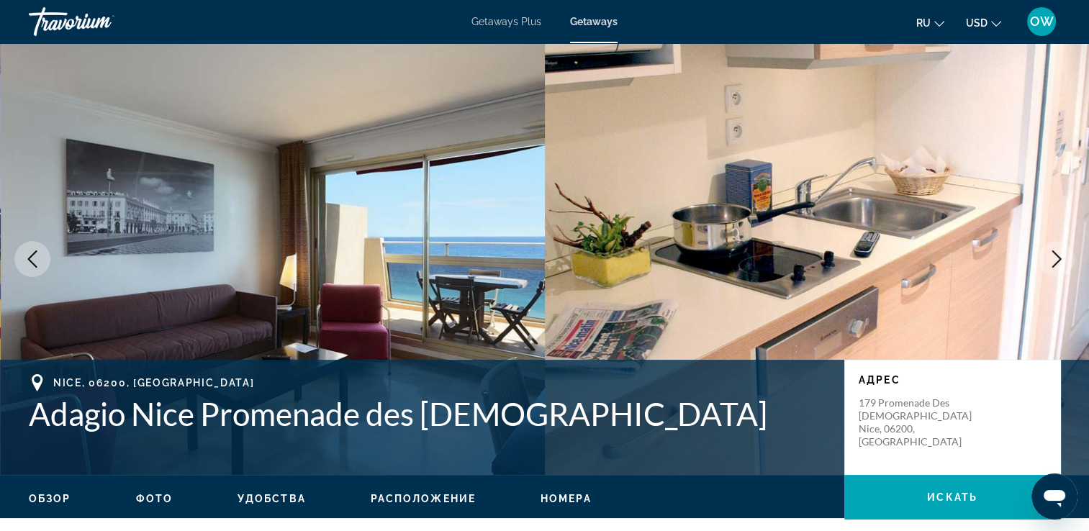
click at [1057, 263] on icon "Next image" at bounding box center [1056, 258] width 9 height 17
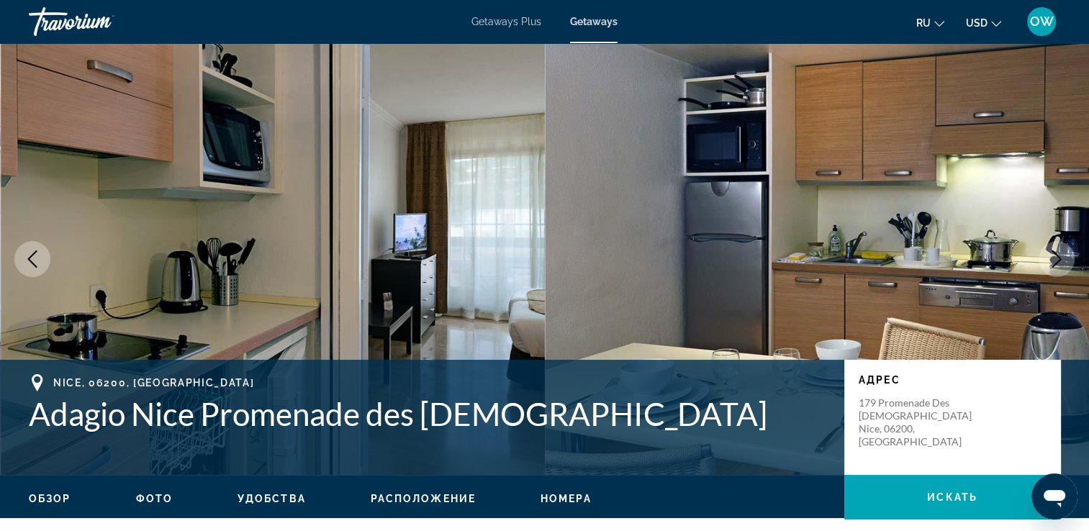
click at [1057, 263] on icon "Next image" at bounding box center [1056, 258] width 9 height 17
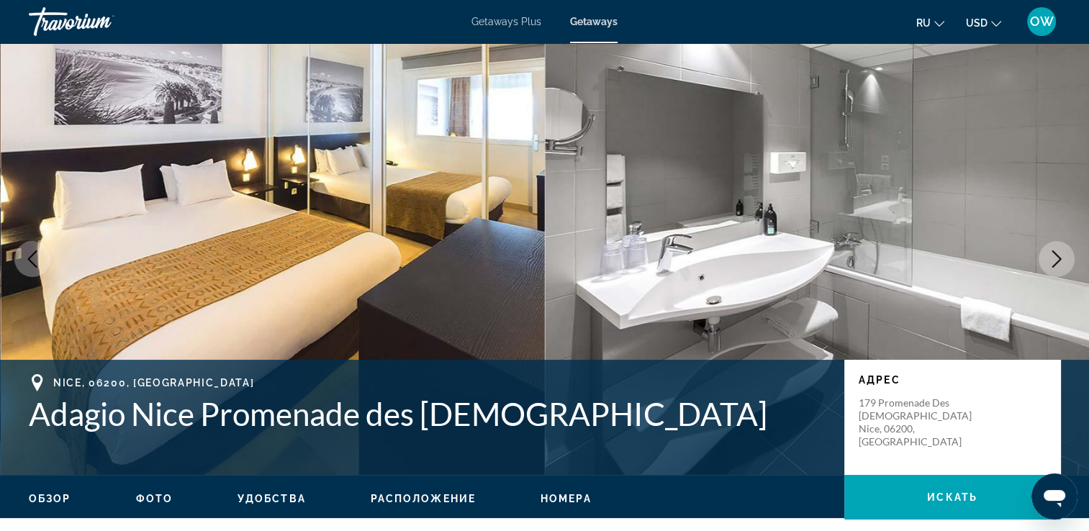
click at [1057, 263] on icon "Next image" at bounding box center [1056, 258] width 9 height 17
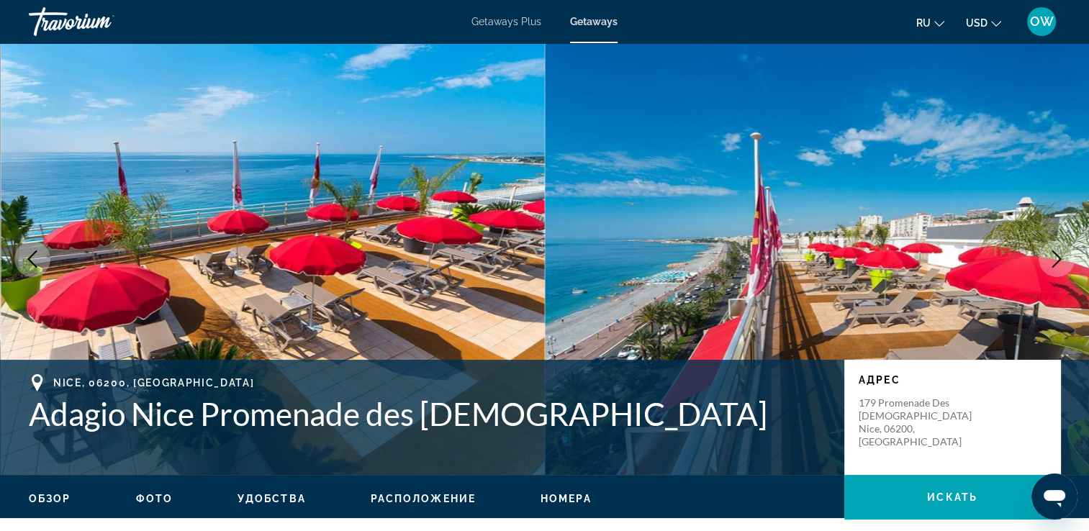
click at [1057, 263] on icon "Next image" at bounding box center [1056, 258] width 9 height 17
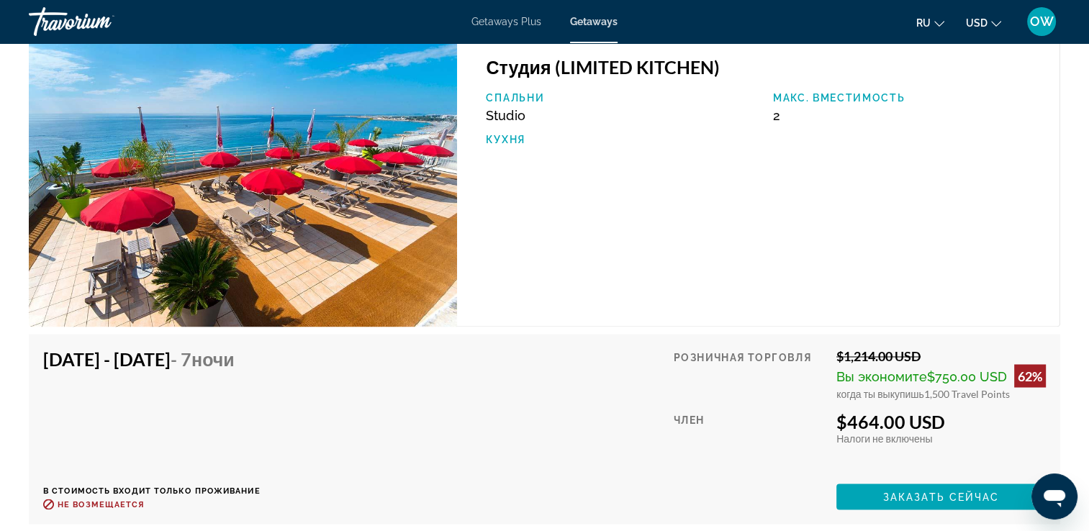
scroll to position [2214, 0]
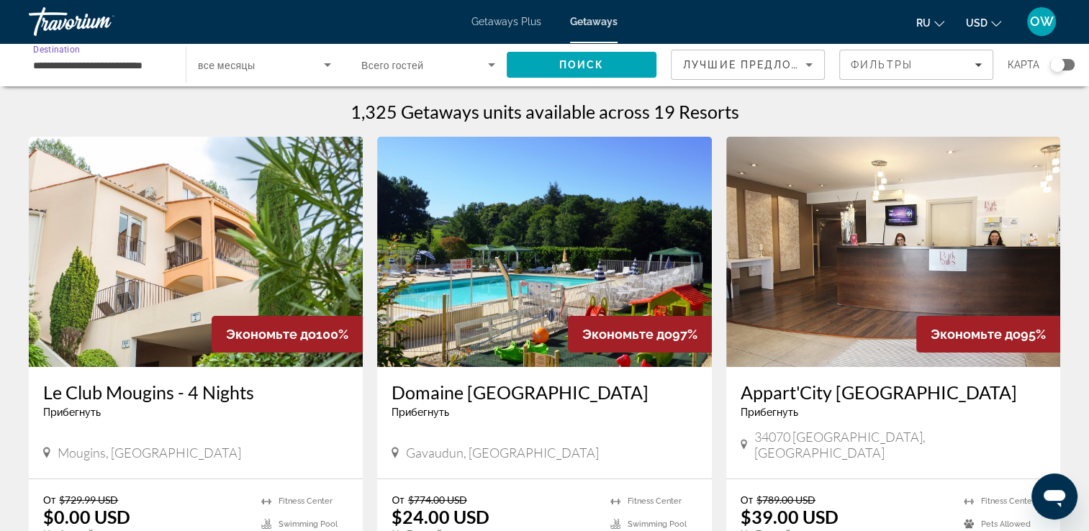
click at [71, 60] on input "**********" at bounding box center [100, 65] width 134 height 17
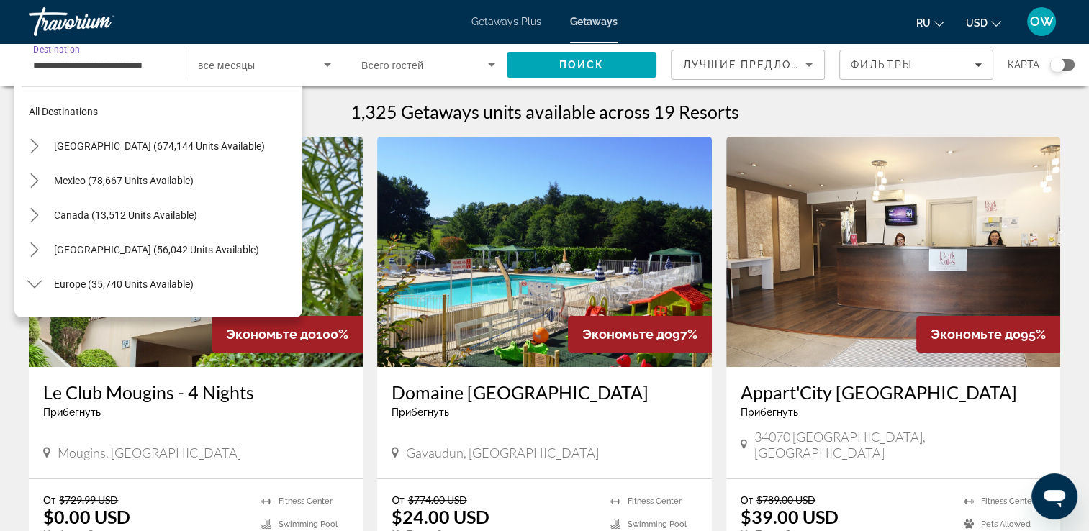
scroll to position [327, 0]
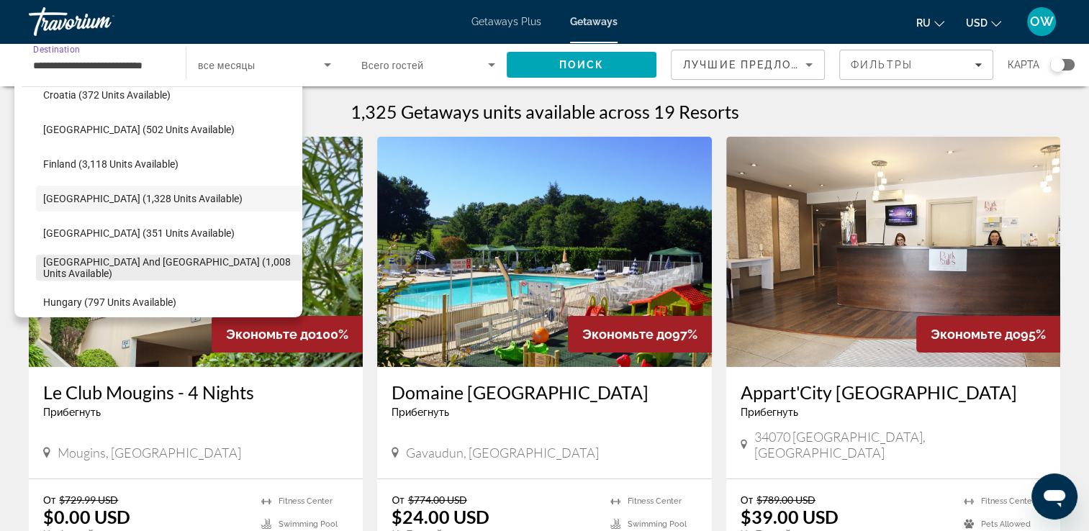
click at [161, 272] on span "[GEOGRAPHIC_DATA] and [GEOGRAPHIC_DATA] (1,008 units available)" at bounding box center [169, 267] width 252 height 23
type input "**********"
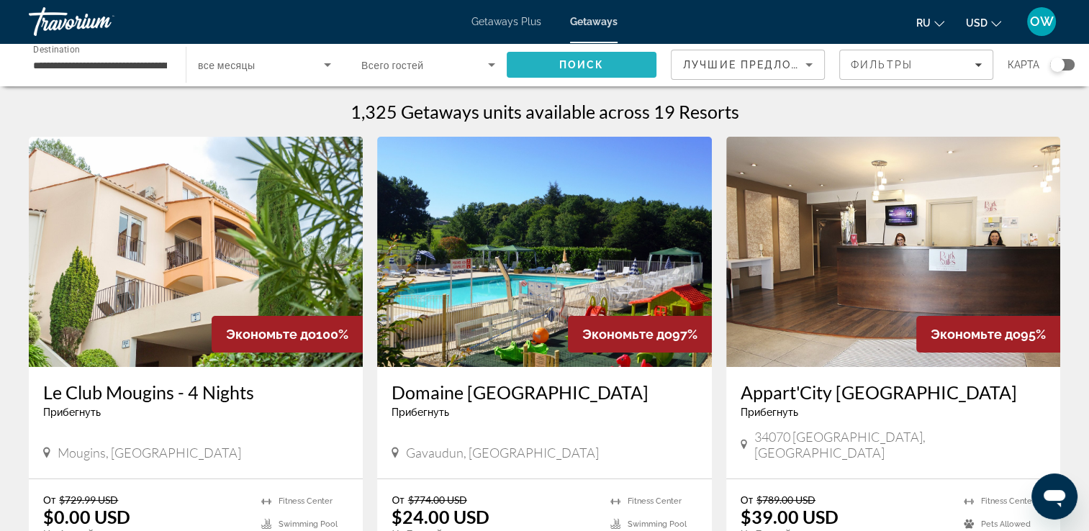
click at [588, 59] on span "Поиск" at bounding box center [581, 65] width 45 height 12
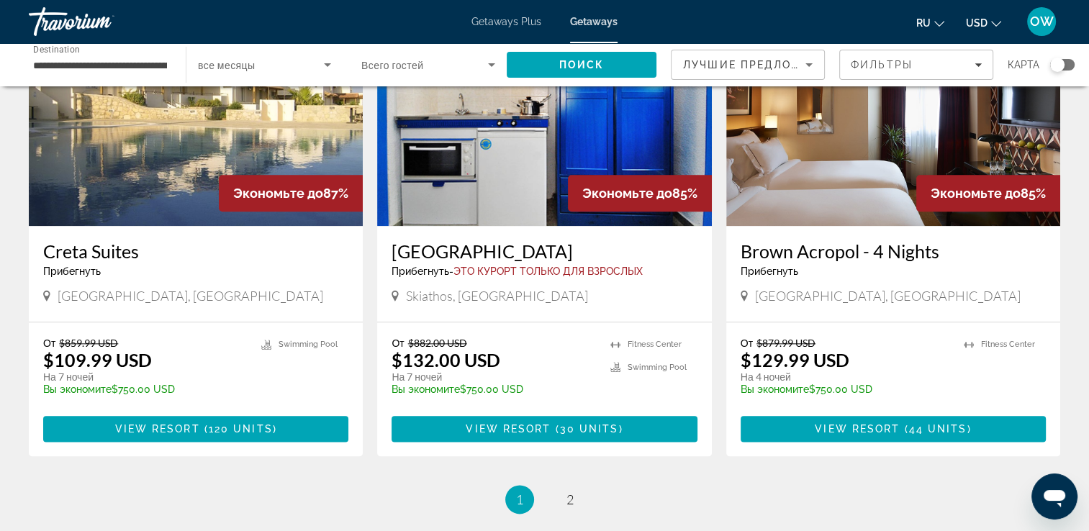
scroll to position [1641, 0]
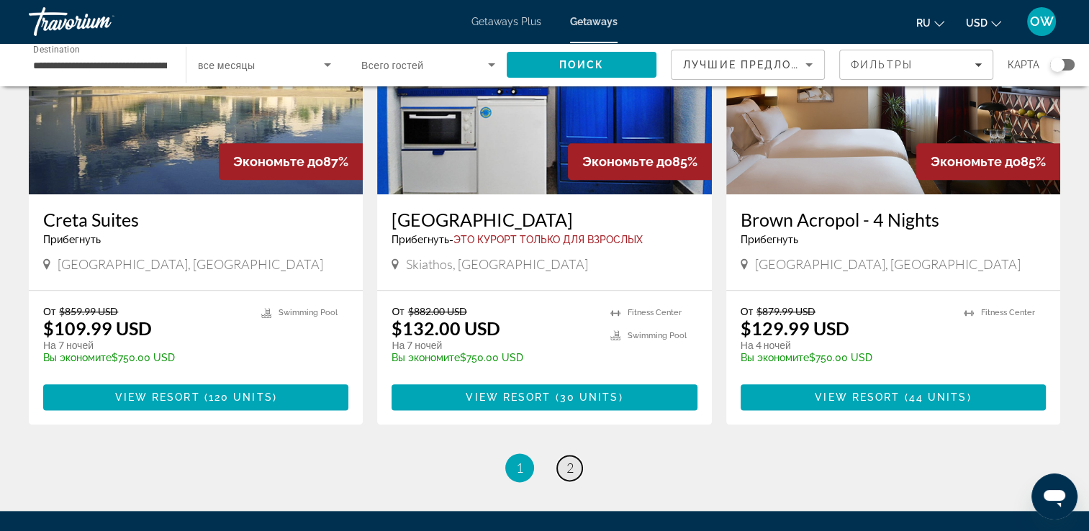
click at [566, 471] on span "2" at bounding box center [569, 468] width 7 height 16
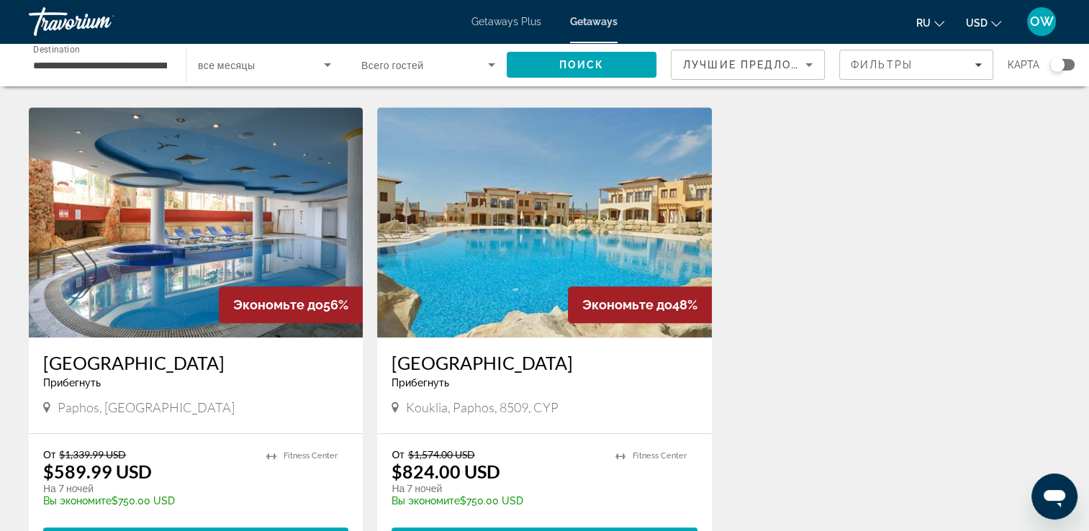
scroll to position [1495, 0]
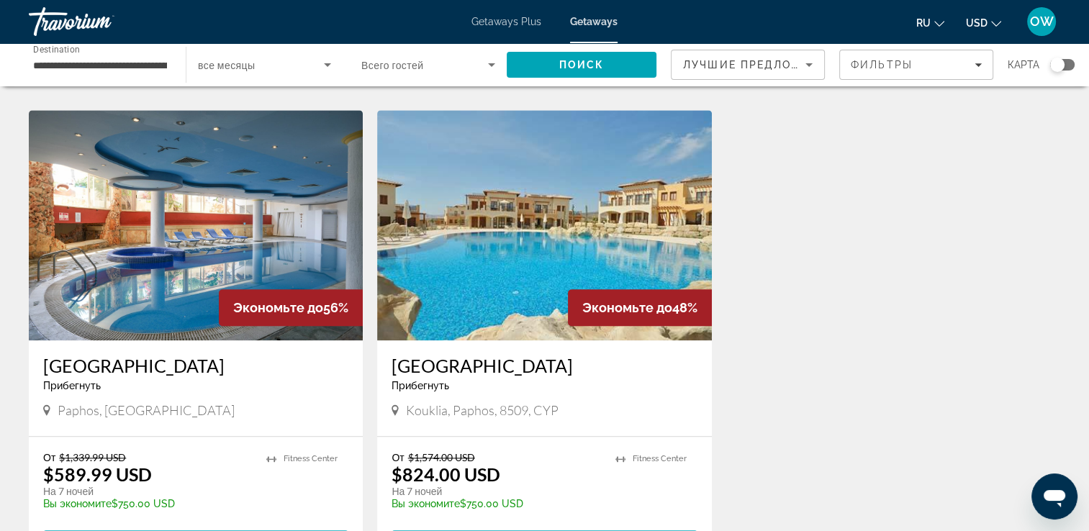
click at [567, 263] on img "Main content" at bounding box center [544, 225] width 334 height 230
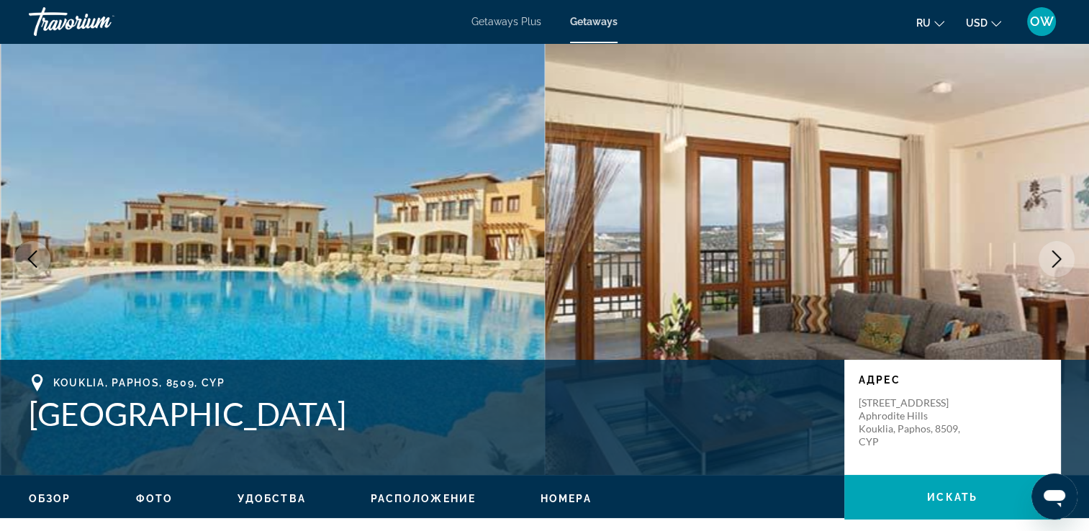
click at [1052, 268] on button "Next image" at bounding box center [1057, 259] width 36 height 36
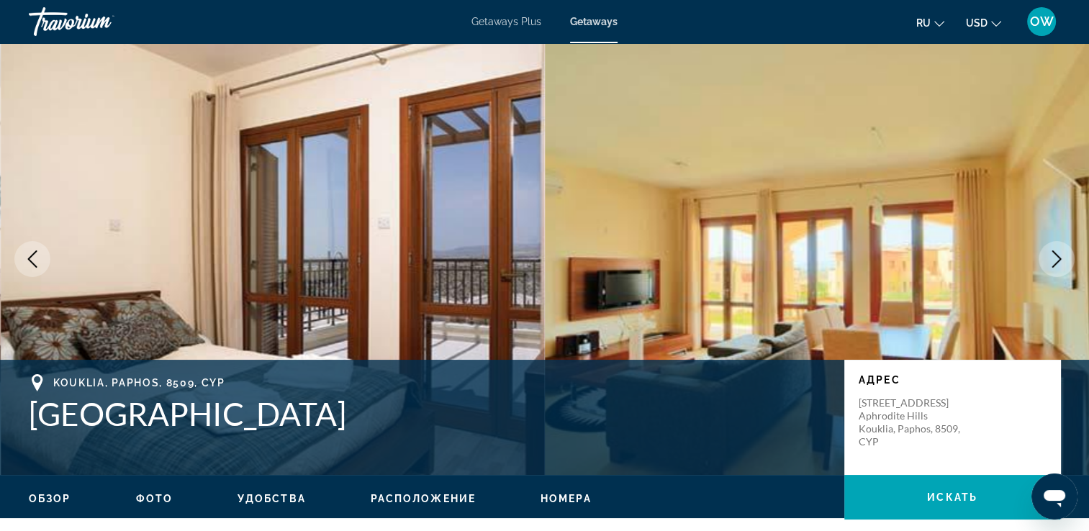
click at [1052, 268] on button "Next image" at bounding box center [1057, 259] width 36 height 36
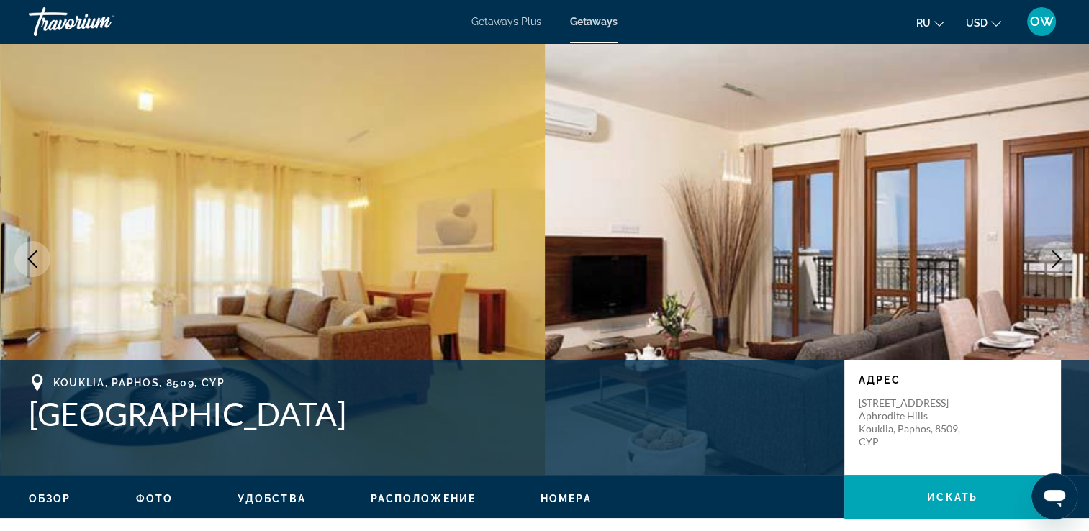
click at [1052, 268] on button "Next image" at bounding box center [1057, 259] width 36 height 36
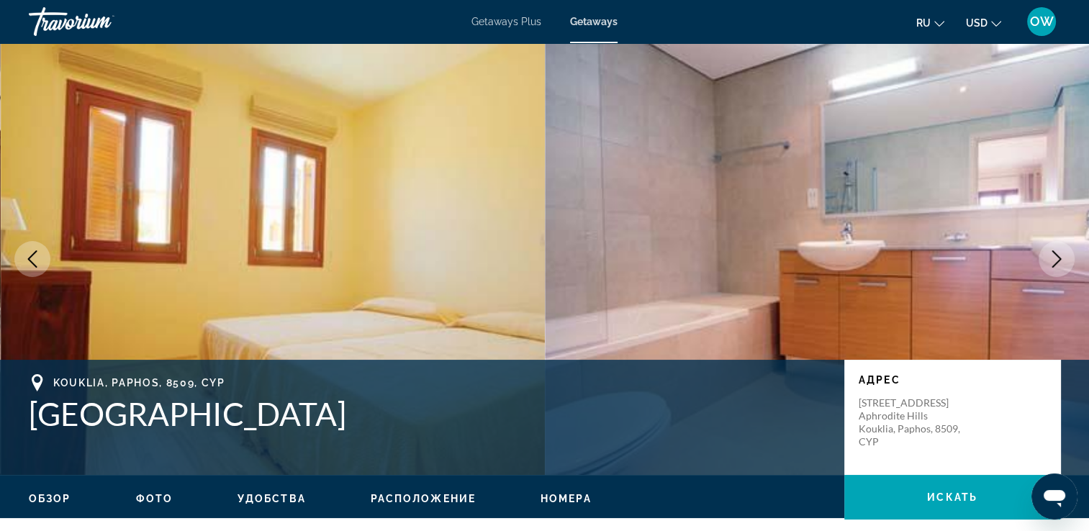
click at [1052, 268] on button "Next image" at bounding box center [1057, 259] width 36 height 36
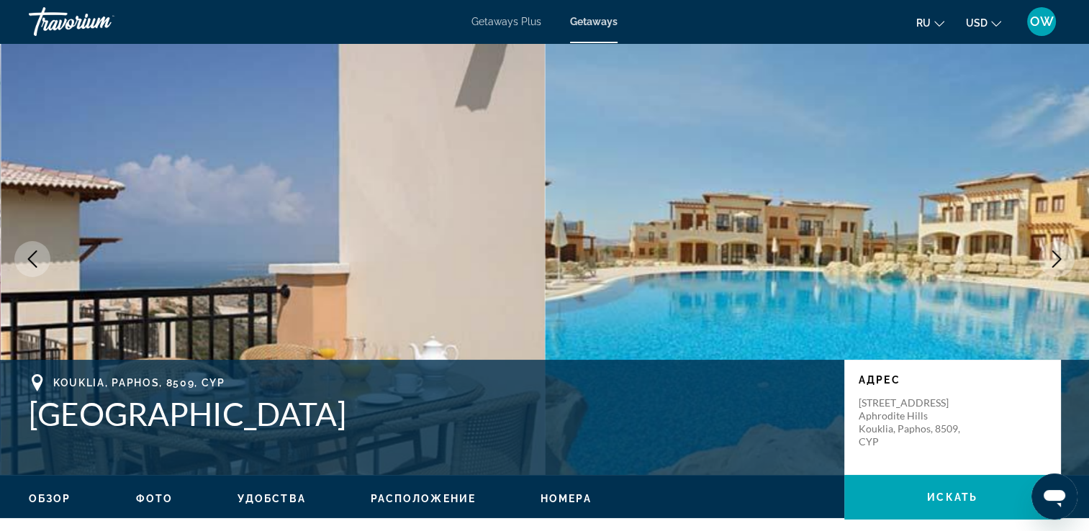
click at [1052, 268] on button "Next image" at bounding box center [1057, 259] width 36 height 36
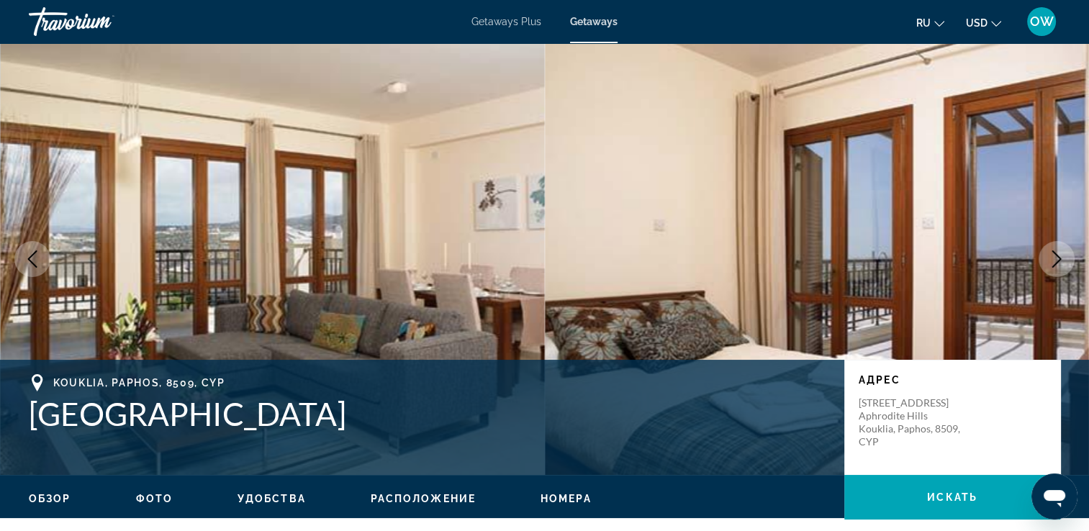
click at [1052, 268] on button "Next image" at bounding box center [1057, 259] width 36 height 36
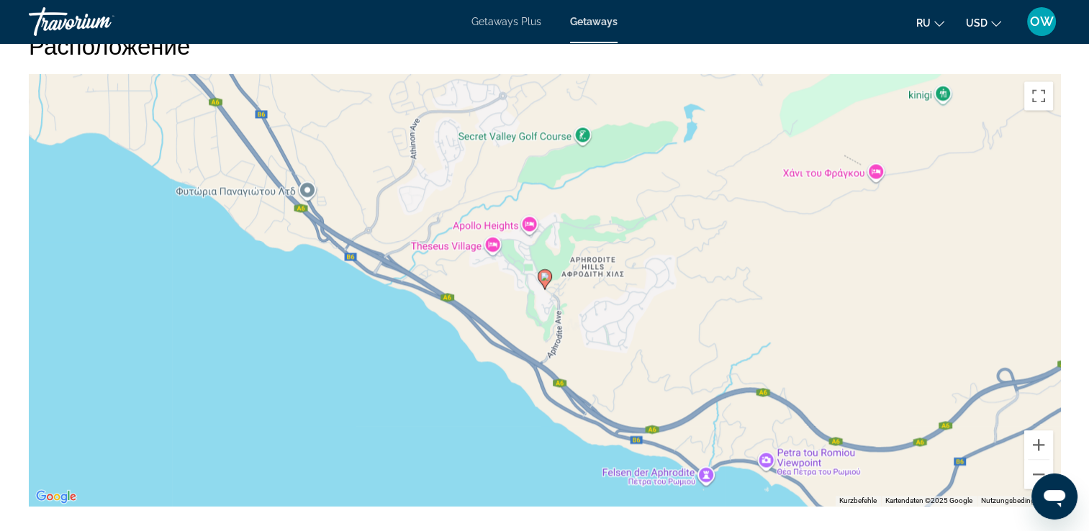
scroll to position [1994, 0]
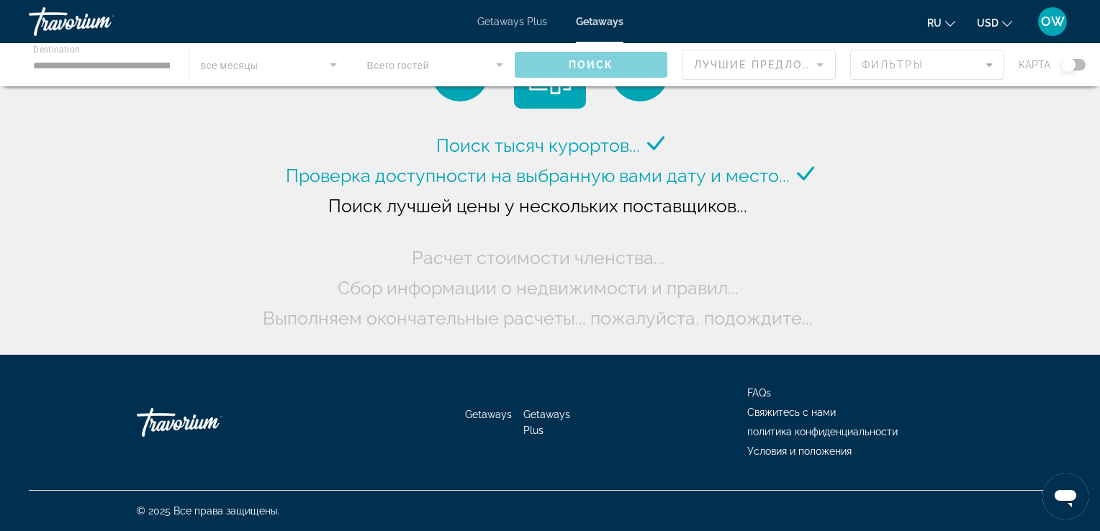
click at [153, 59] on div "Main content" at bounding box center [550, 64] width 1100 height 43
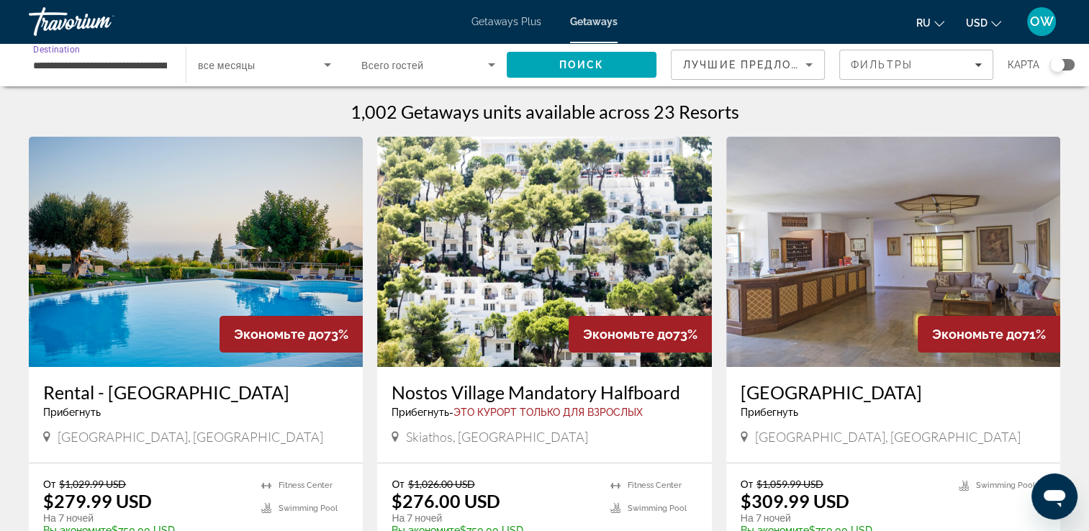
click at [161, 65] on input "**********" at bounding box center [100, 65] width 134 height 17
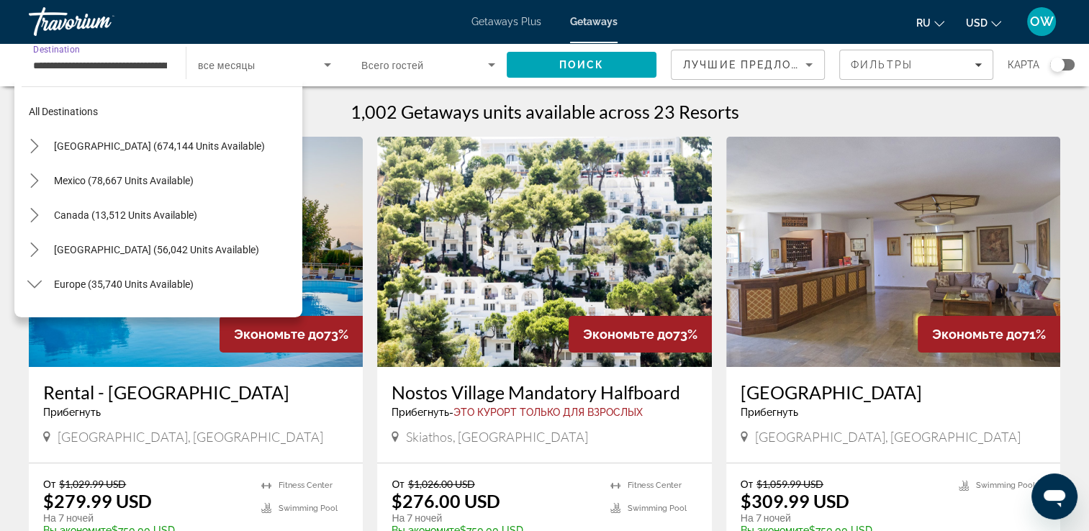
scroll to position [397, 0]
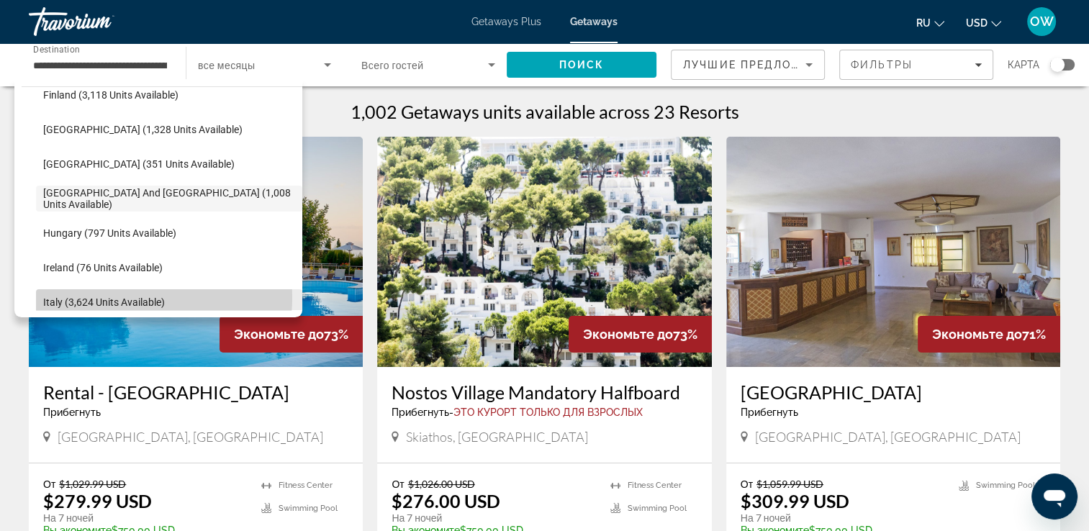
click at [143, 297] on span "Italy (3,624 units available)" at bounding box center [104, 303] width 122 height 12
type input "**********"
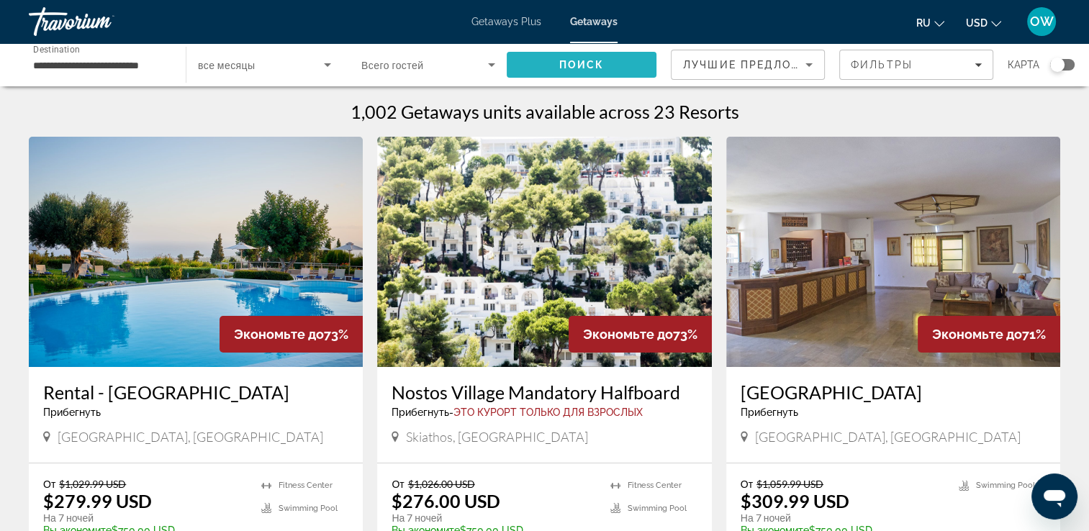
click at [595, 71] on span "Search" at bounding box center [582, 65] width 150 height 35
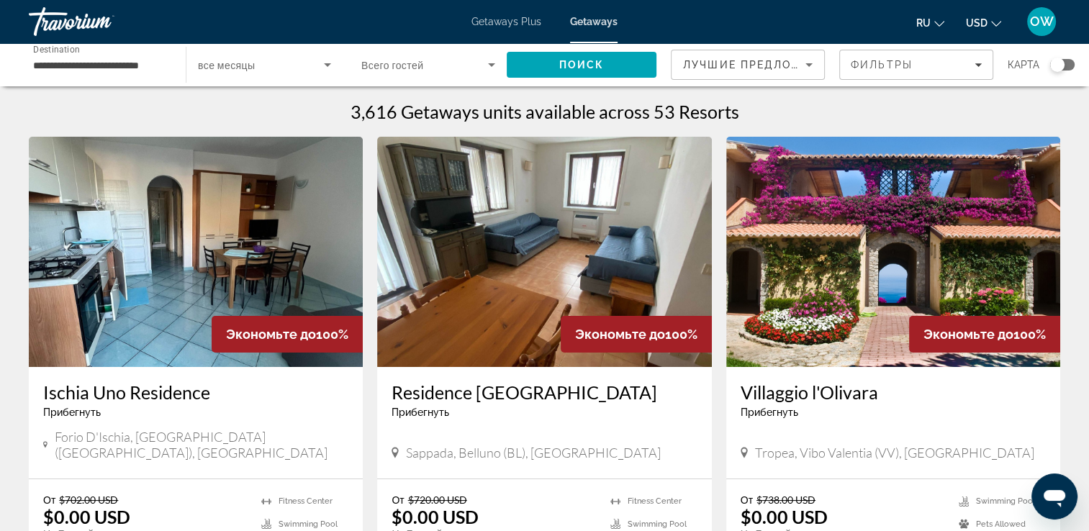
click at [890, 312] on img "Main content" at bounding box center [893, 252] width 334 height 230
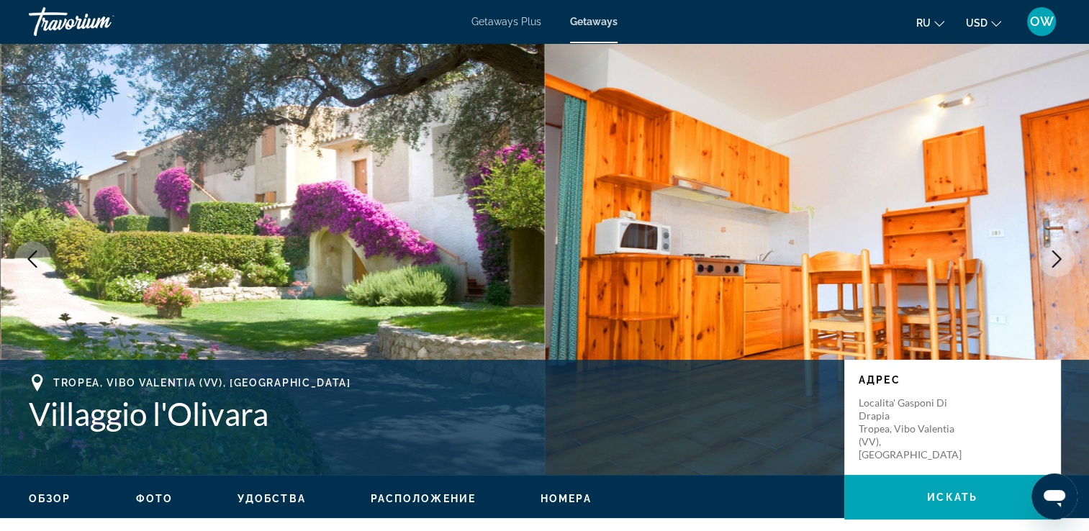
click at [1060, 261] on icon "Next image" at bounding box center [1056, 258] width 17 height 17
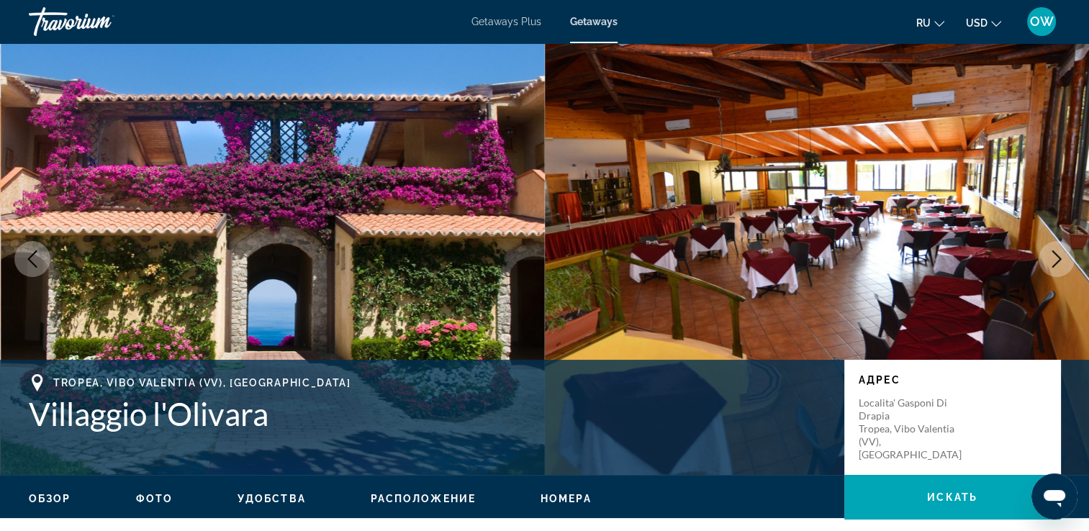
click at [1060, 261] on icon "Next image" at bounding box center [1056, 258] width 17 height 17
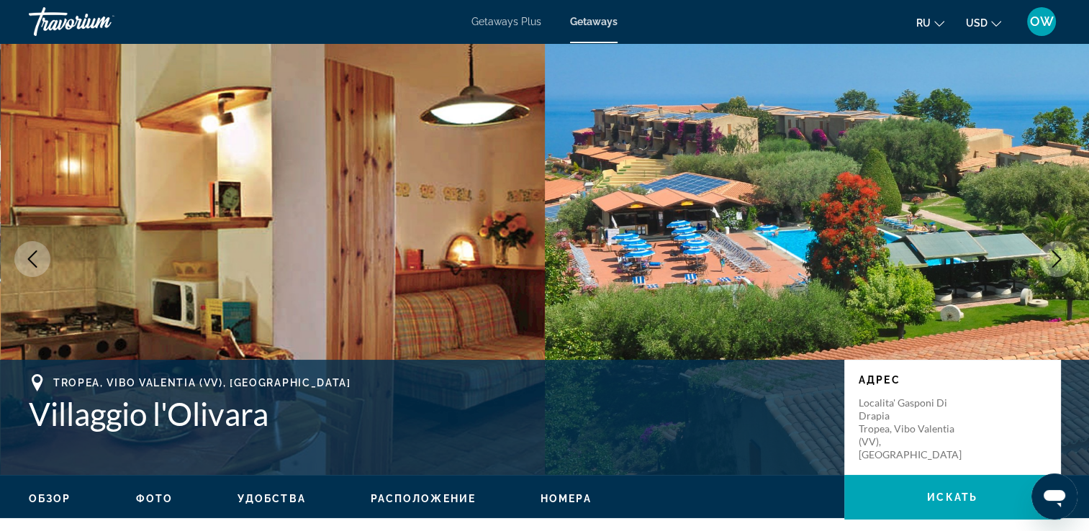
click at [1060, 261] on icon "Next image" at bounding box center [1056, 258] width 17 height 17
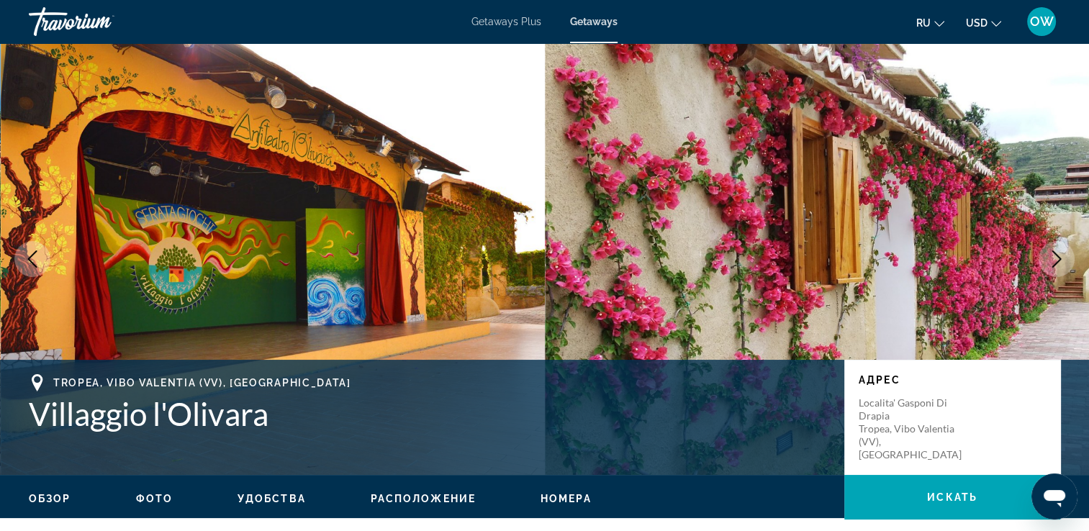
click at [1060, 261] on icon "Next image" at bounding box center [1056, 258] width 17 height 17
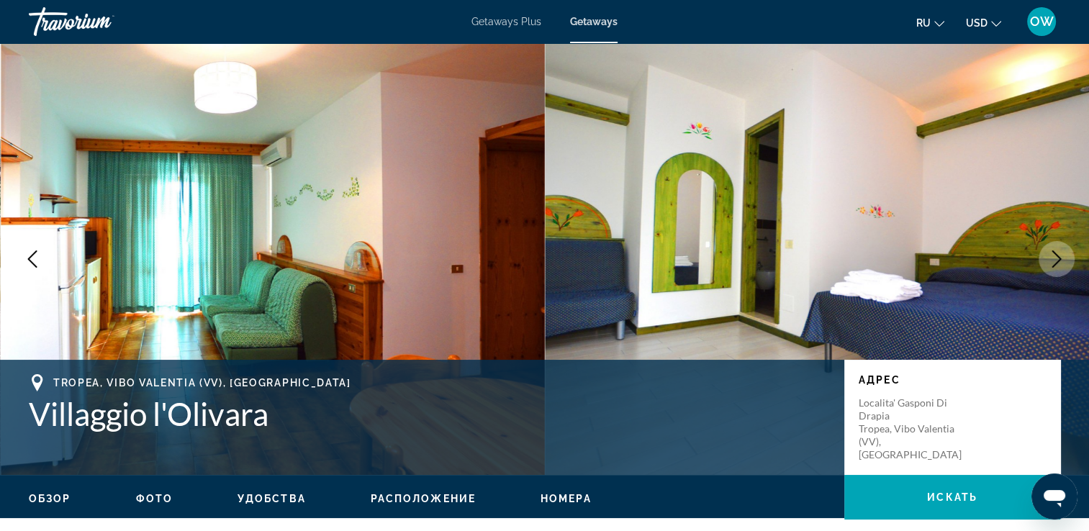
click at [1060, 261] on icon "Next image" at bounding box center [1056, 258] width 17 height 17
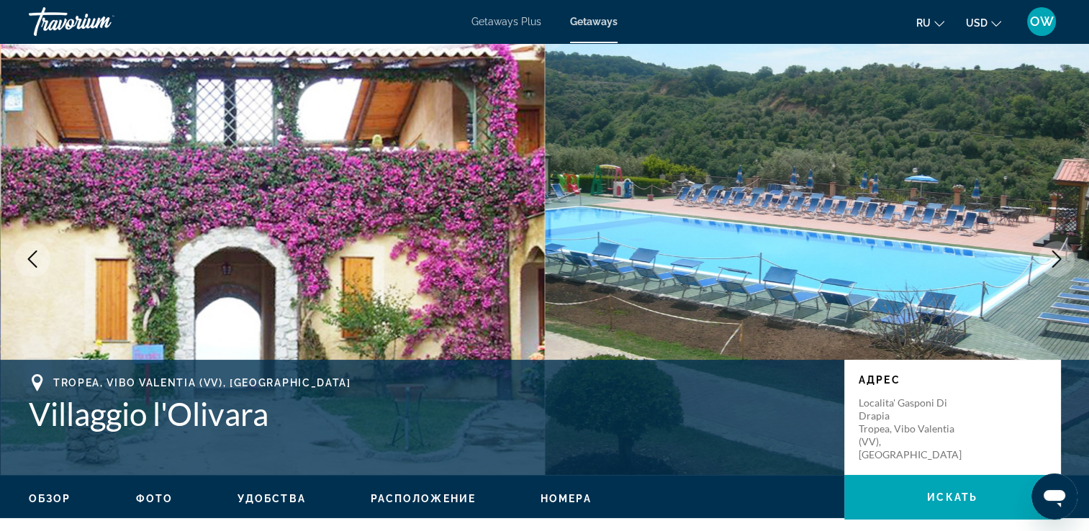
click at [1060, 261] on icon "Next image" at bounding box center [1056, 258] width 17 height 17
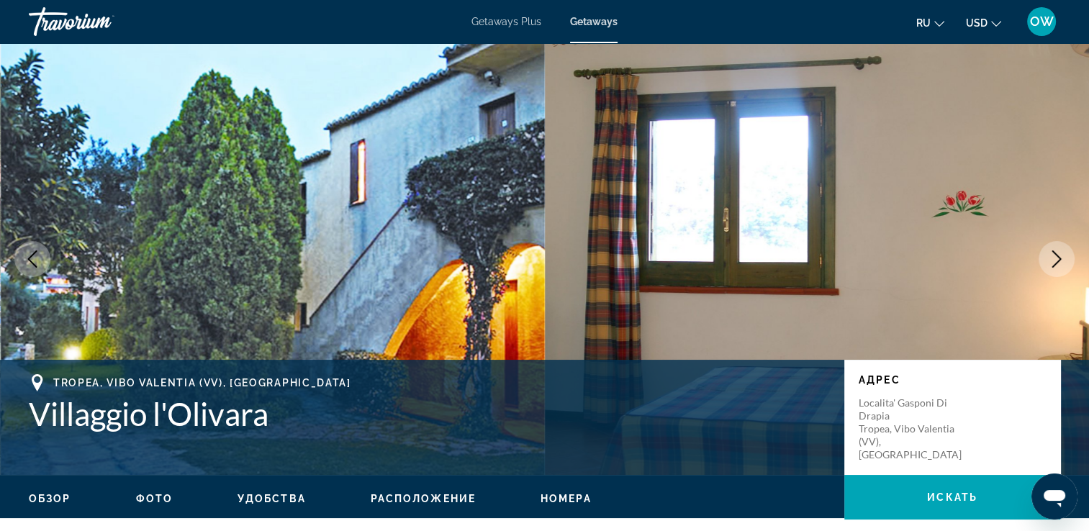
click at [1060, 261] on icon "Next image" at bounding box center [1056, 258] width 17 height 17
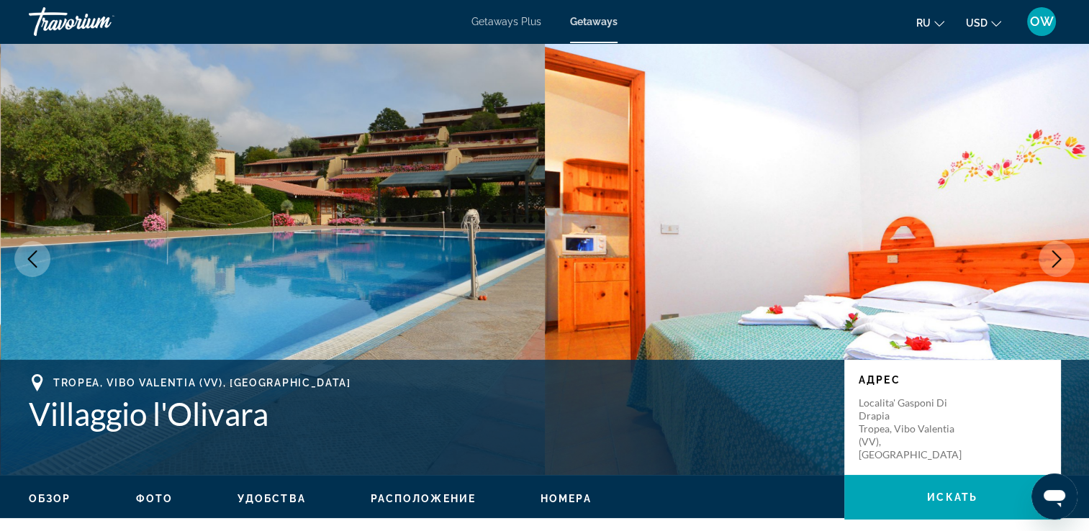
click at [1060, 261] on icon "Next image" at bounding box center [1056, 258] width 17 height 17
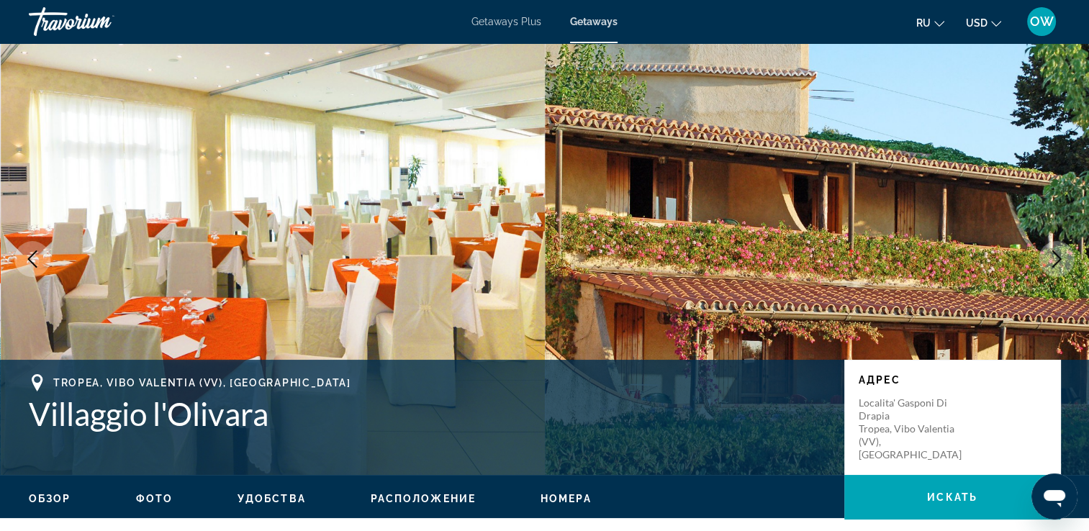
click at [1060, 261] on icon "Next image" at bounding box center [1056, 258] width 17 height 17
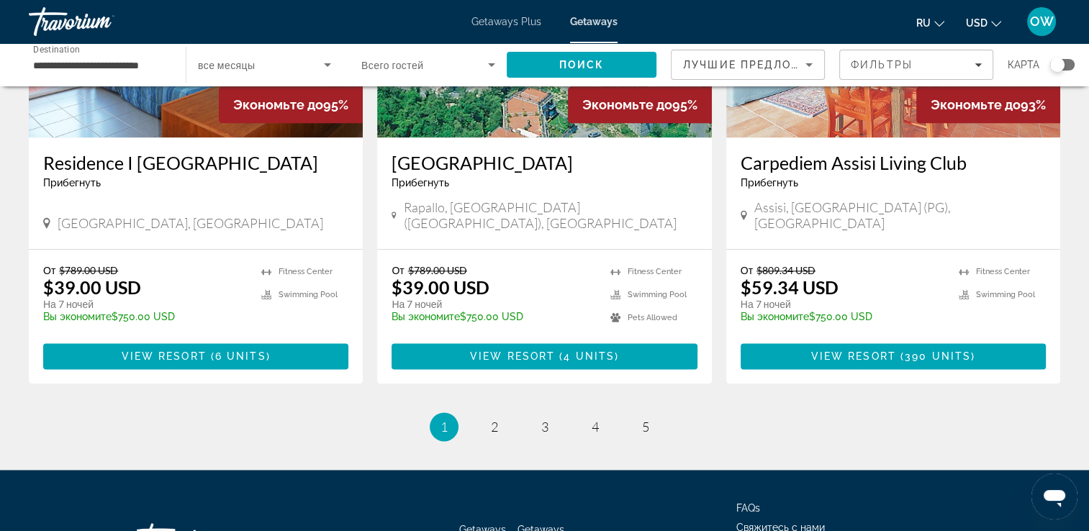
scroll to position [1710, 0]
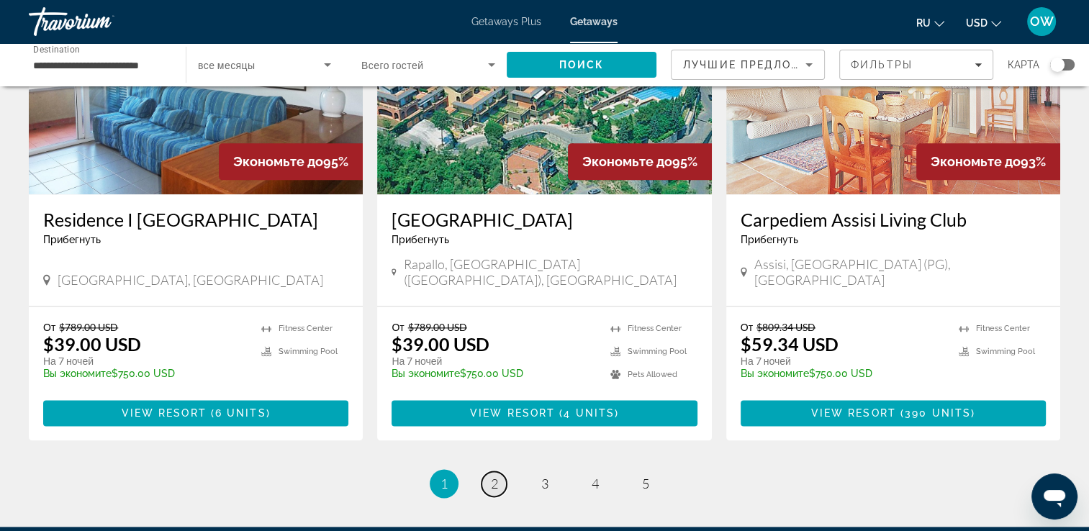
click at [492, 476] on span "2" at bounding box center [494, 484] width 7 height 16
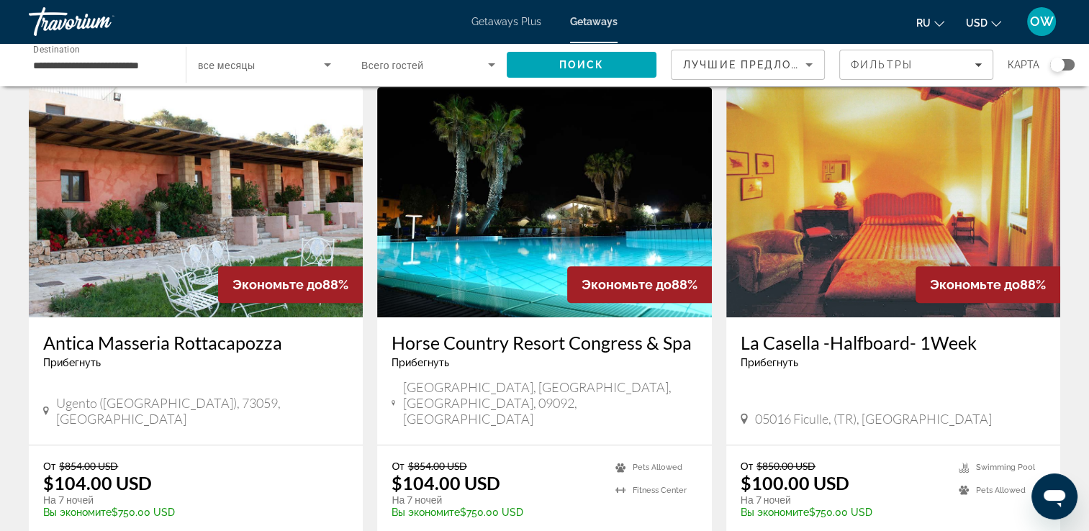
scroll to position [544, 0]
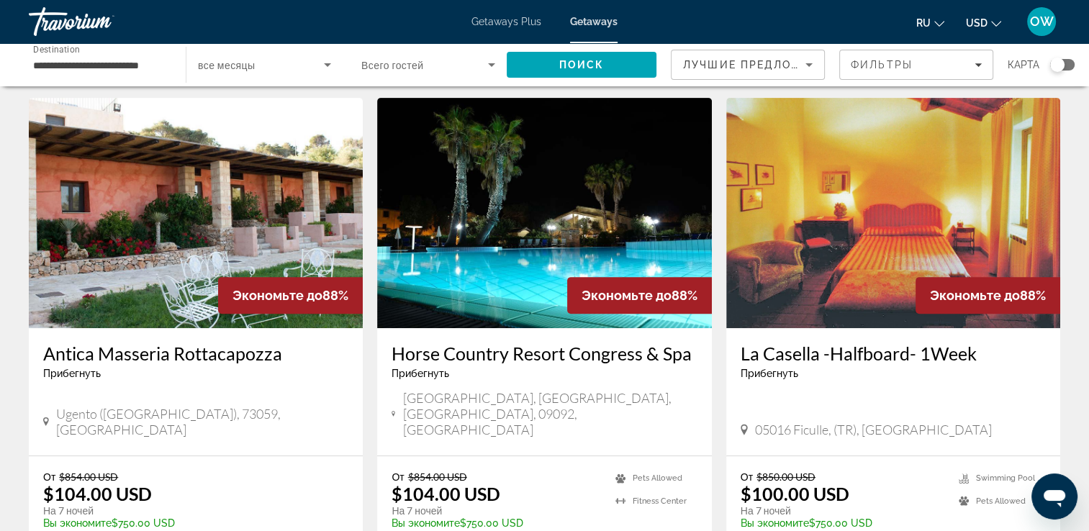
click at [674, 212] on img "Main content" at bounding box center [544, 213] width 334 height 230
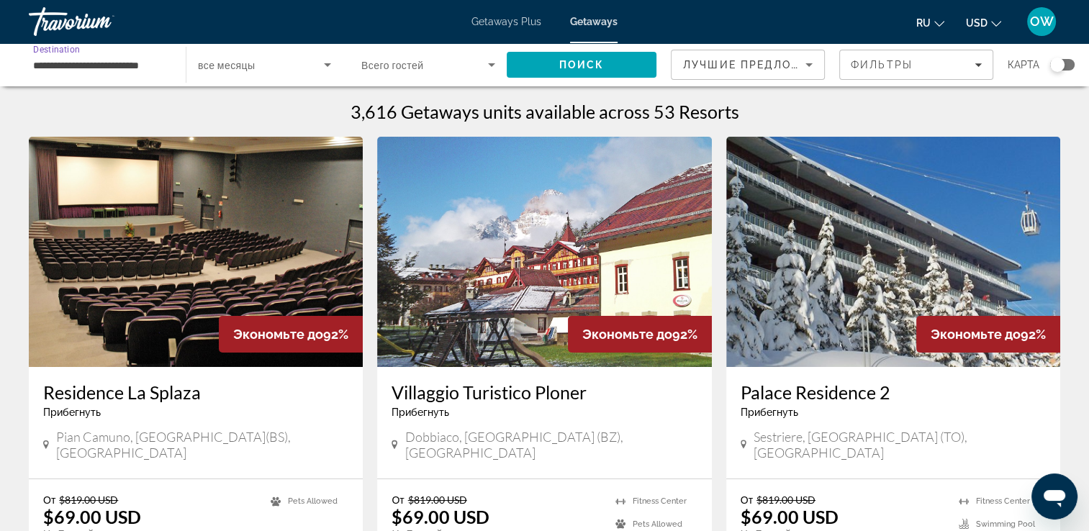
click at [154, 71] on input "**********" at bounding box center [100, 65] width 134 height 17
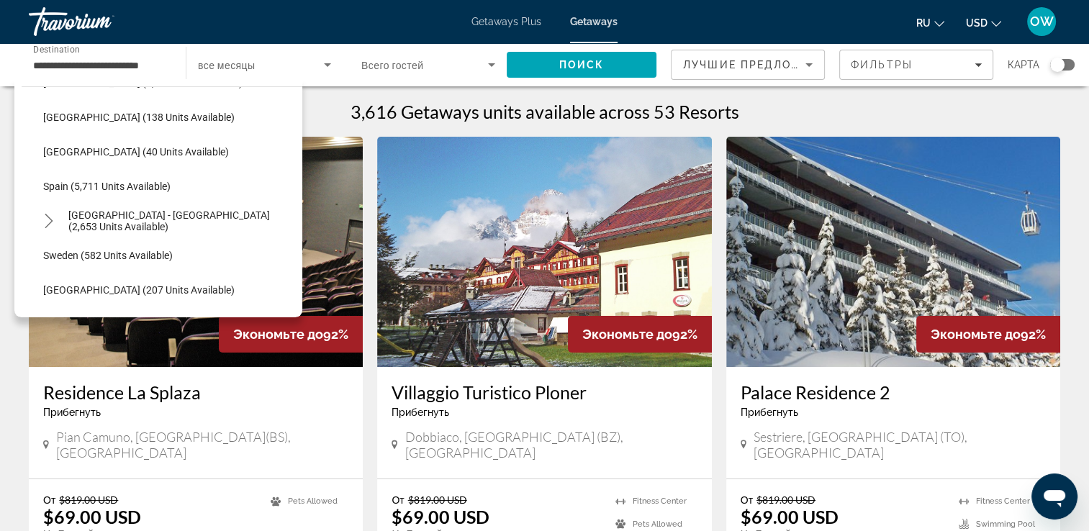
scroll to position [747, 0]
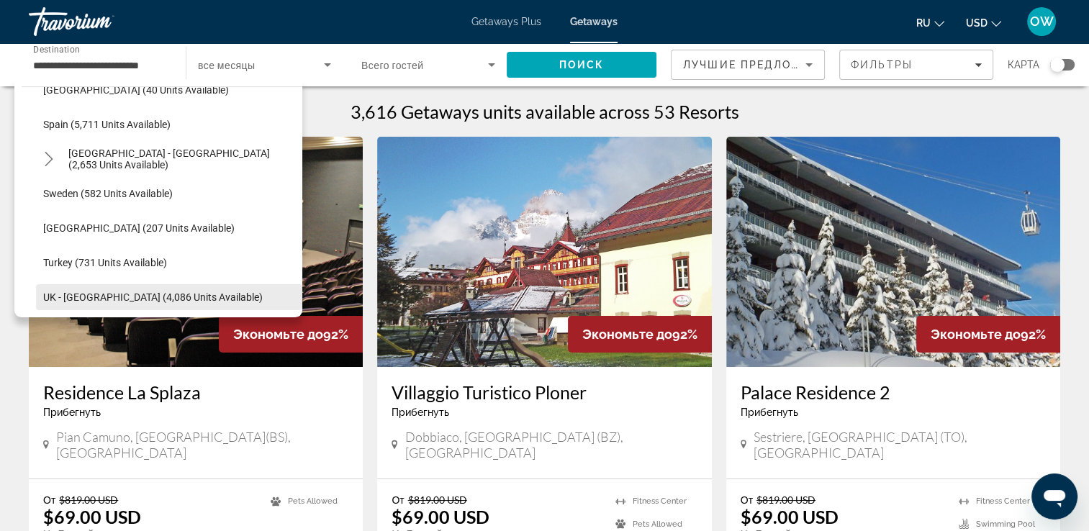
click at [96, 289] on span "Select destination: UK - England (4,086 units available)" at bounding box center [169, 297] width 266 height 35
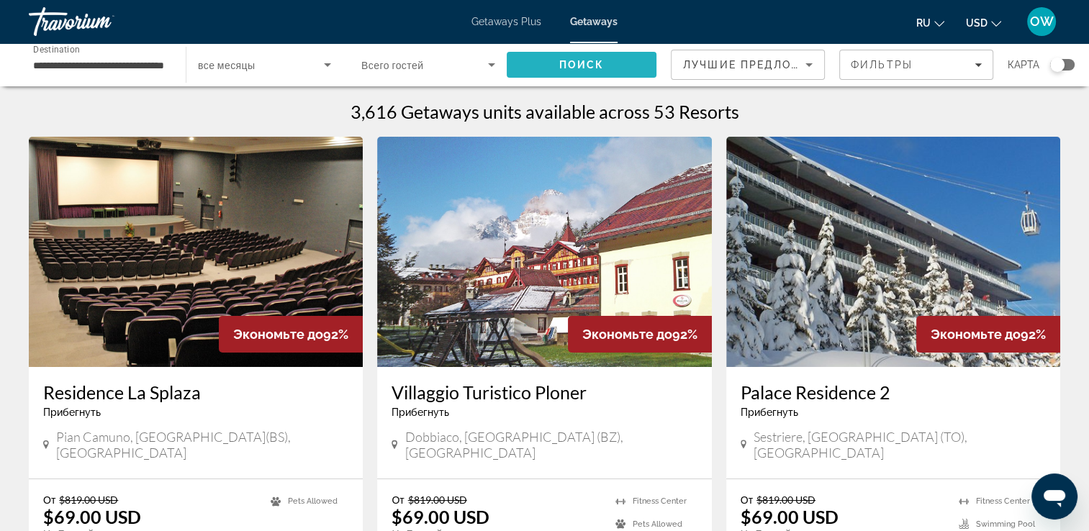
click at [585, 64] on span "Поиск" at bounding box center [581, 65] width 45 height 12
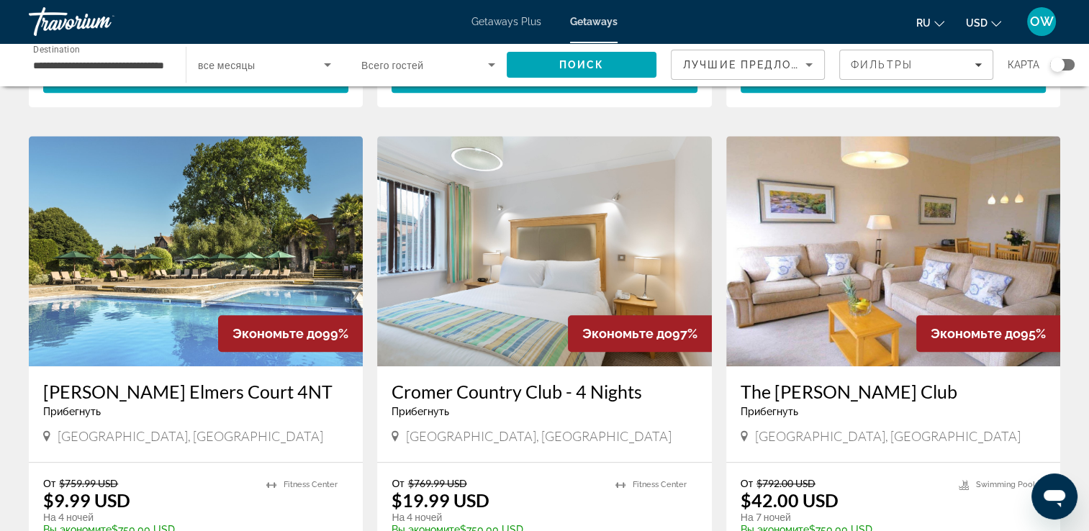
scroll to position [996, 0]
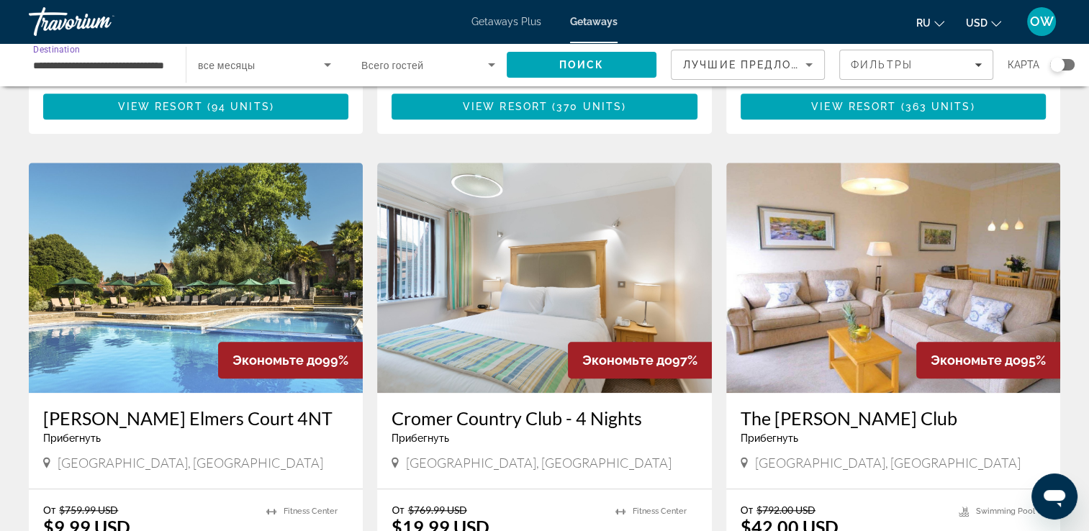
click at [132, 59] on input "**********" at bounding box center [100, 65] width 134 height 17
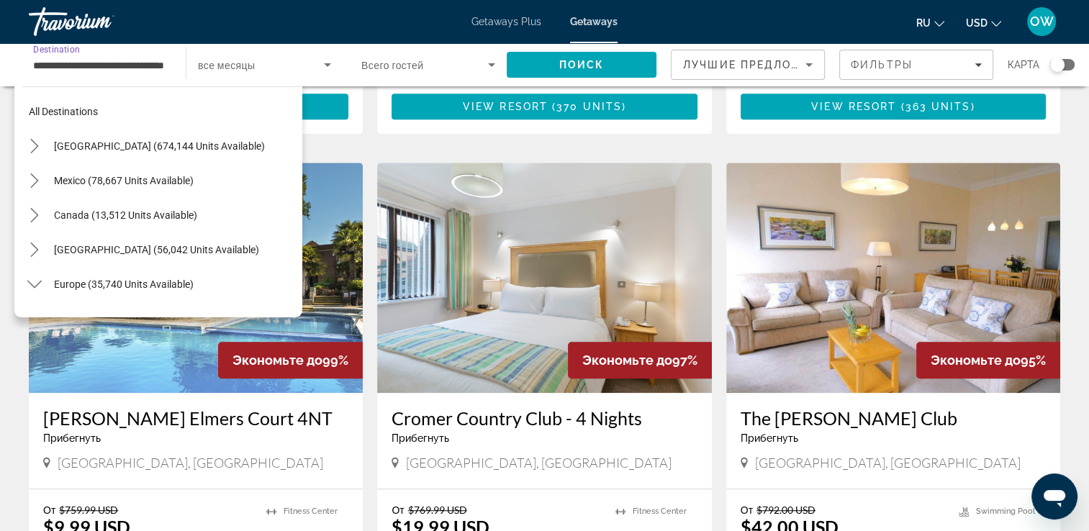
scroll to position [846, 0]
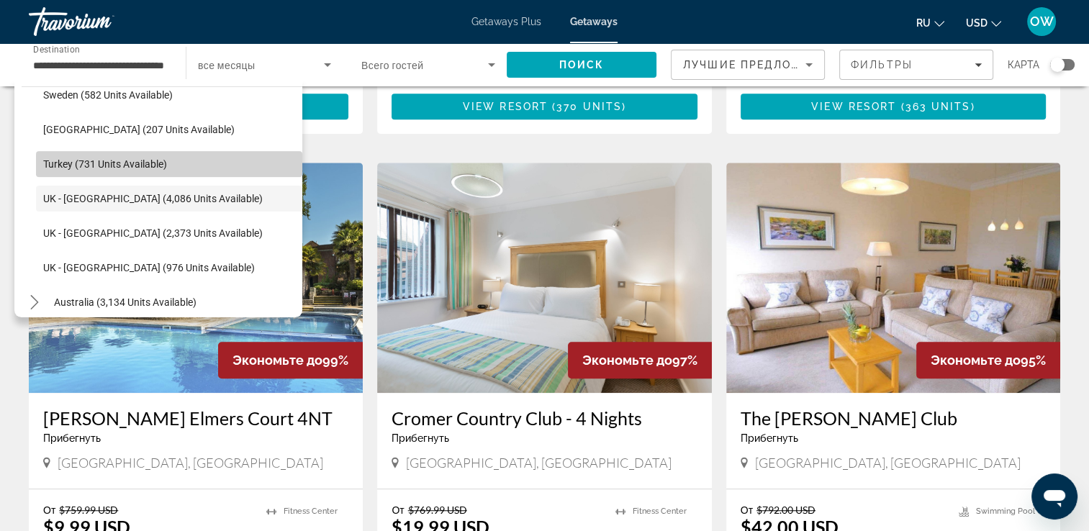
click at [201, 166] on span "Select destination: Turkey (731 units available)" at bounding box center [169, 164] width 266 height 35
type input "**********"
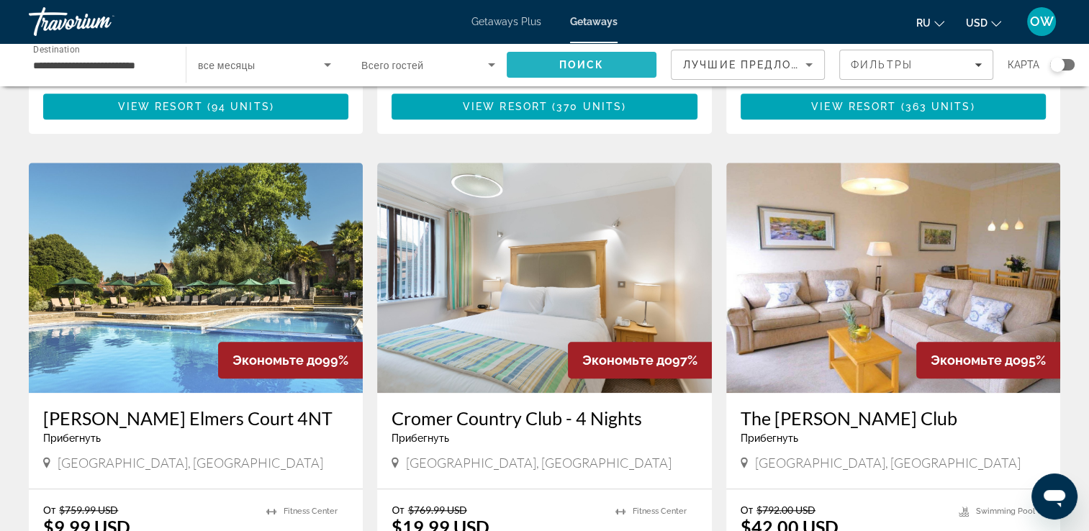
click at [576, 59] on span "Поиск" at bounding box center [581, 65] width 45 height 12
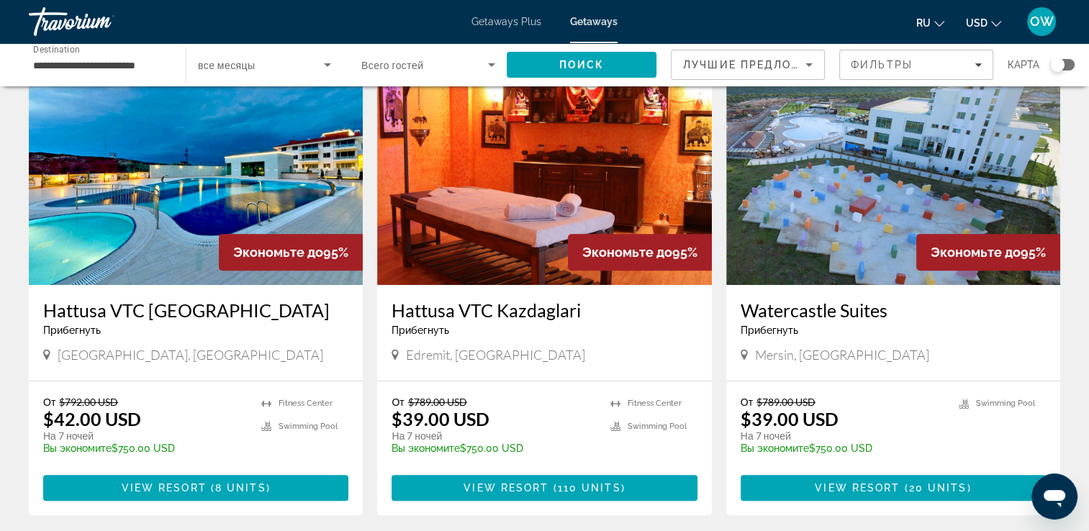
scroll to position [569, 0]
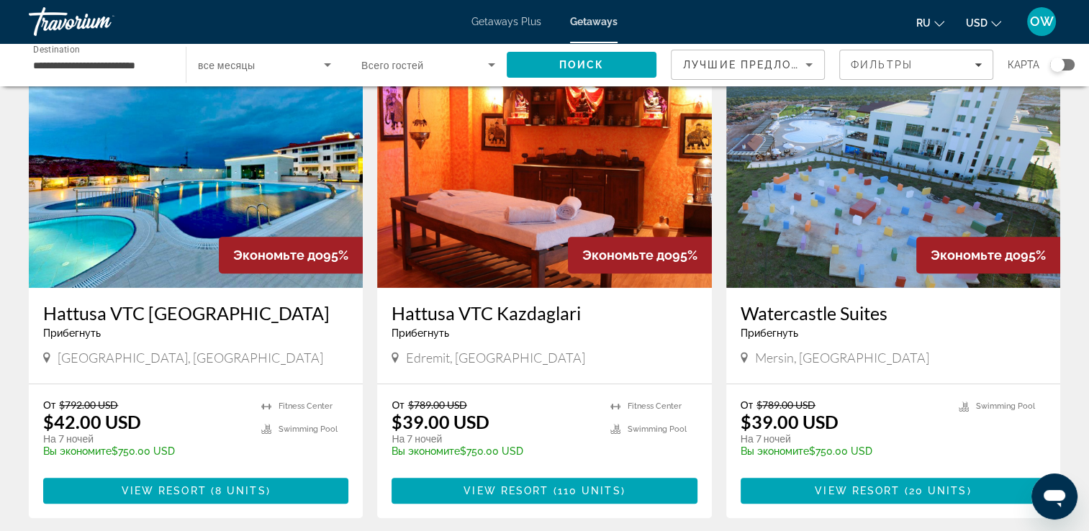
click at [271, 170] on img "Main content" at bounding box center [196, 173] width 334 height 230
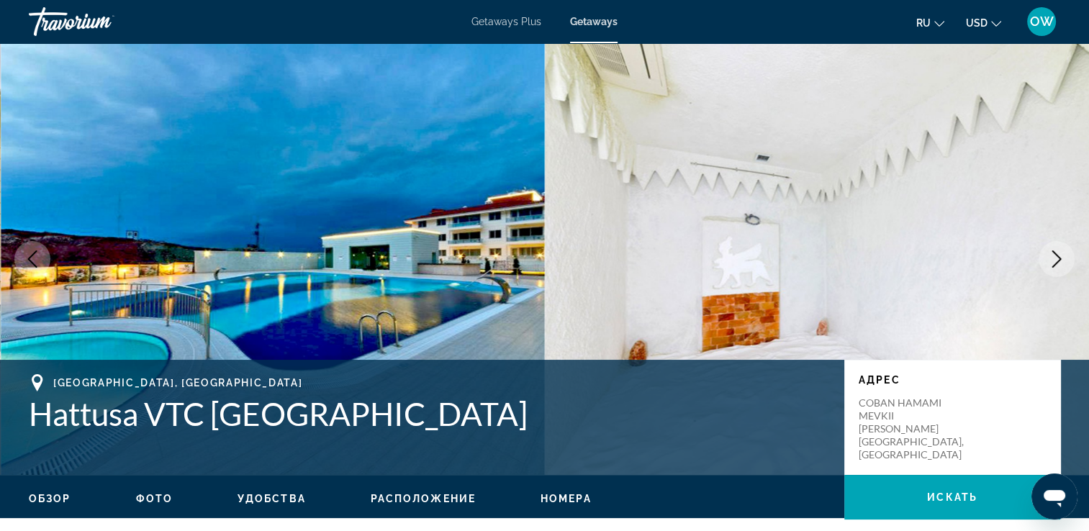
click at [1058, 258] on icon "Next image" at bounding box center [1056, 258] width 9 height 17
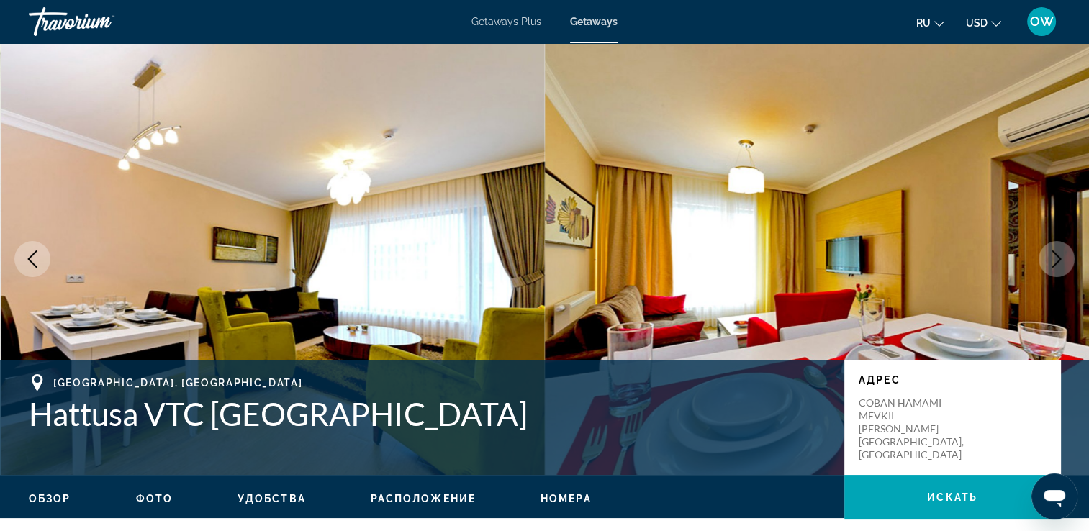
click at [1058, 258] on icon "Next image" at bounding box center [1056, 258] width 9 height 17
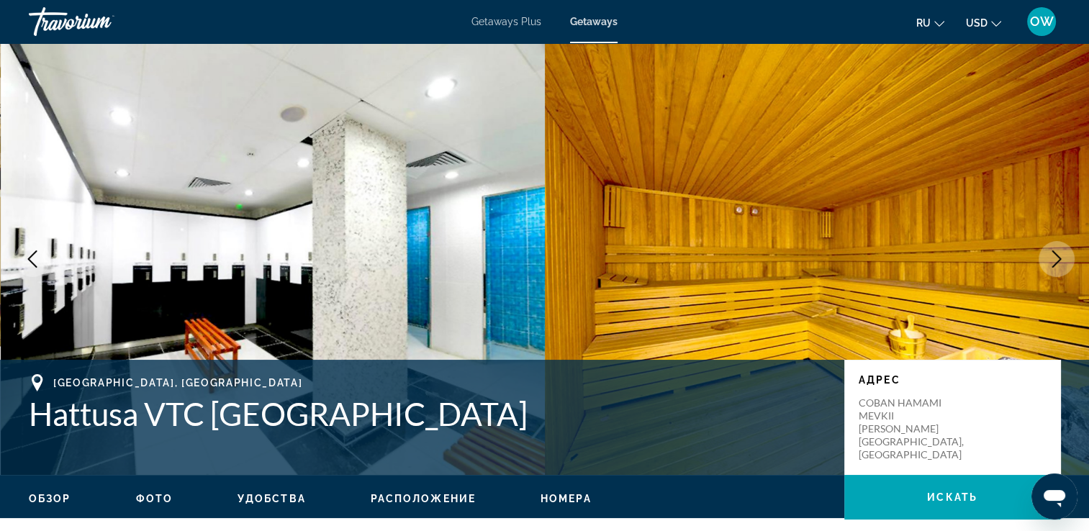
click at [1058, 258] on icon "Next image" at bounding box center [1056, 258] width 9 height 17
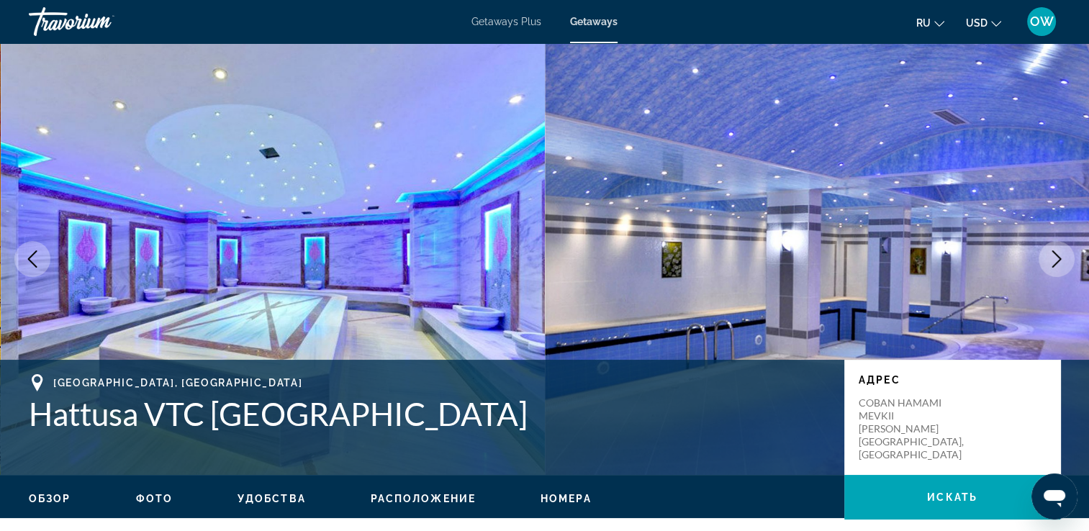
click at [1058, 258] on icon "Next image" at bounding box center [1056, 258] width 9 height 17
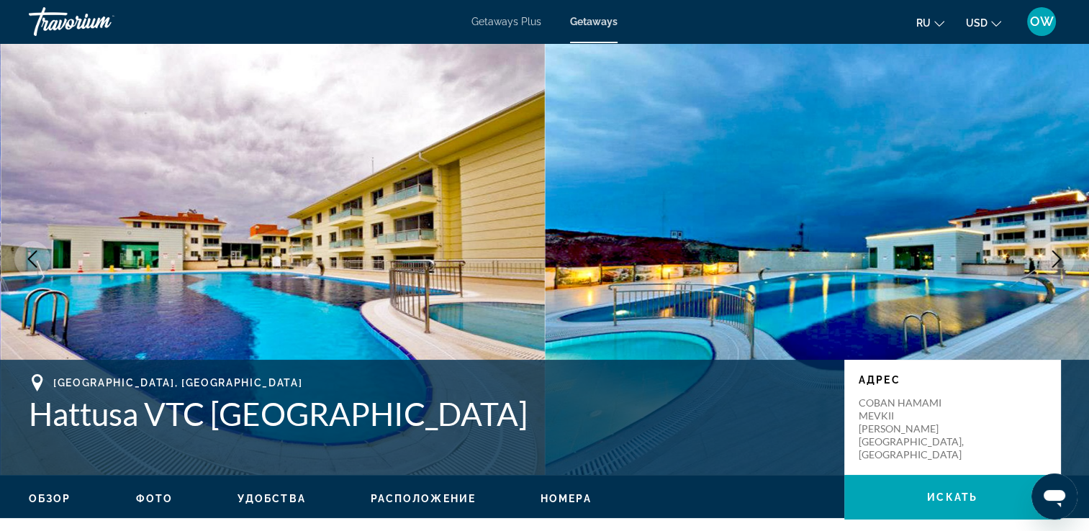
click at [1058, 258] on icon "Next image" at bounding box center [1056, 258] width 9 height 17
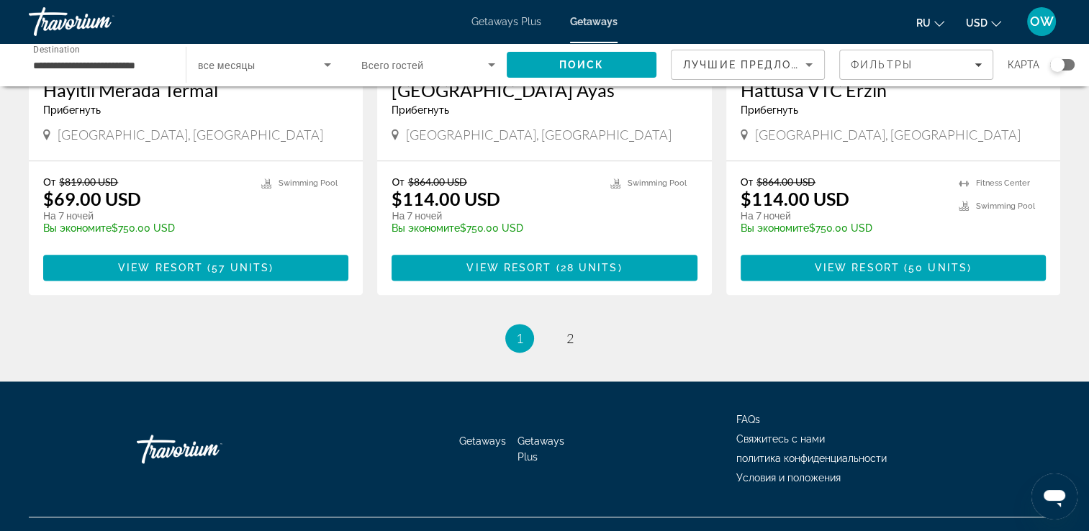
scroll to position [1797, 0]
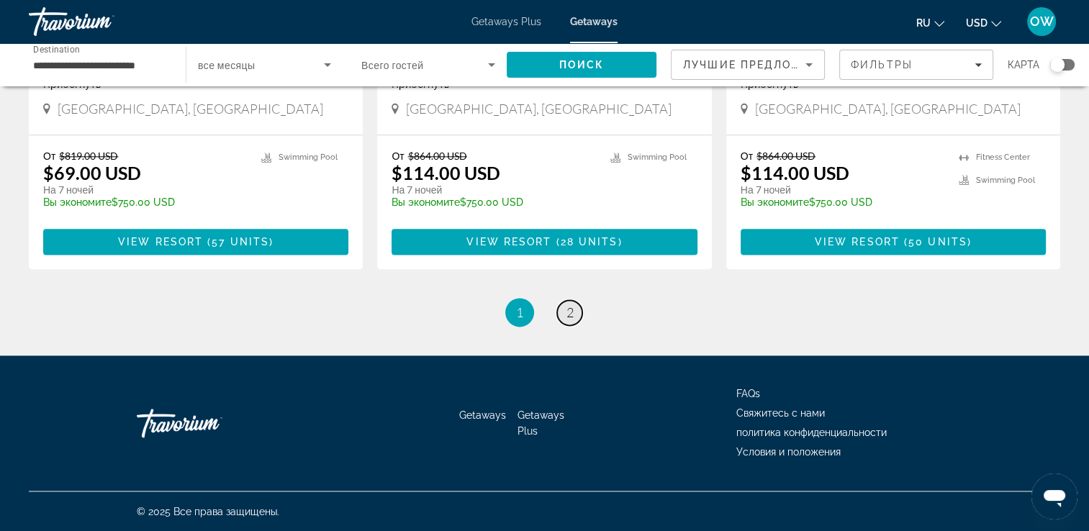
click at [569, 312] on span "2" at bounding box center [569, 312] width 7 height 16
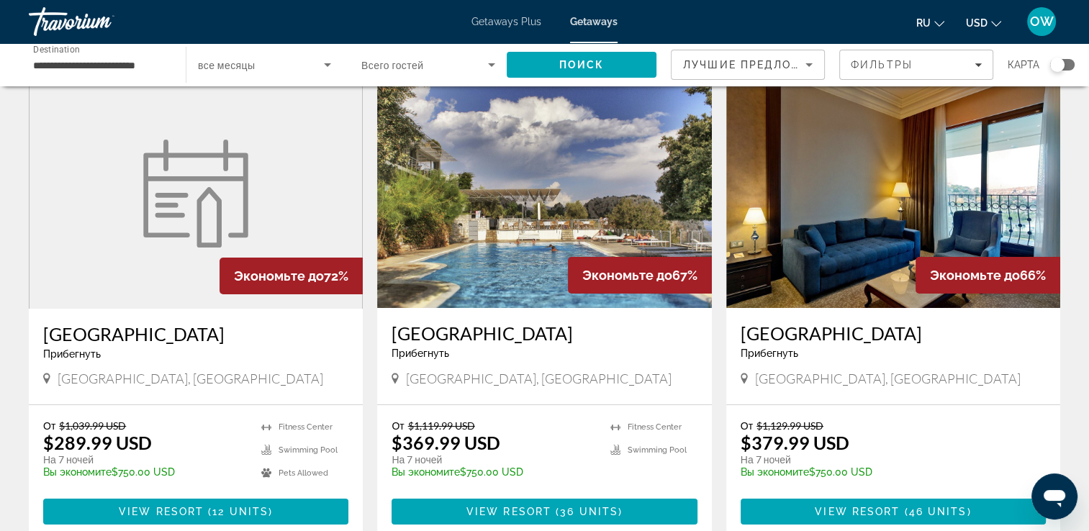
scroll to position [29, 0]
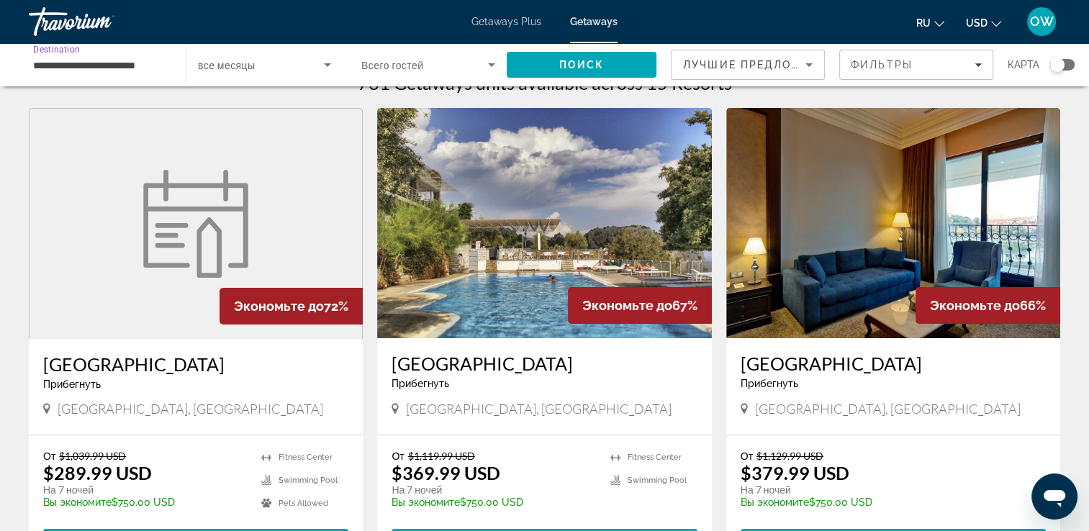
click at [109, 65] on input "**********" at bounding box center [100, 65] width 134 height 17
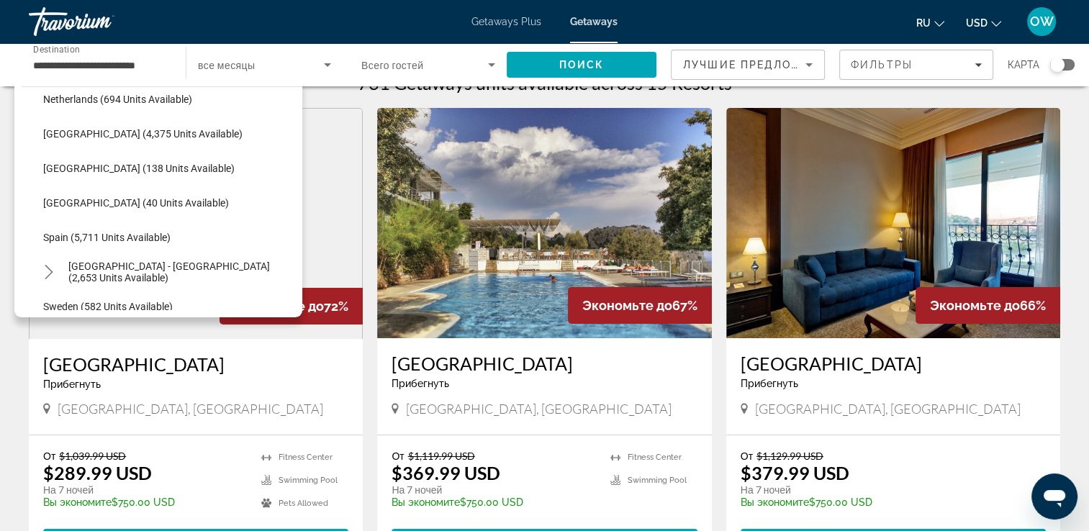
scroll to position [631, 0]
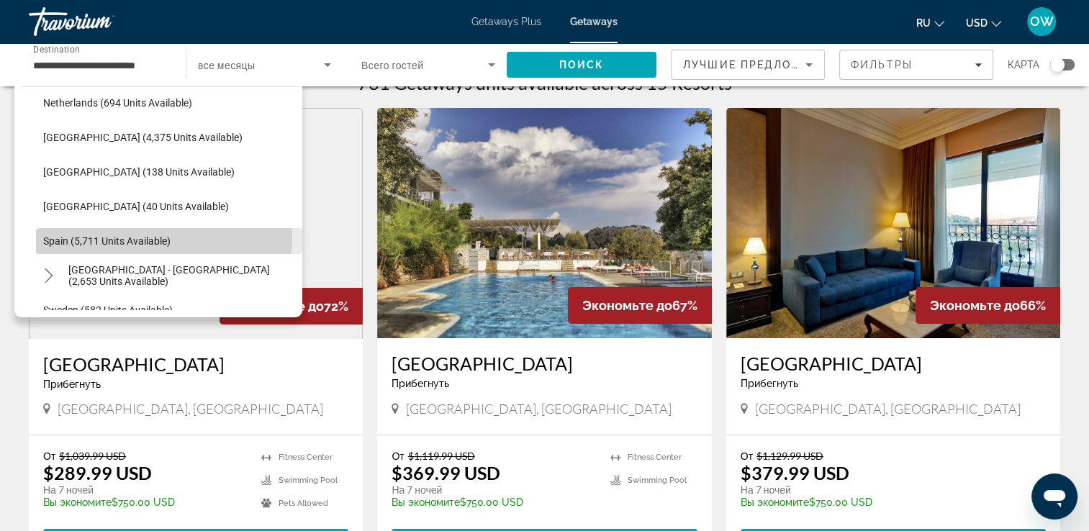
click at [138, 235] on span "Spain (5,711 units available)" at bounding box center [106, 241] width 127 height 12
type input "**********"
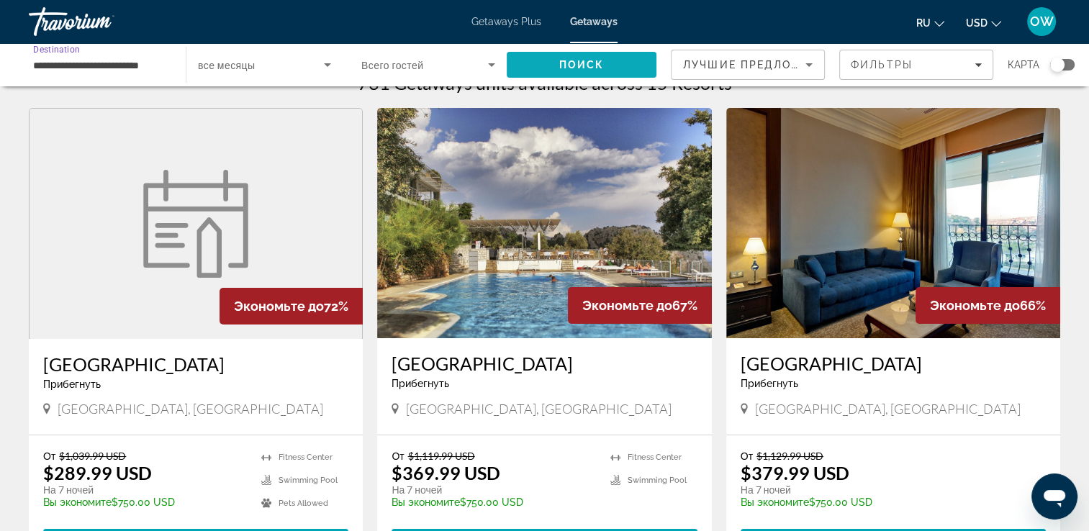
click at [590, 68] on span "Поиск" at bounding box center [581, 65] width 45 height 12
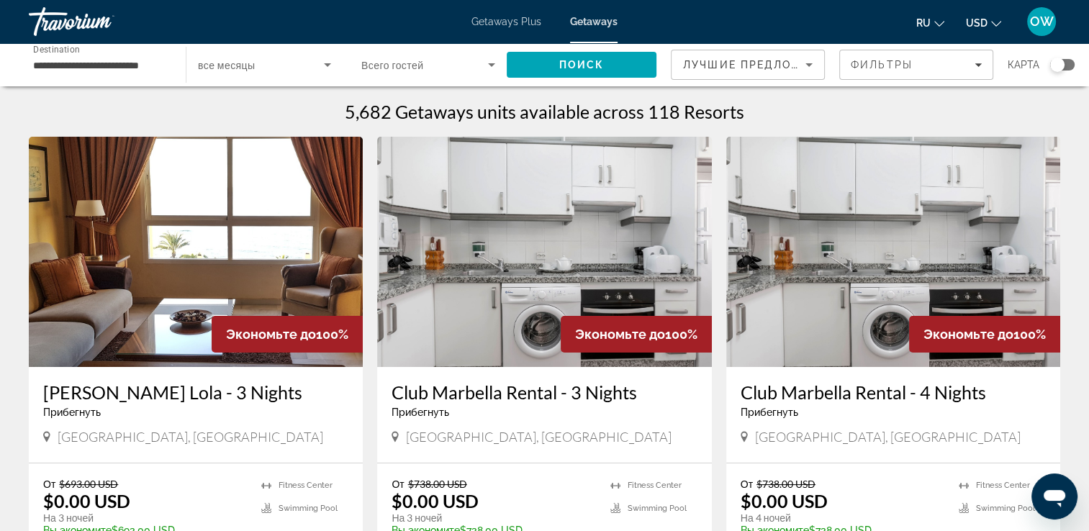
click at [231, 278] on img "Main content" at bounding box center [196, 252] width 334 height 230
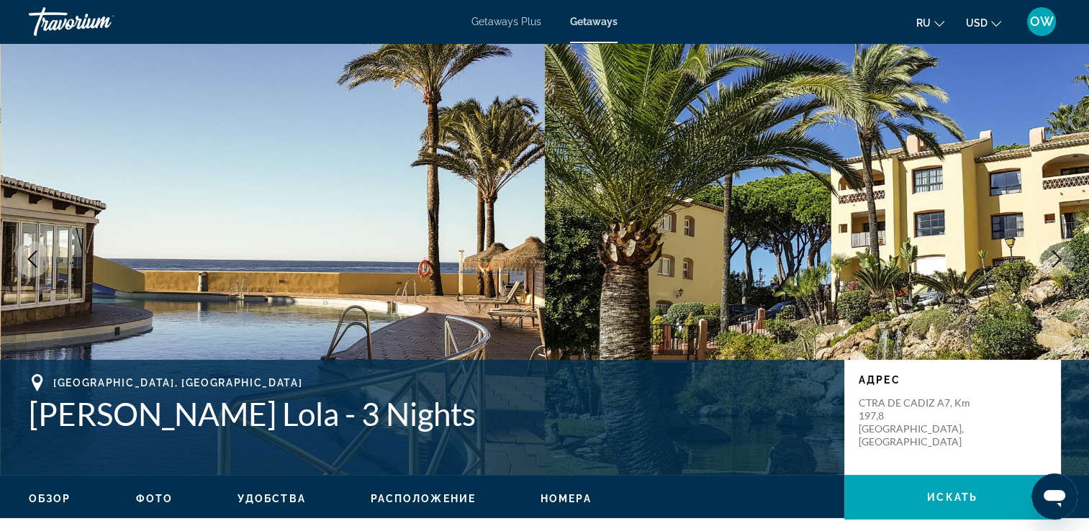
click at [1053, 265] on icon "Next image" at bounding box center [1056, 258] width 17 height 17
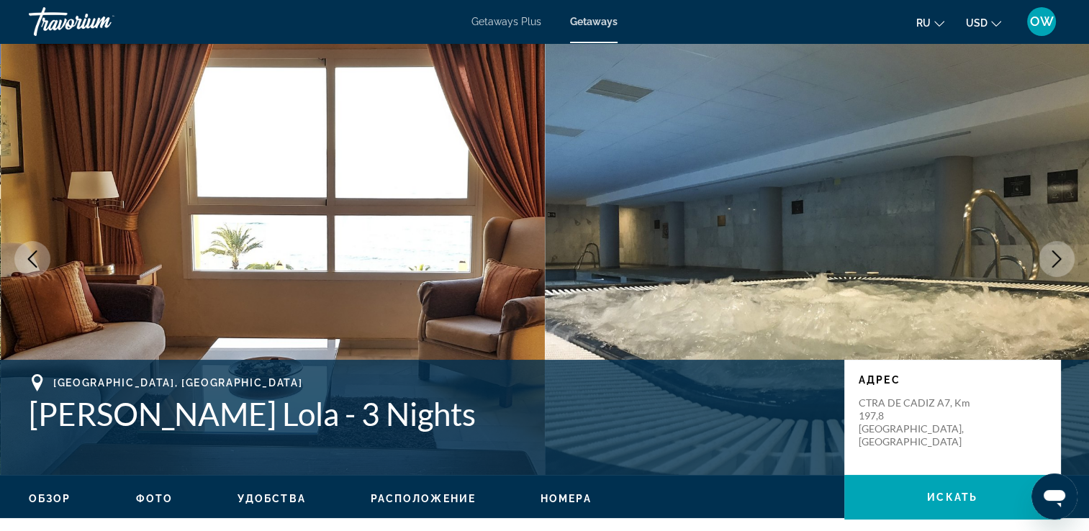
click at [1053, 265] on icon "Next image" at bounding box center [1056, 258] width 17 height 17
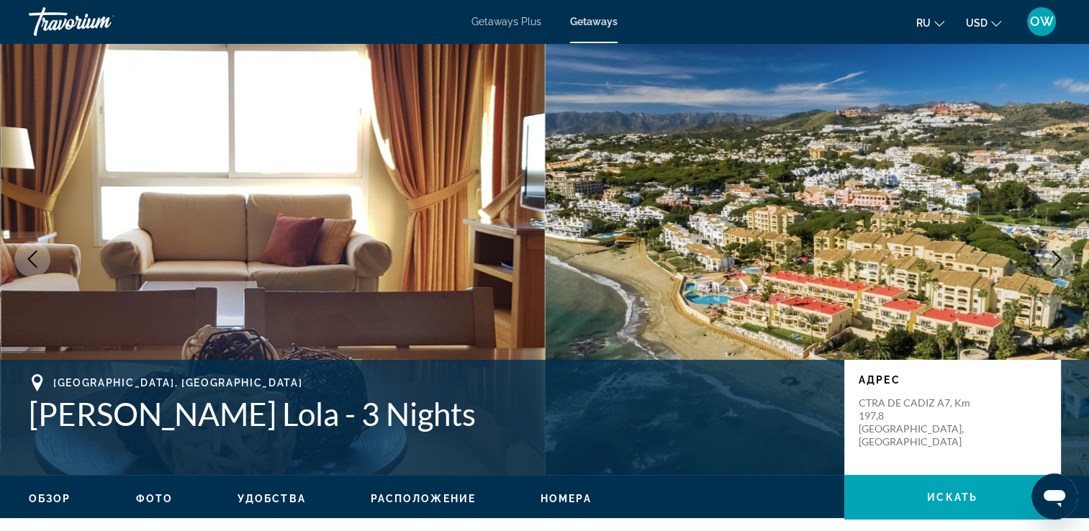
click at [1053, 265] on icon "Next image" at bounding box center [1056, 258] width 17 height 17
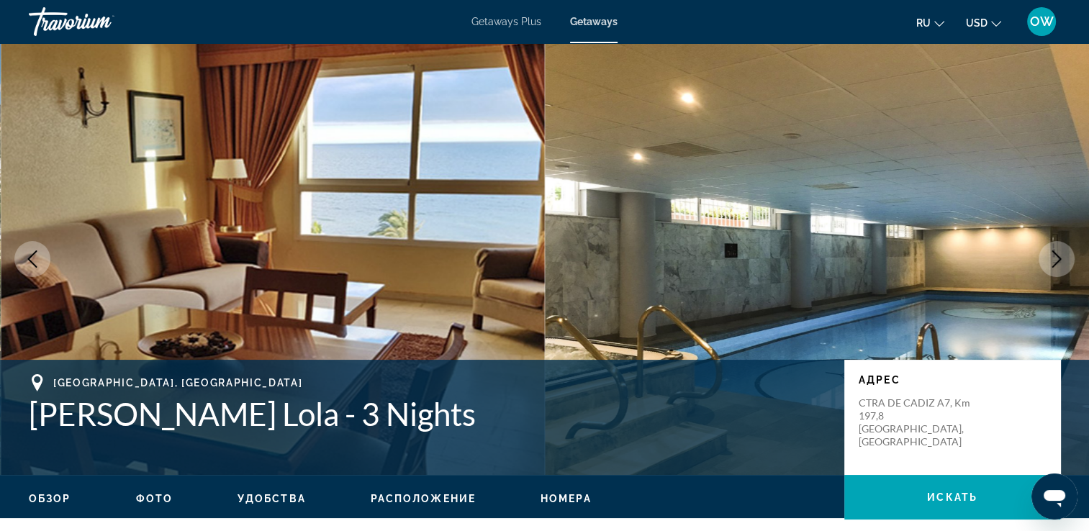
click at [1053, 265] on icon "Next image" at bounding box center [1056, 258] width 17 height 17
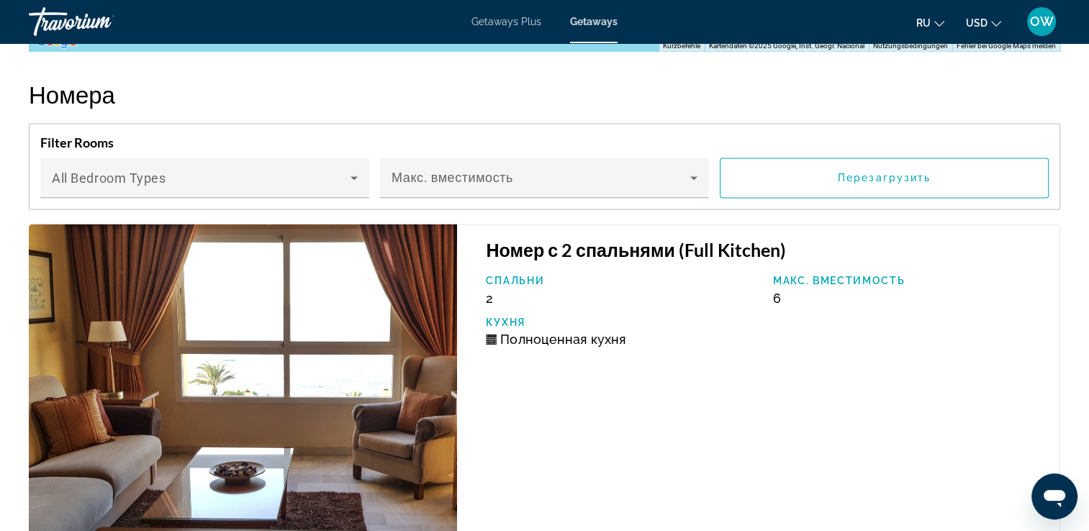
scroll to position [2273, 0]
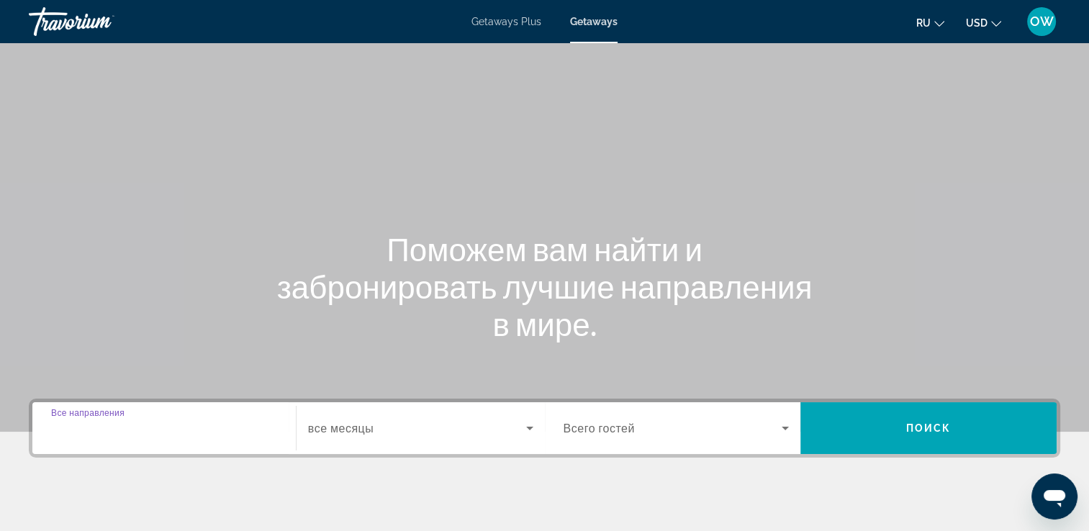
click at [212, 431] on input "Destination Все направления" at bounding box center [164, 428] width 226 height 17
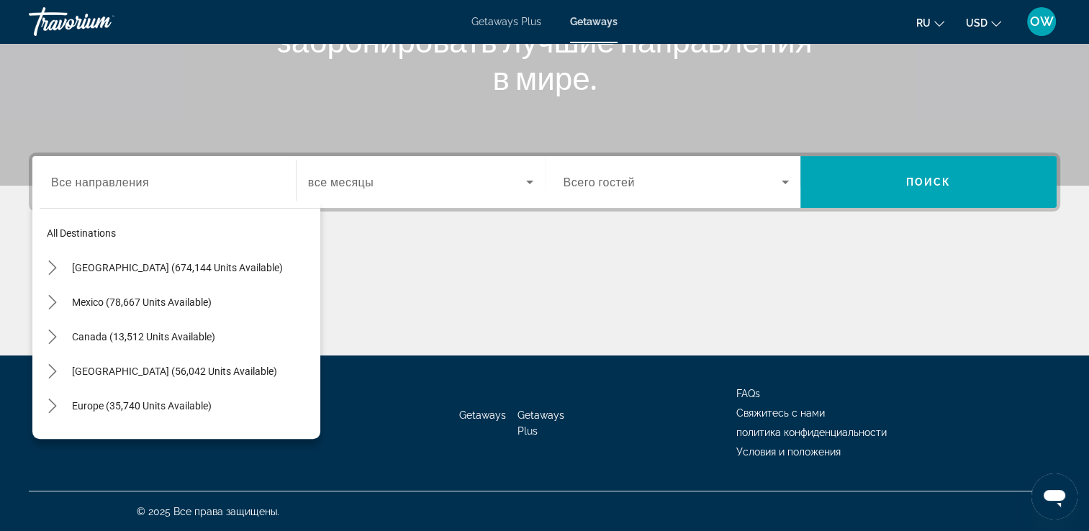
click at [212, 431] on div "All destinations [GEOGRAPHIC_DATA] (674,144 units available) [GEOGRAPHIC_DATA] …" at bounding box center [176, 320] width 288 height 238
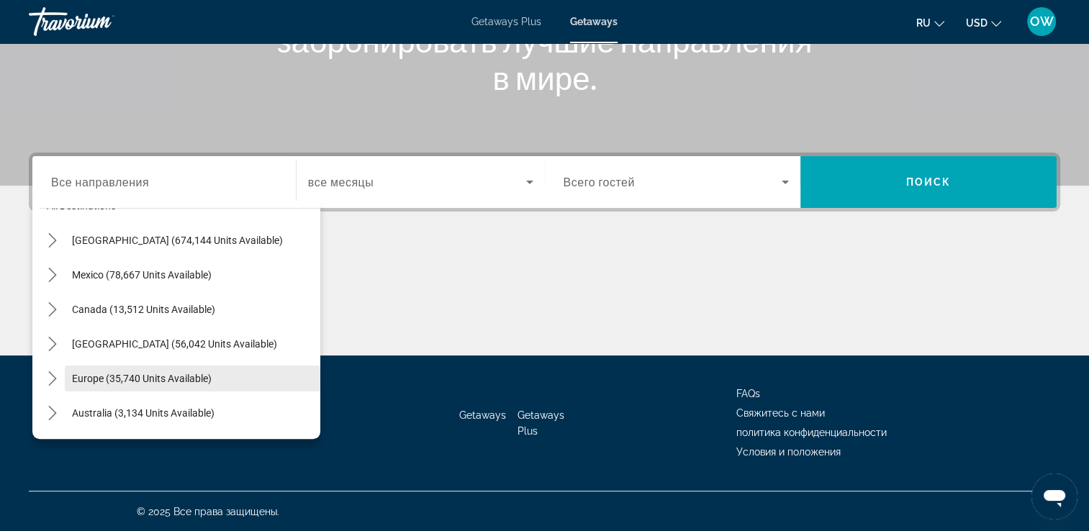
drag, startPoint x: 212, startPoint y: 431, endPoint x: 158, endPoint y: 361, distance: 88.4
click at [158, 361] on div "All destinations [GEOGRAPHIC_DATA] (674,144 units available) [GEOGRAPHIC_DATA] …" at bounding box center [176, 320] width 288 height 238
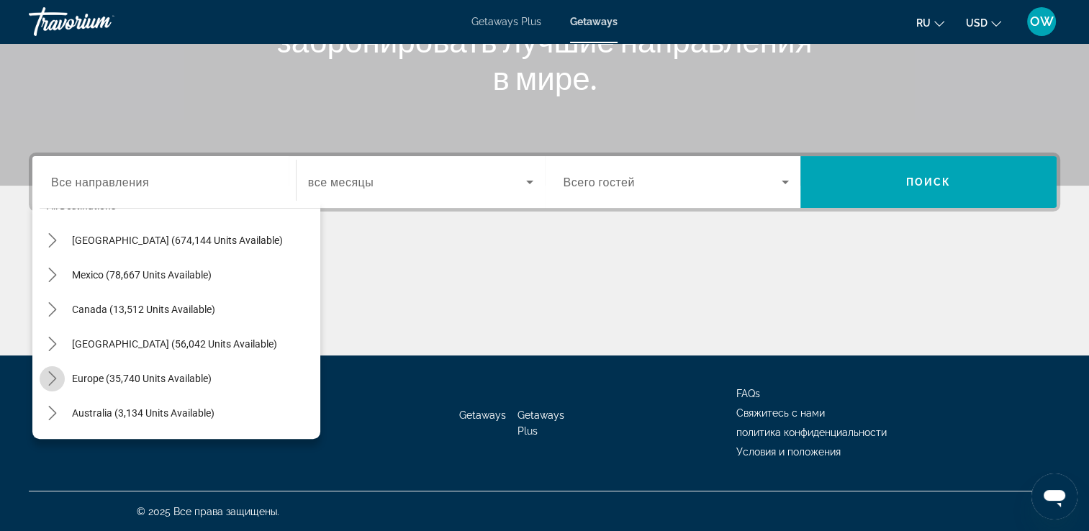
click at [45, 373] on icon "Toggle Europe (35,740 units available) submenu" at bounding box center [52, 378] width 14 height 14
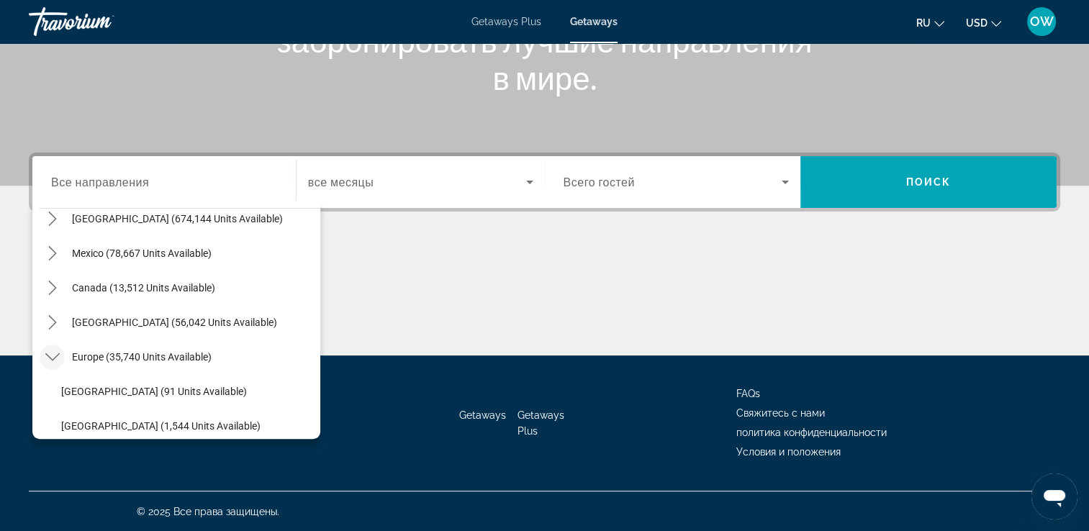
scroll to position [45, 0]
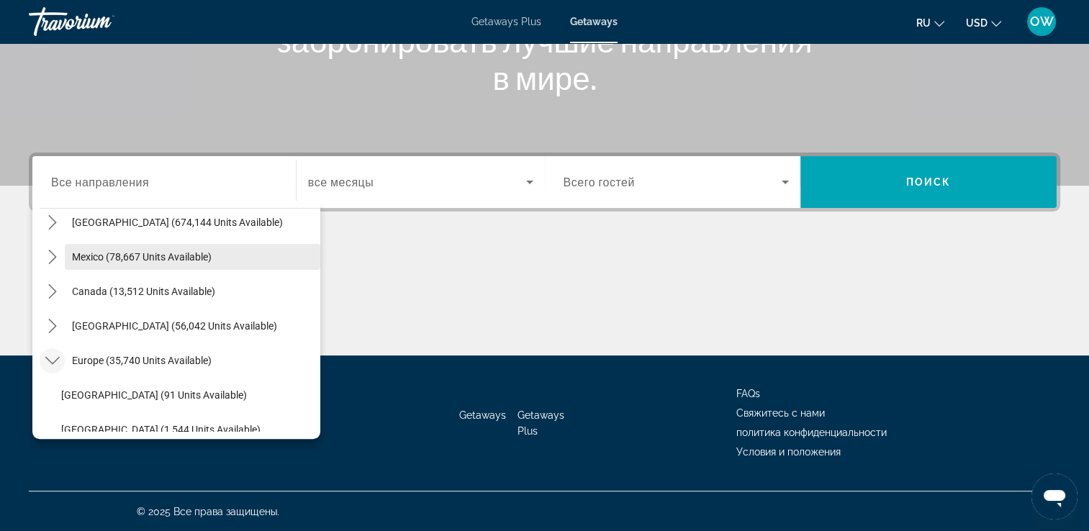
drag, startPoint x: 299, startPoint y: 243, endPoint x: 302, endPoint y: 263, distance: 20.5
click at [302, 263] on span "Select destination: Mexico (78,667 units available)" at bounding box center [193, 257] width 256 height 35
type input "**********"
